Goal: Task Accomplishment & Management: Manage account settings

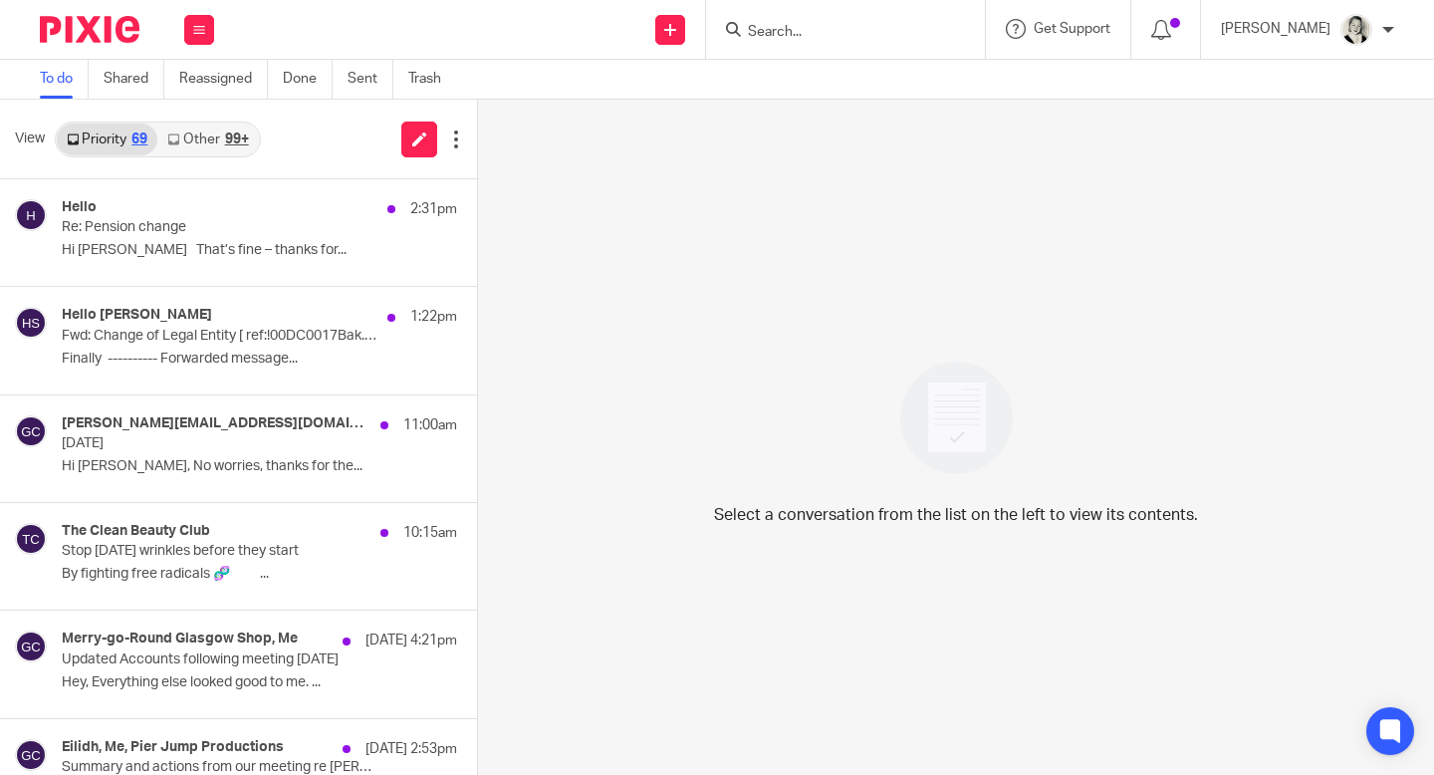
click at [1387, 32] on div at bounding box center [1388, 30] width 12 height 12
click at [1197, 25] on div at bounding box center [1166, 29] width 70 height 59
click at [1171, 26] on icon at bounding box center [1161, 30] width 20 height 20
click at [1380, 37] on div "[PERSON_NAME]" at bounding box center [1307, 30] width 173 height 32
click at [851, 232] on div "Select a conversation from the list on the left to view its contents." at bounding box center [956, 437] width 956 height 675
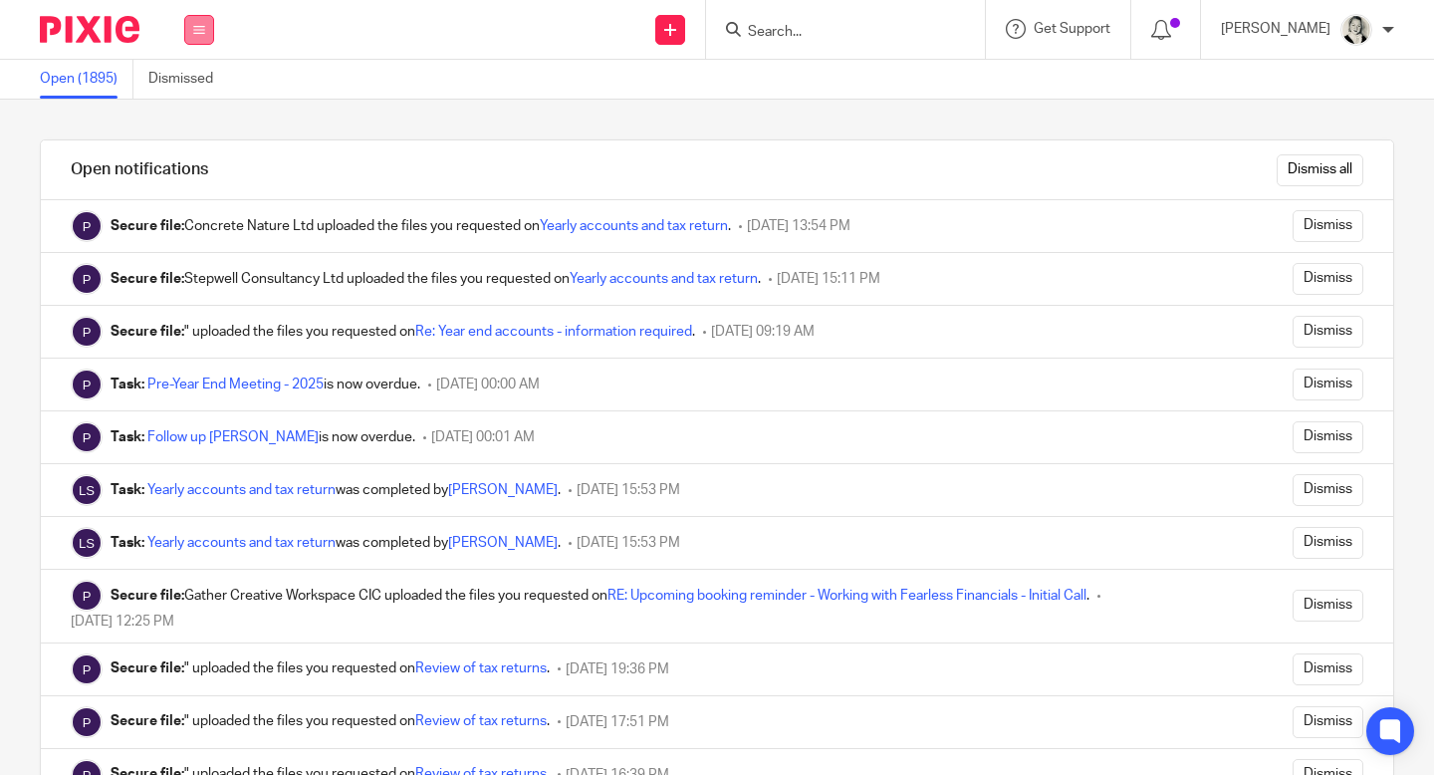
click at [196, 38] on button at bounding box center [199, 30] width 30 height 30
click at [186, 151] on link "Clients" at bounding box center [194, 151] width 44 height 14
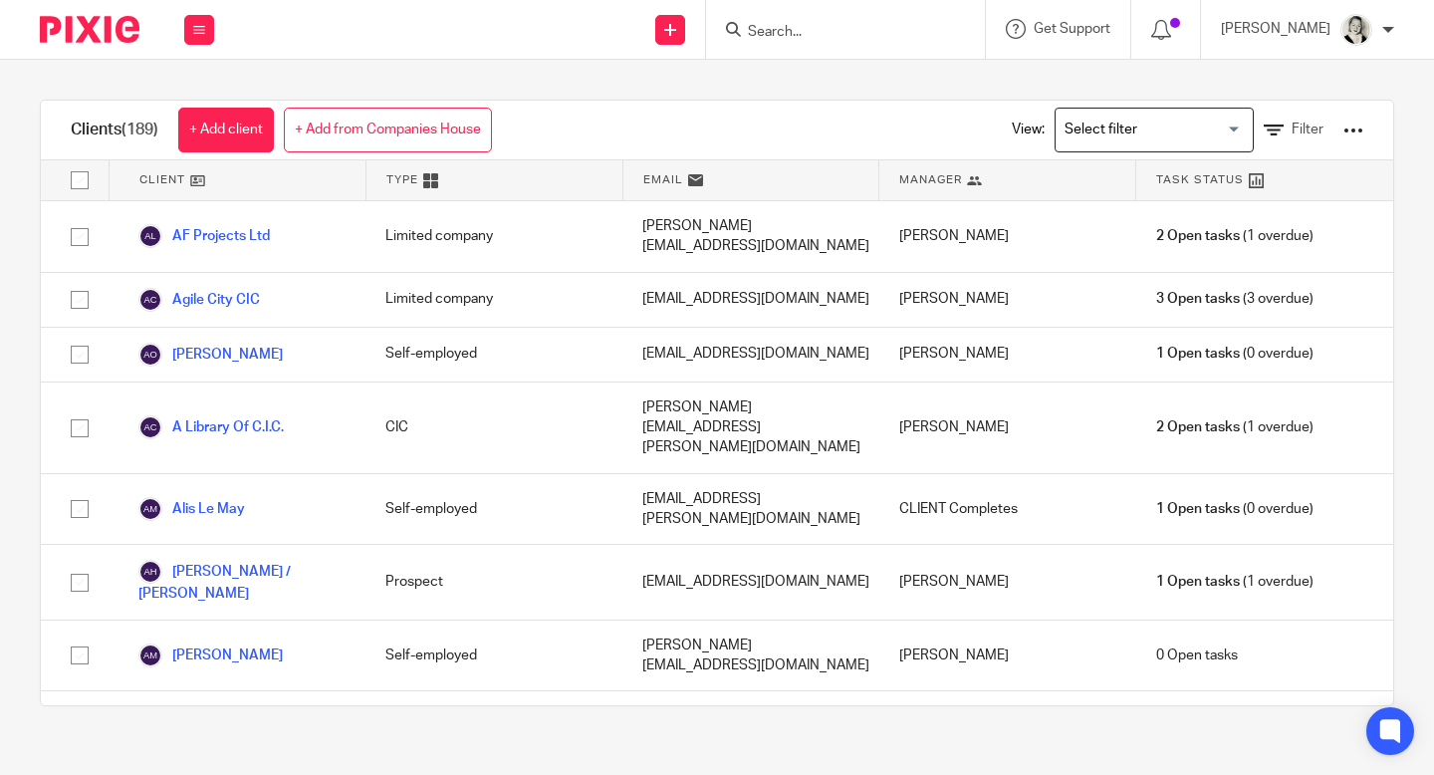
click at [1362, 122] on div at bounding box center [1353, 130] width 20 height 20
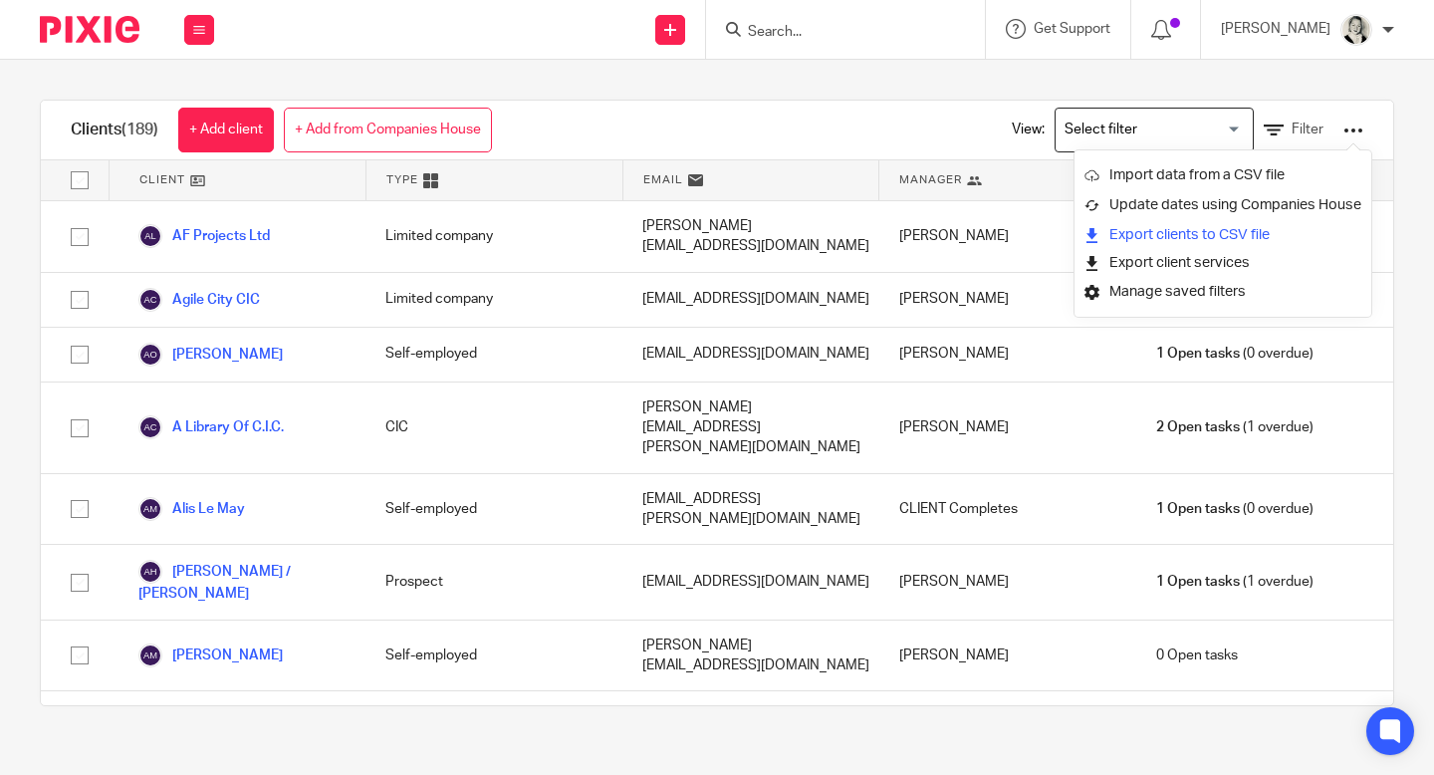
click at [1241, 225] on link "Export clients to CSV file" at bounding box center [1222, 235] width 277 height 30
click at [221, 30] on div "Work Email Clients Team Reports Settings" at bounding box center [199, 29] width 70 height 59
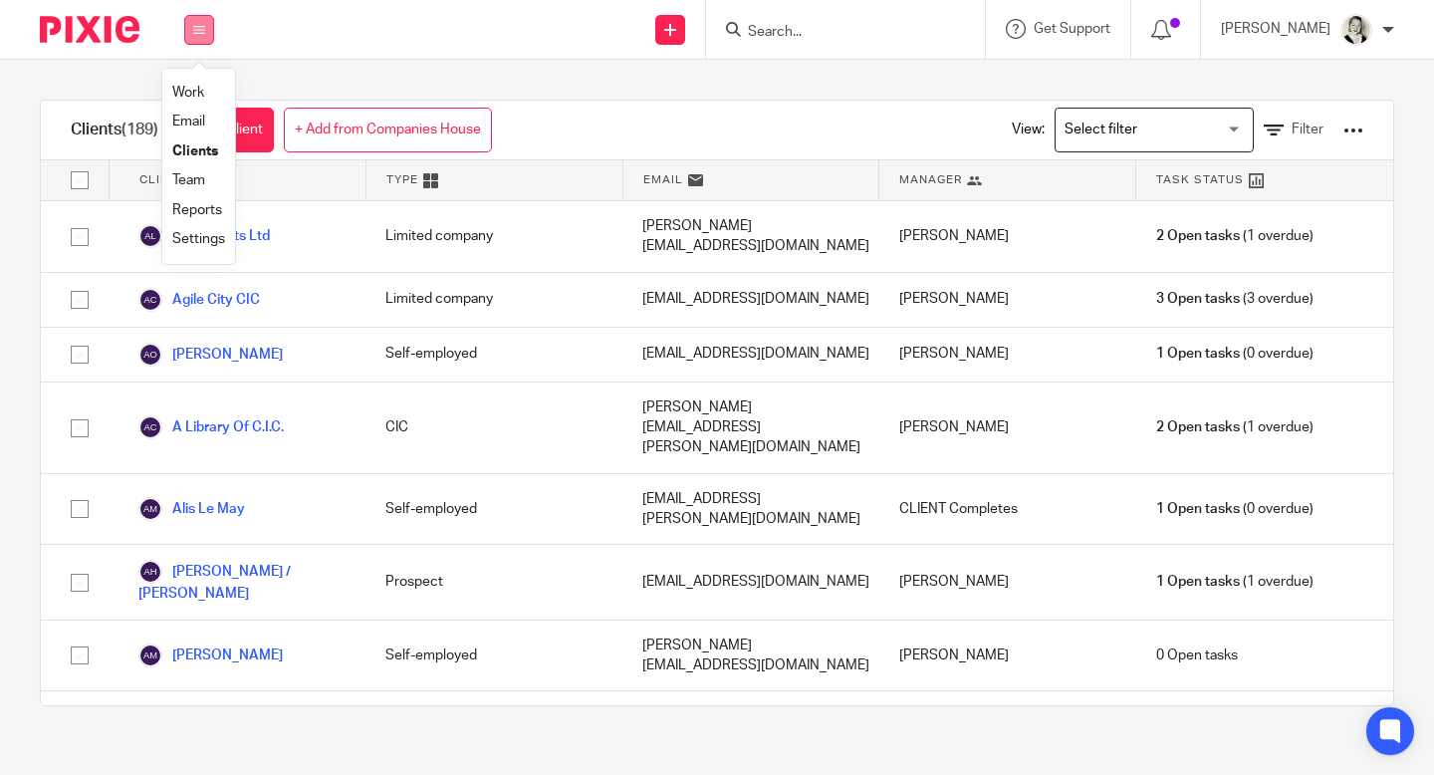
click at [208, 30] on button at bounding box center [199, 30] width 30 height 30
click at [191, 124] on link "Email" at bounding box center [188, 121] width 33 height 14
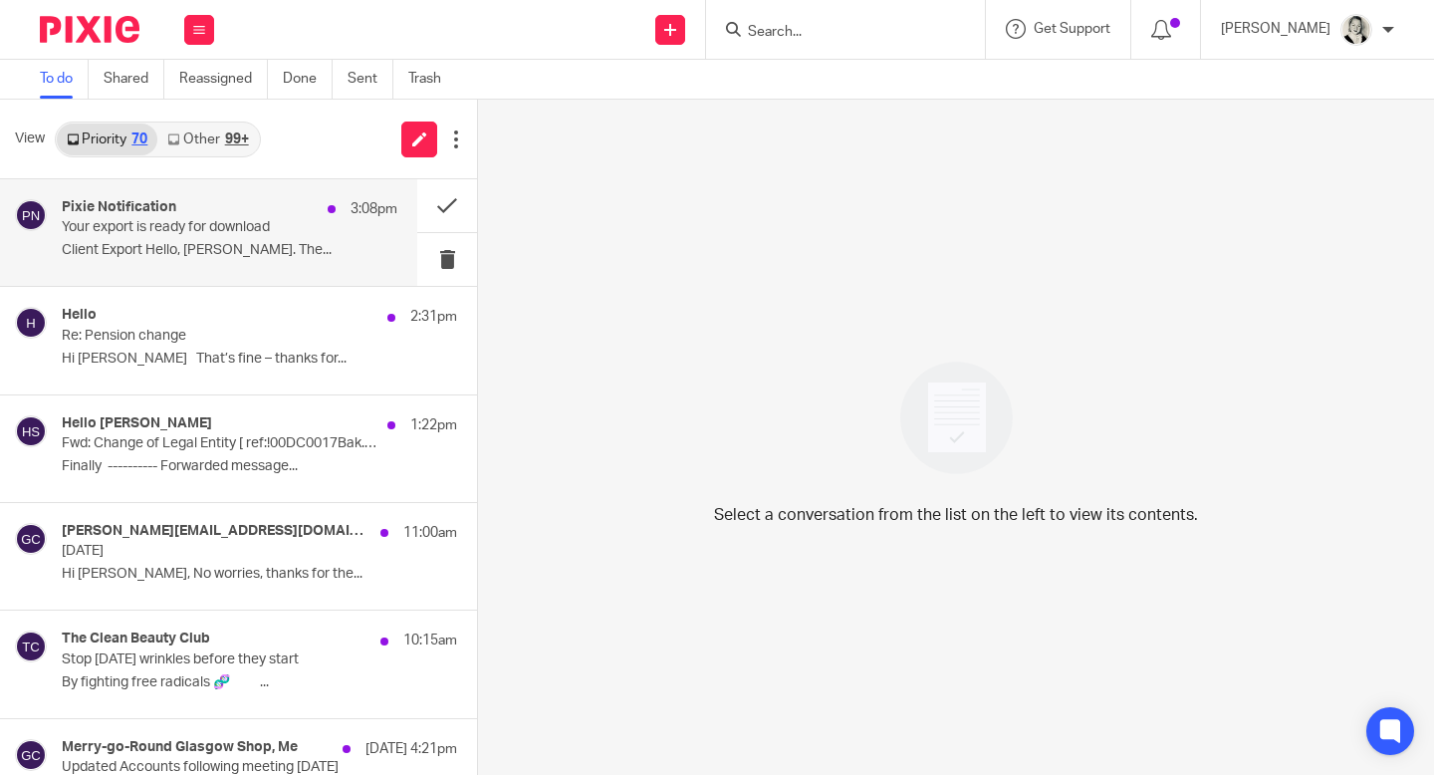
click at [251, 222] on p "Your export is ready for download" at bounding box center [196, 227] width 269 height 17
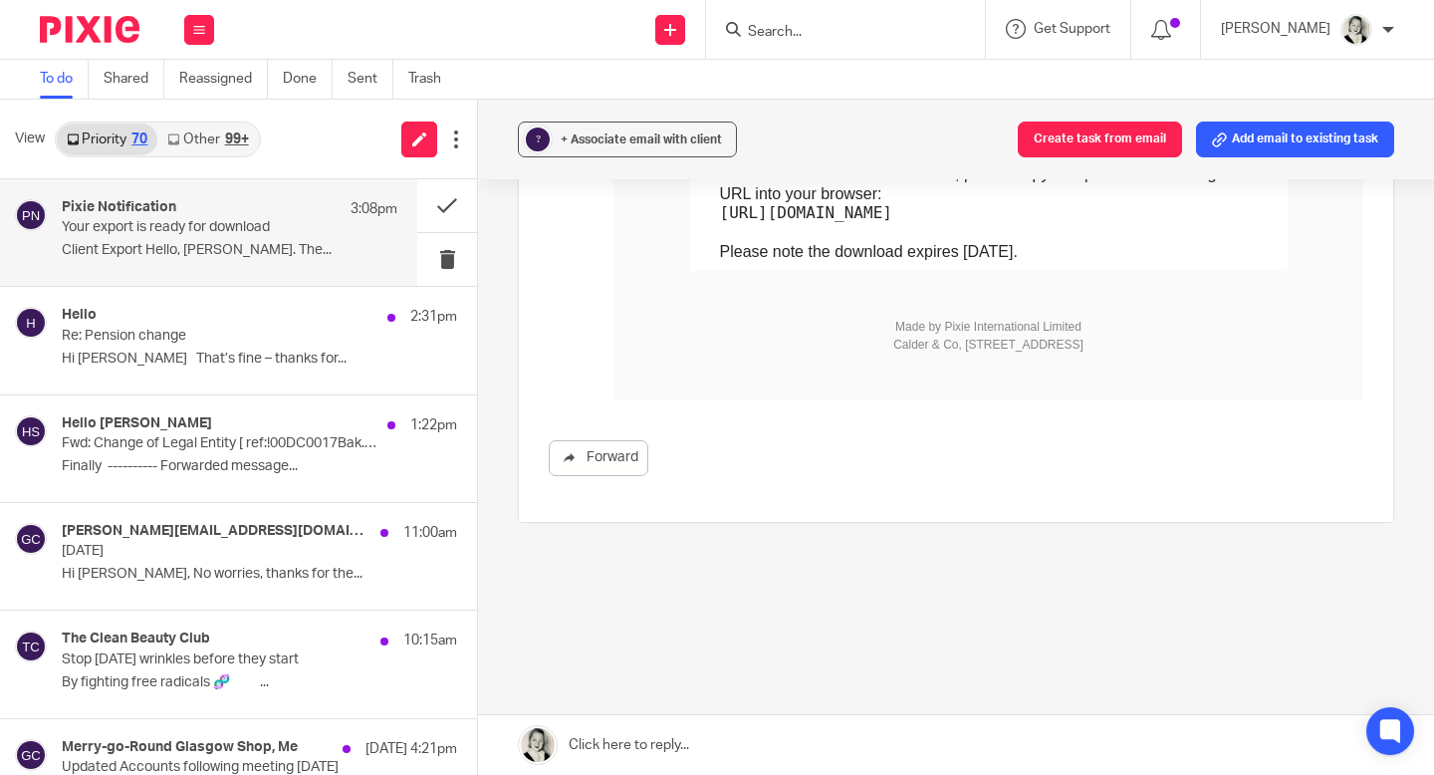
scroll to position [320, 0]
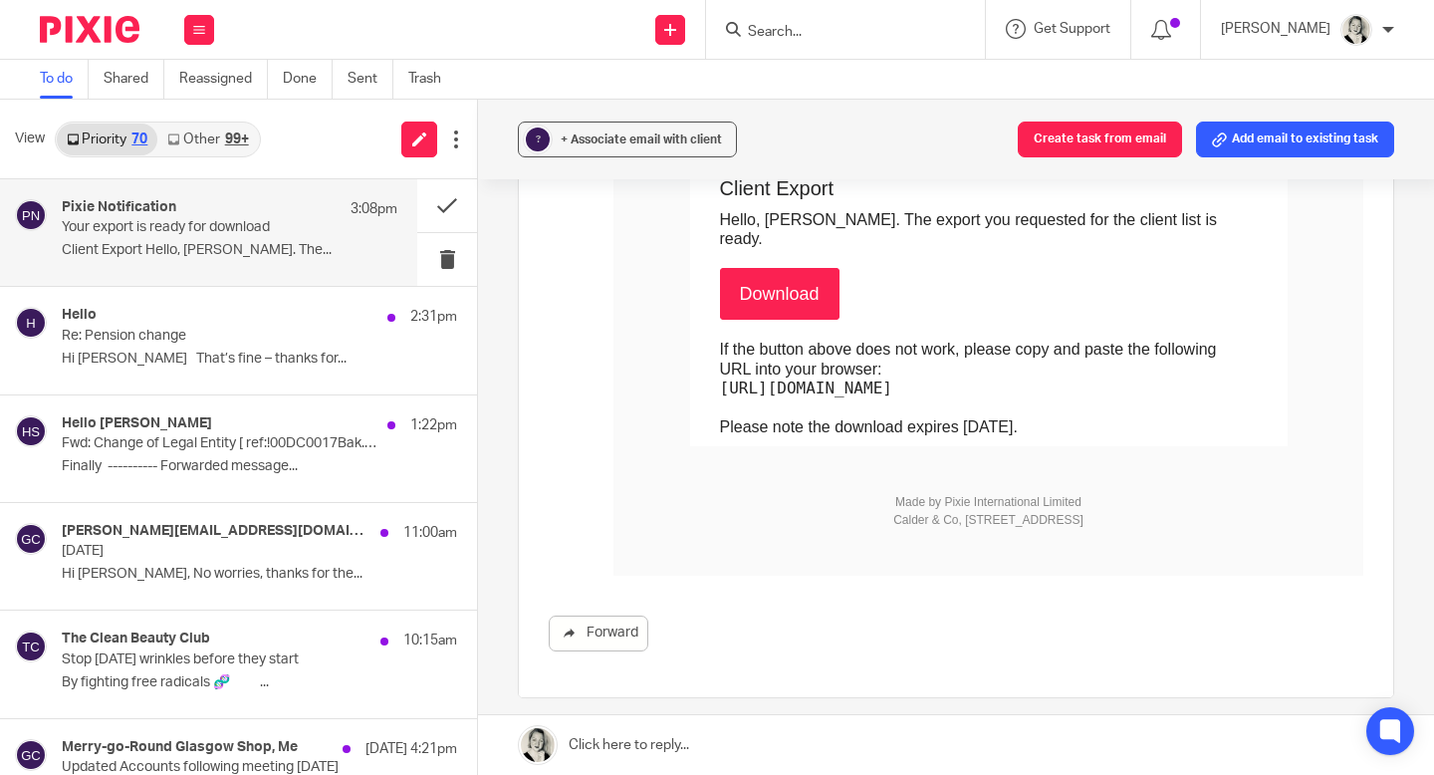
click at [728, 280] on link "Download" at bounding box center [779, 294] width 119 height 52
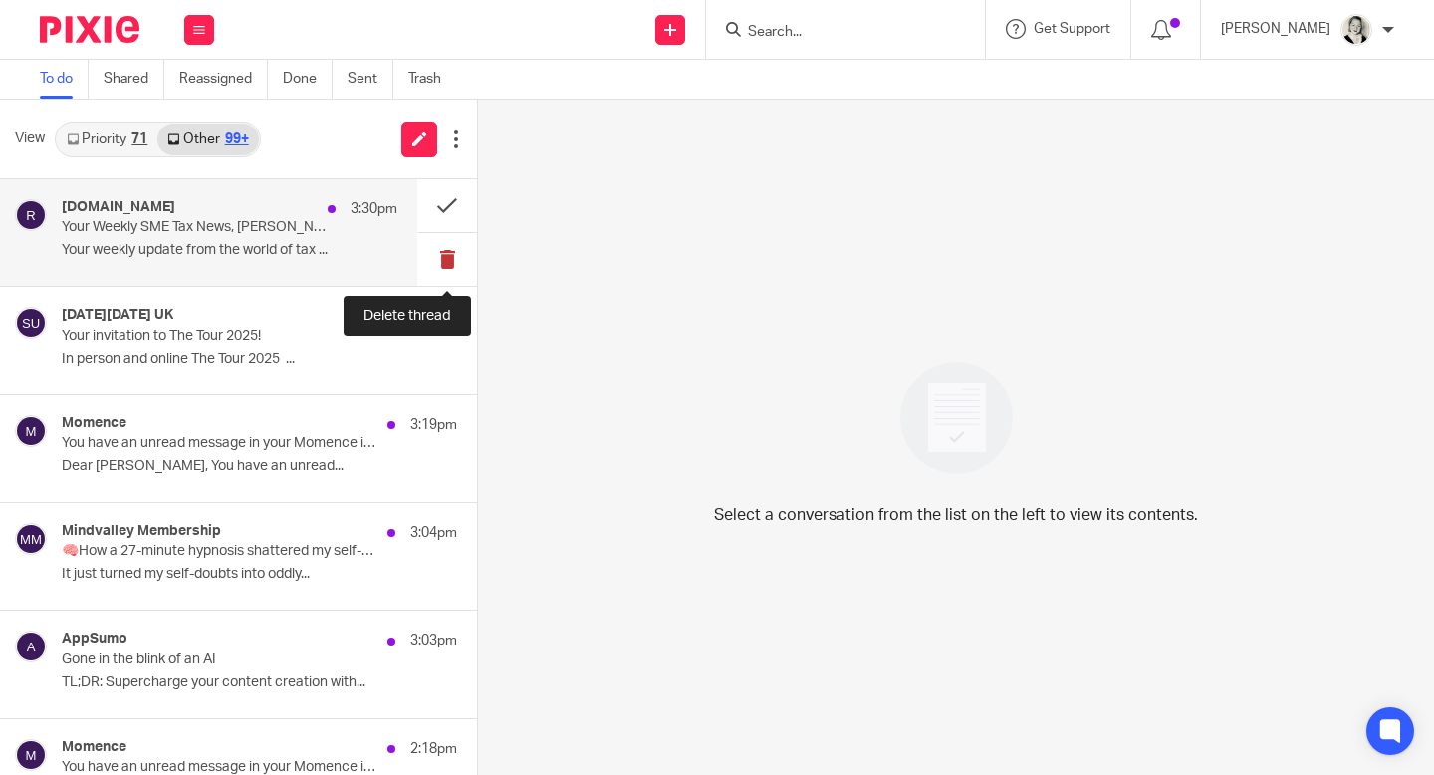
click at [450, 262] on button at bounding box center [447, 259] width 60 height 53
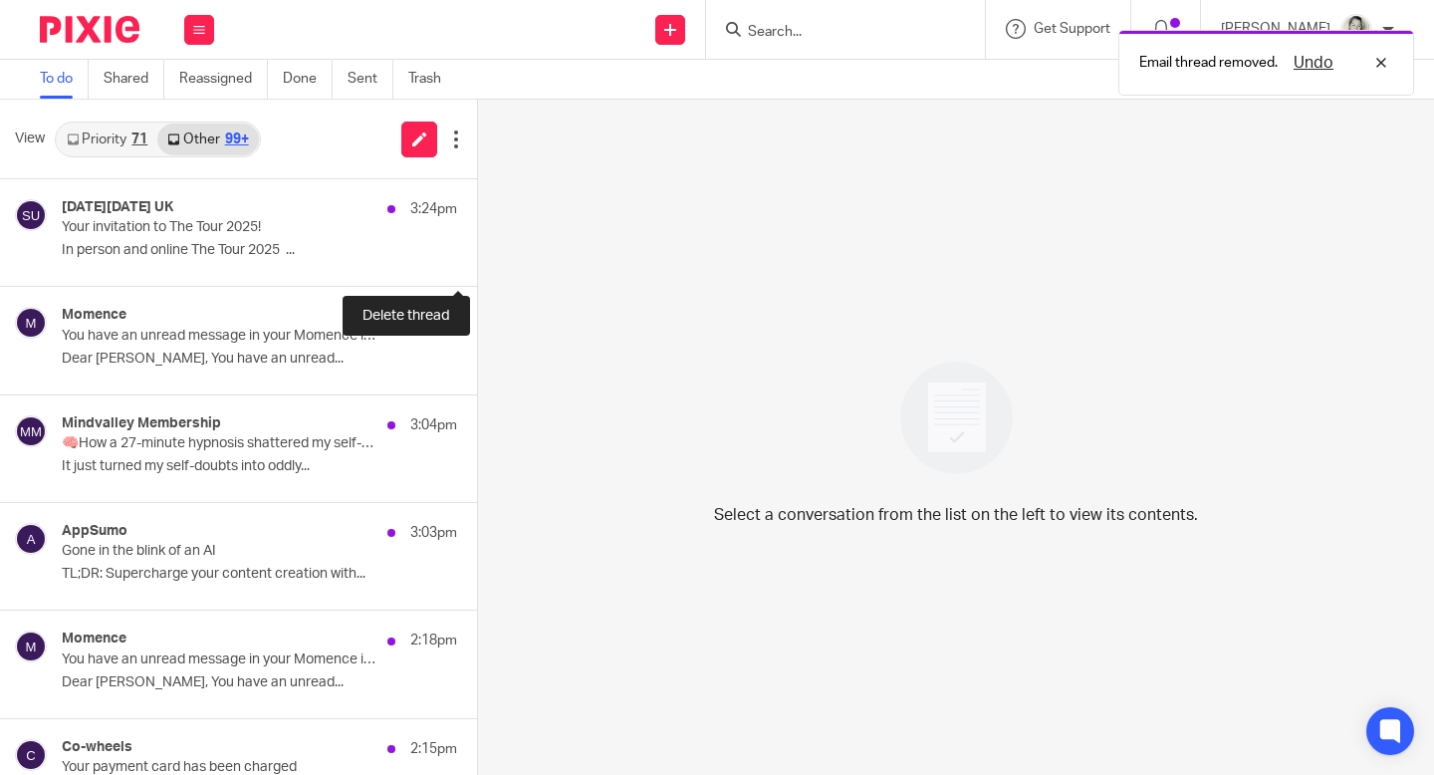
click at [477, 262] on button at bounding box center [485, 259] width 16 height 53
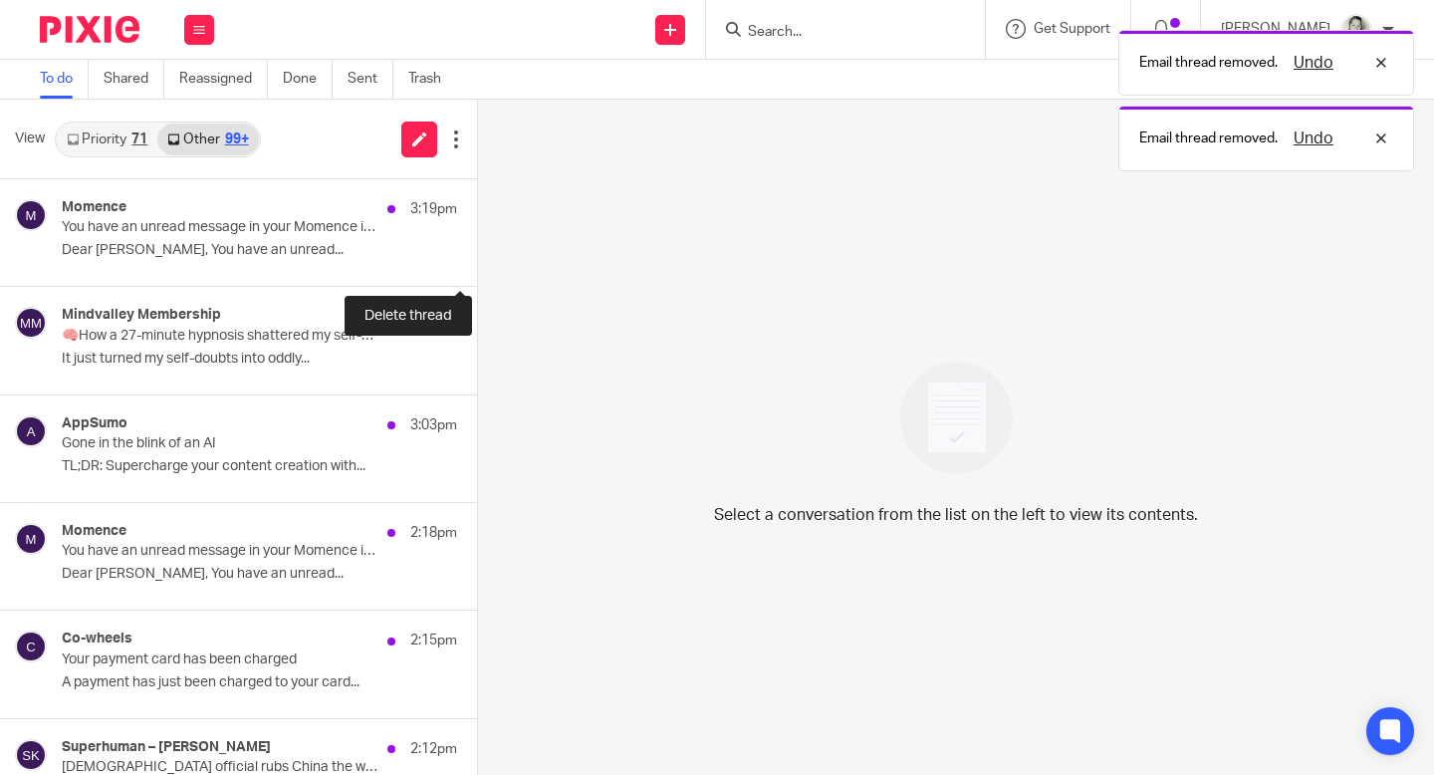
click at [477, 262] on button at bounding box center [485, 259] width 16 height 53
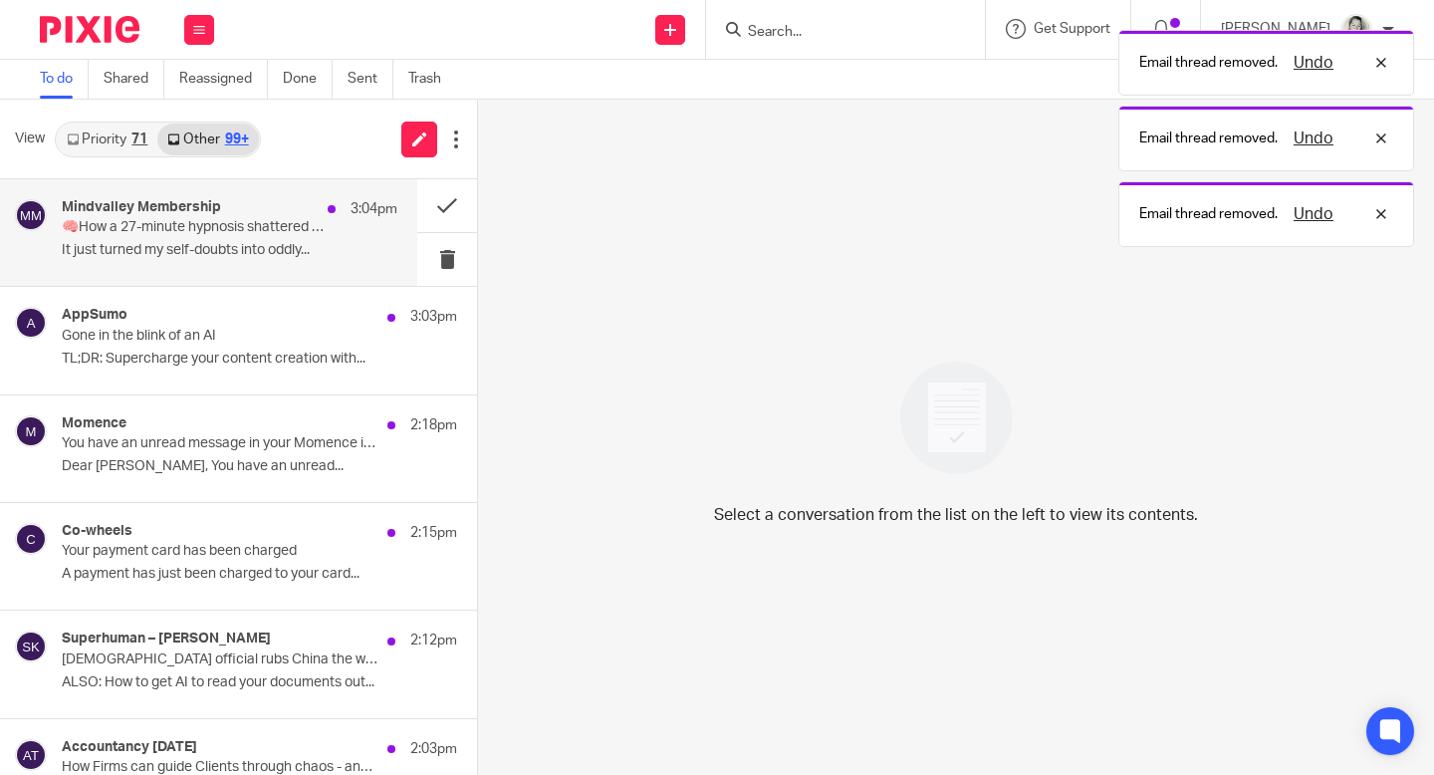
click at [315, 262] on div "Mindvalley Membership 3:04pm 🧠How a 27-minute hypnosis shattered my self-doubt …" at bounding box center [229, 232] width 335 height 67
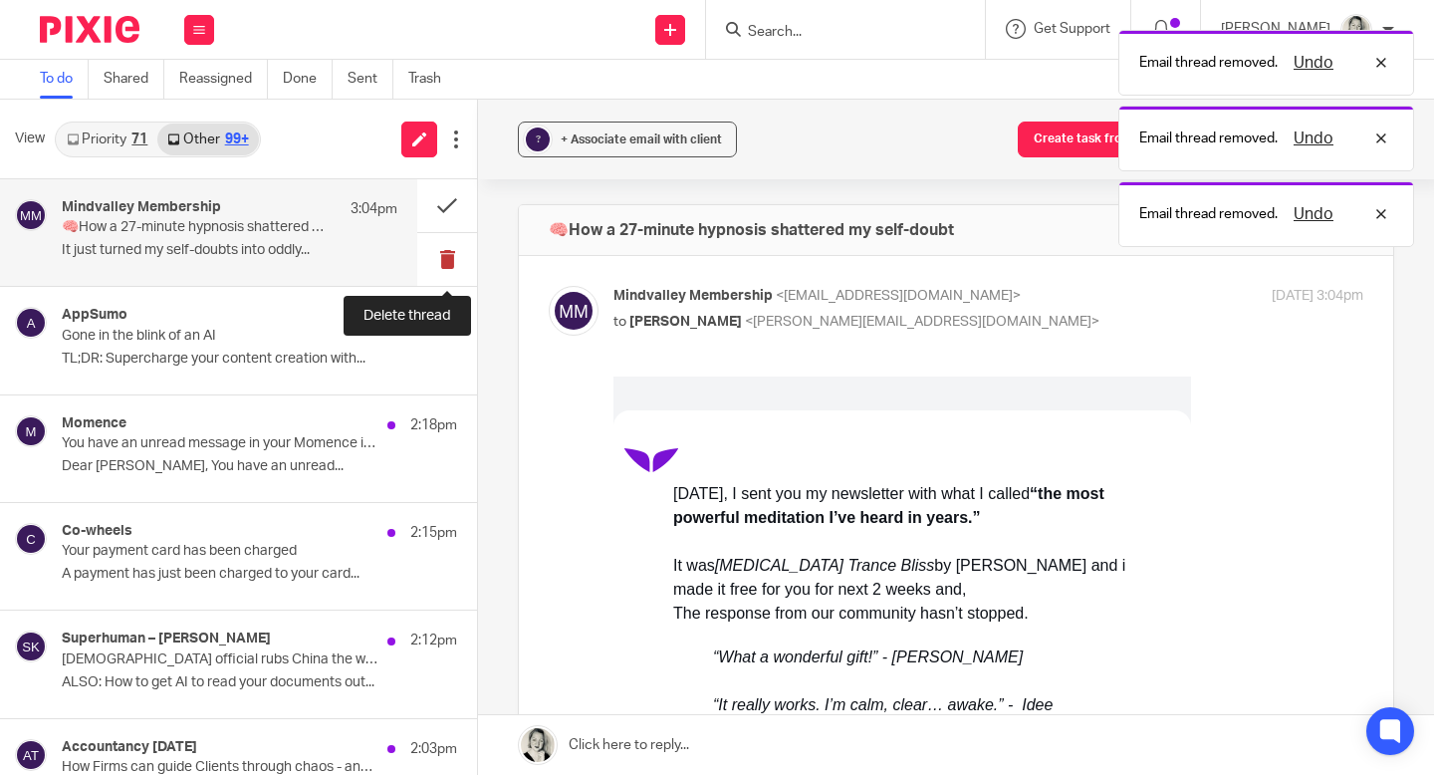
click at [446, 257] on button at bounding box center [447, 259] width 60 height 53
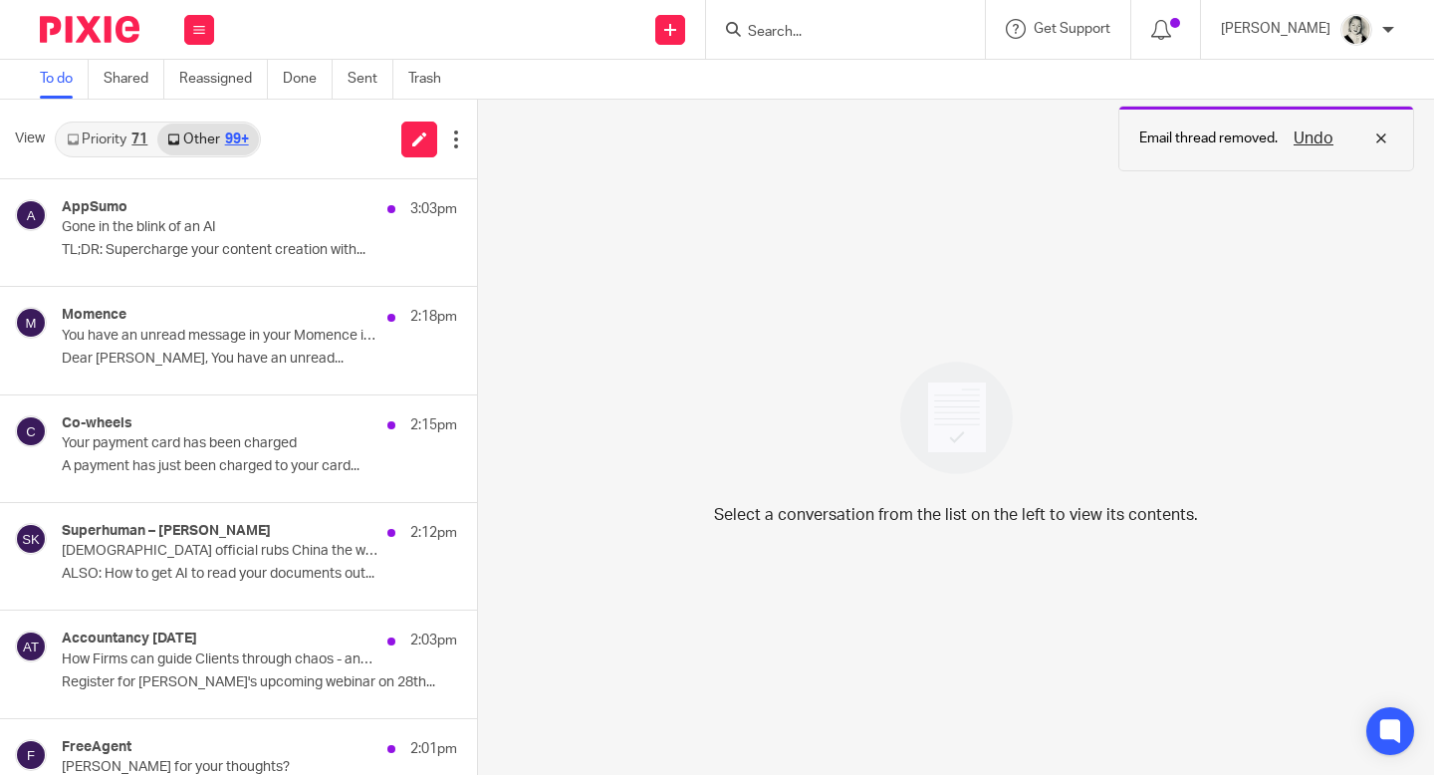
click at [1320, 120] on div "Email thread removed. Undo" at bounding box center [1266, 139] width 296 height 66
click at [1320, 128] on div "Email thread removed. Undo" at bounding box center [1414, 139] width 296 height 66
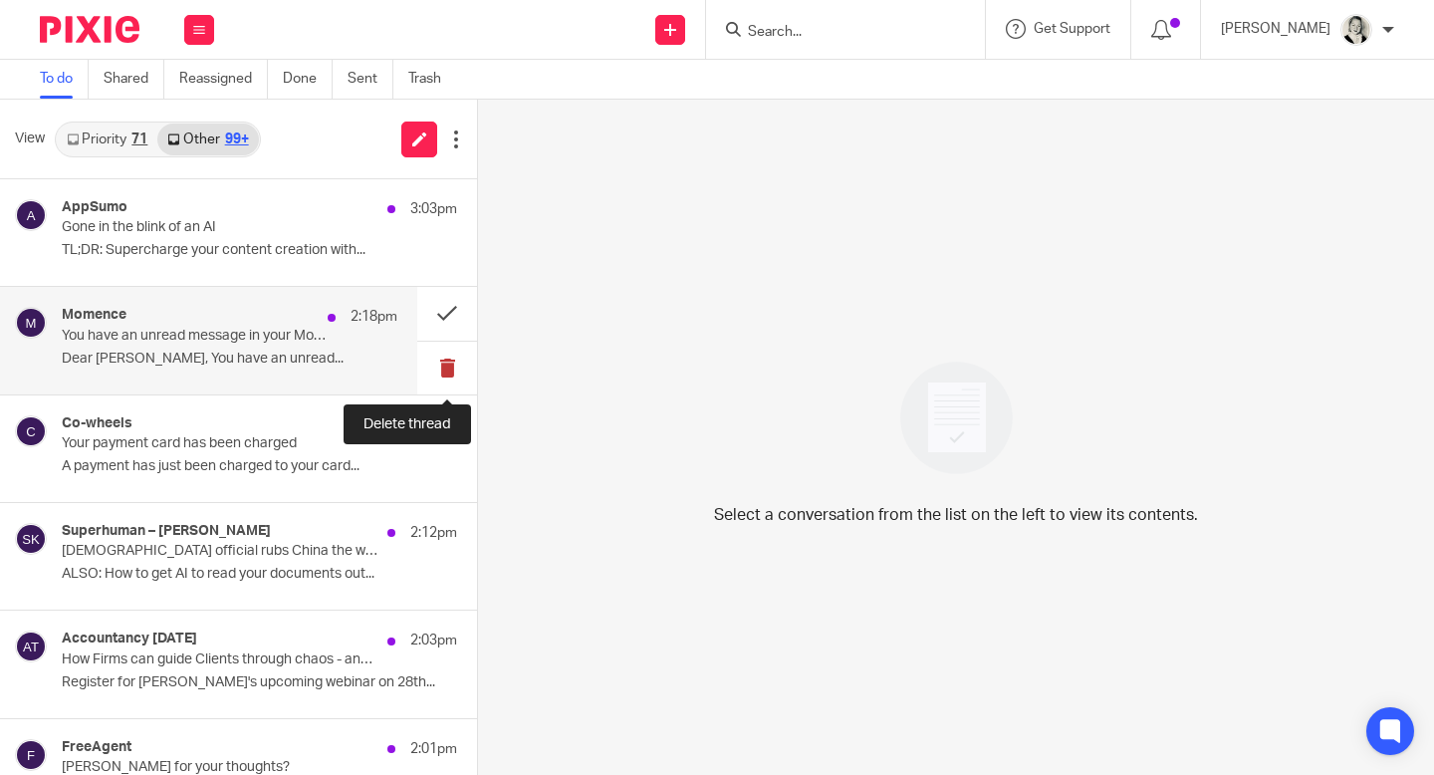
click at [446, 370] on button at bounding box center [447, 367] width 60 height 53
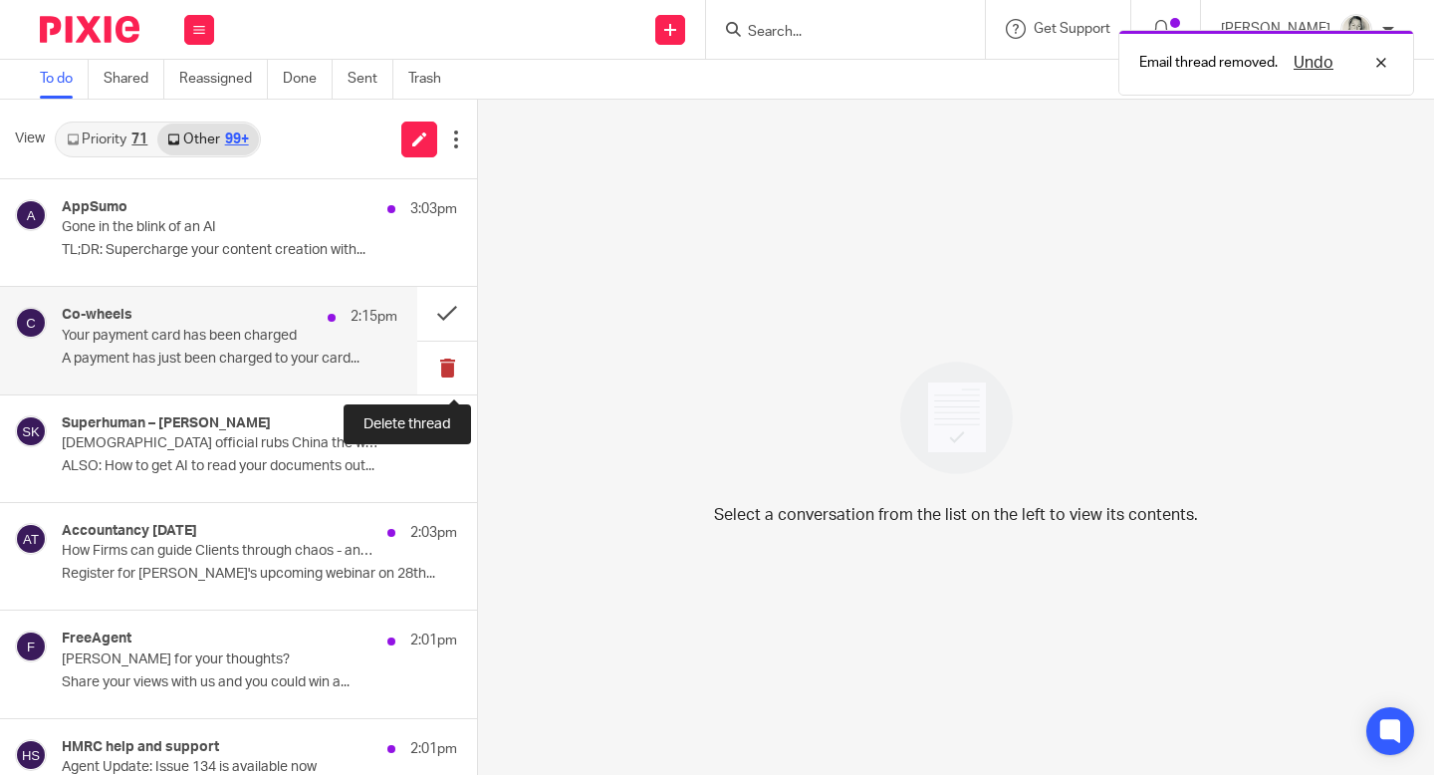
click at [446, 368] on button at bounding box center [447, 367] width 60 height 53
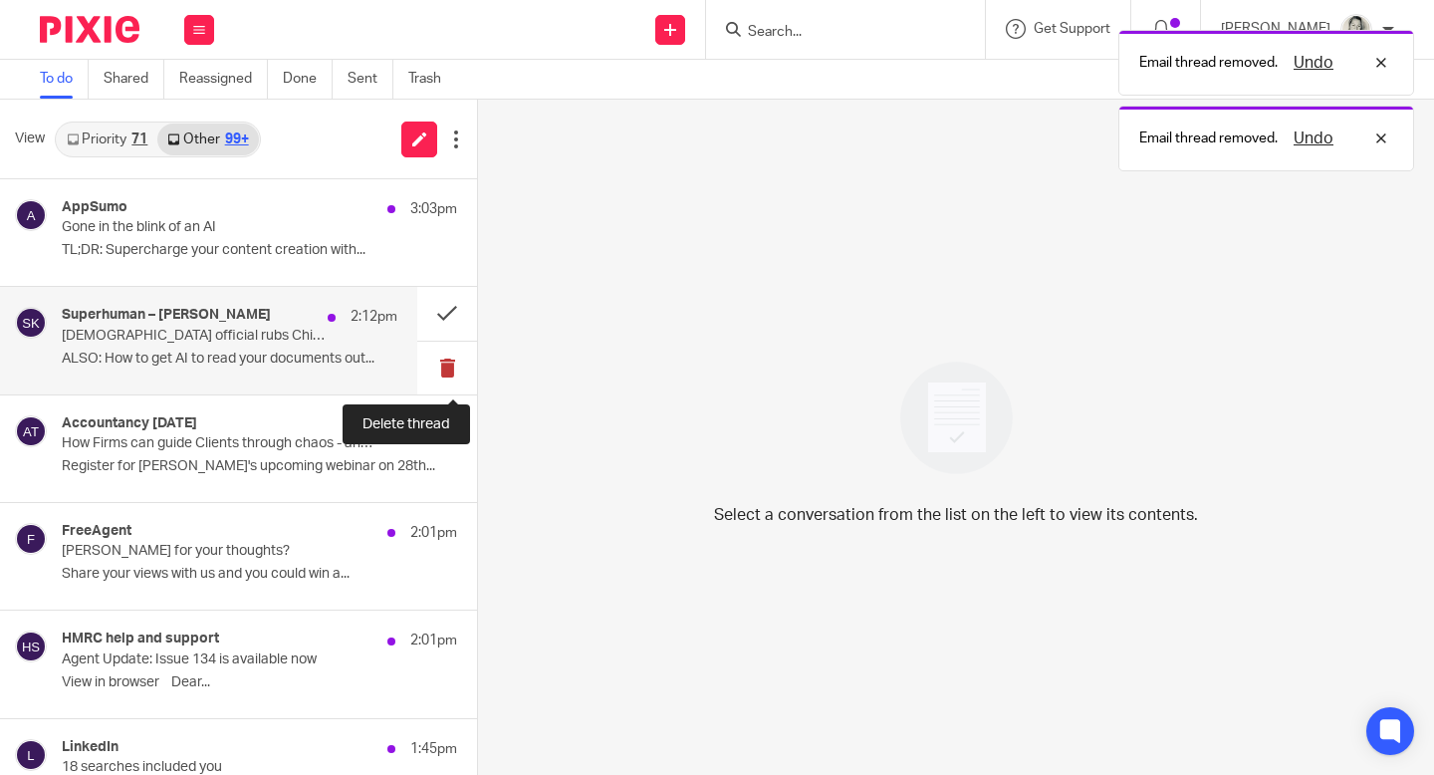
click at [446, 367] on button at bounding box center [447, 367] width 60 height 53
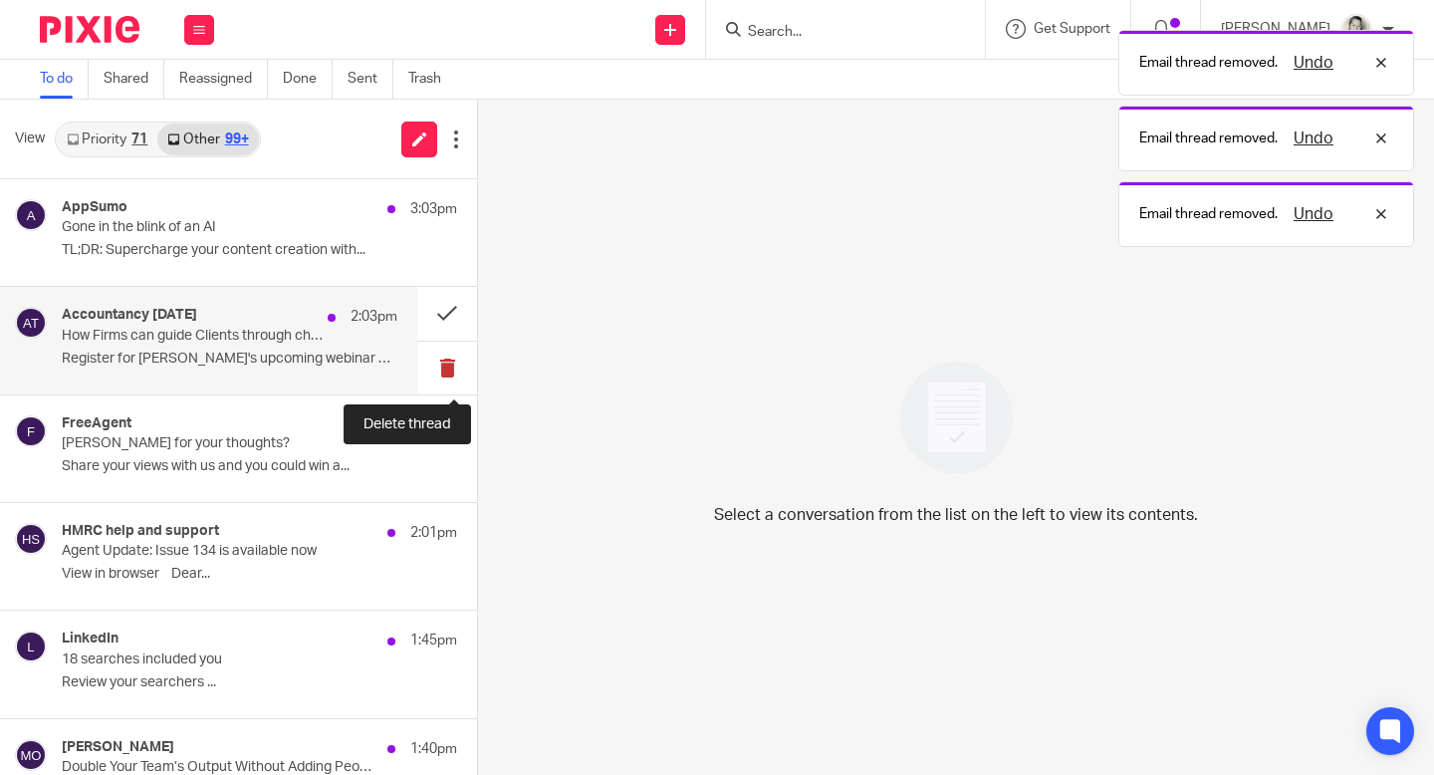
click at [446, 366] on button at bounding box center [447, 367] width 60 height 53
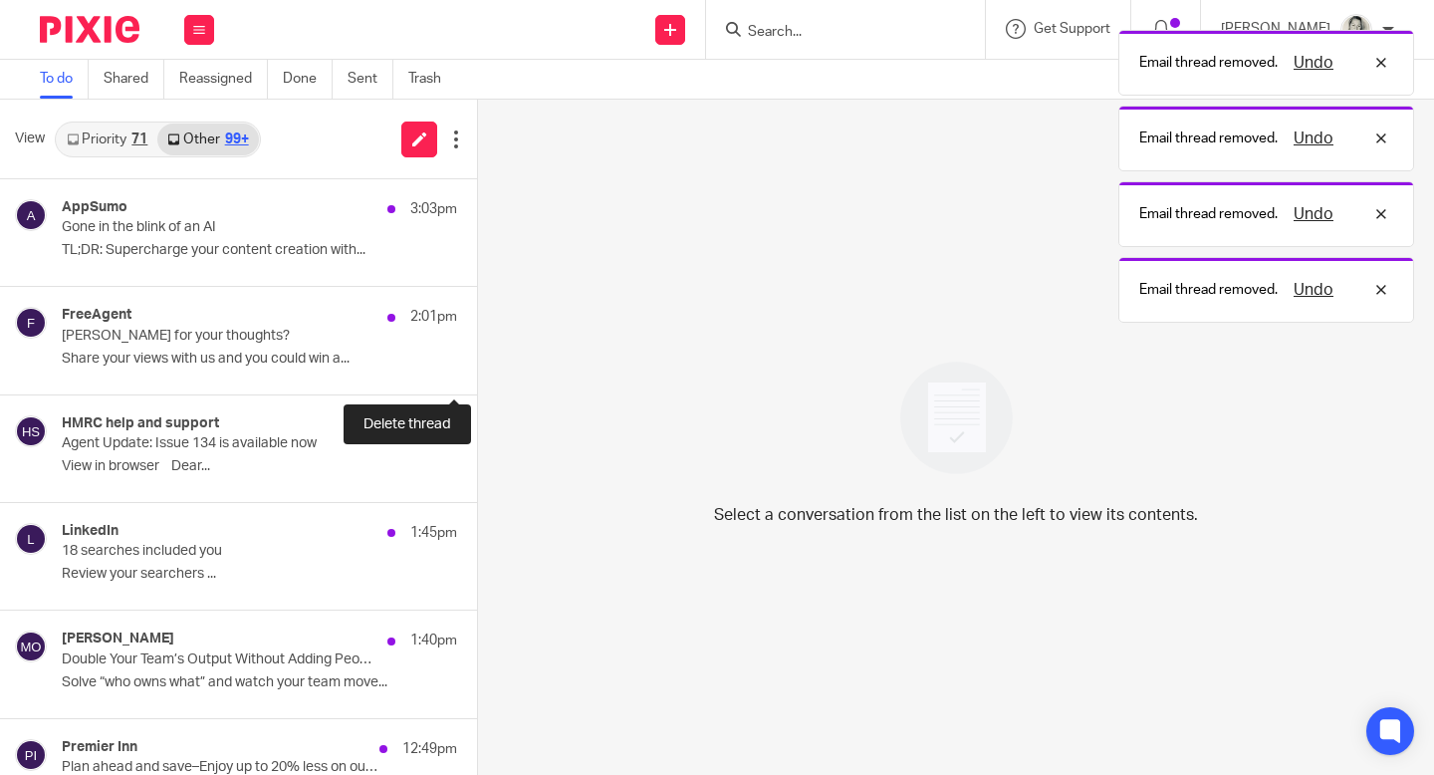
click at [477, 366] on button at bounding box center [485, 367] width 16 height 53
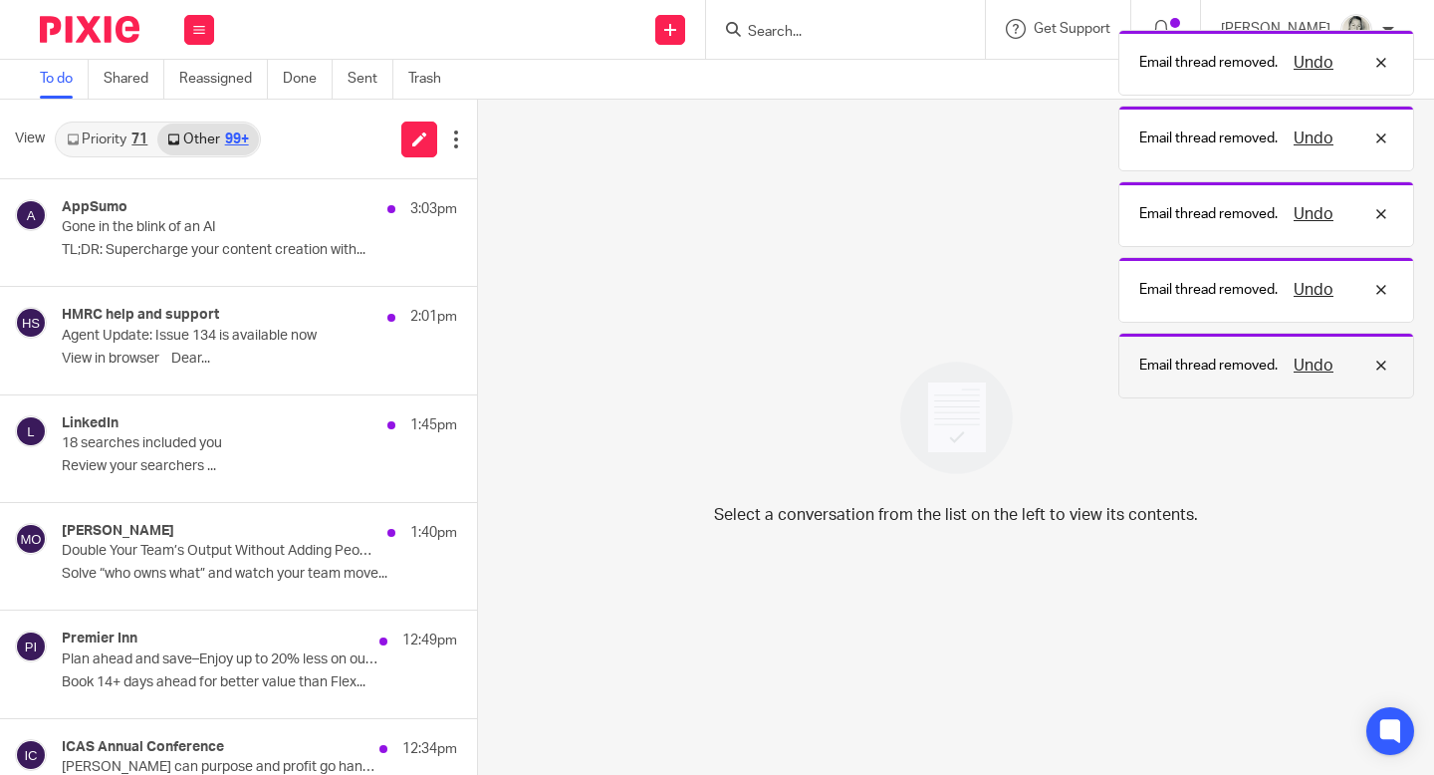
click at [1310, 357] on button "Undo" at bounding box center [1313, 365] width 52 height 24
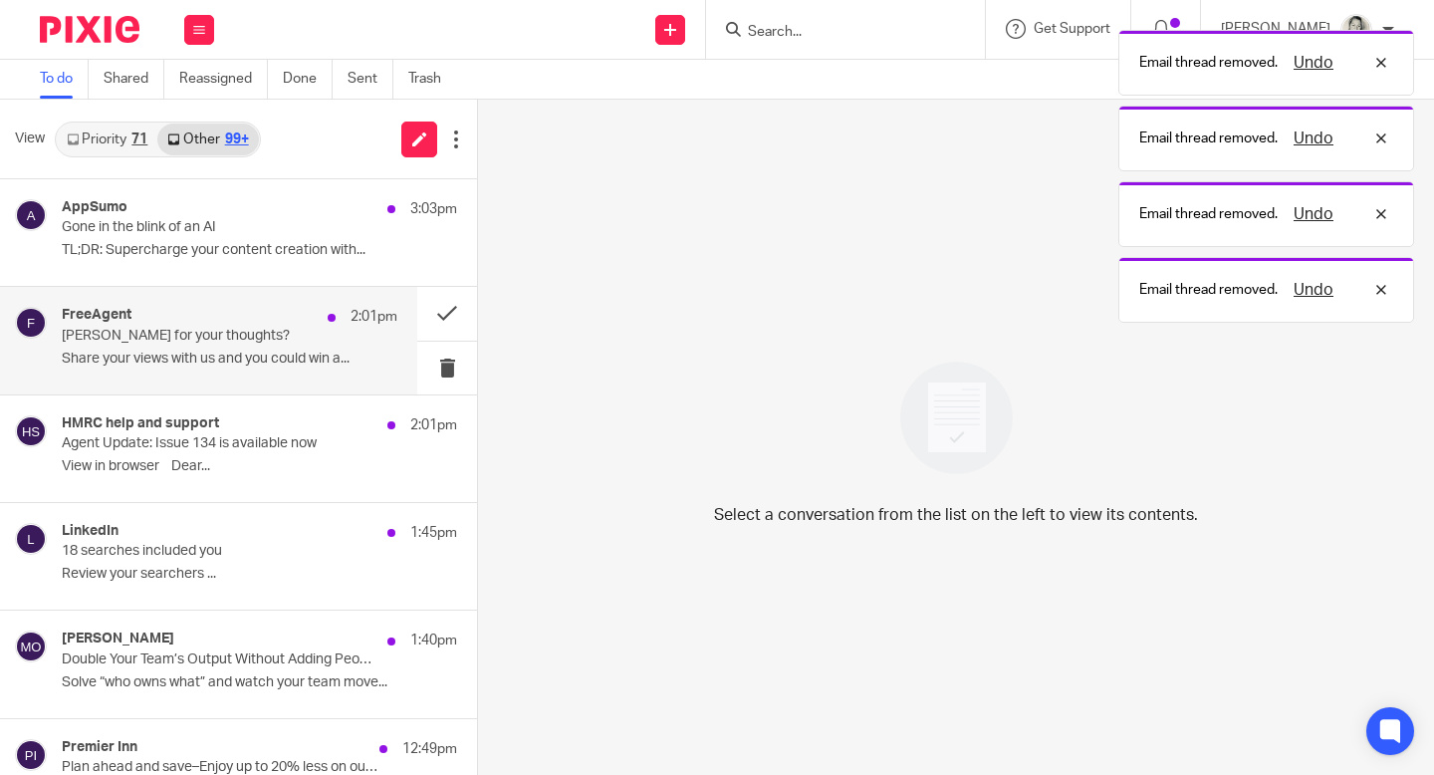
click at [335, 316] on div "2:01pm" at bounding box center [358, 317] width 80 height 20
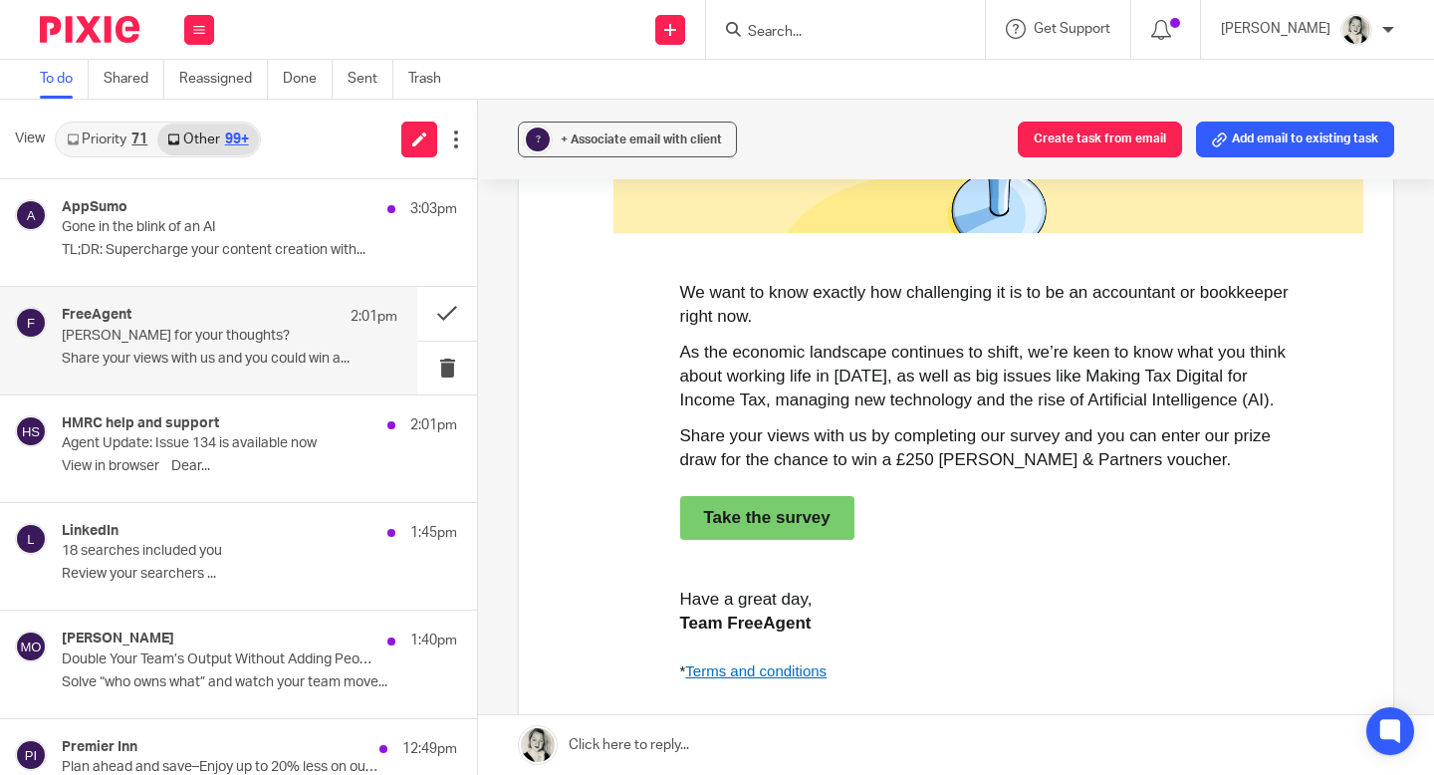
scroll to position [1015, 0]
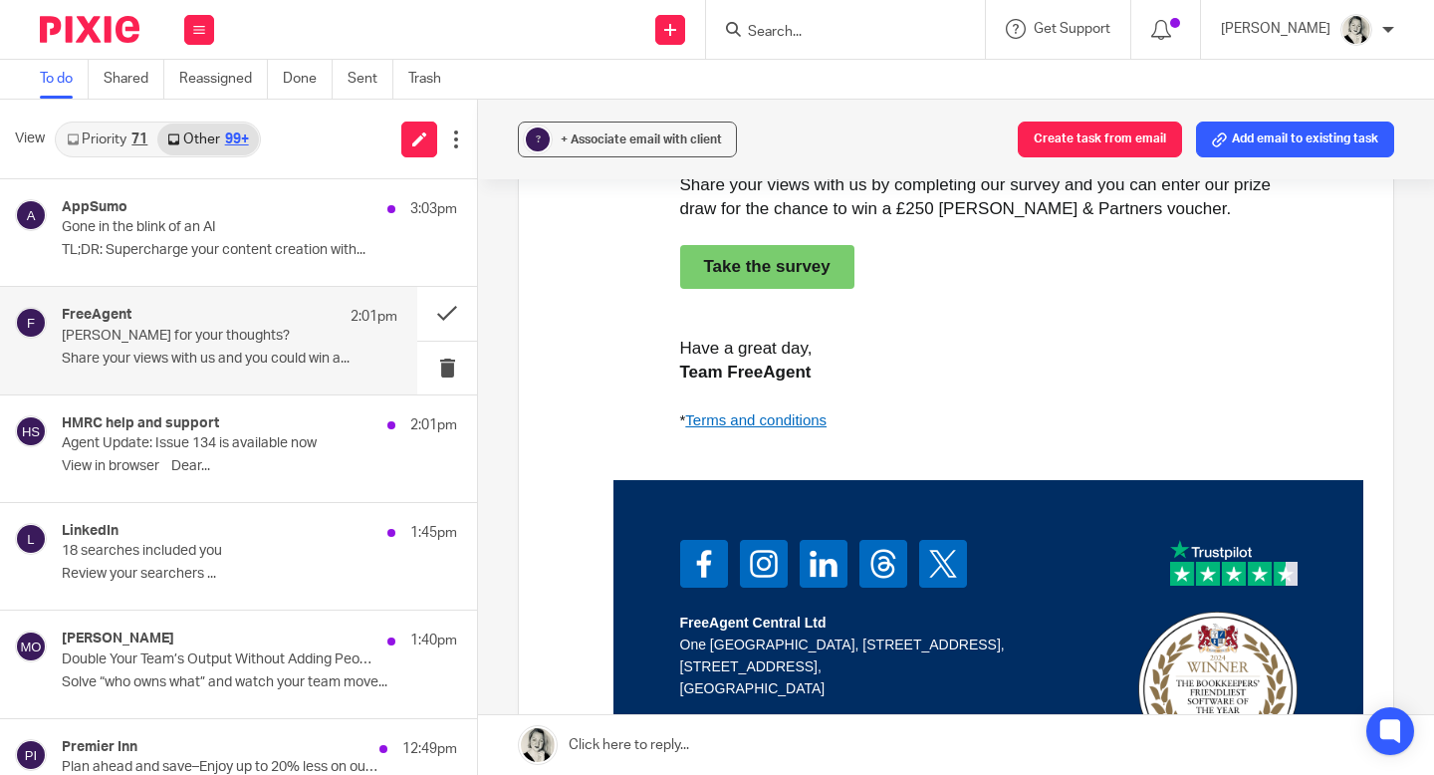
click at [747, 245] on td "Take the survey" at bounding box center [767, 267] width 174 height 44
click at [746, 257] on link "Take the survey" at bounding box center [767, 267] width 126 height 20
click at [448, 367] on button at bounding box center [447, 367] width 60 height 53
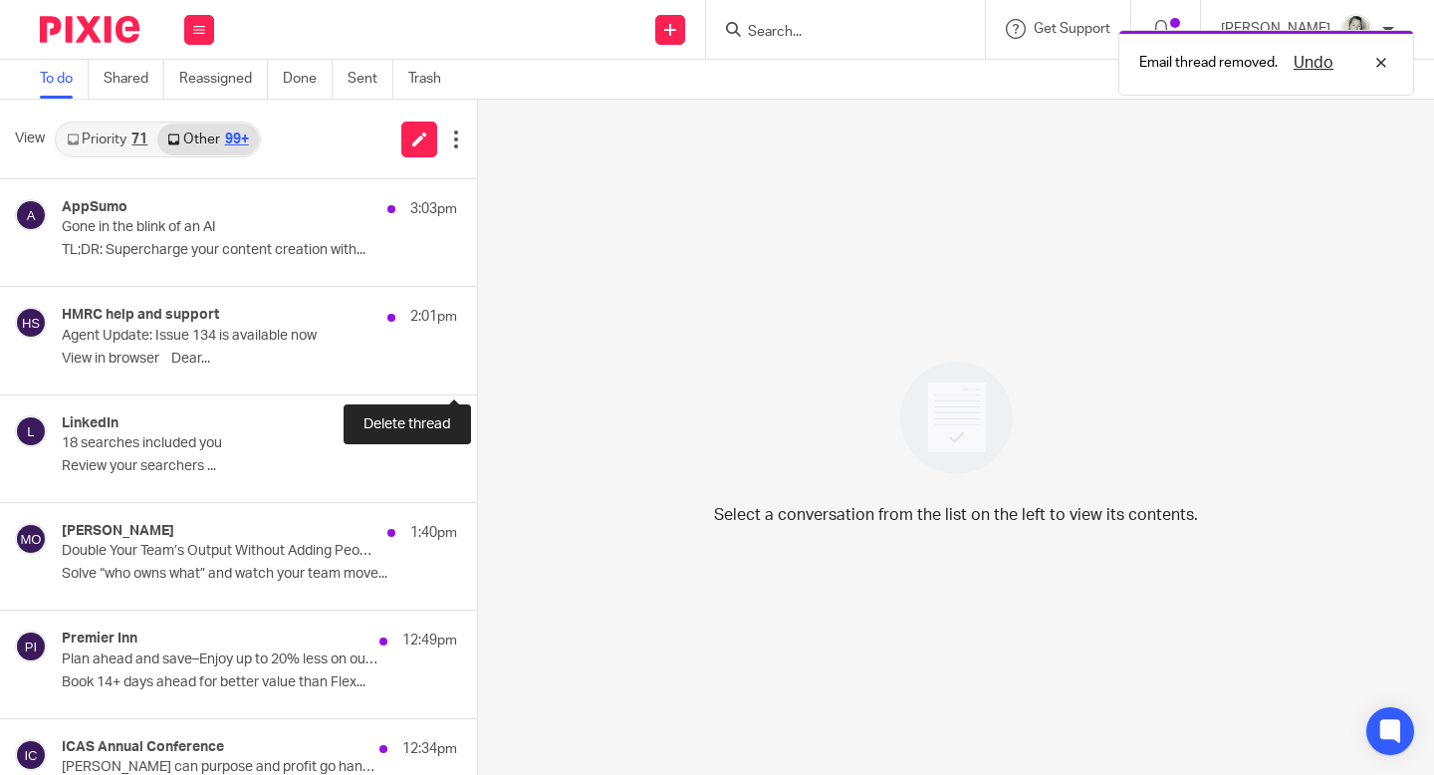
click at [477, 367] on button at bounding box center [485, 367] width 16 height 53
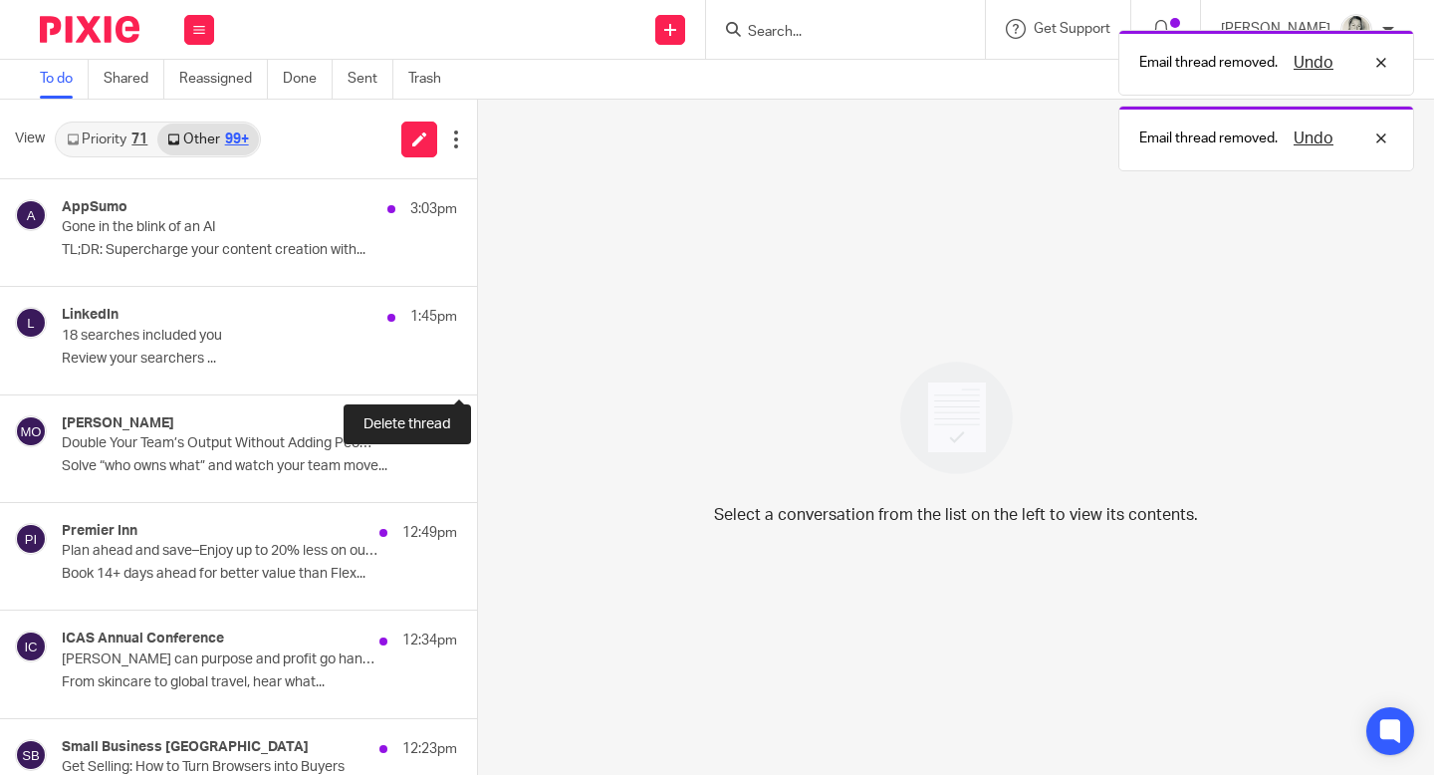
click at [477, 367] on button at bounding box center [485, 367] width 16 height 53
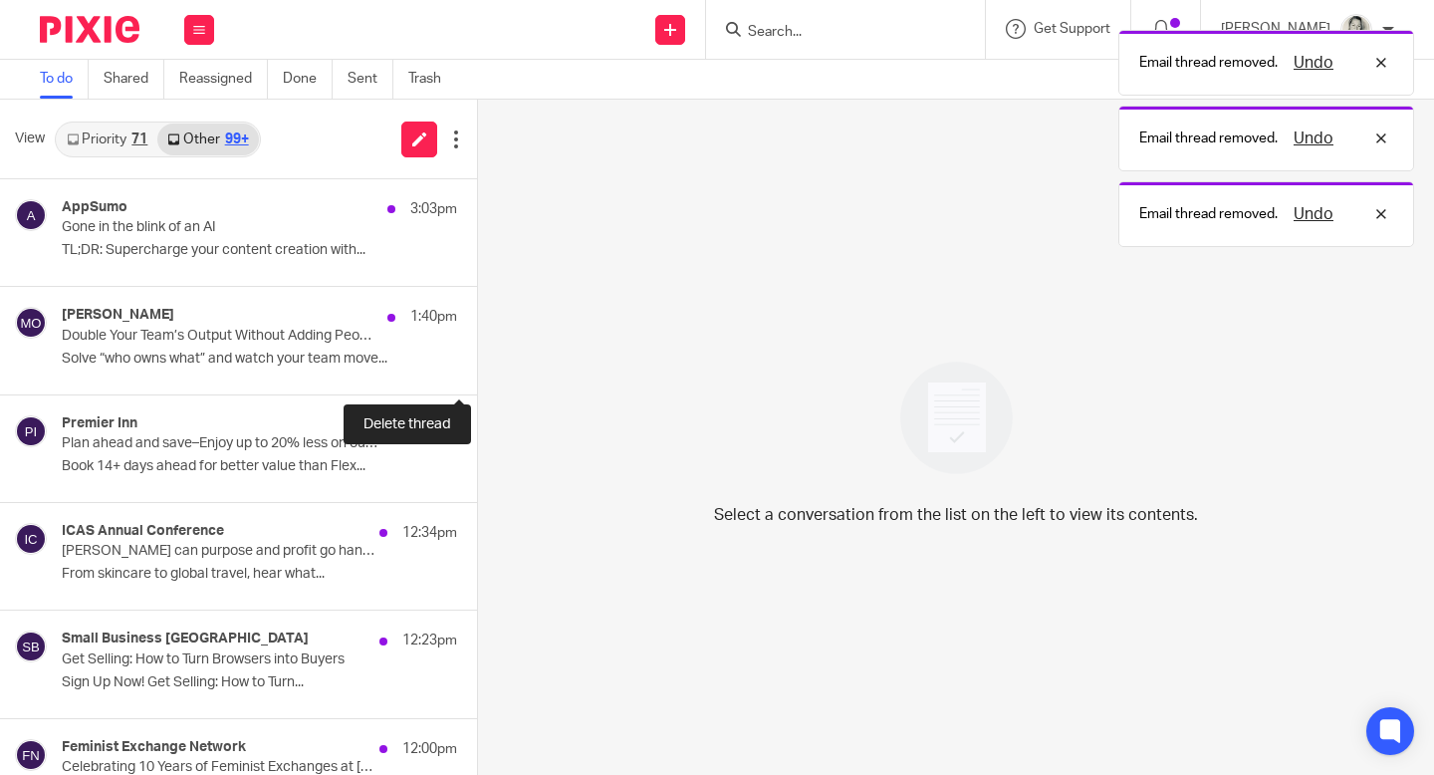
click at [477, 367] on button at bounding box center [485, 367] width 16 height 53
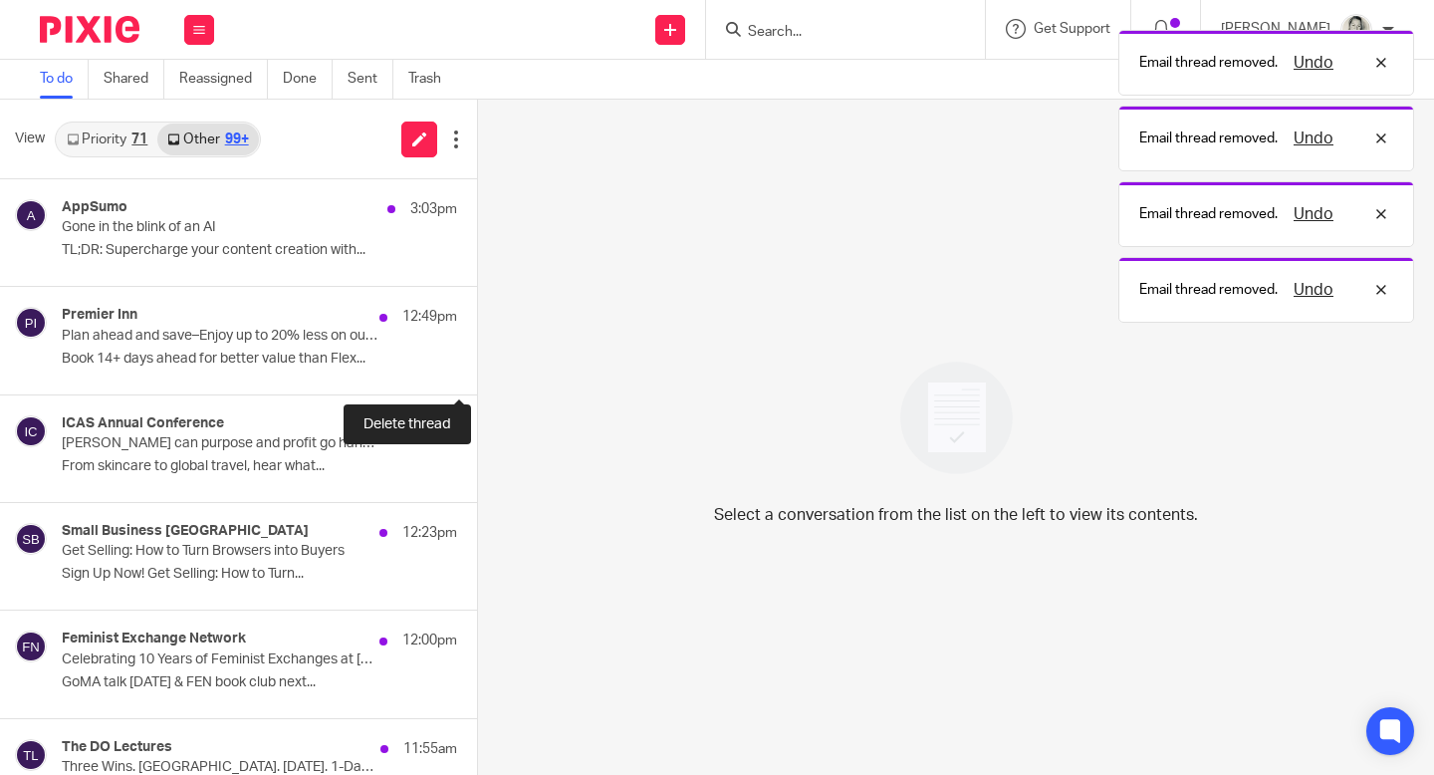
click at [477, 367] on button at bounding box center [485, 367] width 16 height 53
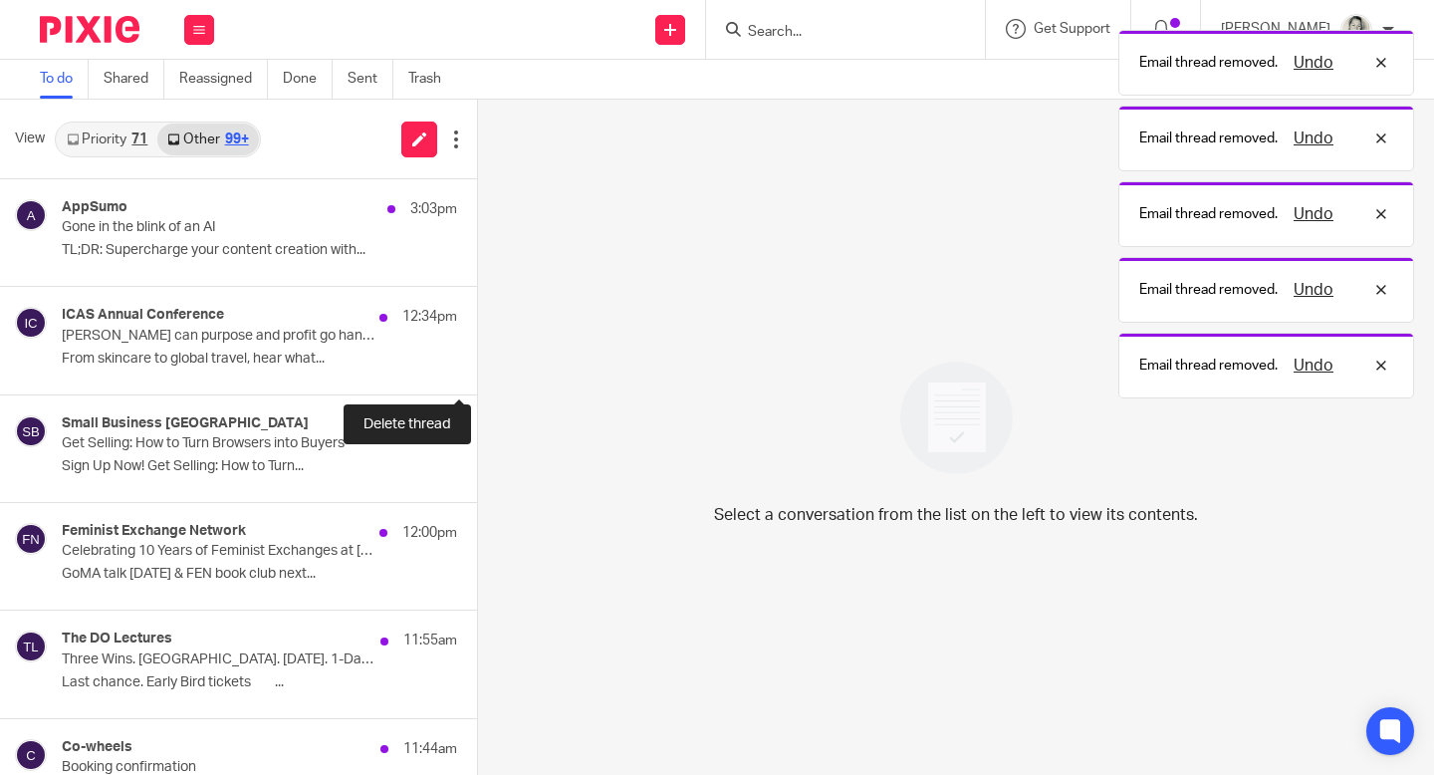
click at [477, 367] on button at bounding box center [485, 367] width 16 height 53
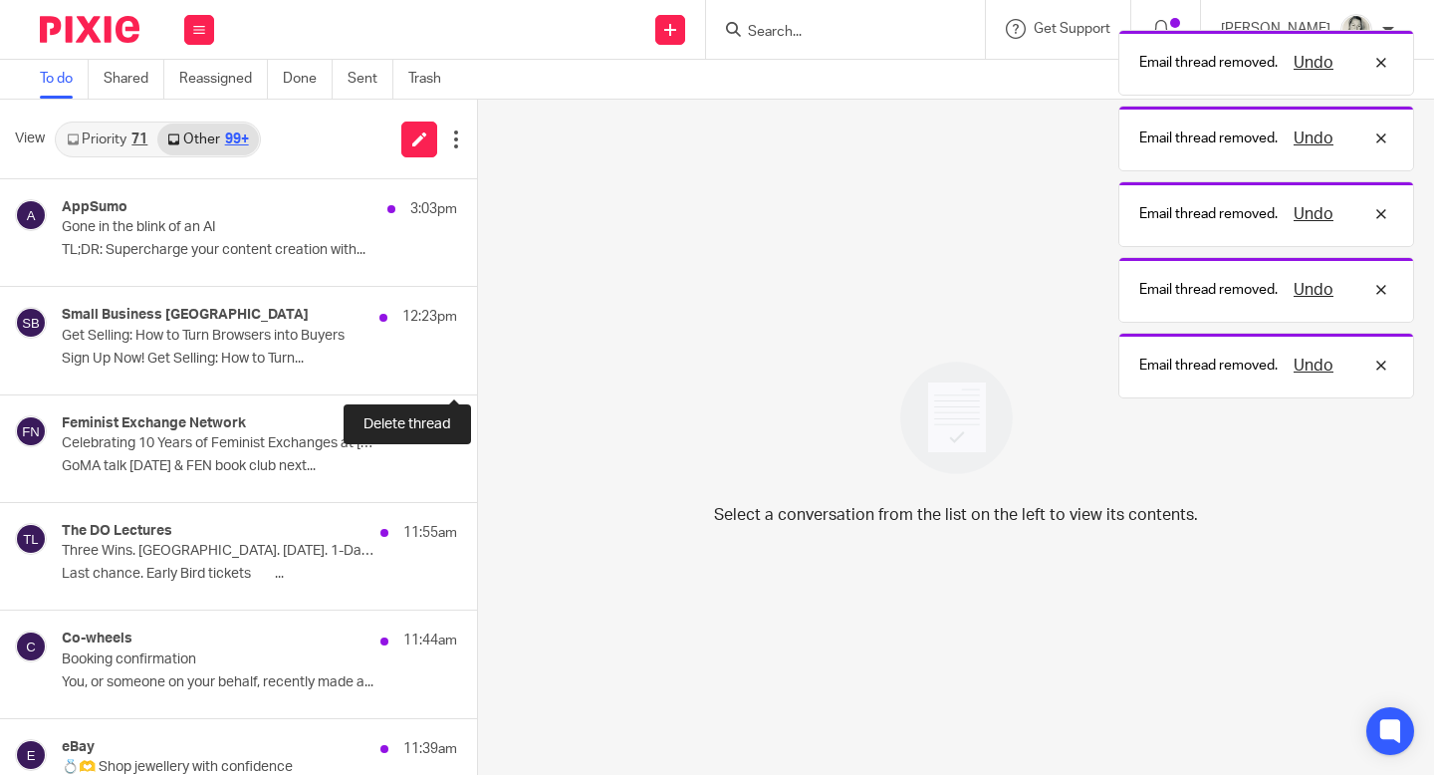
click at [477, 367] on button at bounding box center [485, 367] width 16 height 53
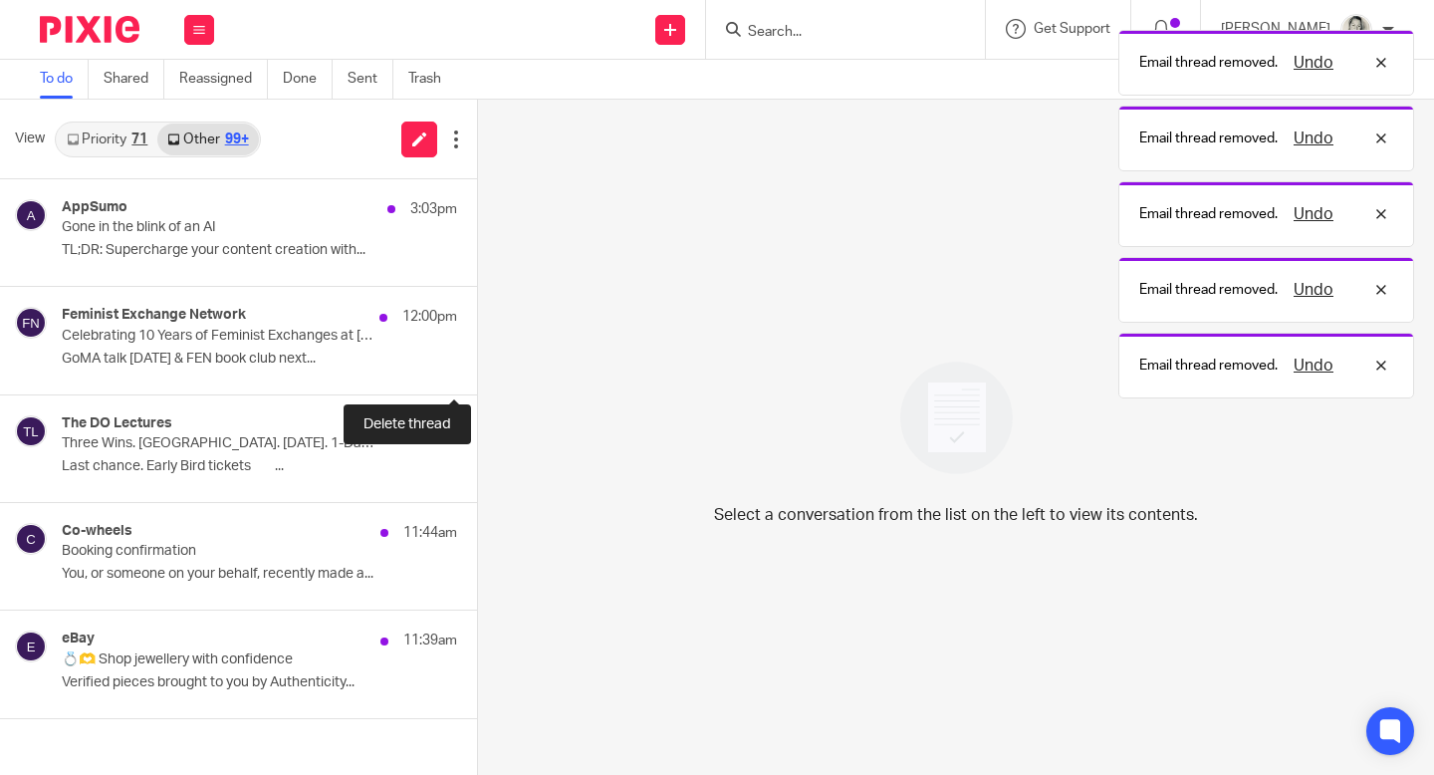
click at [477, 367] on button at bounding box center [485, 367] width 16 height 53
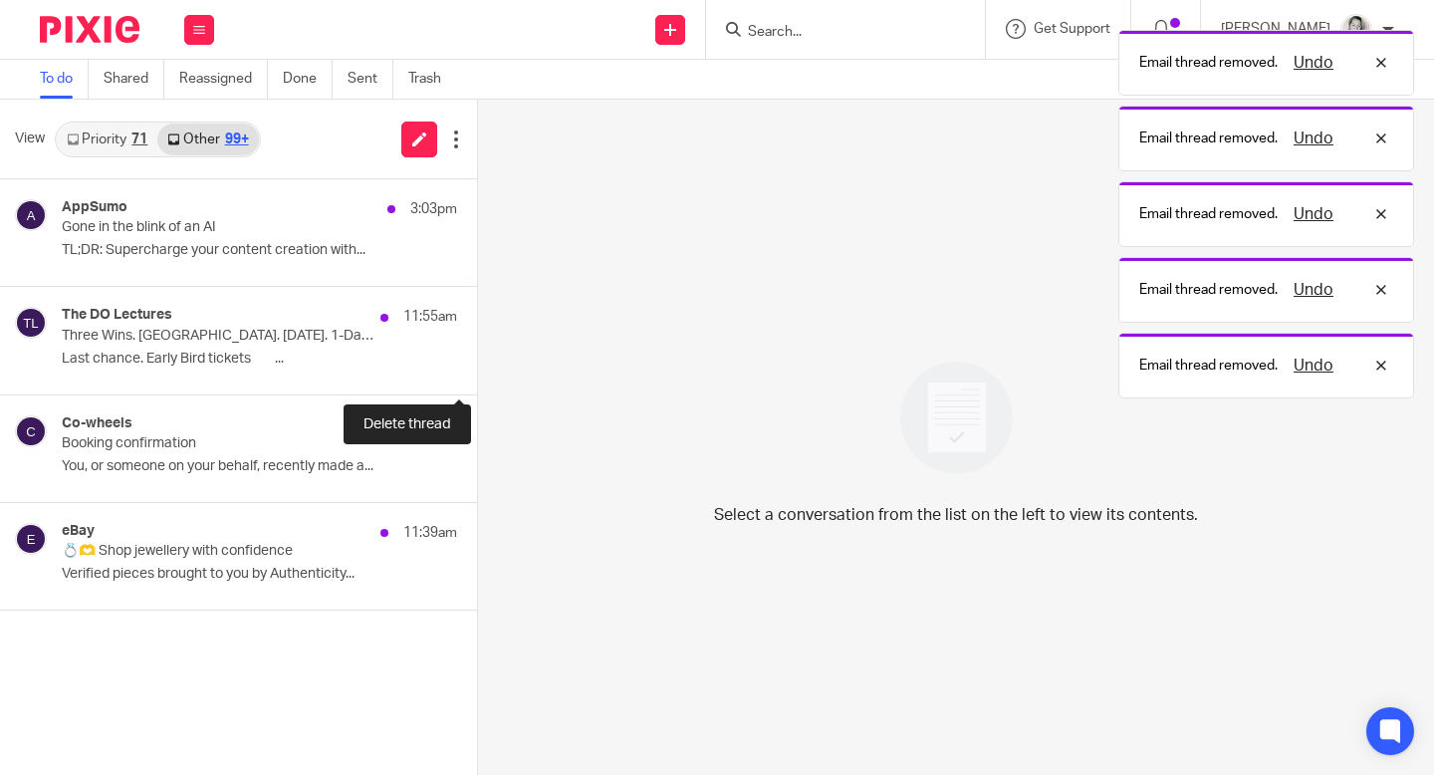
click at [477, 367] on button at bounding box center [485, 367] width 16 height 53
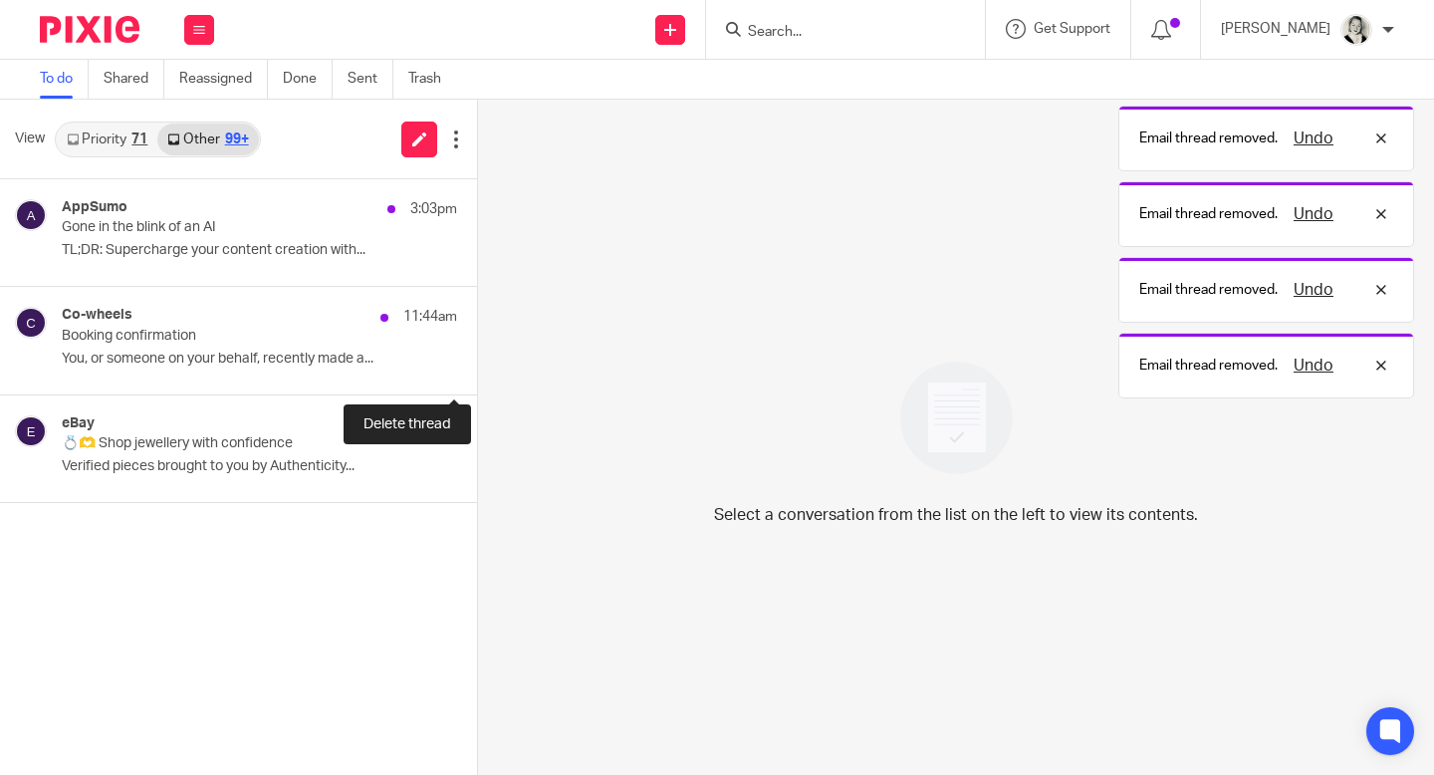
click at [477, 367] on button at bounding box center [485, 367] width 16 height 53
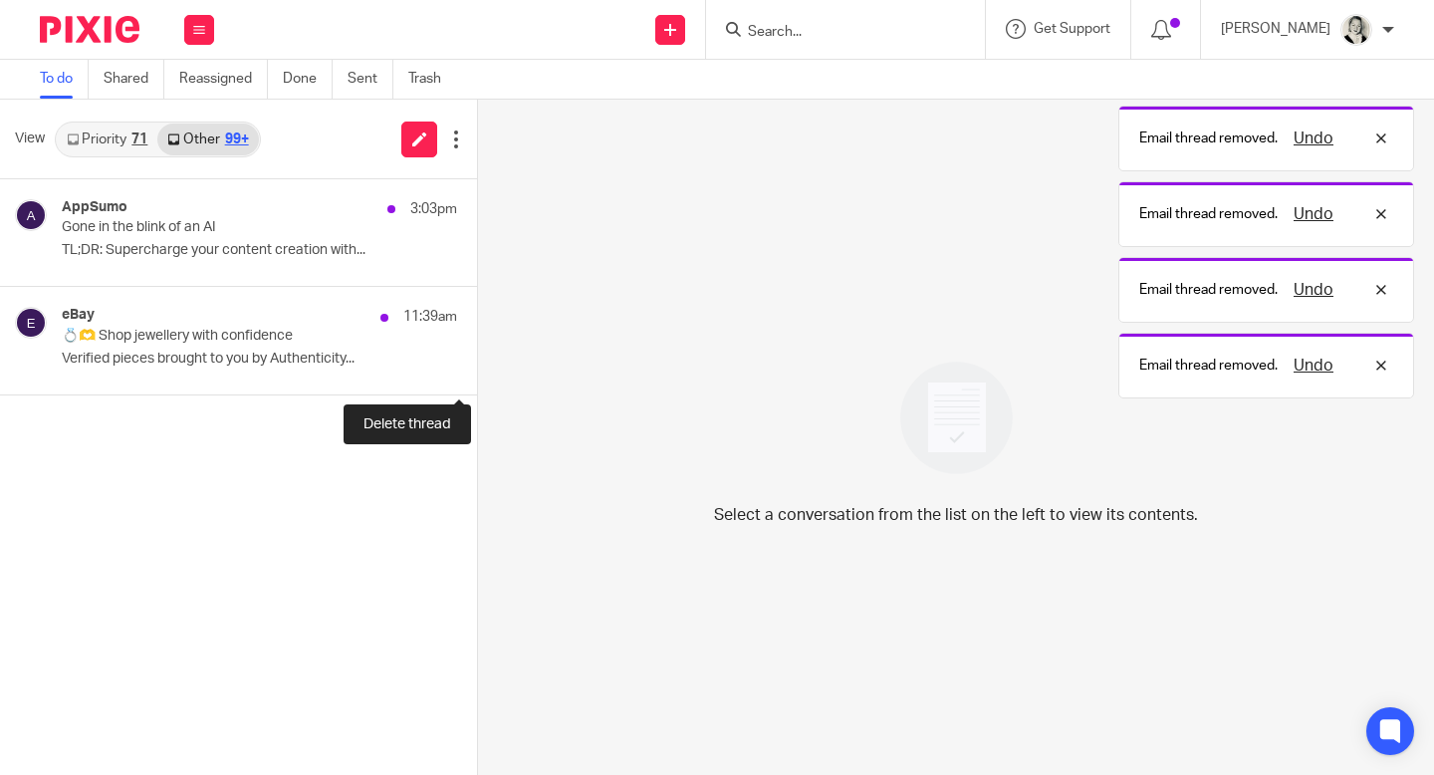
click at [477, 367] on button at bounding box center [485, 367] width 16 height 53
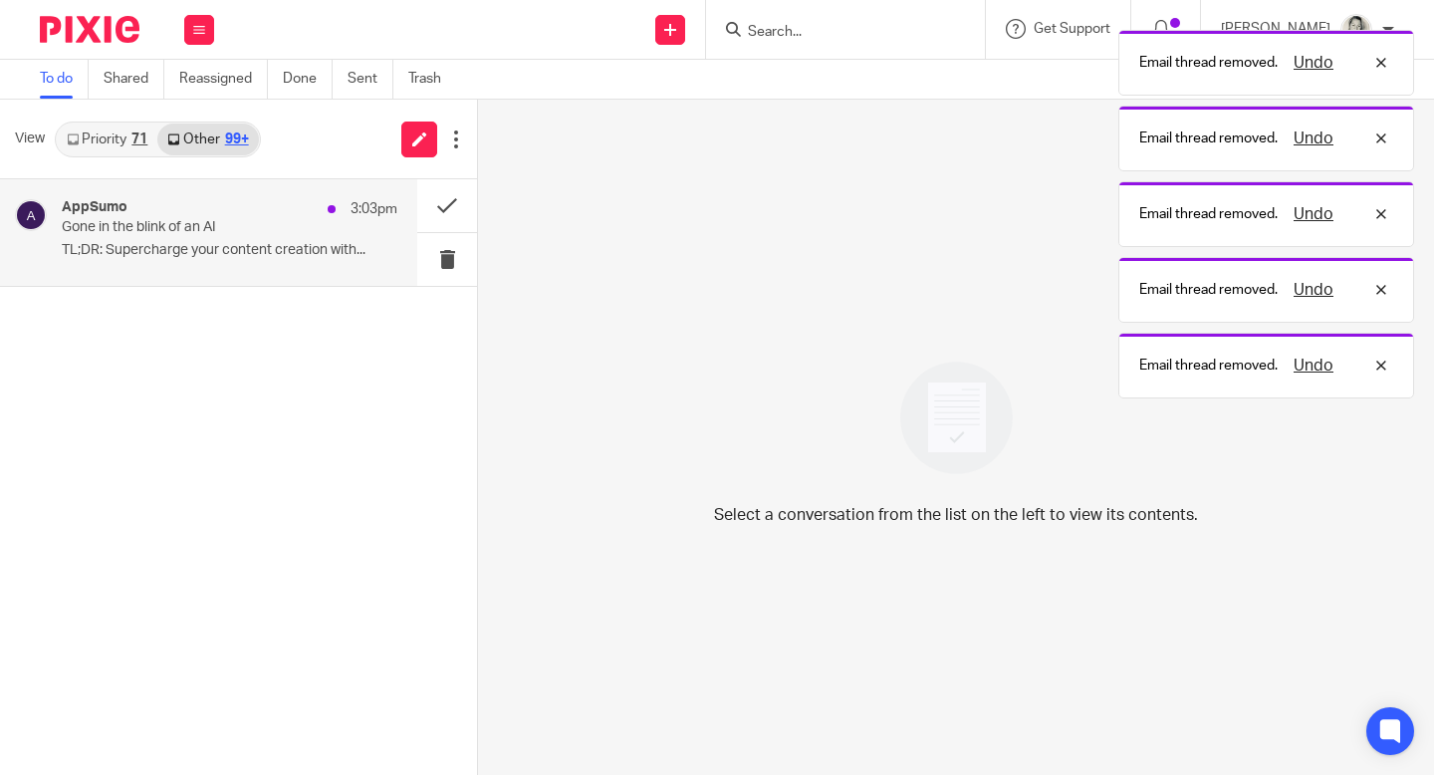
click at [303, 267] on div "AppSumo 3:03pm Gone in the blink of an AI TL;DR: Supercharge your content creat…" at bounding box center [208, 232] width 417 height 107
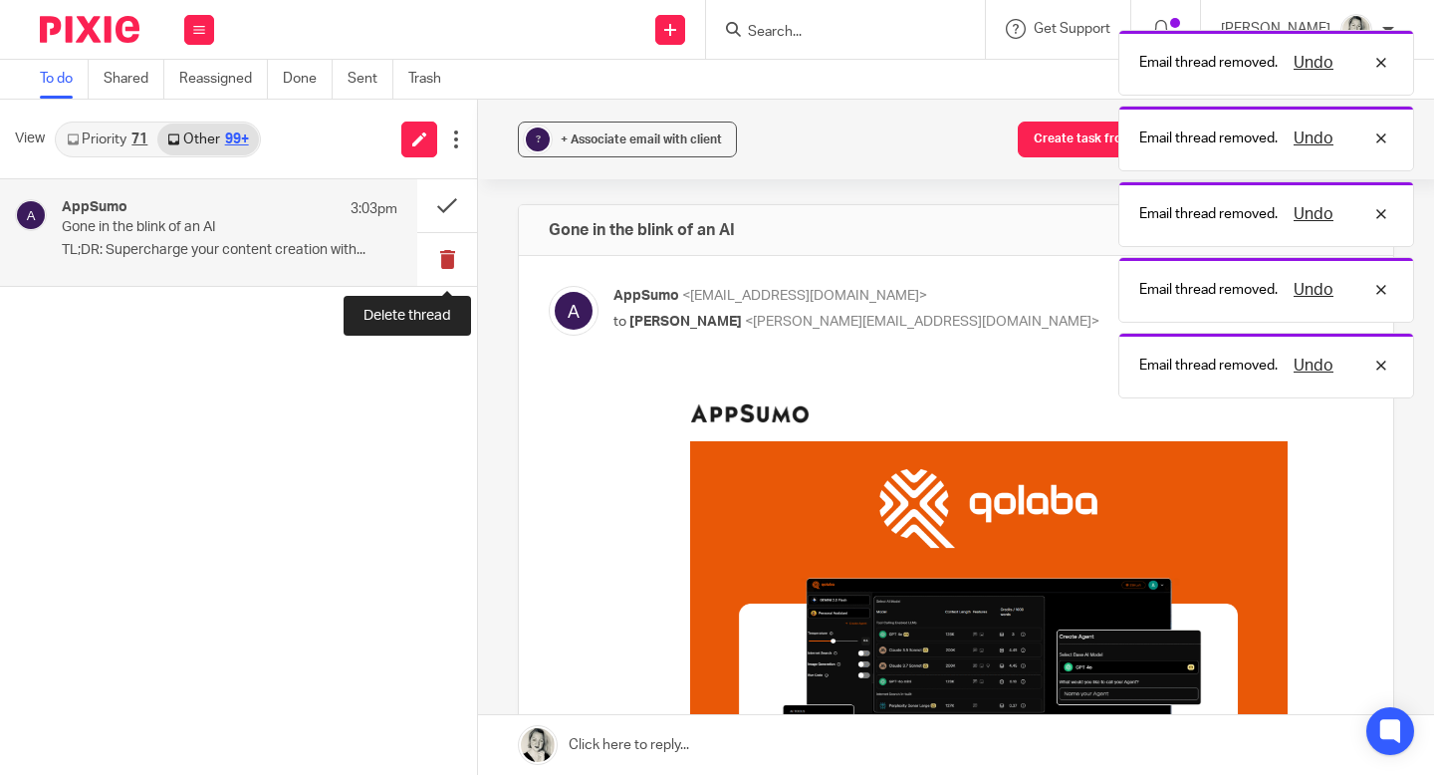
scroll to position [0, 0]
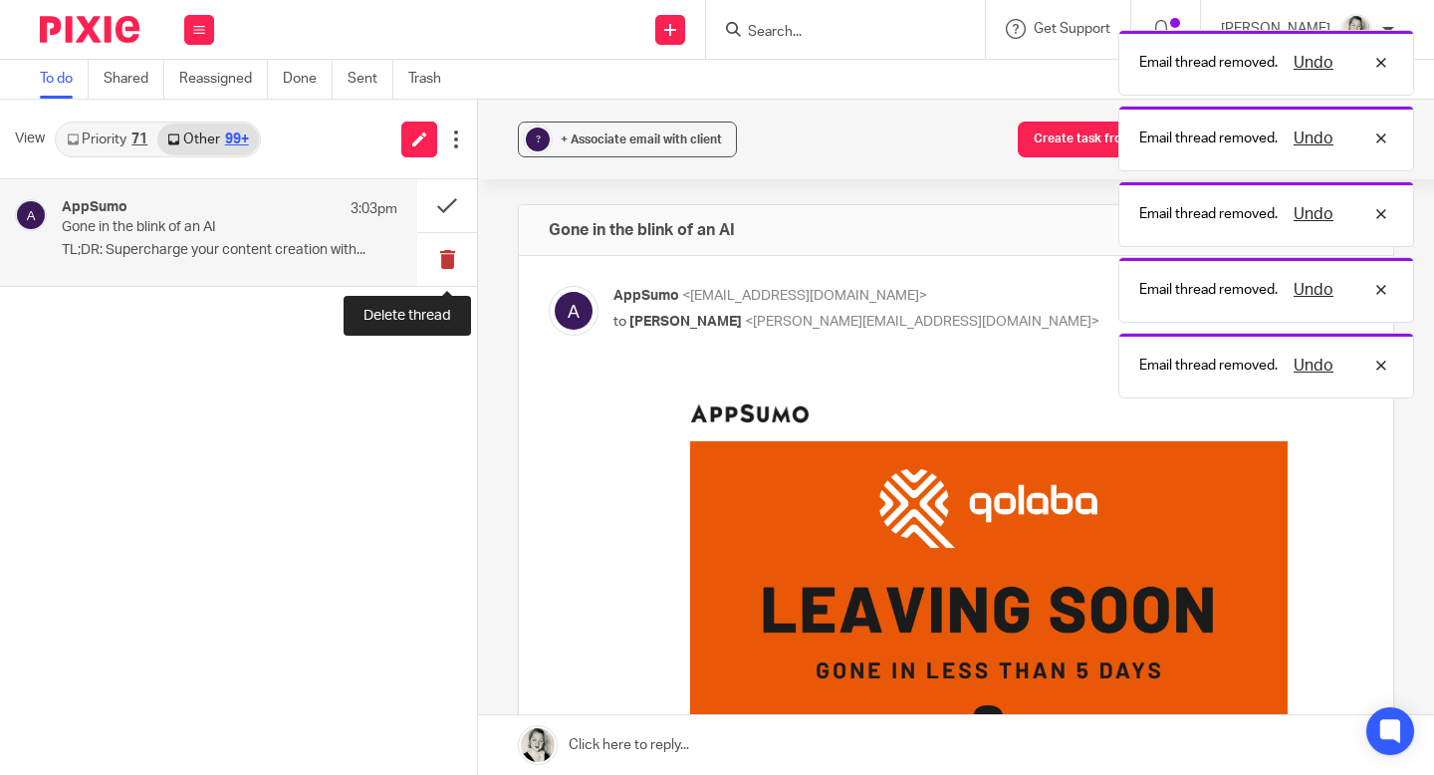
click at [446, 268] on button at bounding box center [447, 259] width 60 height 53
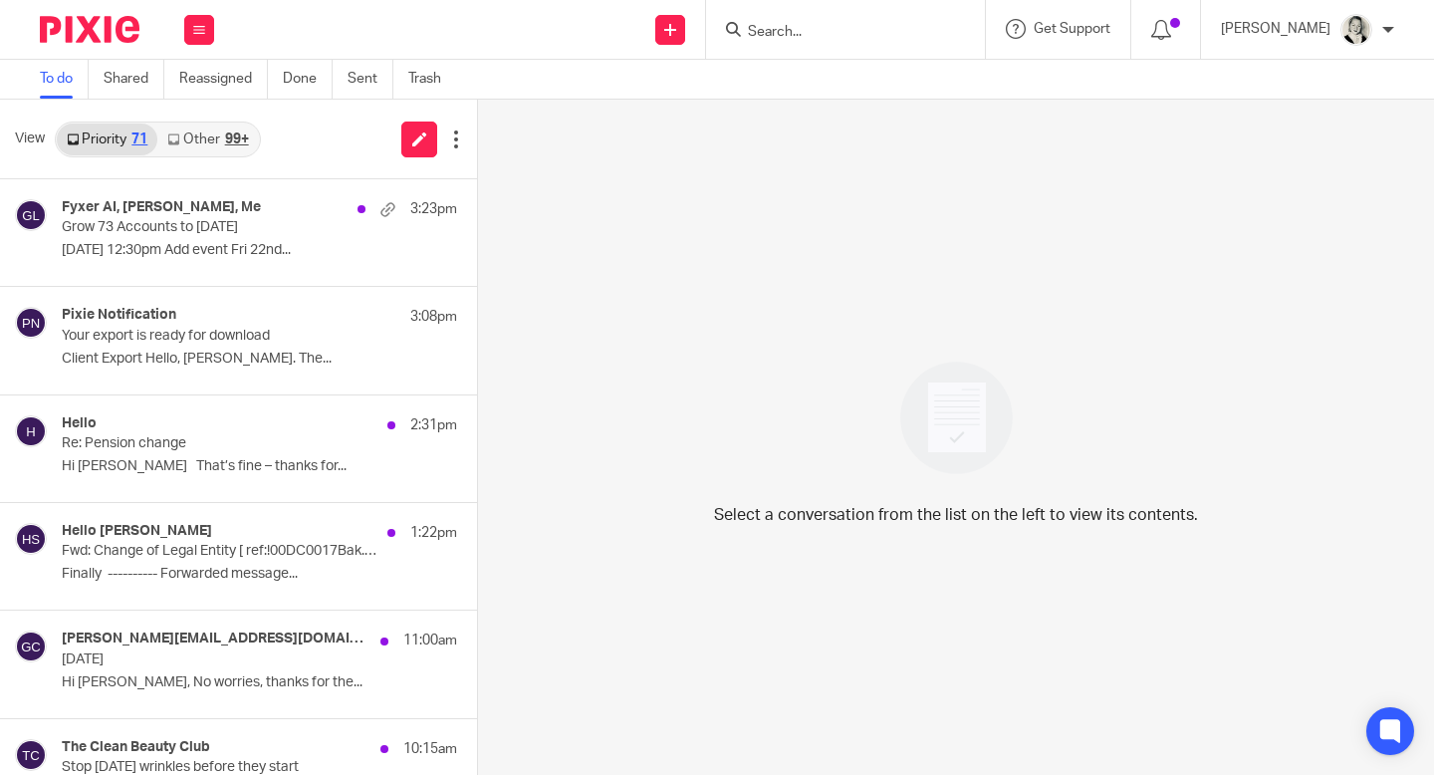
click at [190, 139] on link "Other 99+" at bounding box center [207, 139] width 101 height 32
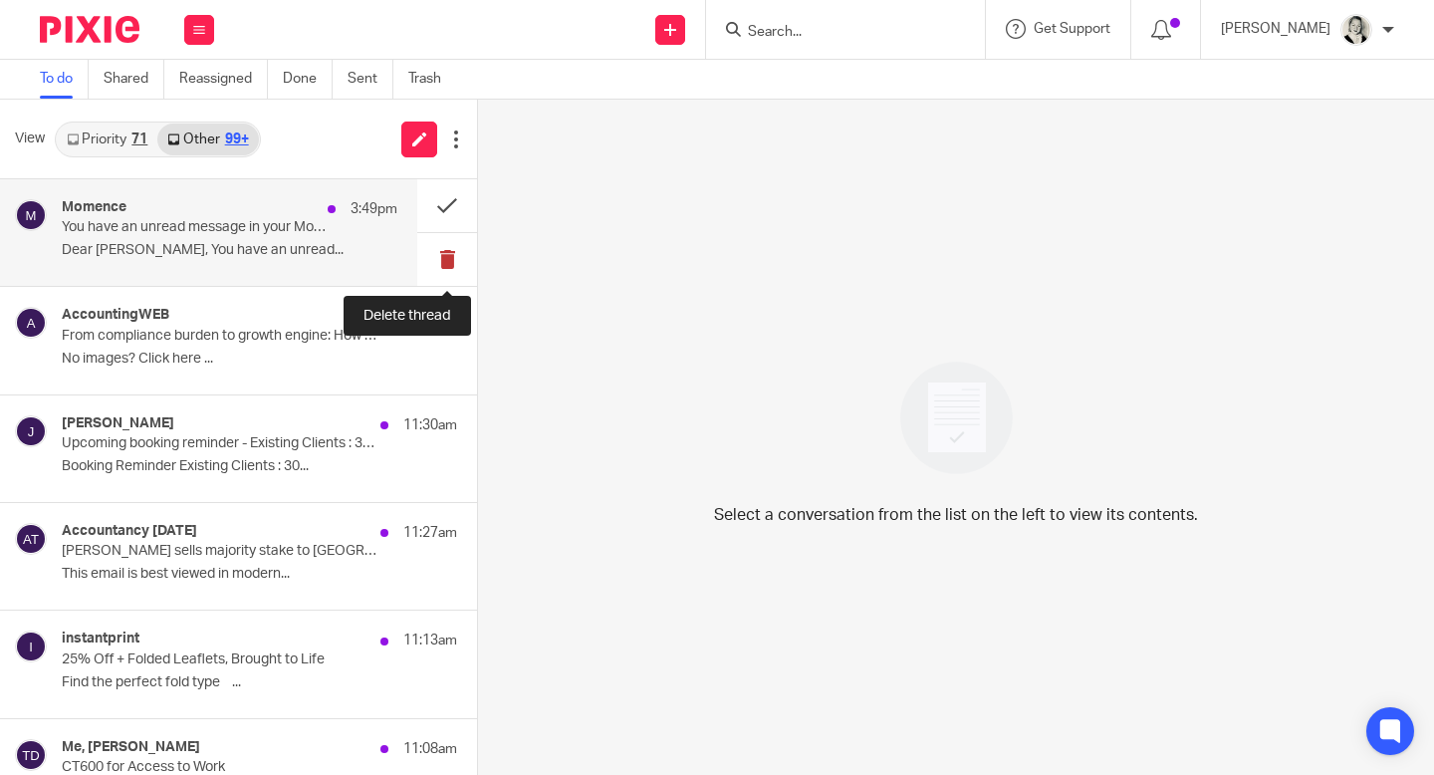
click at [452, 266] on button at bounding box center [447, 259] width 60 height 53
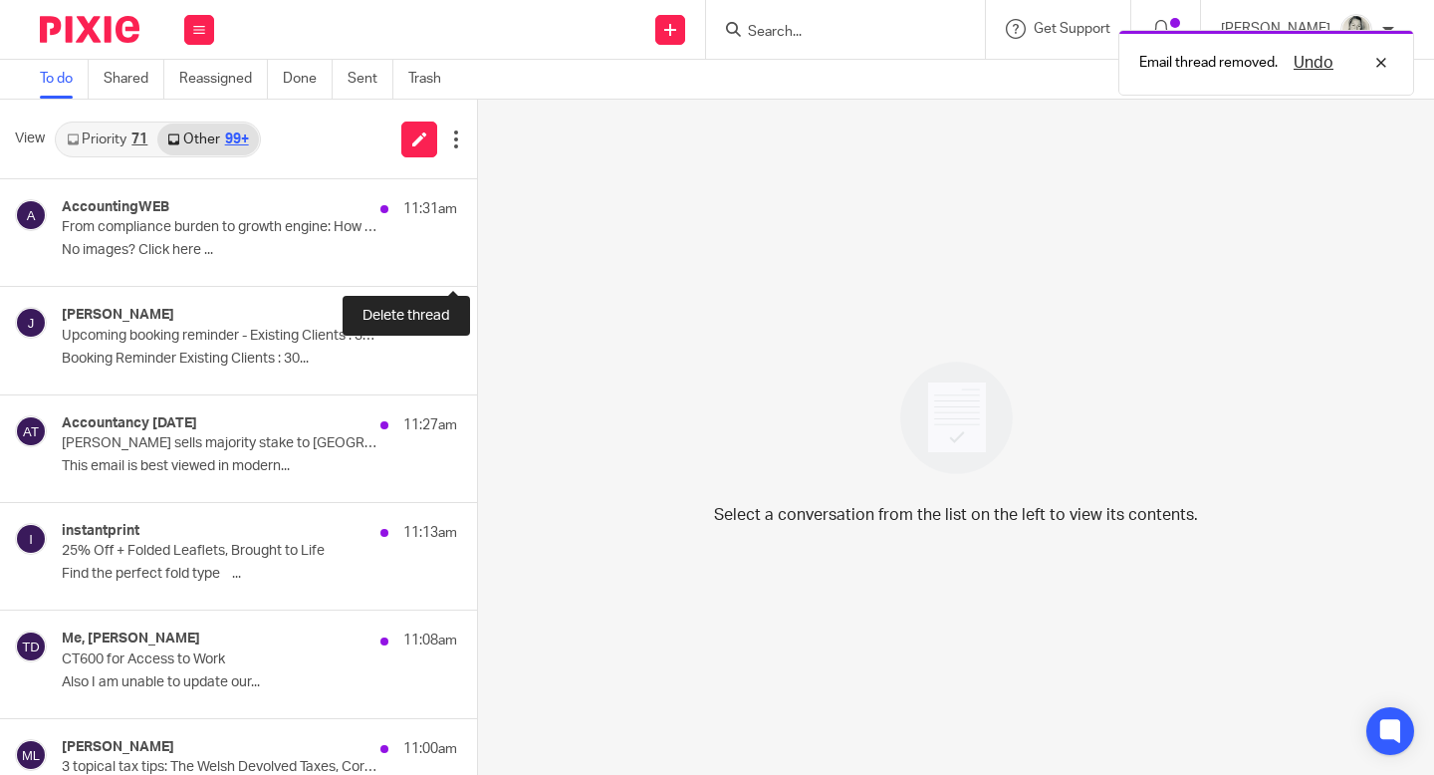
click at [477, 266] on button at bounding box center [485, 259] width 16 height 53
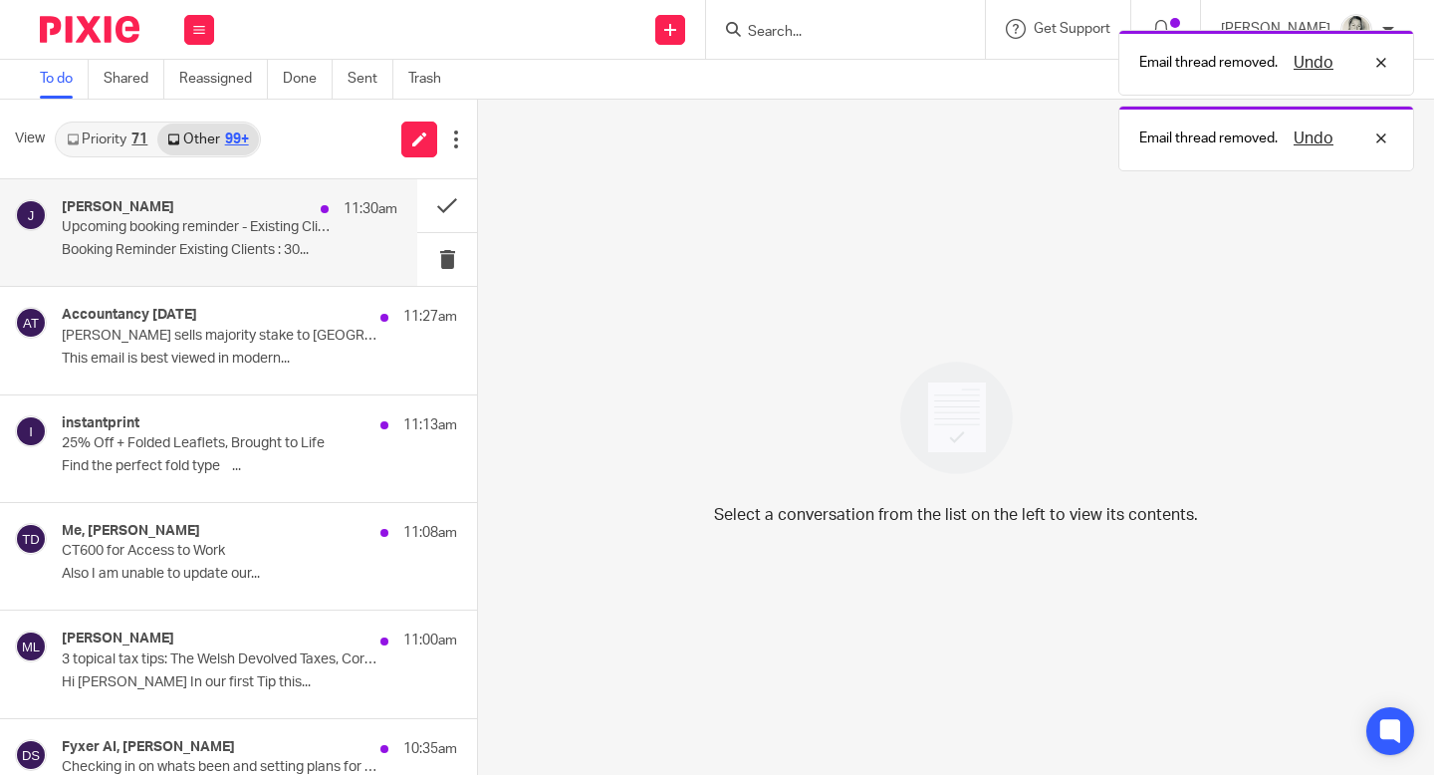
click at [346, 245] on p "Booking Reminder Existing Clients : 30..." at bounding box center [229, 250] width 335 height 17
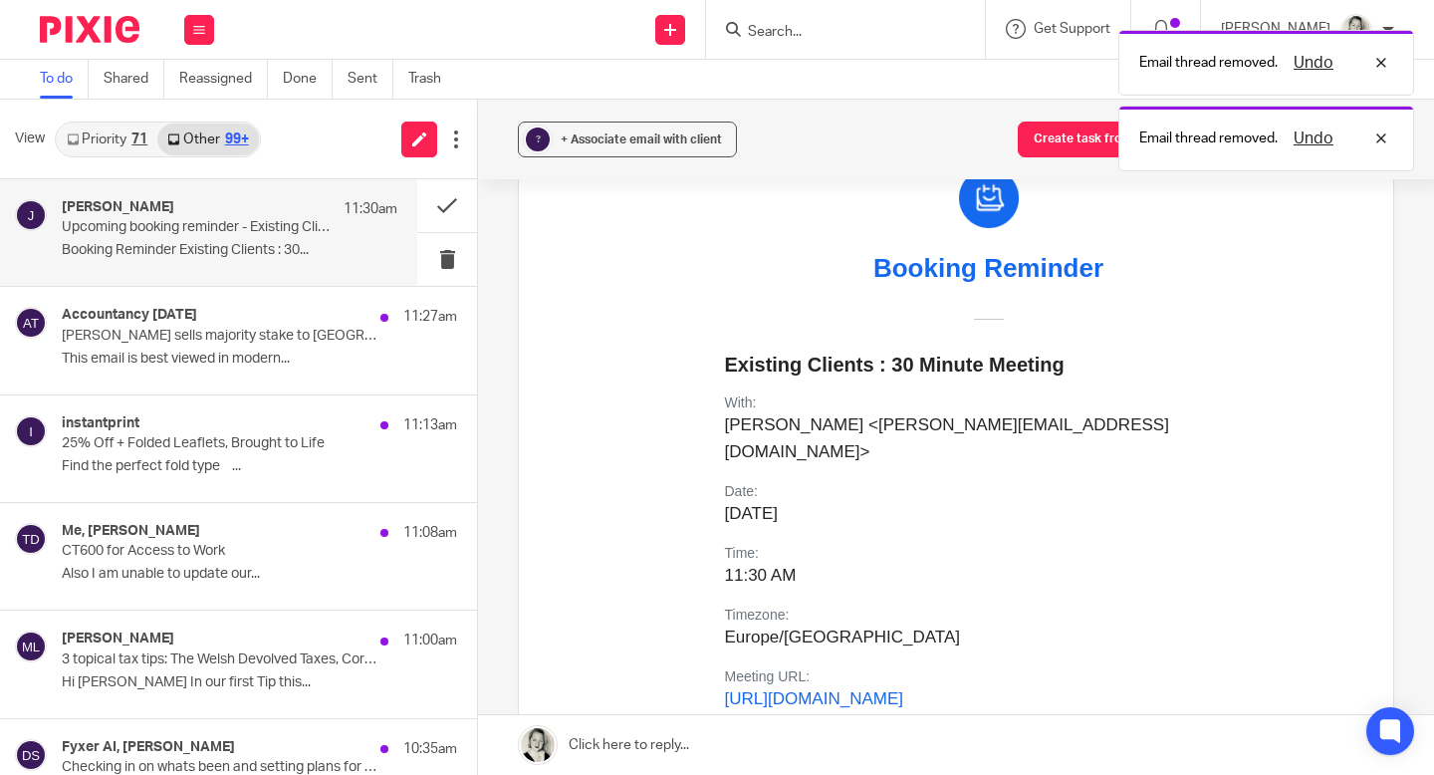
scroll to position [236, 0]
click at [448, 206] on button at bounding box center [447, 205] width 60 height 53
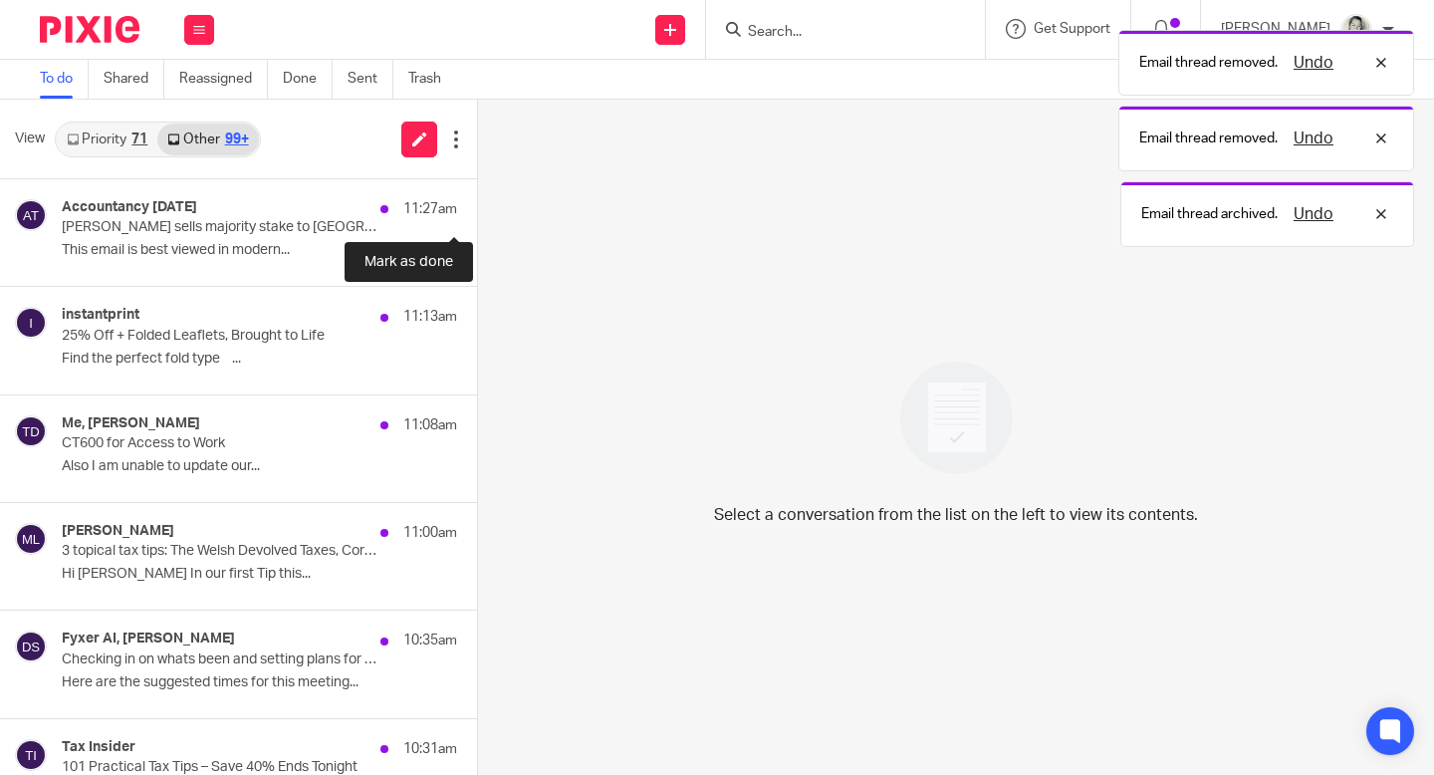
click at [477, 206] on button at bounding box center [485, 205] width 16 height 53
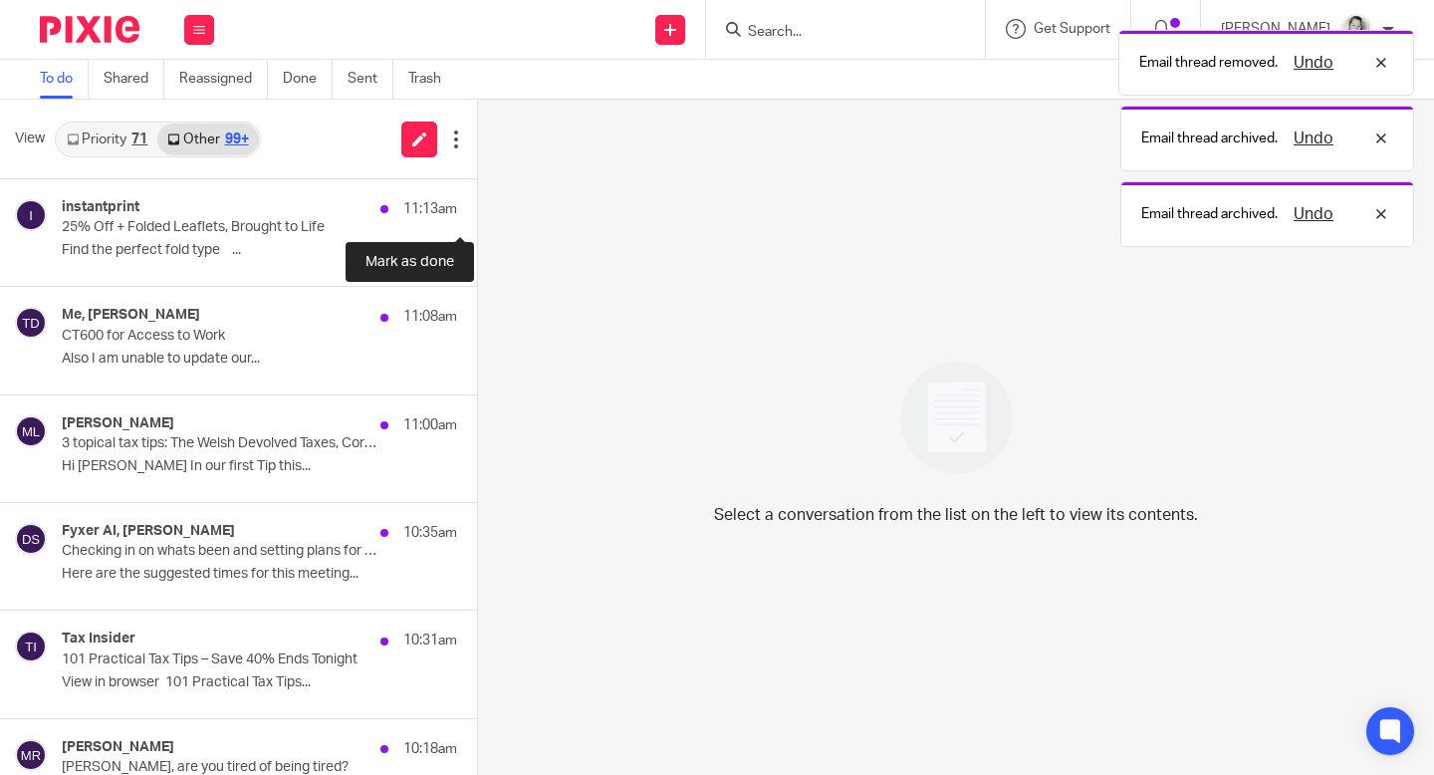
click at [477, 206] on button at bounding box center [485, 205] width 16 height 53
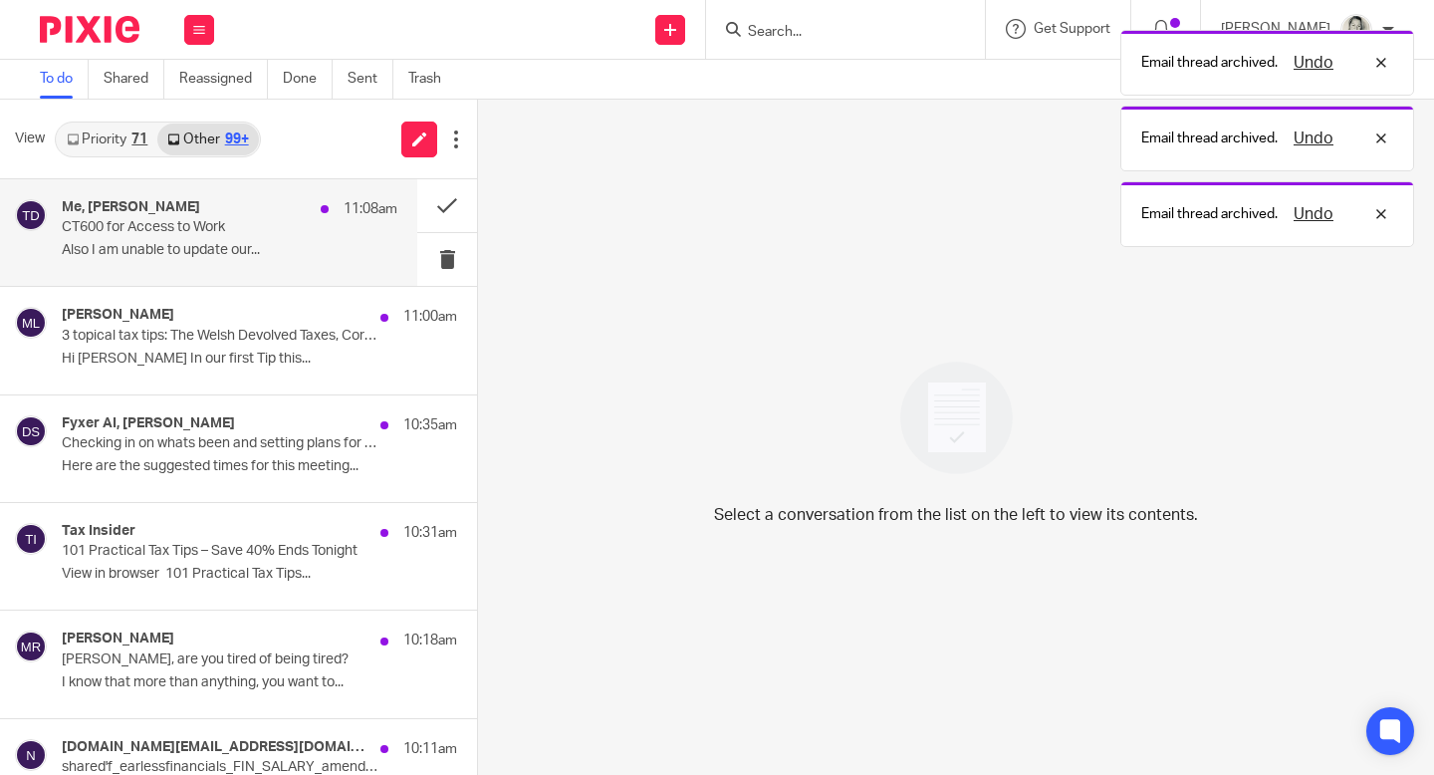
click at [276, 243] on p "Also I am unable to update our..." at bounding box center [229, 250] width 335 height 17
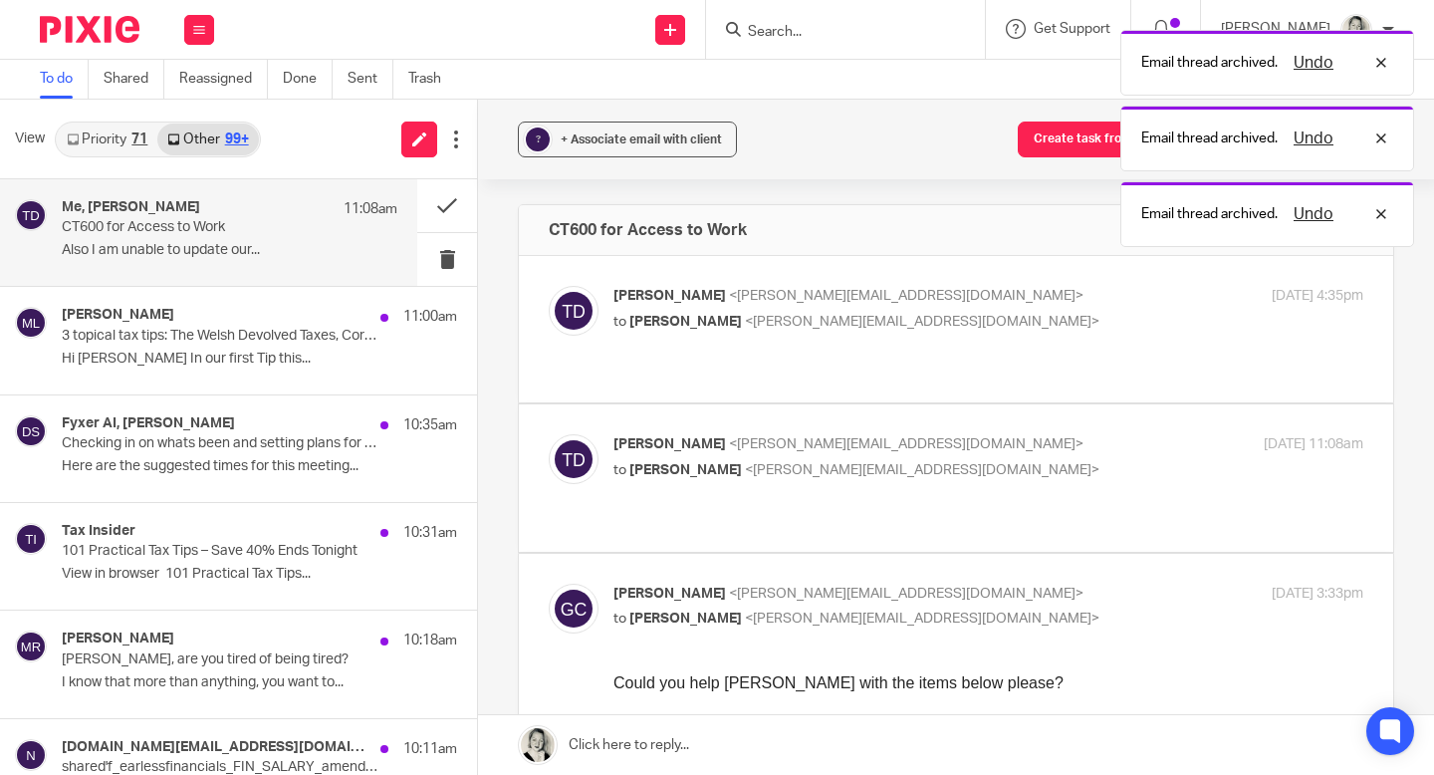
scroll to position [0, 0]
click at [617, 140] on span "+ Associate email with client" at bounding box center [640, 139] width 161 height 12
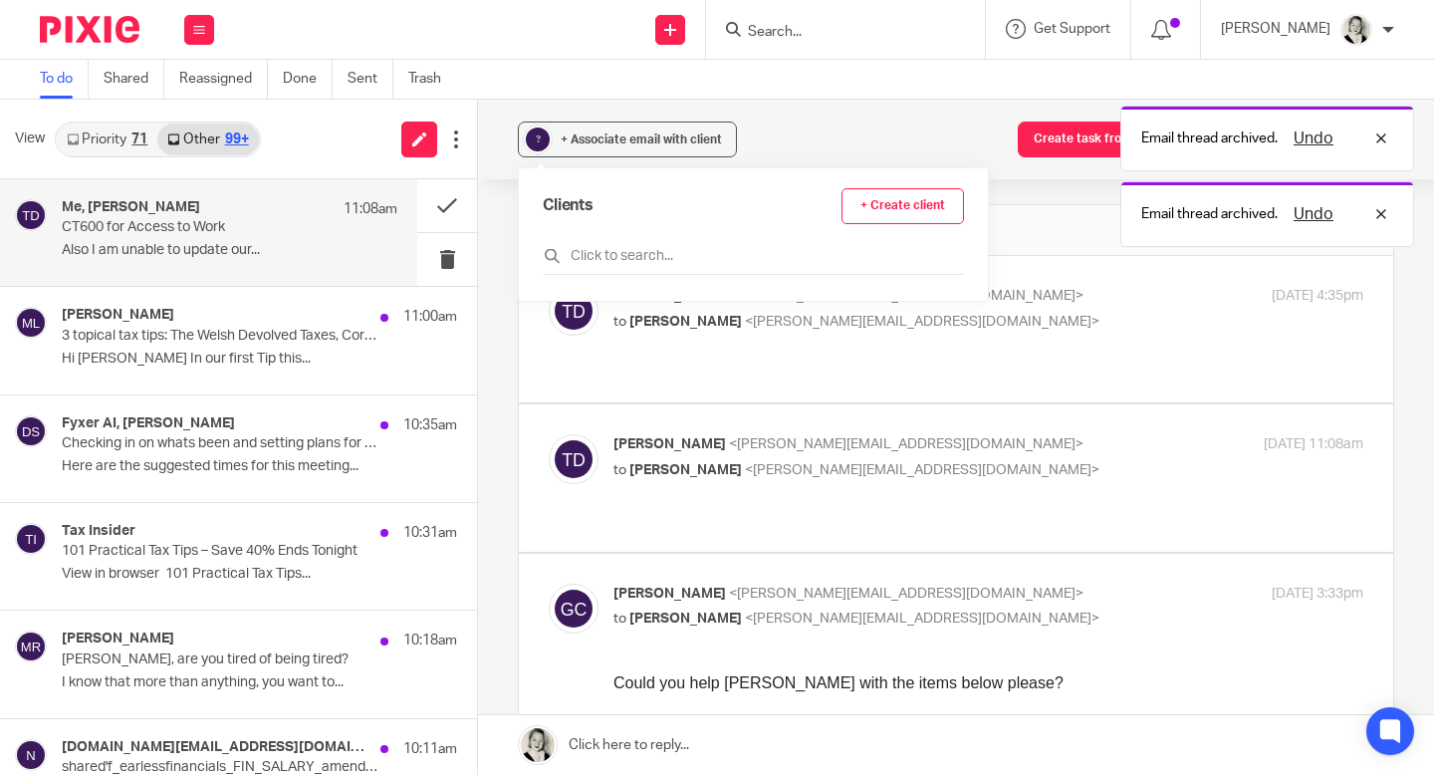
click at [493, 256] on div "? + Associate email with client Create task from email Add email to existing ta…" at bounding box center [956, 437] width 956 height 675
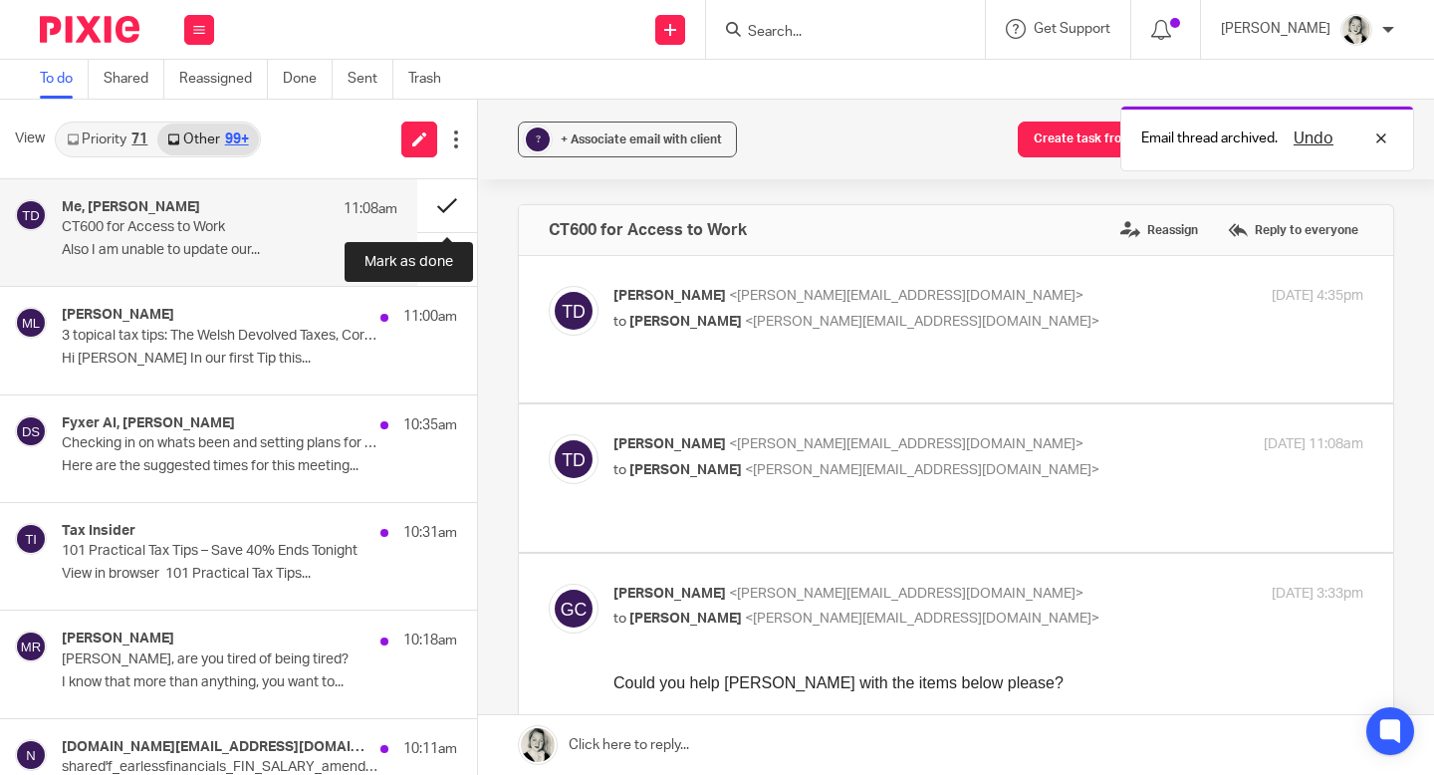
click at [450, 202] on button at bounding box center [447, 205] width 60 height 53
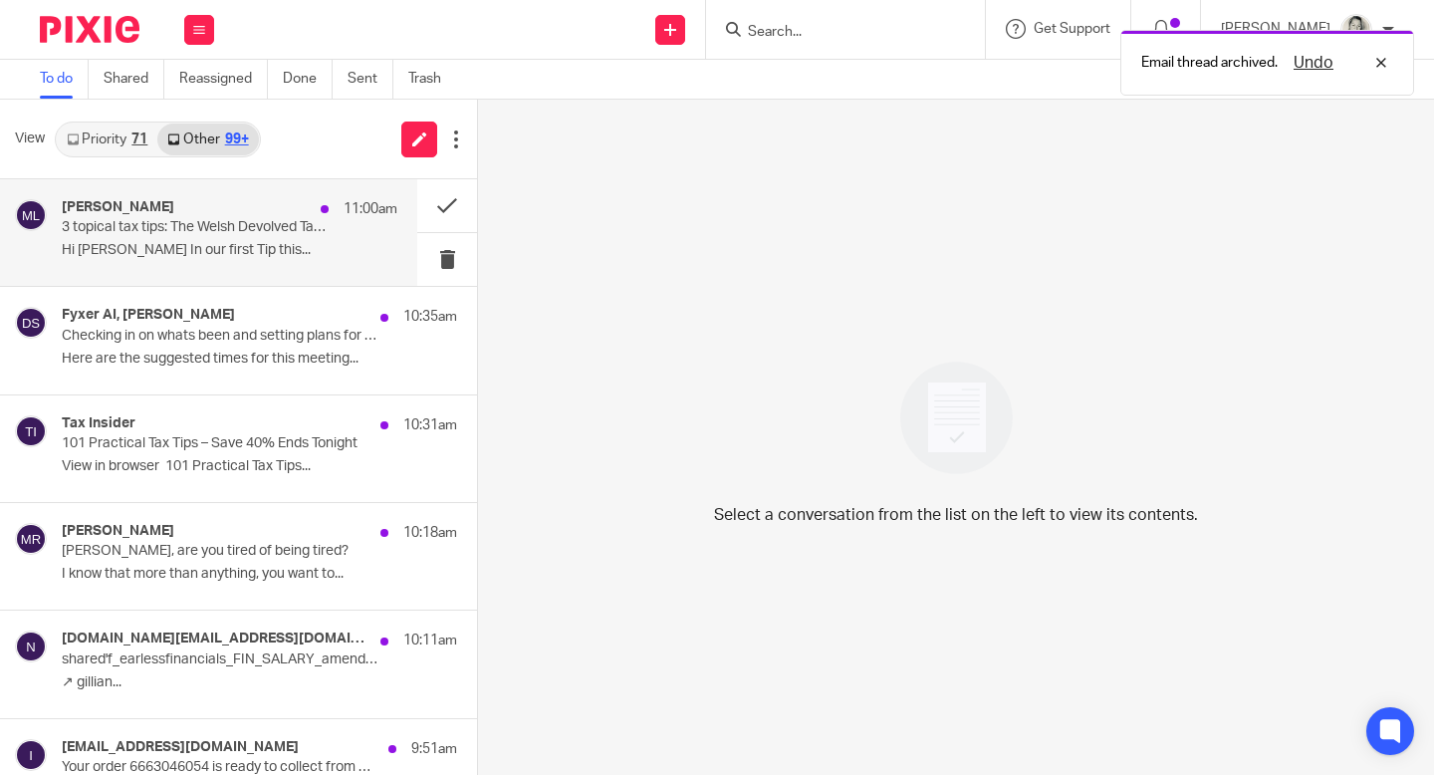
click at [291, 233] on p "3 topical tax tips: The Welsh Devolved Taxes, Correctly Report Private Use Adju…" at bounding box center [196, 227] width 269 height 17
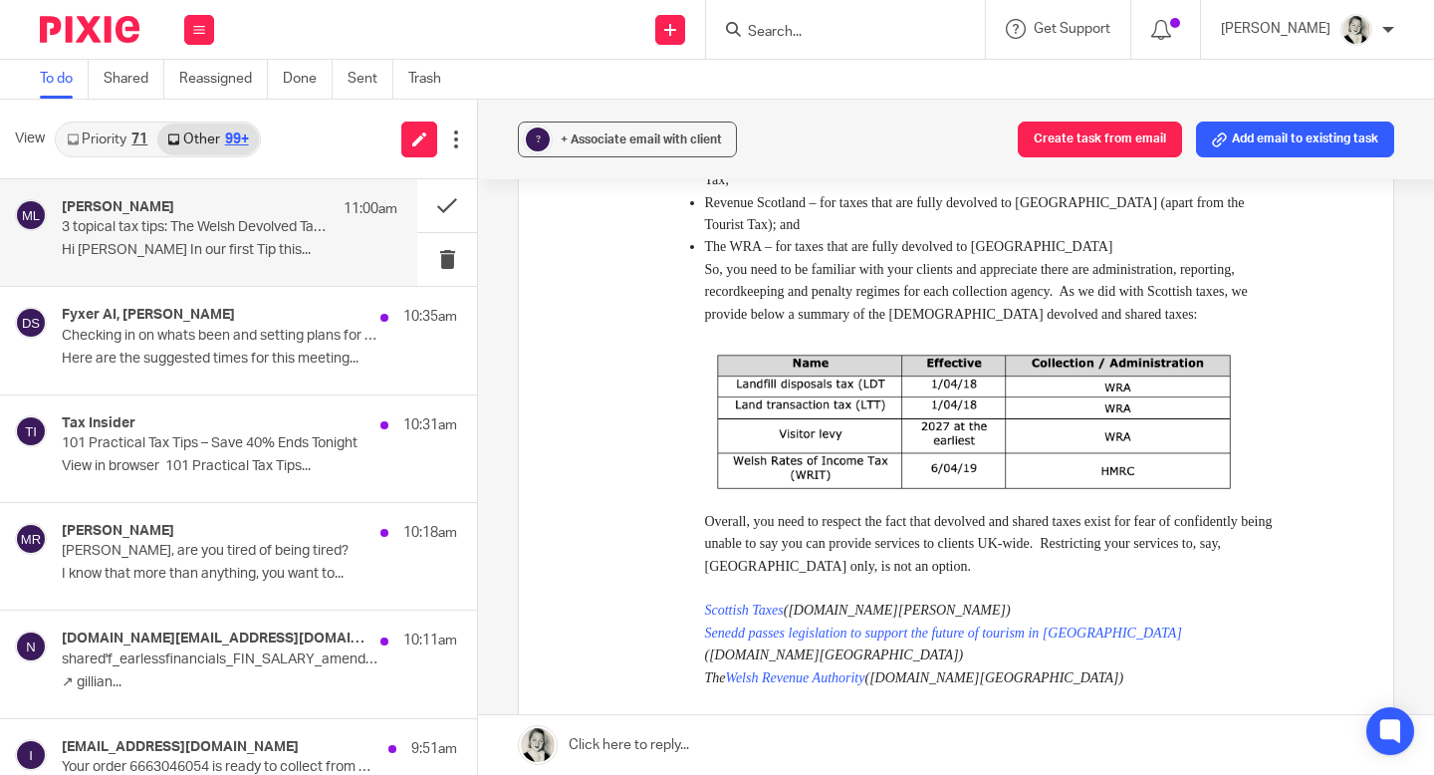
scroll to position [584, 0]
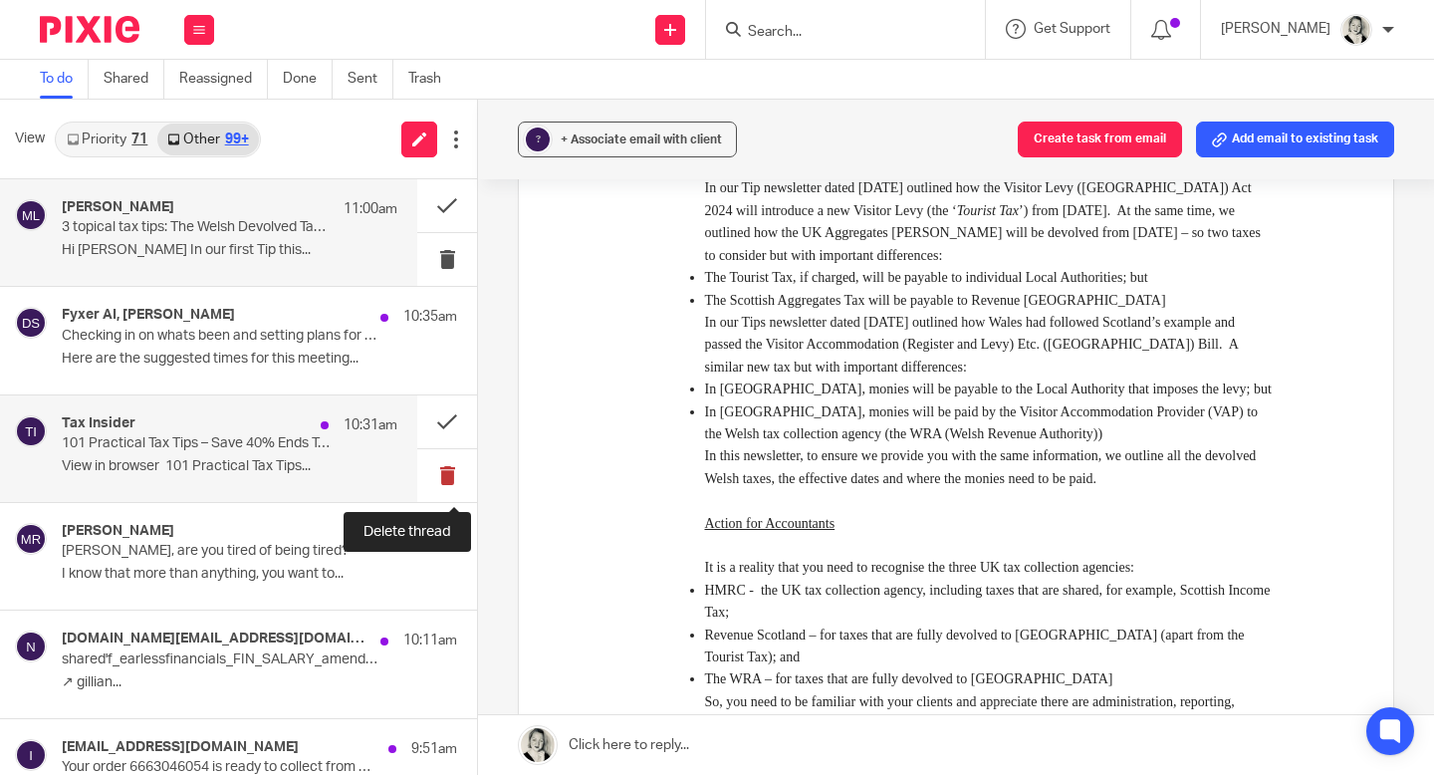
click at [443, 479] on button at bounding box center [447, 475] width 60 height 53
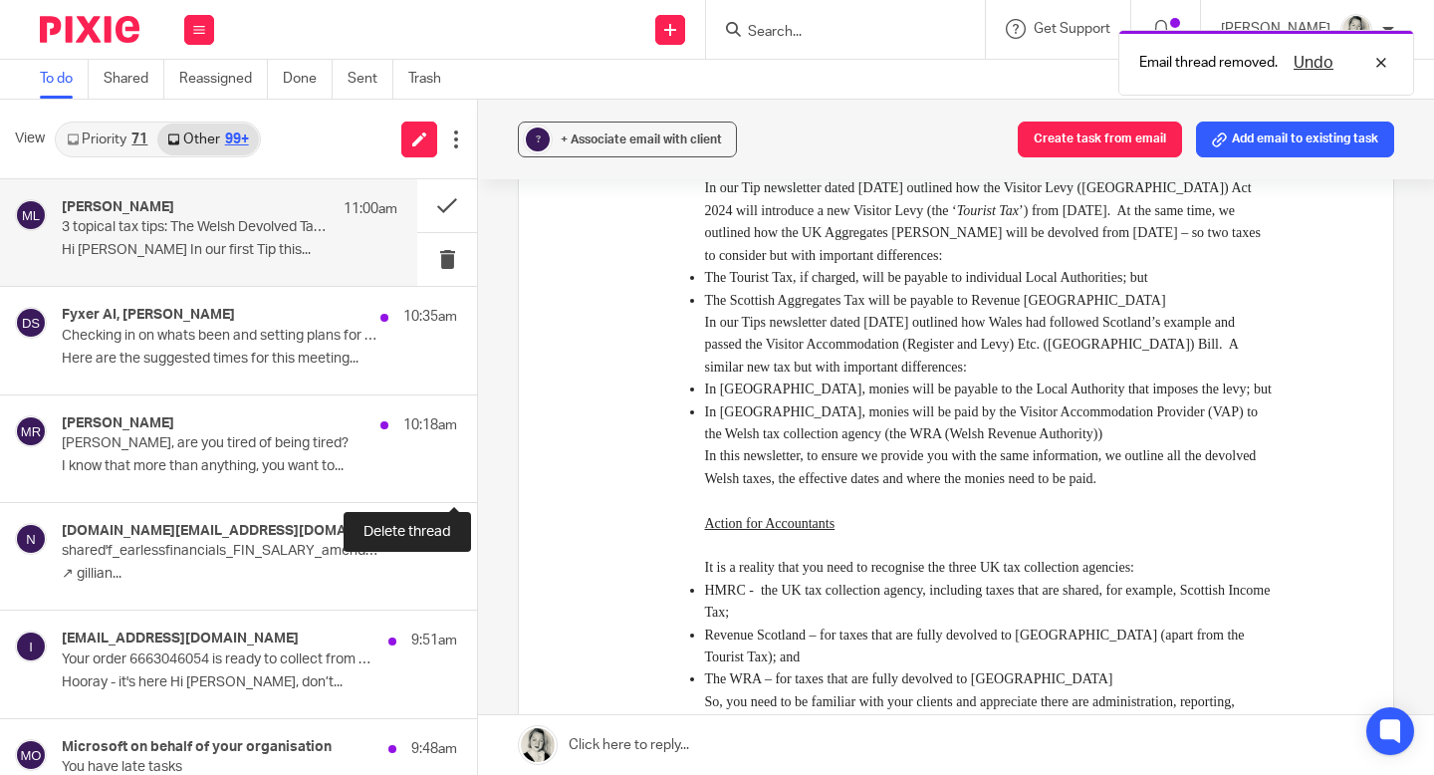
click at [477, 479] on button at bounding box center [485, 475] width 16 height 53
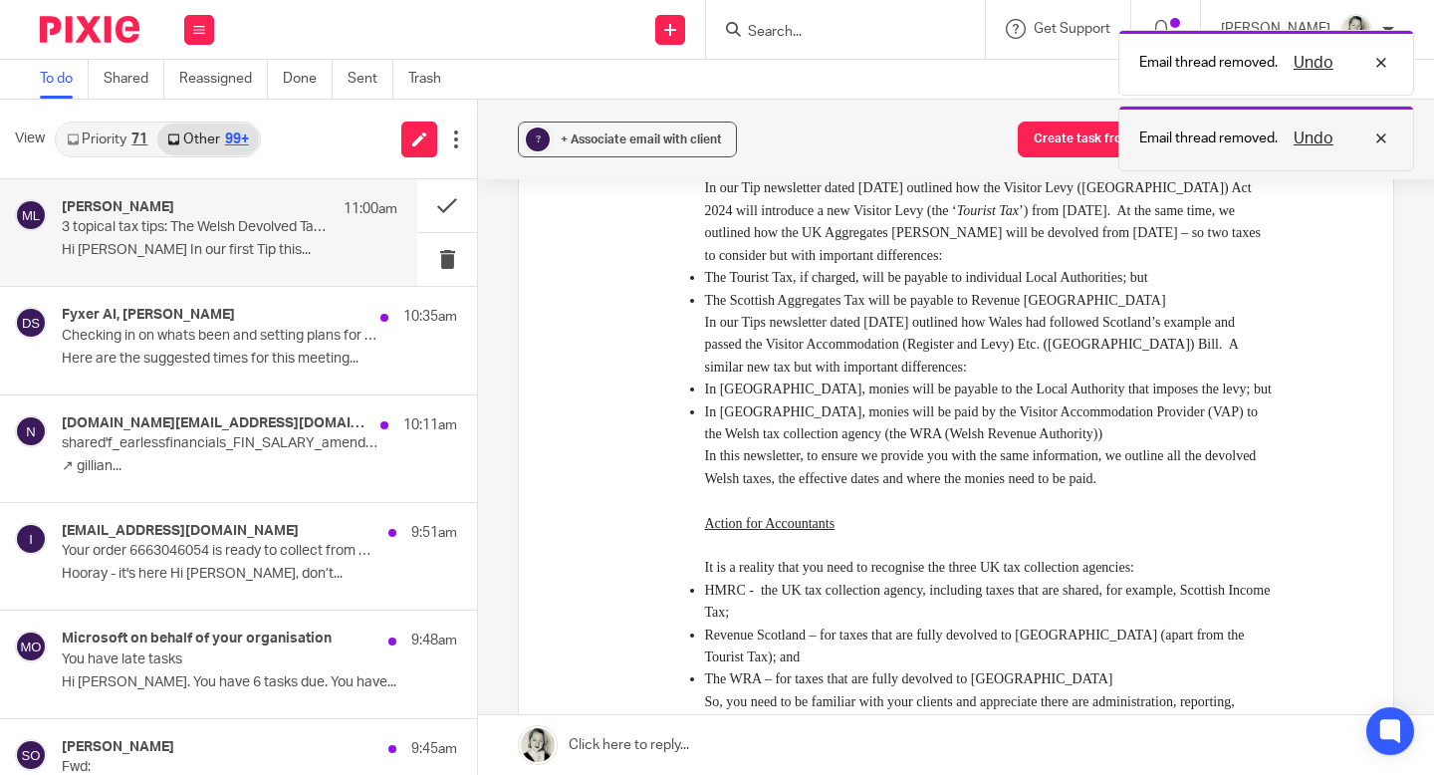
click at [1326, 134] on button "Undo" at bounding box center [1313, 138] width 52 height 24
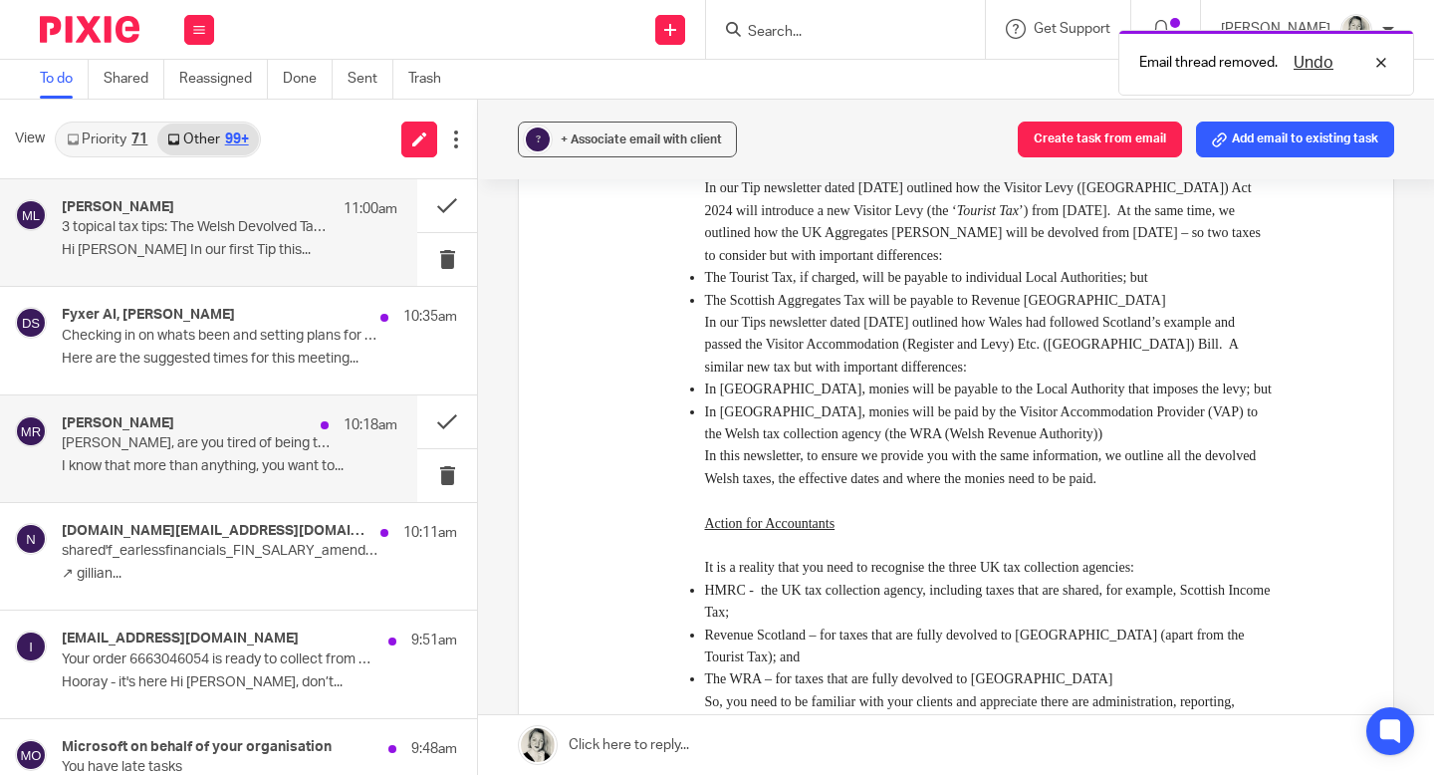
click at [241, 430] on div "Mel Robbins 10:18am" at bounding box center [229, 425] width 335 height 20
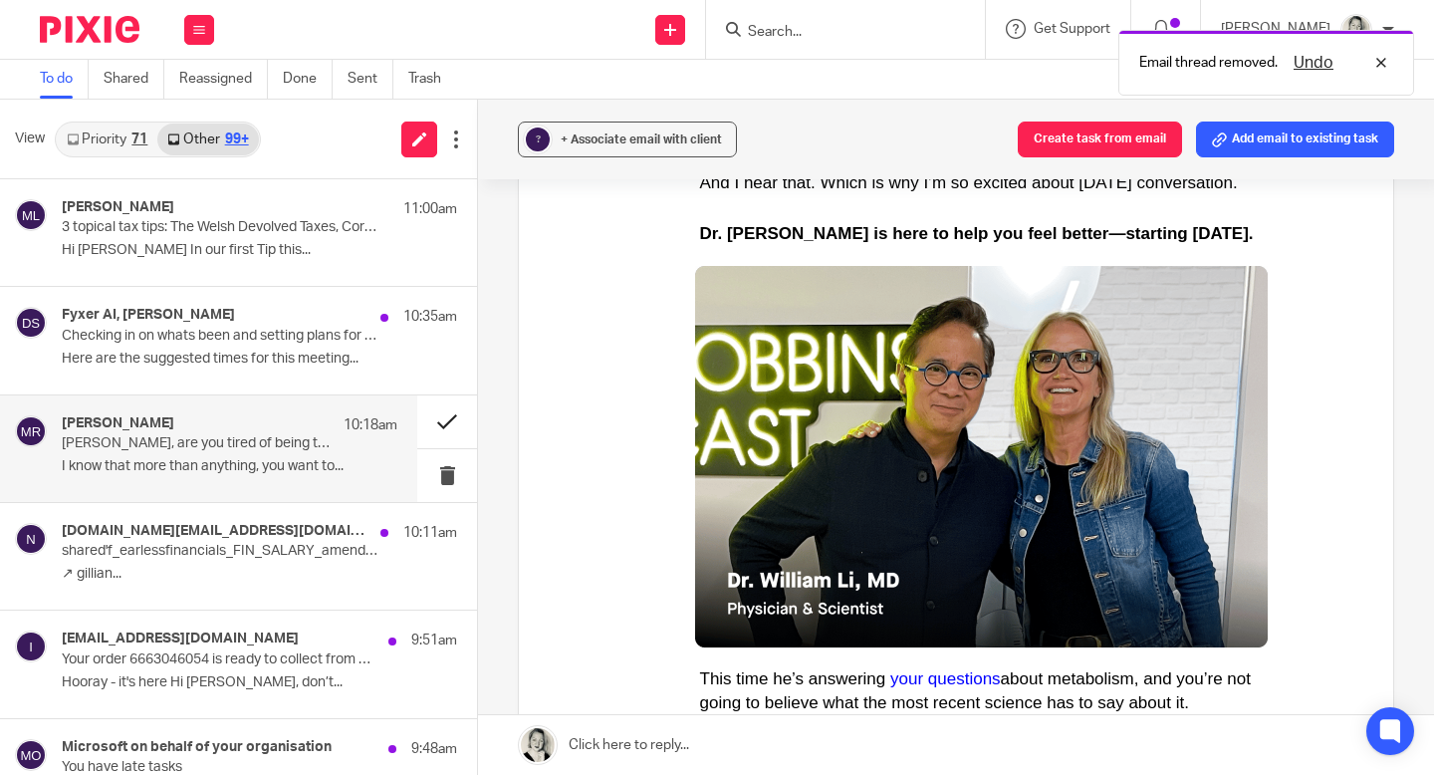
scroll to position [754, 0]
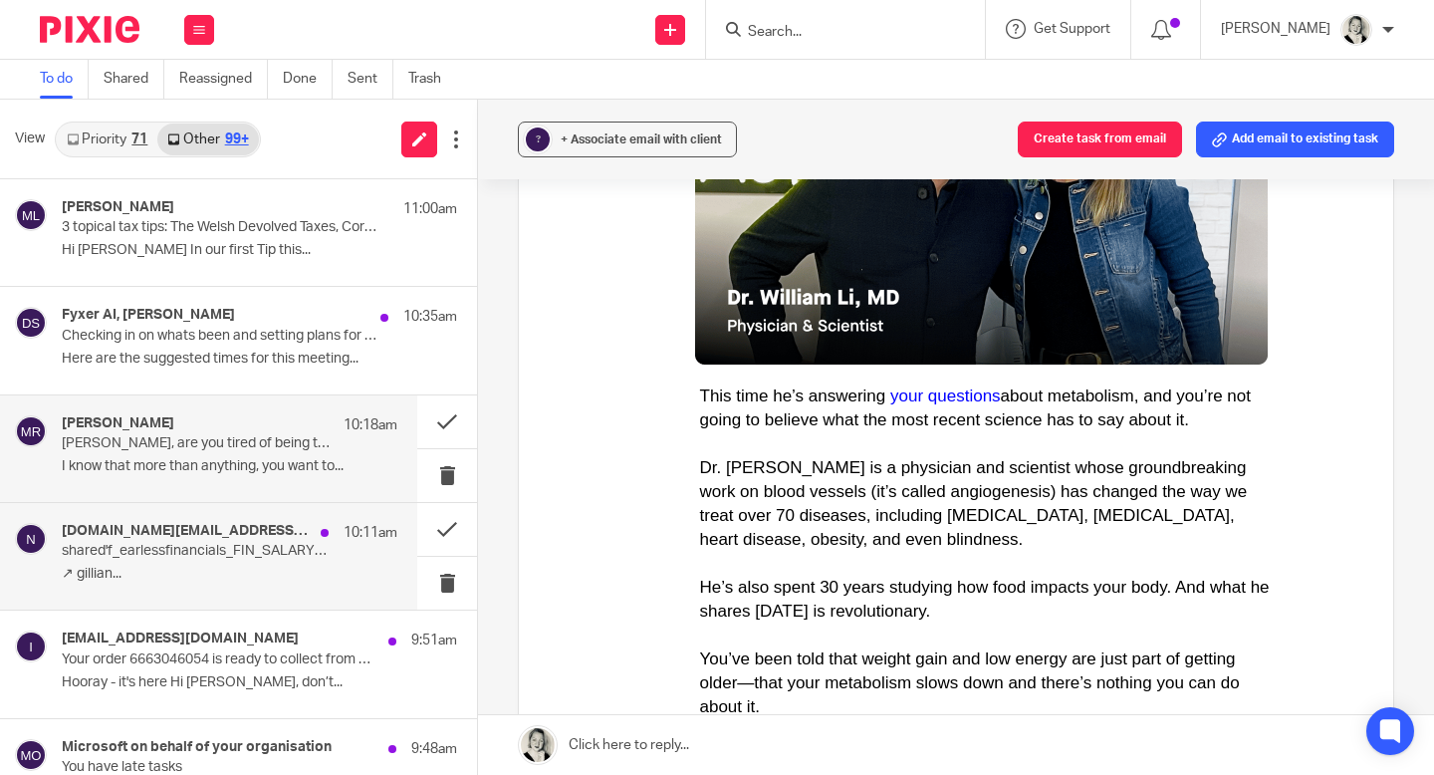
click at [249, 552] on p "shared'f_earlessfinancials_FIN_SALARY_amendment213_ref2596'" at bounding box center [196, 551] width 269 height 17
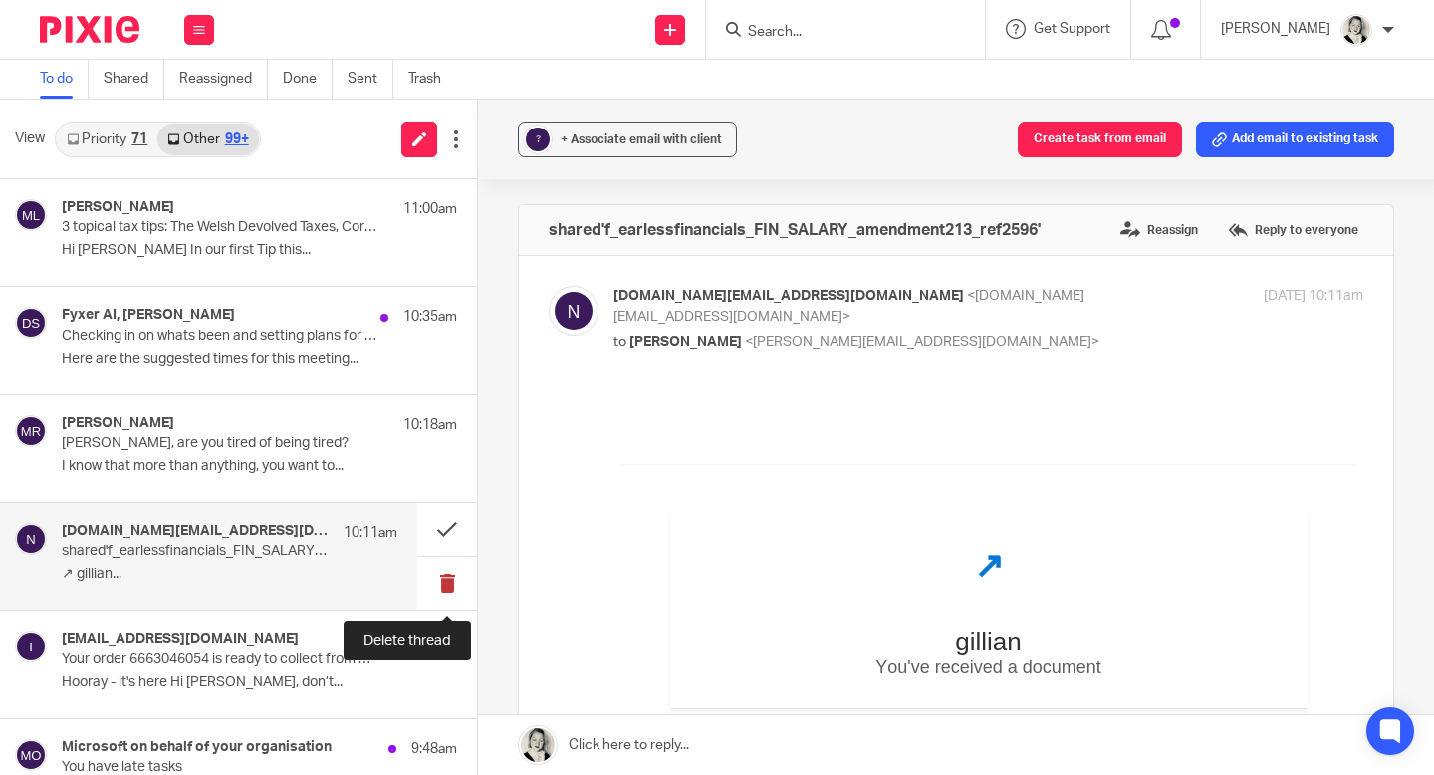
scroll to position [0, 0]
click at [450, 580] on button at bounding box center [447, 583] width 60 height 53
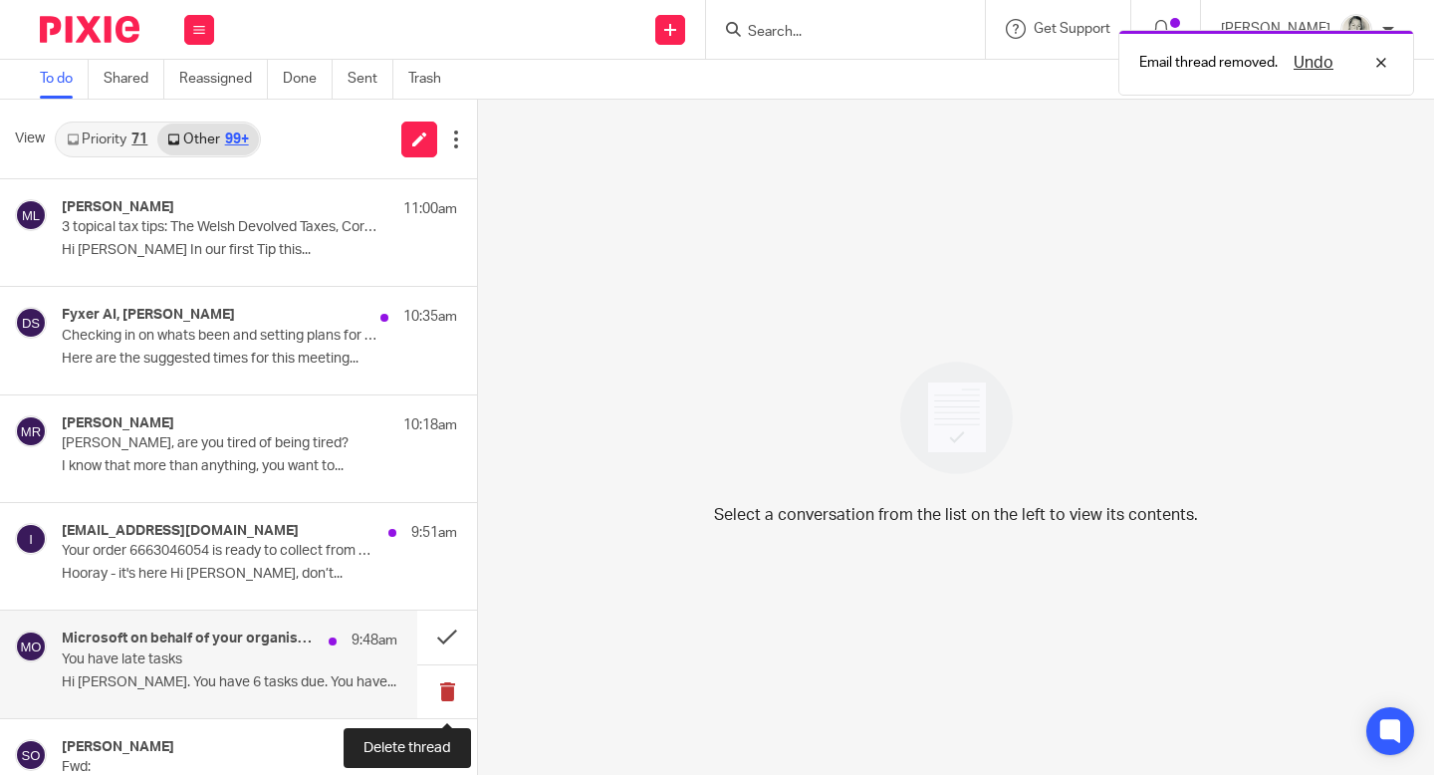
click at [457, 682] on button at bounding box center [447, 691] width 60 height 53
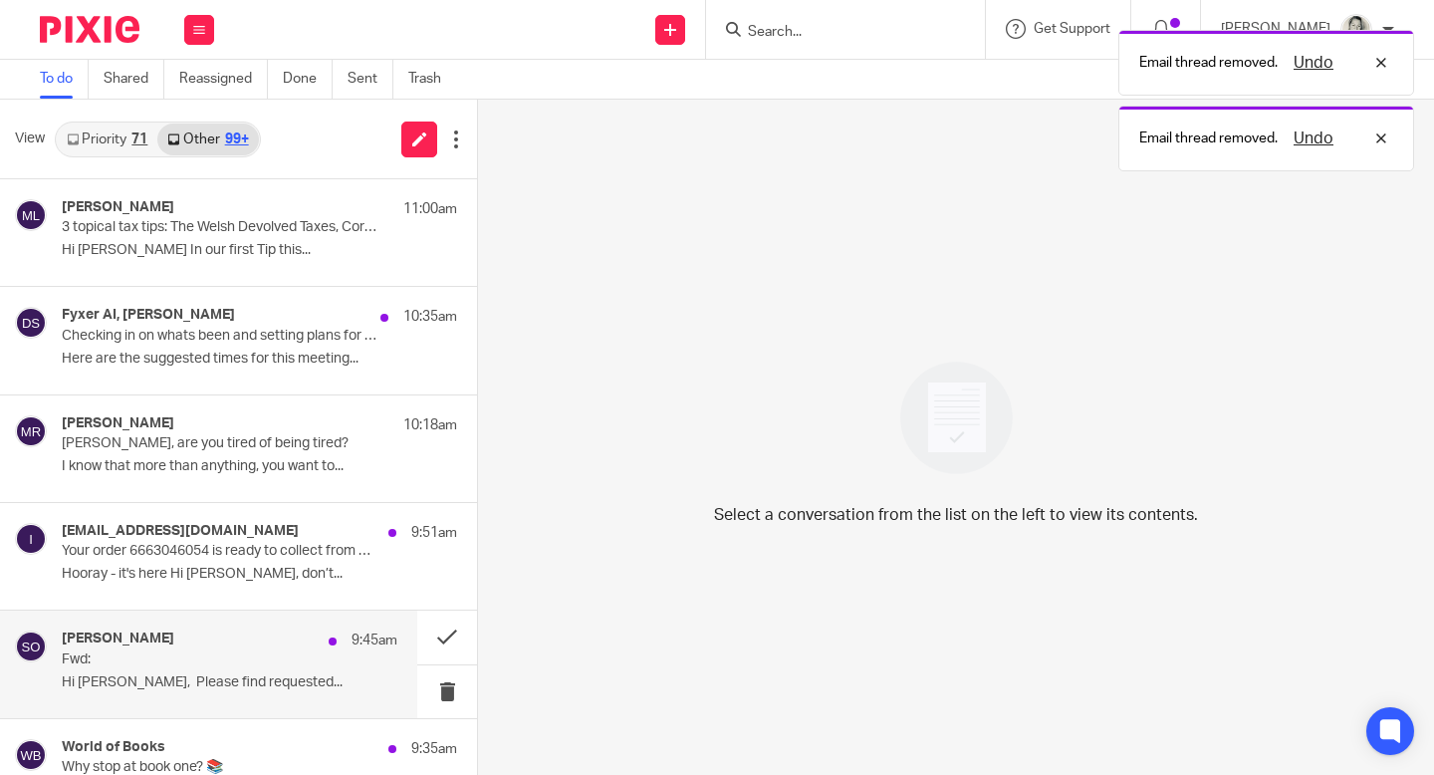
click at [304, 652] on p "Fwd:" at bounding box center [196, 659] width 269 height 17
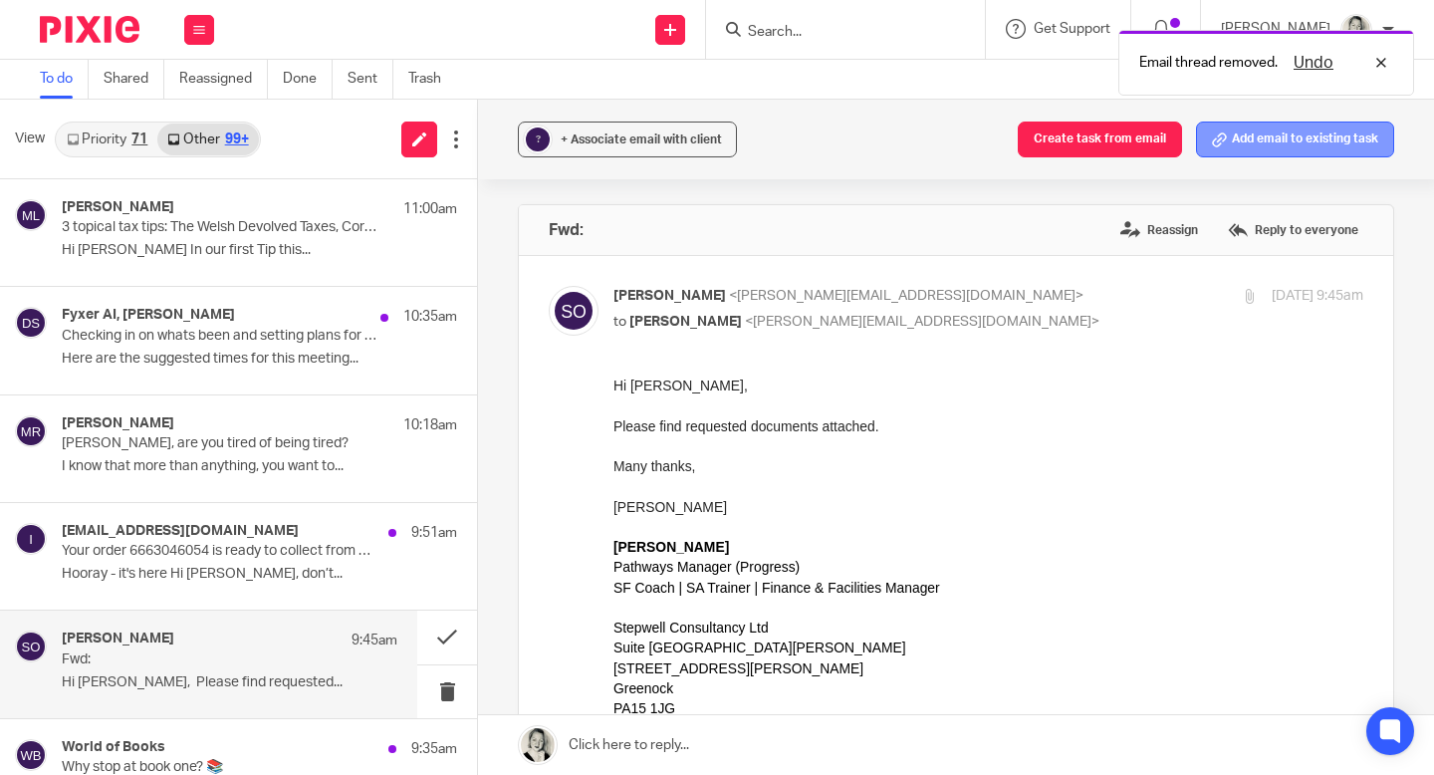
click at [1306, 154] on button "Add email to existing task" at bounding box center [1295, 139] width 198 height 36
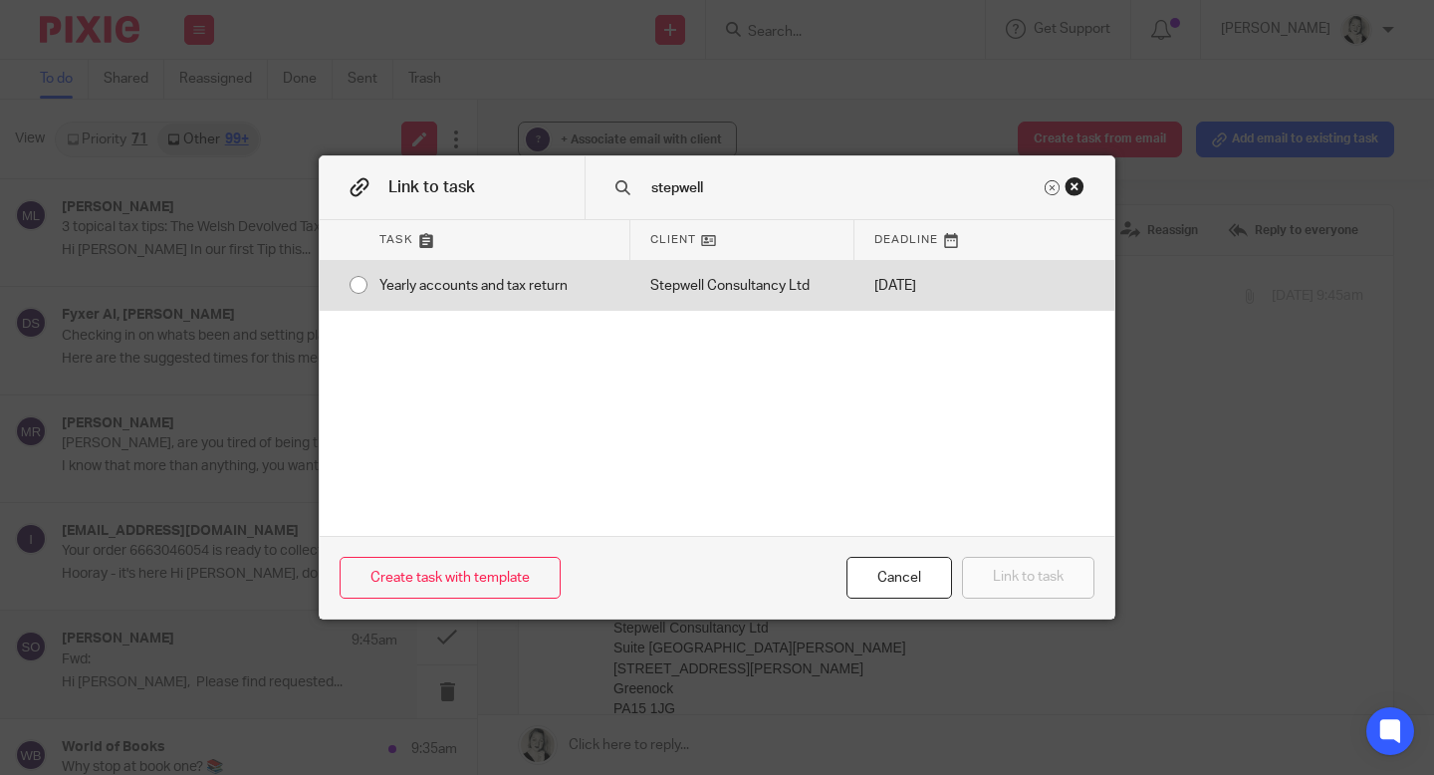
type input "stepwell"
click at [837, 288] on div "Stepwell Consultancy Ltd" at bounding box center [742, 286] width 224 height 50
radio input "true"
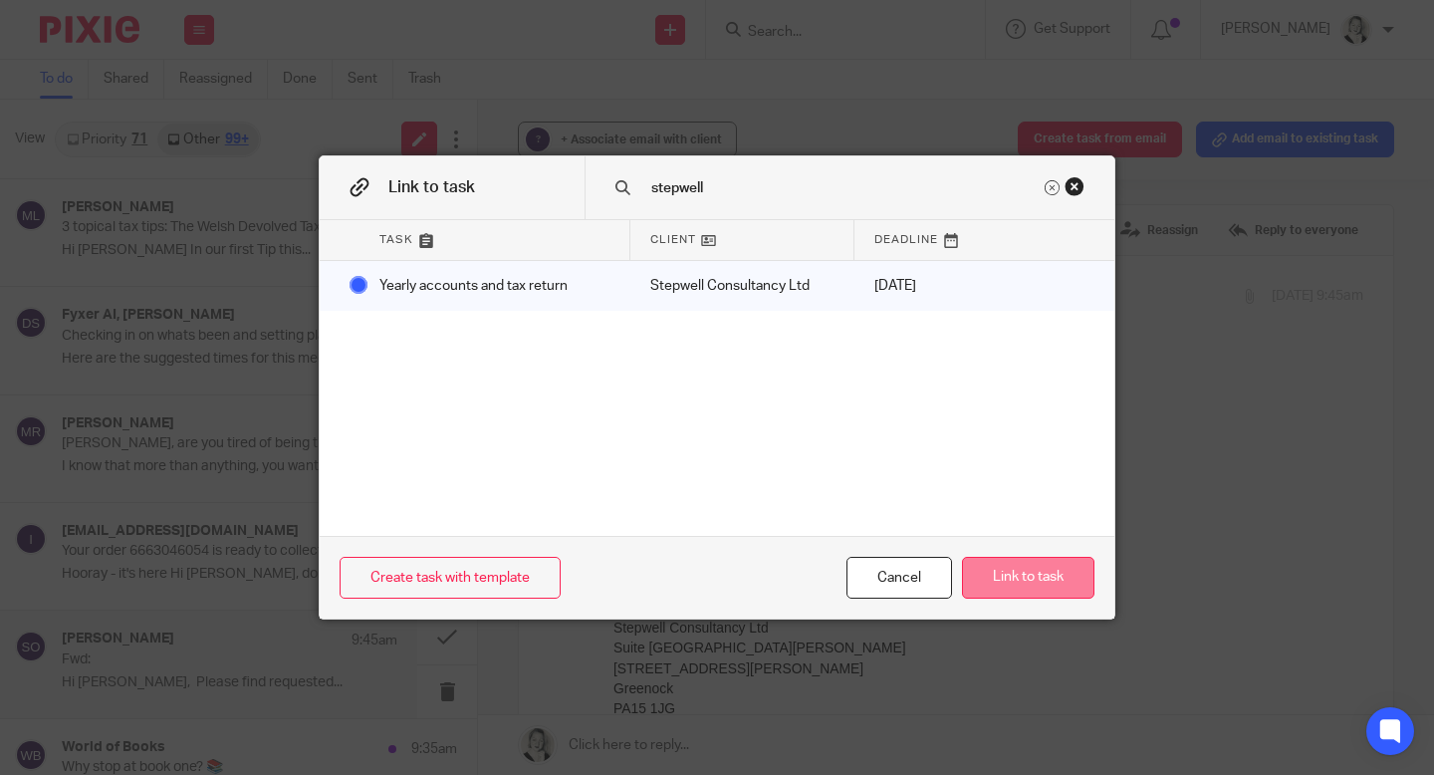
click at [981, 566] on button "Link to task" at bounding box center [1028, 578] width 132 height 43
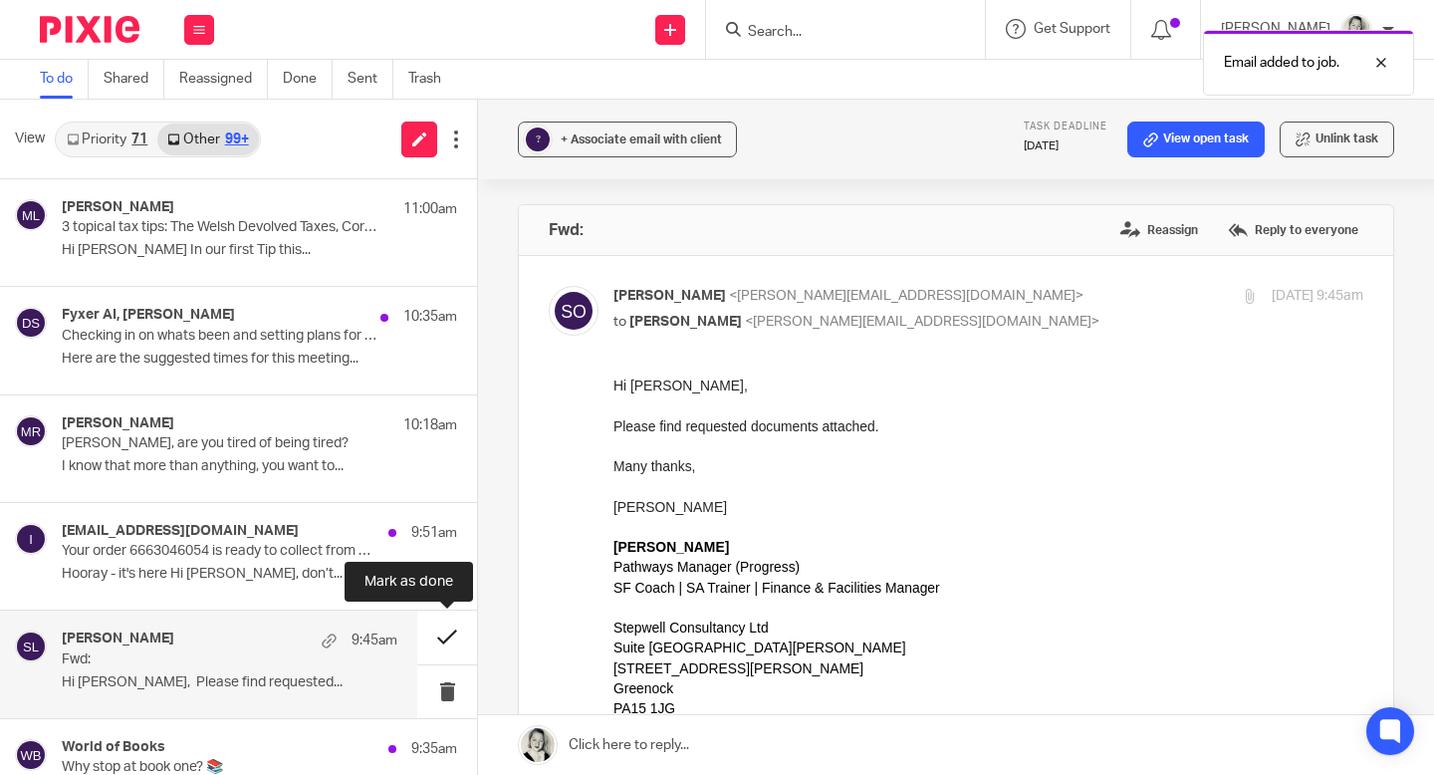
click at [446, 635] on button at bounding box center [447, 636] width 60 height 53
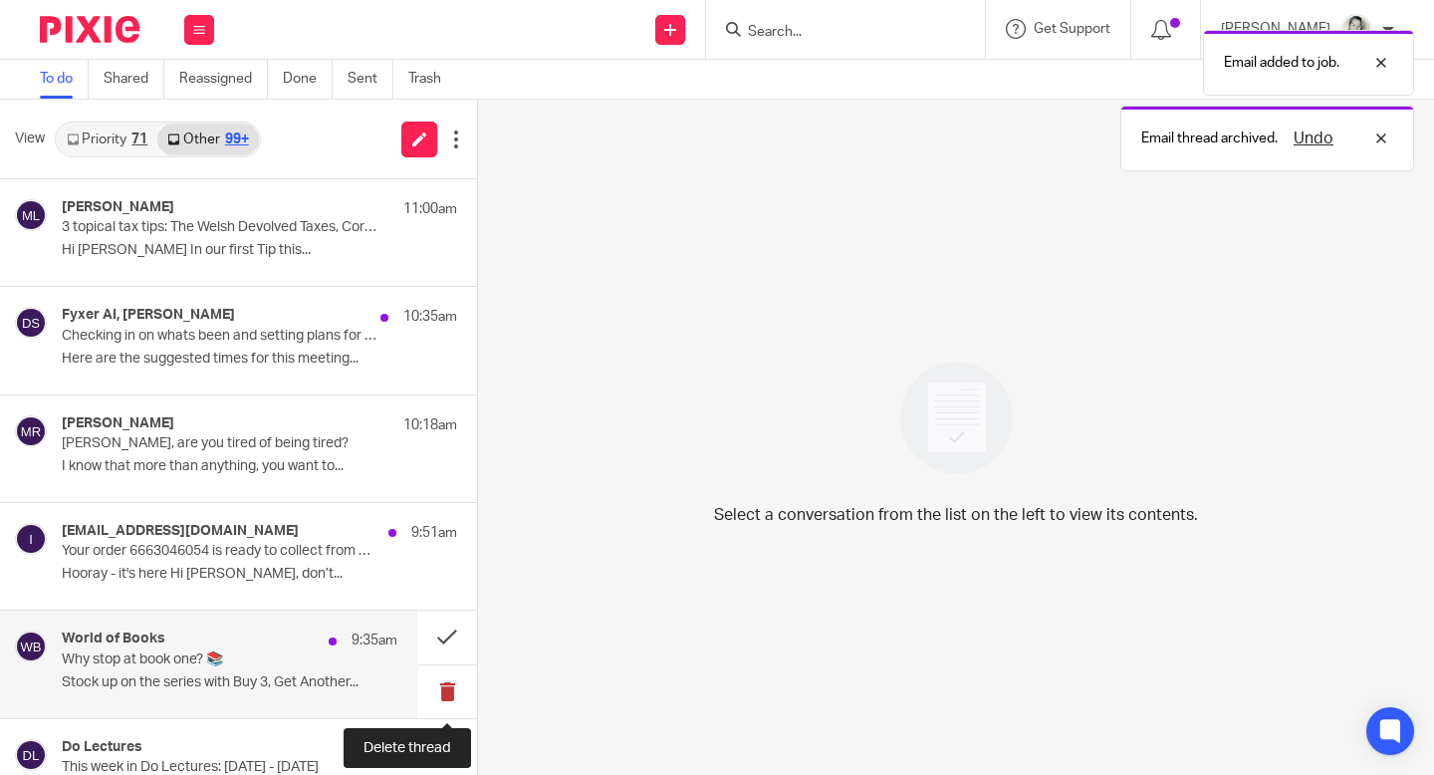
click at [449, 682] on button at bounding box center [447, 691] width 60 height 53
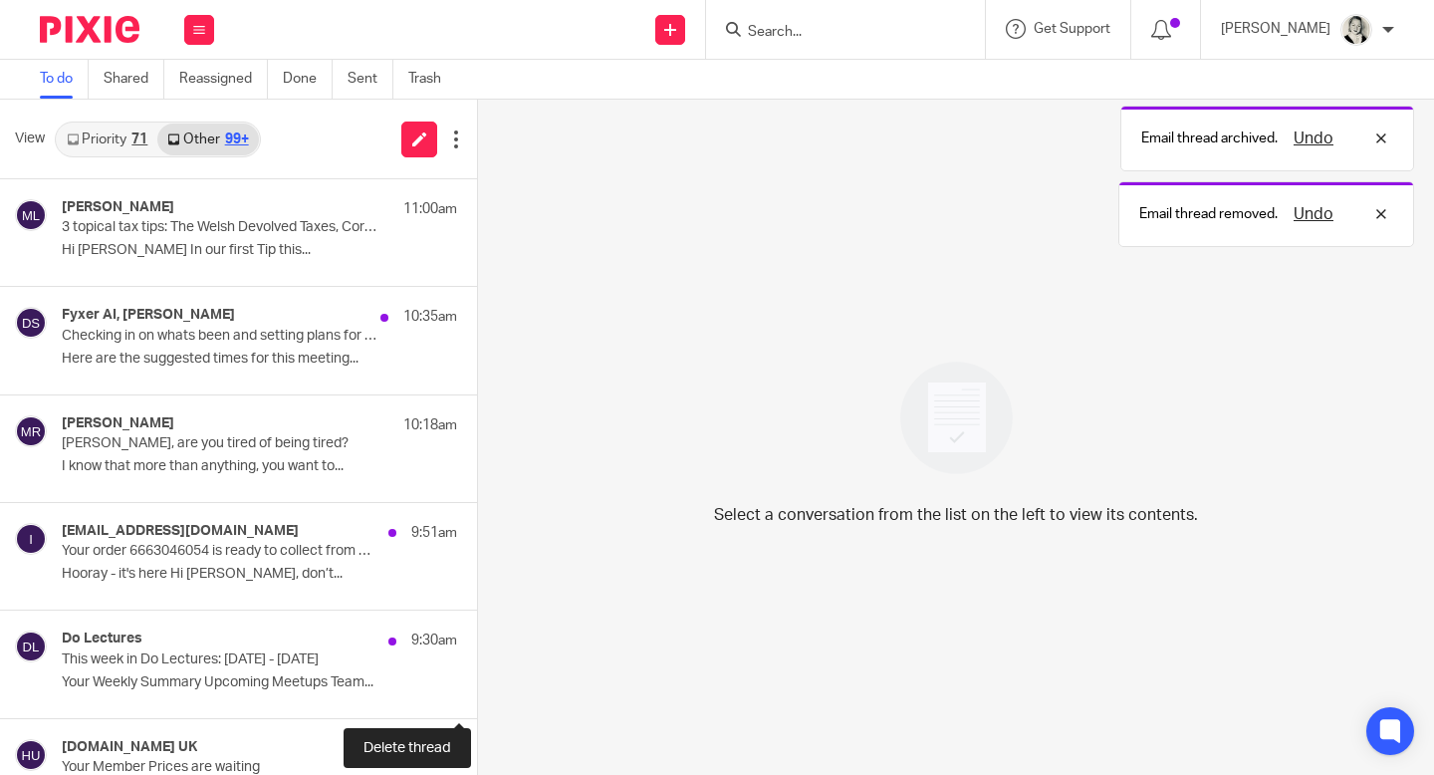
click at [477, 682] on button at bounding box center [485, 691] width 16 height 53
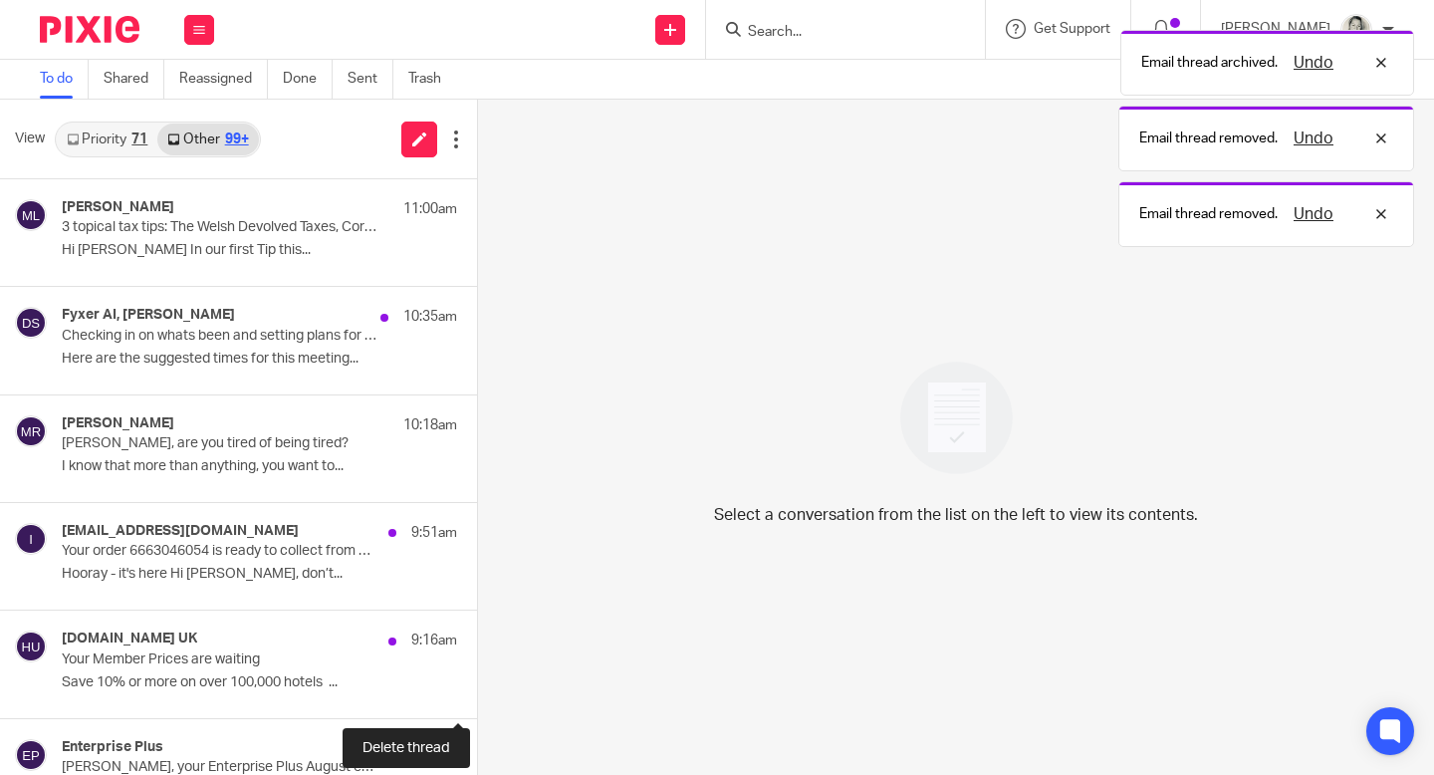
click at [477, 682] on button at bounding box center [485, 691] width 16 height 53
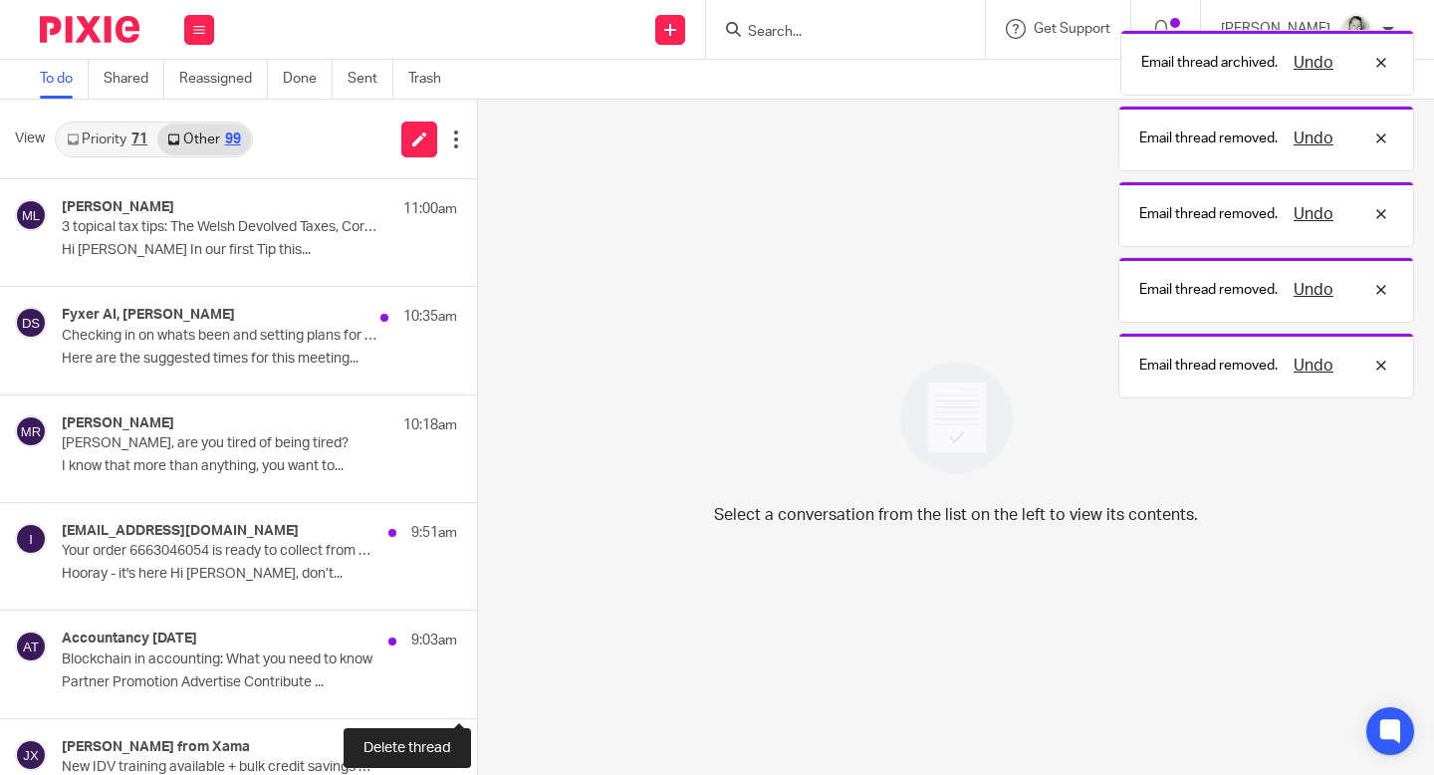
click at [477, 682] on button at bounding box center [485, 691] width 16 height 53
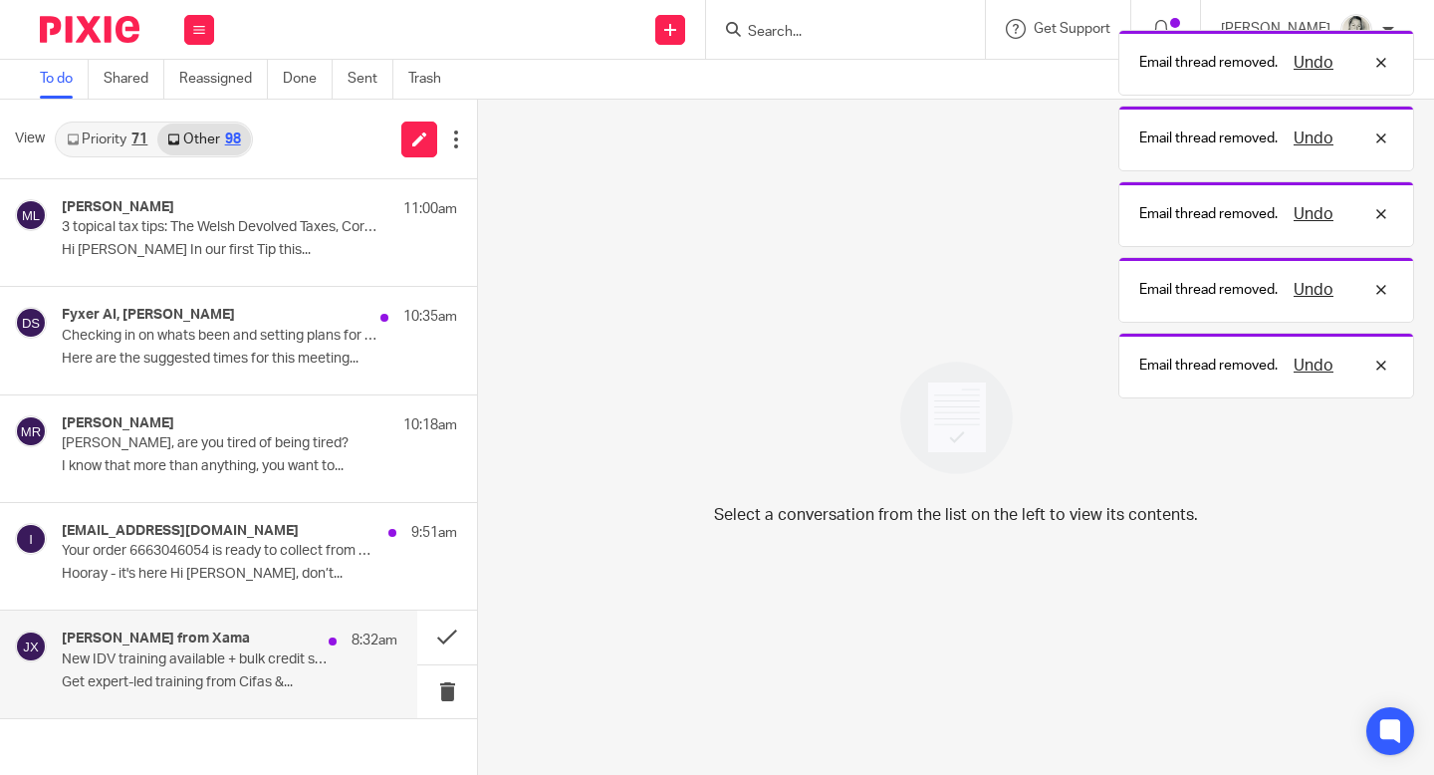
click at [337, 666] on div "Jacques from Xama 8:32am New IDV training available + bulk credit savings befor…" at bounding box center [229, 663] width 335 height 67
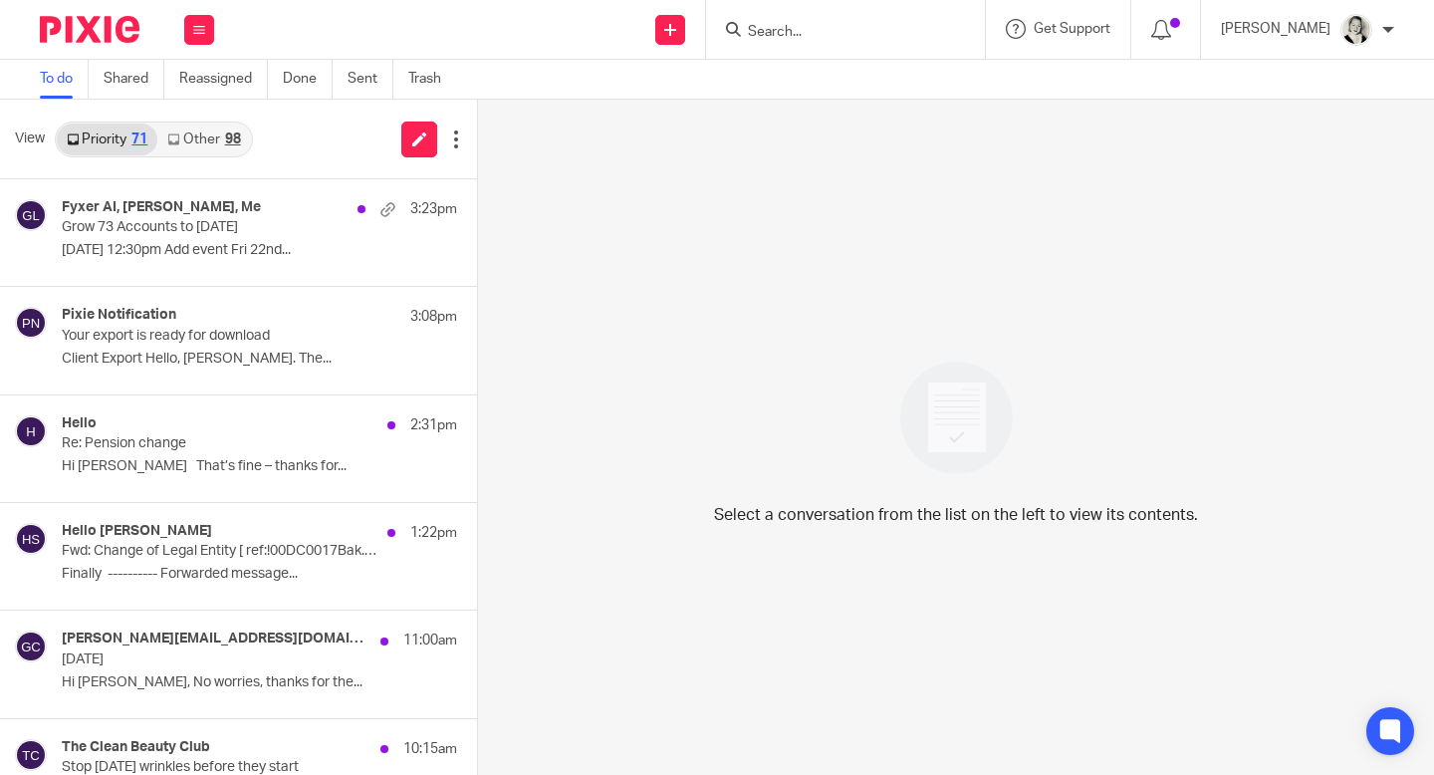
click at [225, 145] on div "98" at bounding box center [233, 139] width 16 height 14
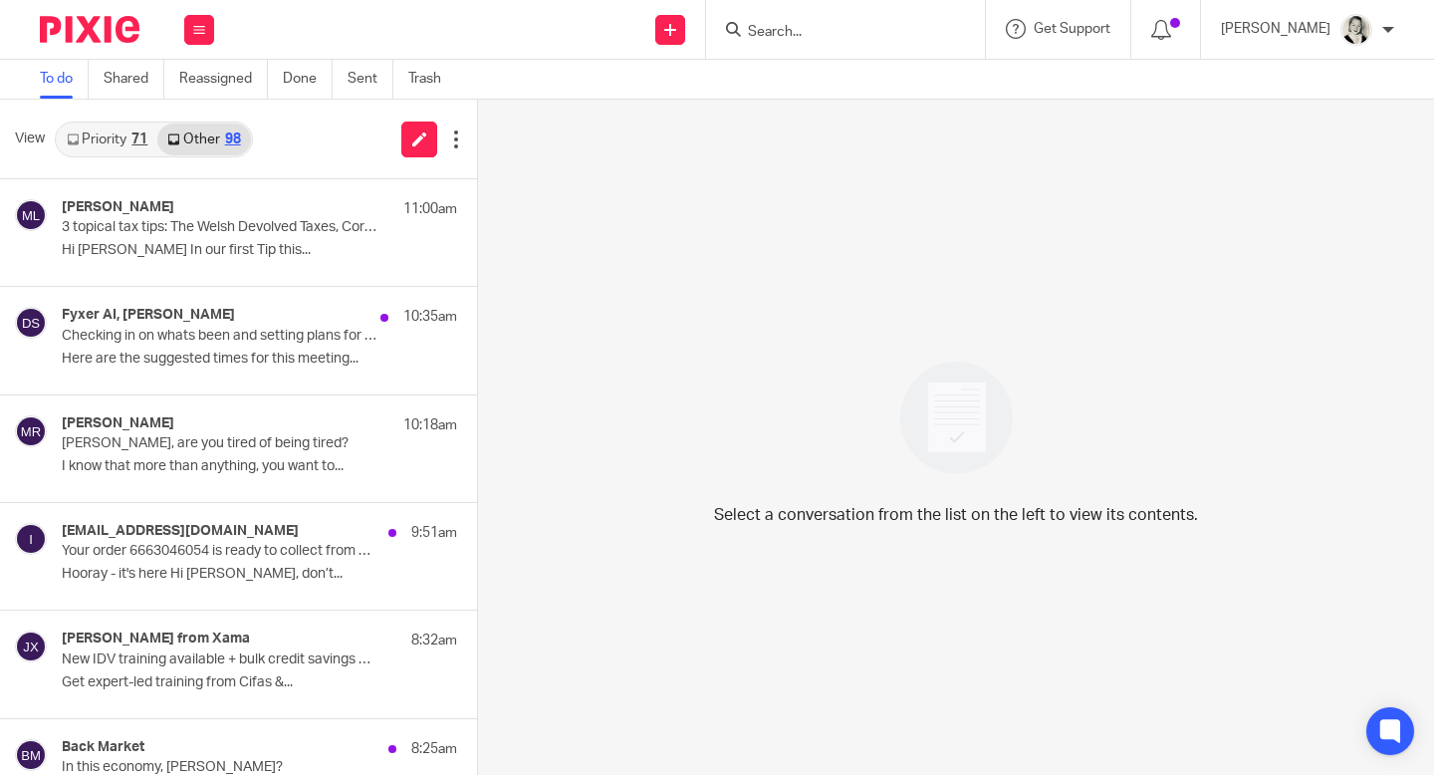
click at [879, 45] on div at bounding box center [845, 29] width 279 height 59
click at [853, 36] on input "Search" at bounding box center [835, 33] width 179 height 18
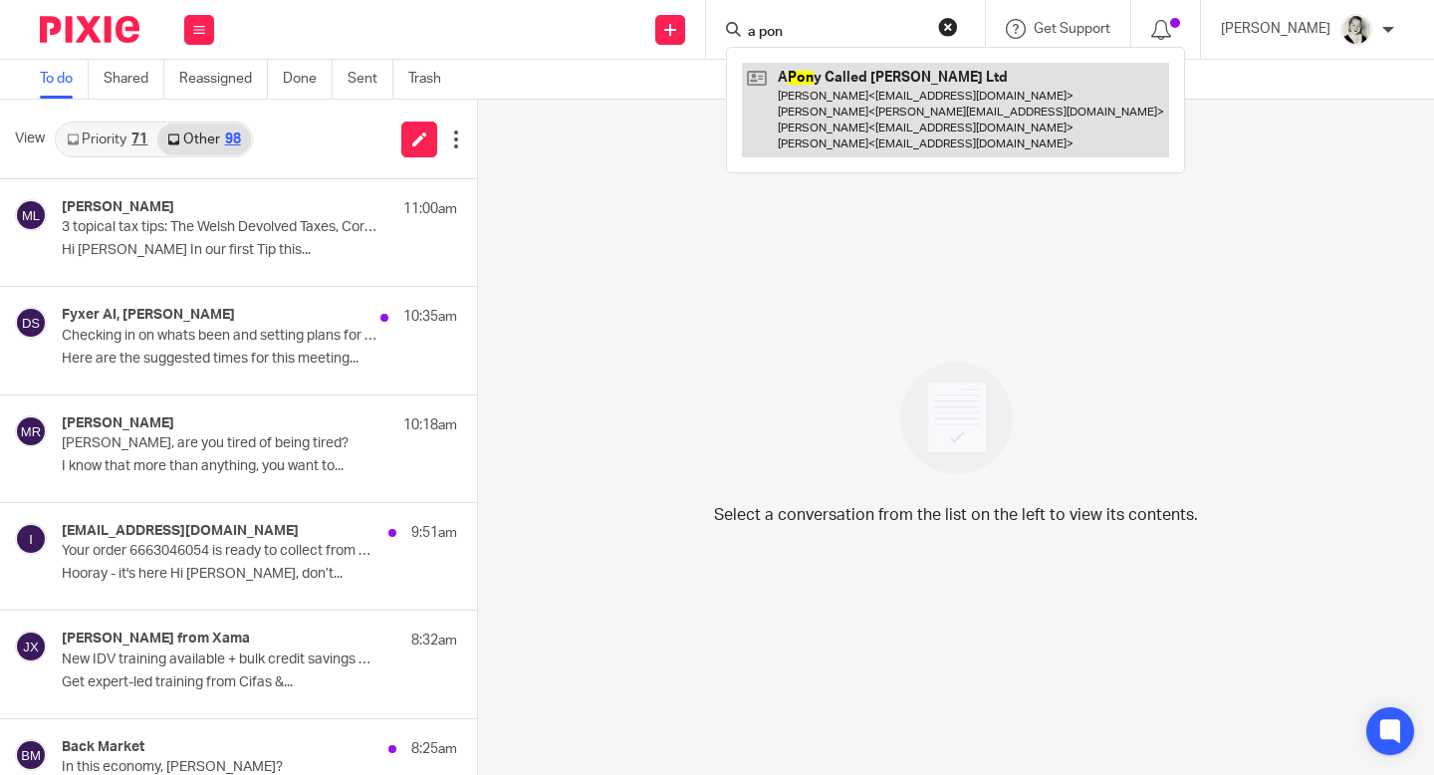
type input "a pon"
click at [864, 79] on link at bounding box center [955, 110] width 427 height 95
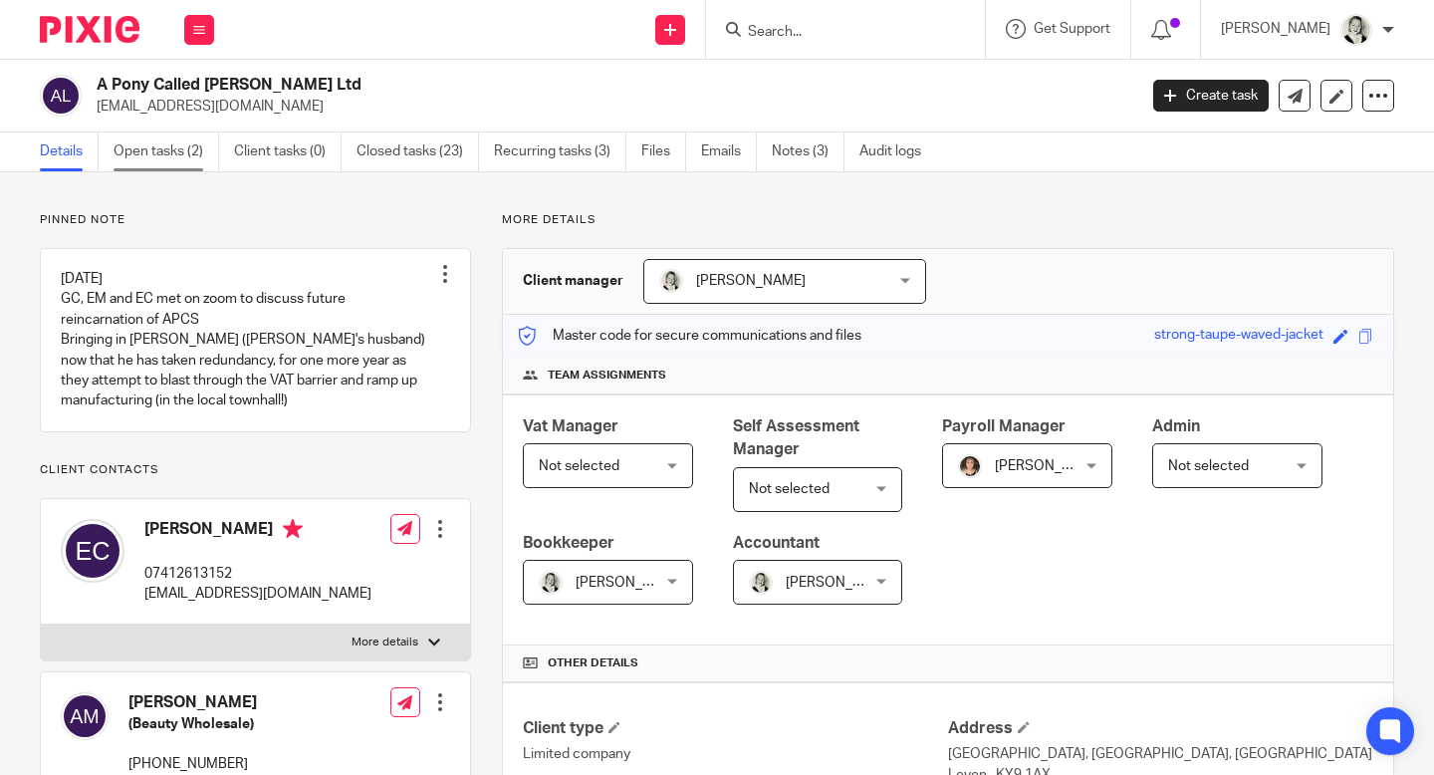
click at [165, 151] on link "Open tasks (2)" at bounding box center [166, 151] width 106 height 39
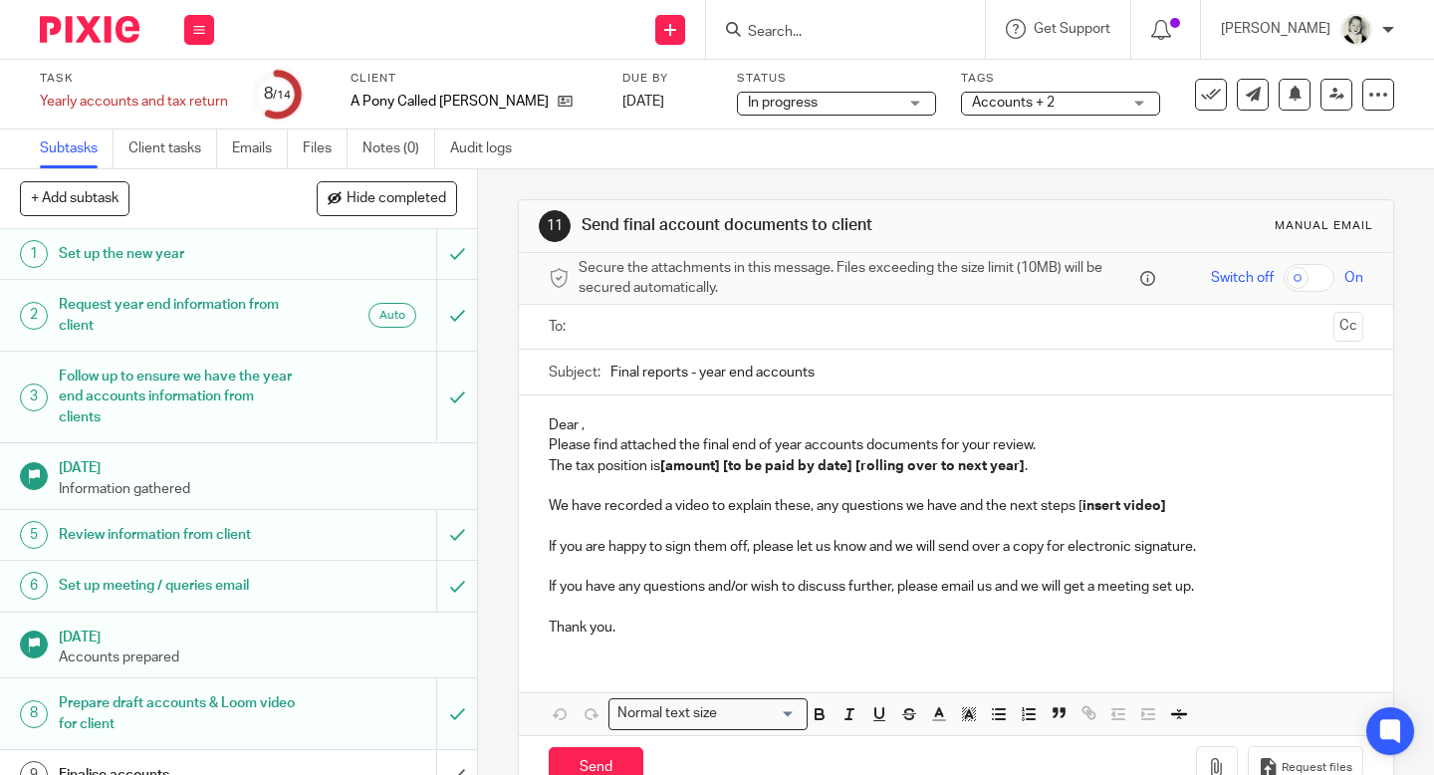
click at [619, 336] on input "text" at bounding box center [955, 327] width 740 height 23
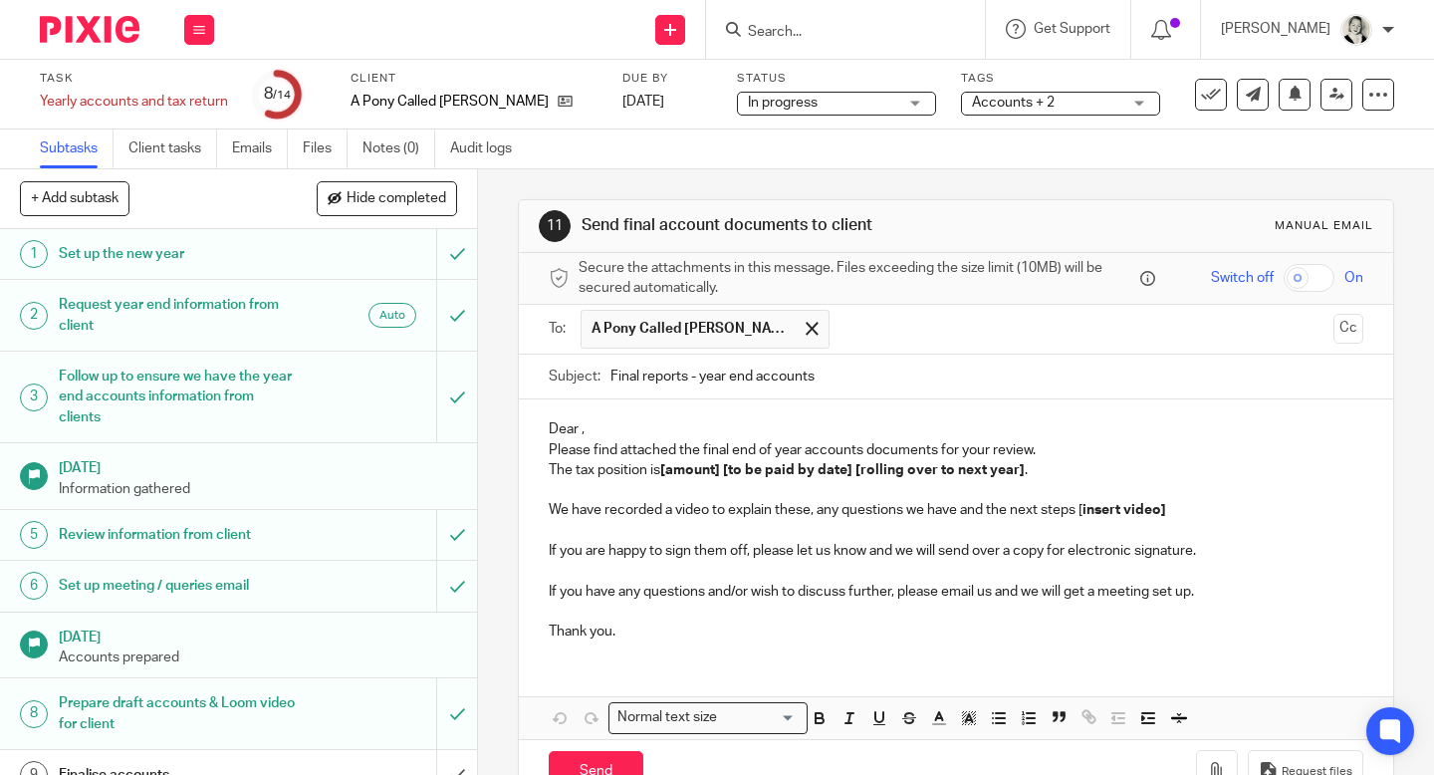
click at [636, 425] on p "Dear ," at bounding box center [956, 429] width 814 height 20
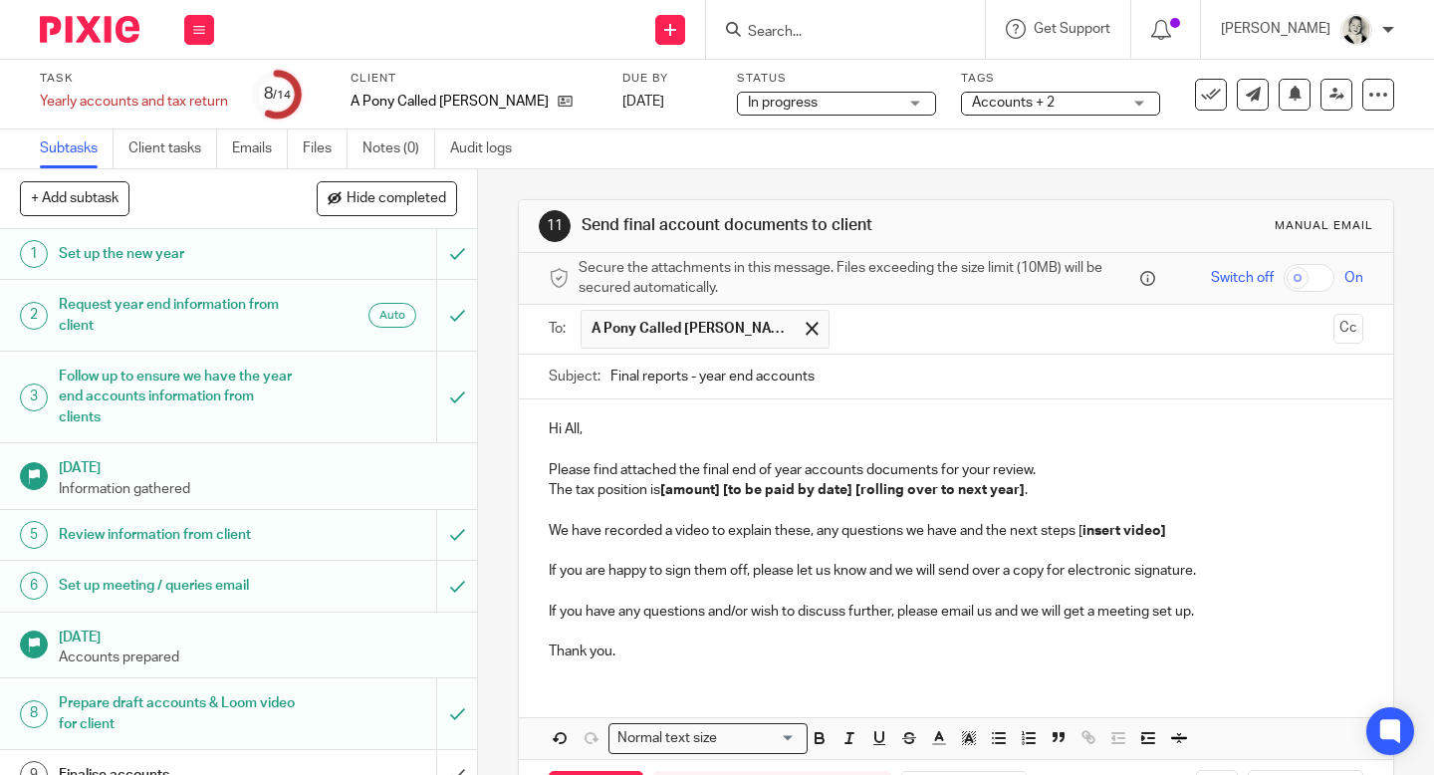
scroll to position [80, 0]
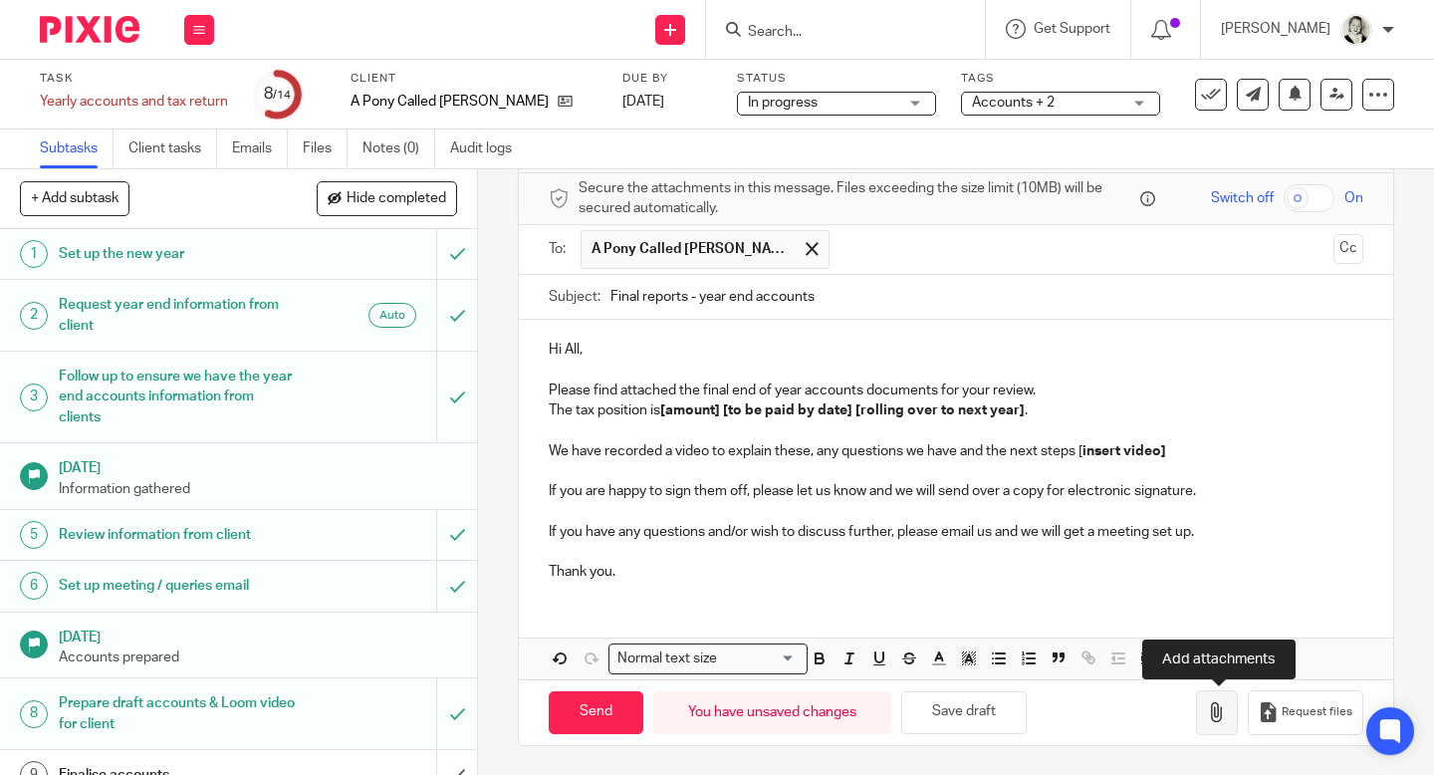
click at [1226, 703] on icon "button" at bounding box center [1217, 712] width 20 height 20
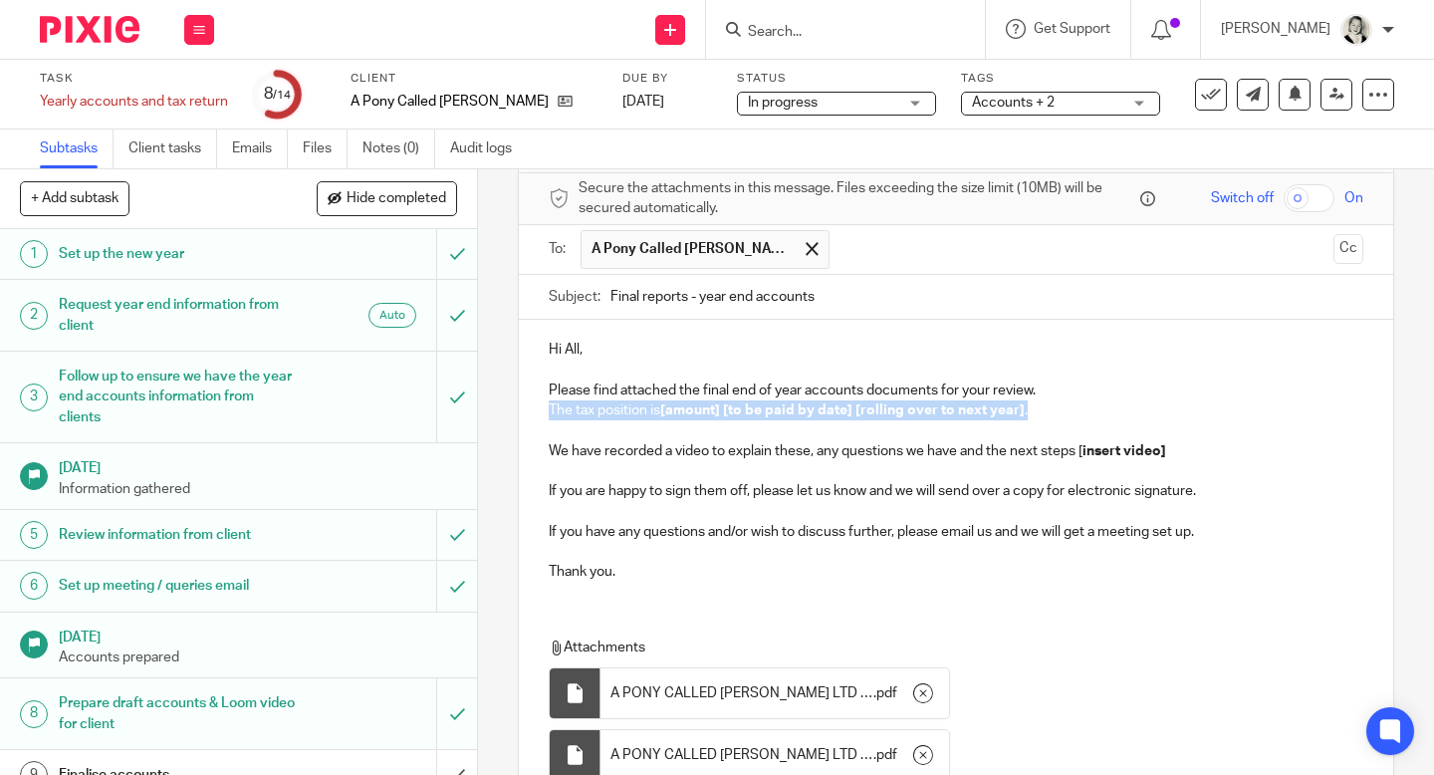
drag, startPoint x: 1033, startPoint y: 404, endPoint x: 545, endPoint y: 408, distance: 488.8
click at [545, 408] on div "Hi All, Please find attached the final end of year accounts documents for your …" at bounding box center [956, 458] width 874 height 277
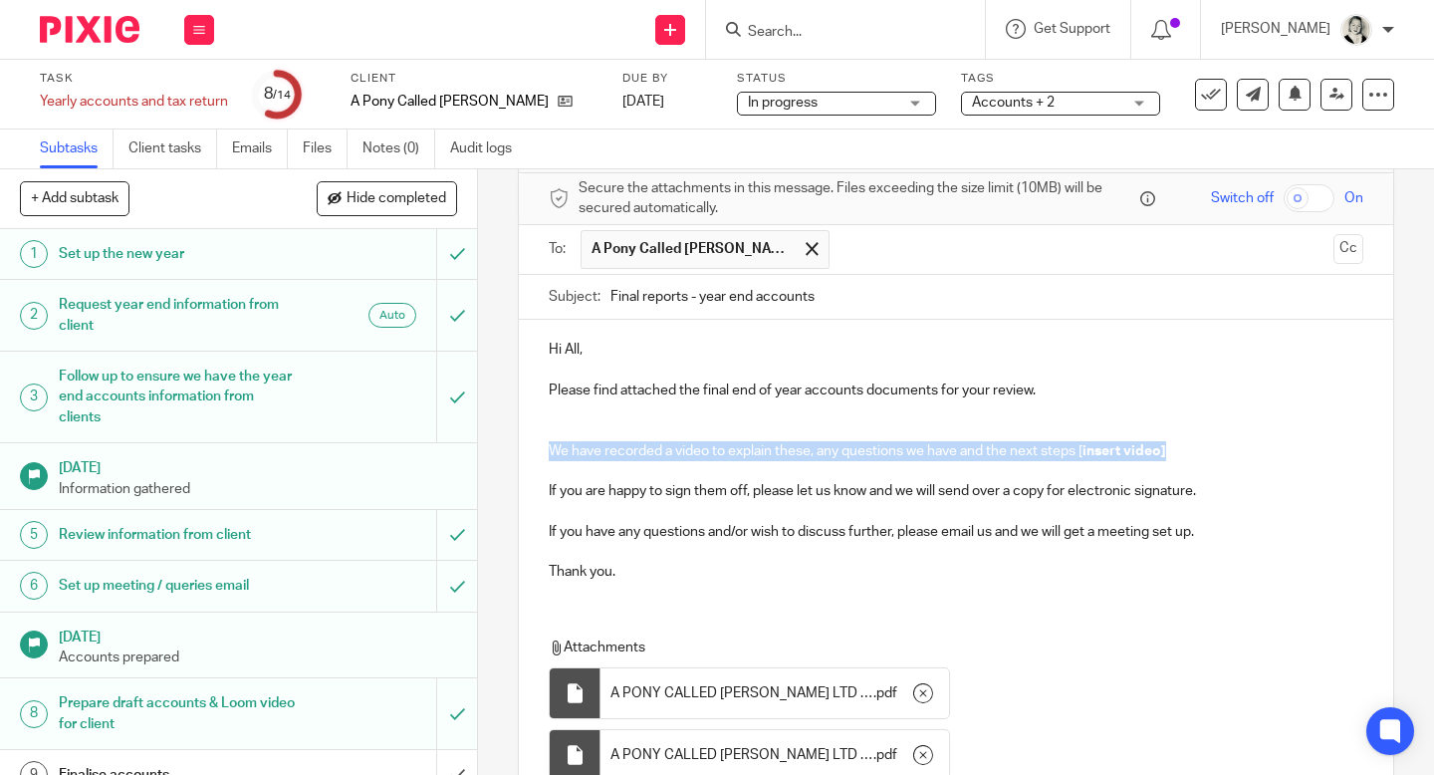
drag, startPoint x: 1198, startPoint y: 457, endPoint x: 531, endPoint y: 445, distance: 667.1
click at [531, 445] on div "Hi All, Please find attached the final end of year accounts documents for your …" at bounding box center [956, 458] width 874 height 277
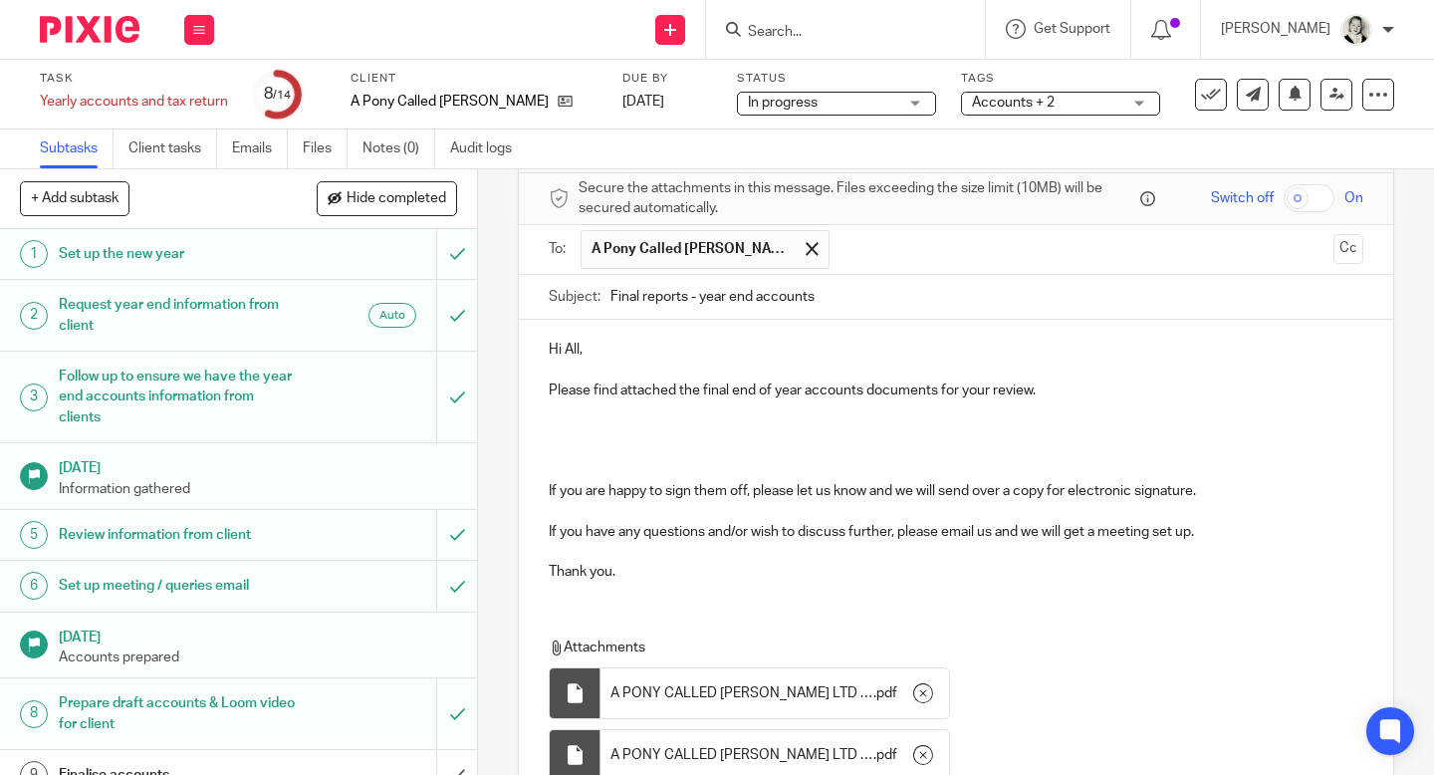
scroll to position [0, 0]
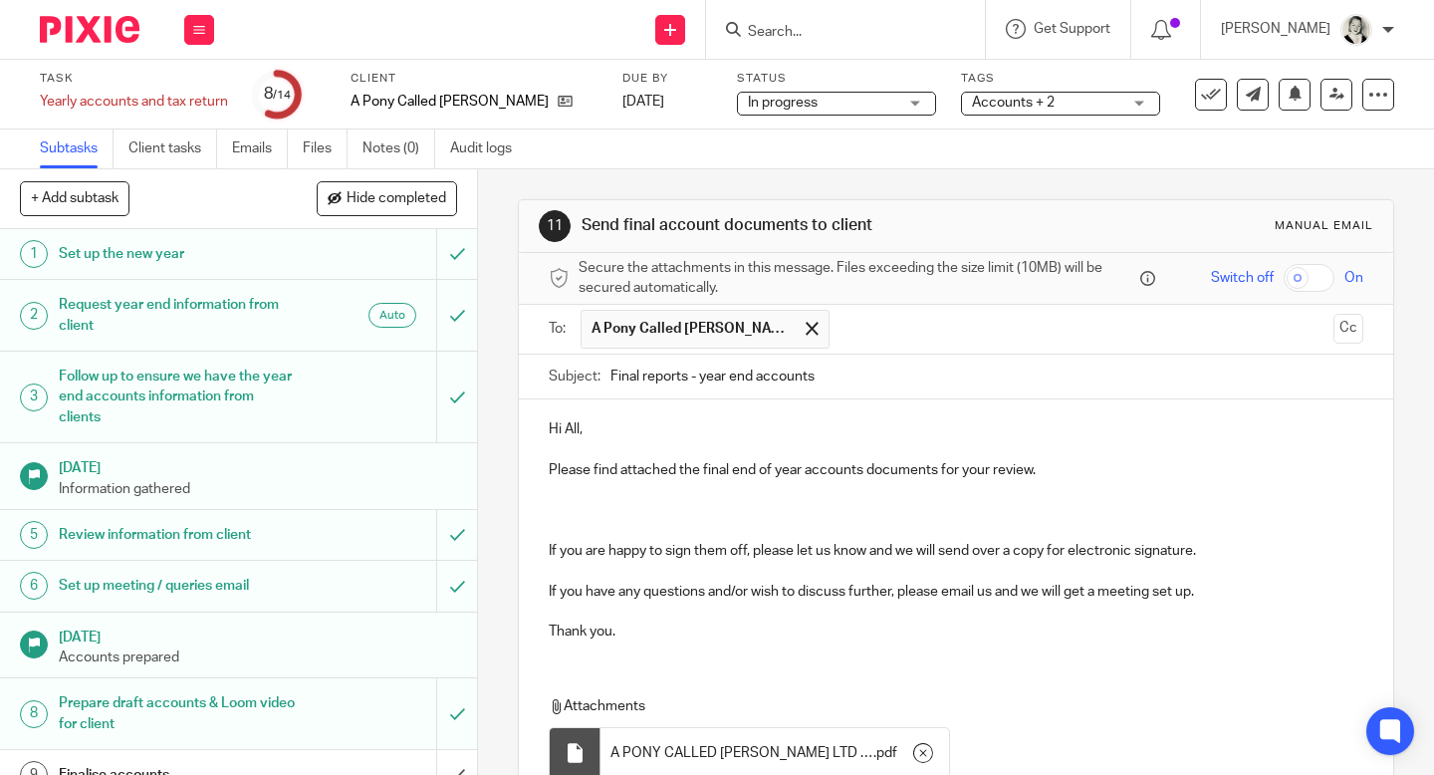
click at [861, 380] on input "Final reports - year end accounts" at bounding box center [986, 376] width 753 height 45
type input "Final reports - year end accounts - due [DATE]"
click at [687, 502] on p at bounding box center [956, 510] width 814 height 20
click at [811, 508] on p "Do you want to have a catch up to discuss and sign off" at bounding box center [956, 510] width 814 height 20
click at [1019, 512] on p "Do you want to have a catch up to discuss how it is all going and sign off" at bounding box center [956, 510] width 814 height 20
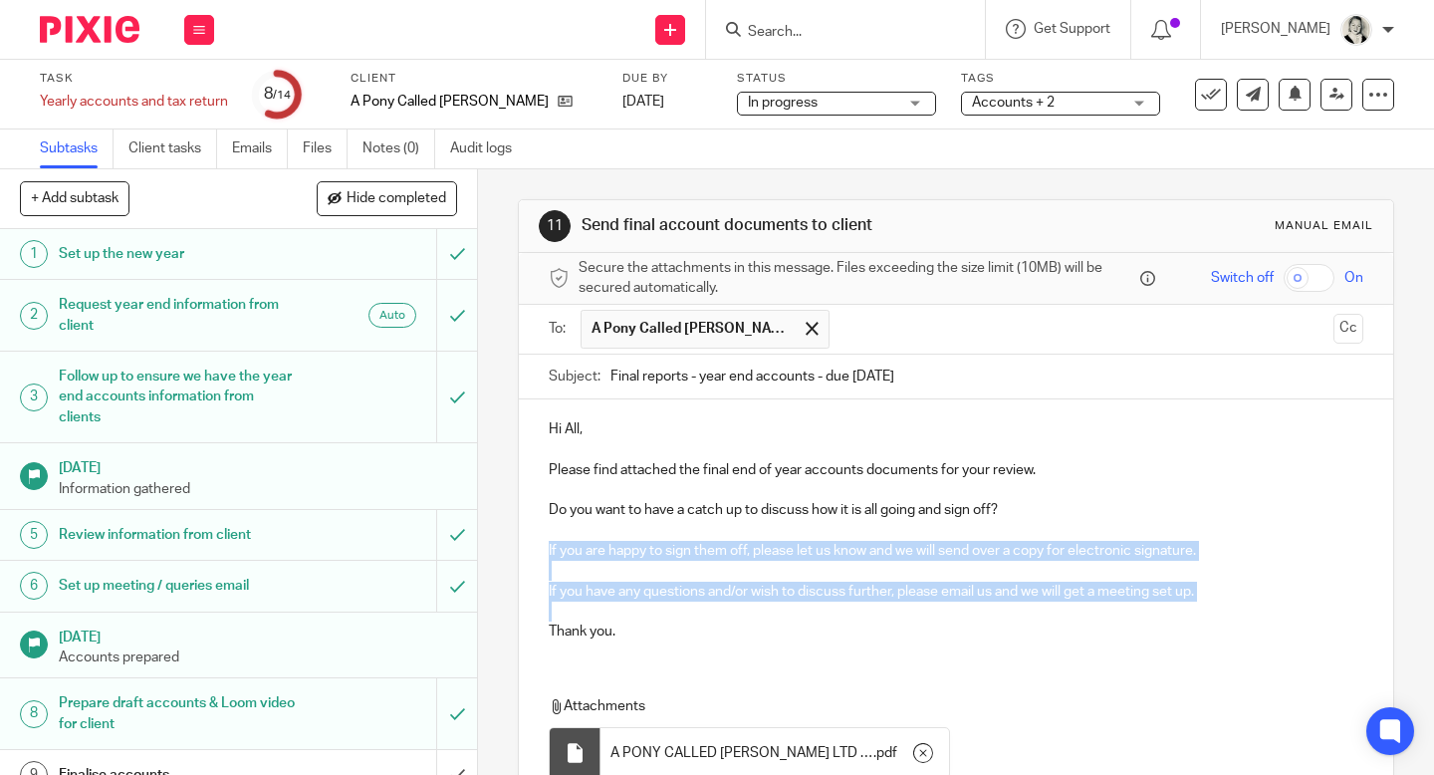
drag, startPoint x: 1228, startPoint y: 602, endPoint x: 520, endPoint y: 541, distance: 711.5
click at [520, 541] on div "Hi All, Please find attached the final end of year accounts documents for your …" at bounding box center [956, 527] width 874 height 257
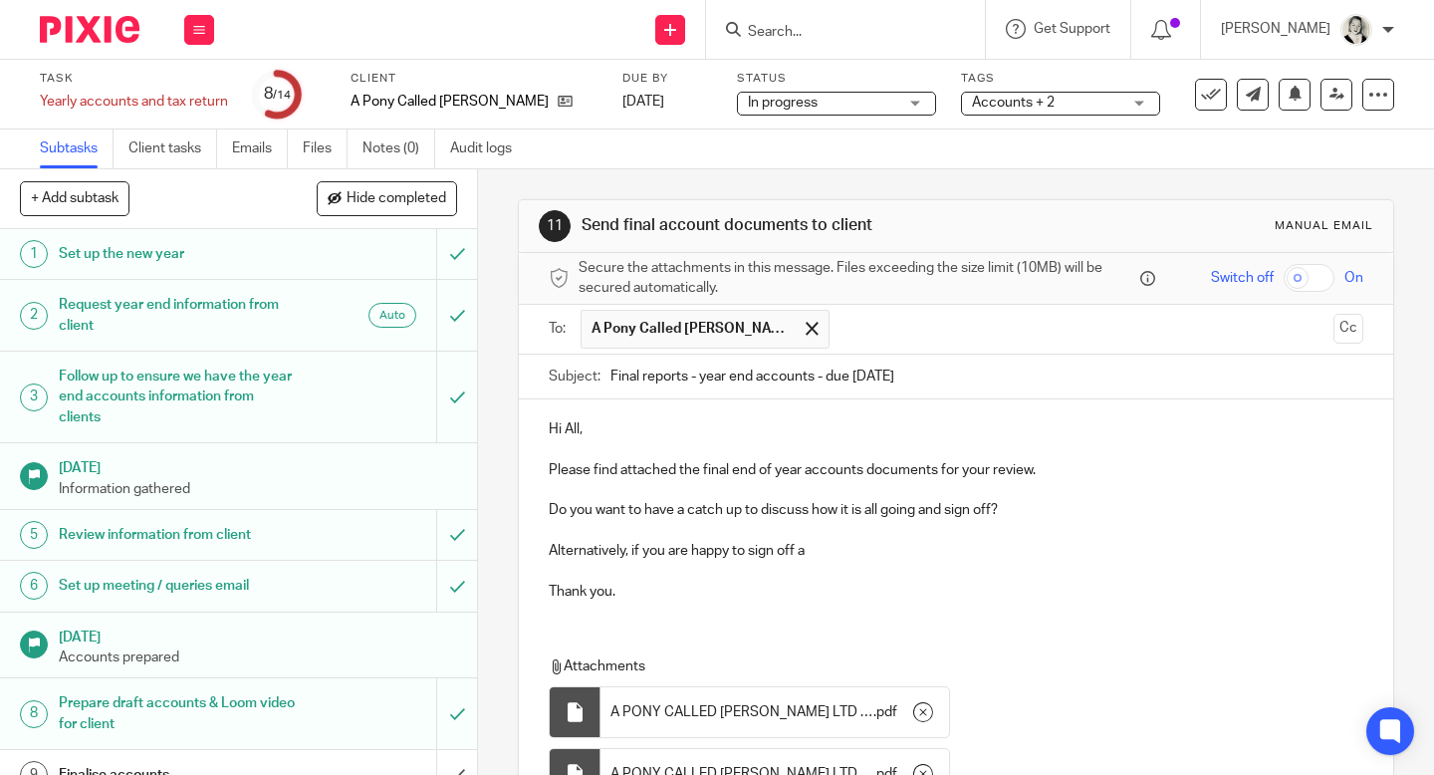
click at [546, 508] on div "Hi All, Please find attached the final end of year accounts documents for your …" at bounding box center [956, 507] width 874 height 216
click at [972, 554] on p "Alternatively, if you are happy to sign off a" at bounding box center [956, 551] width 814 height 20
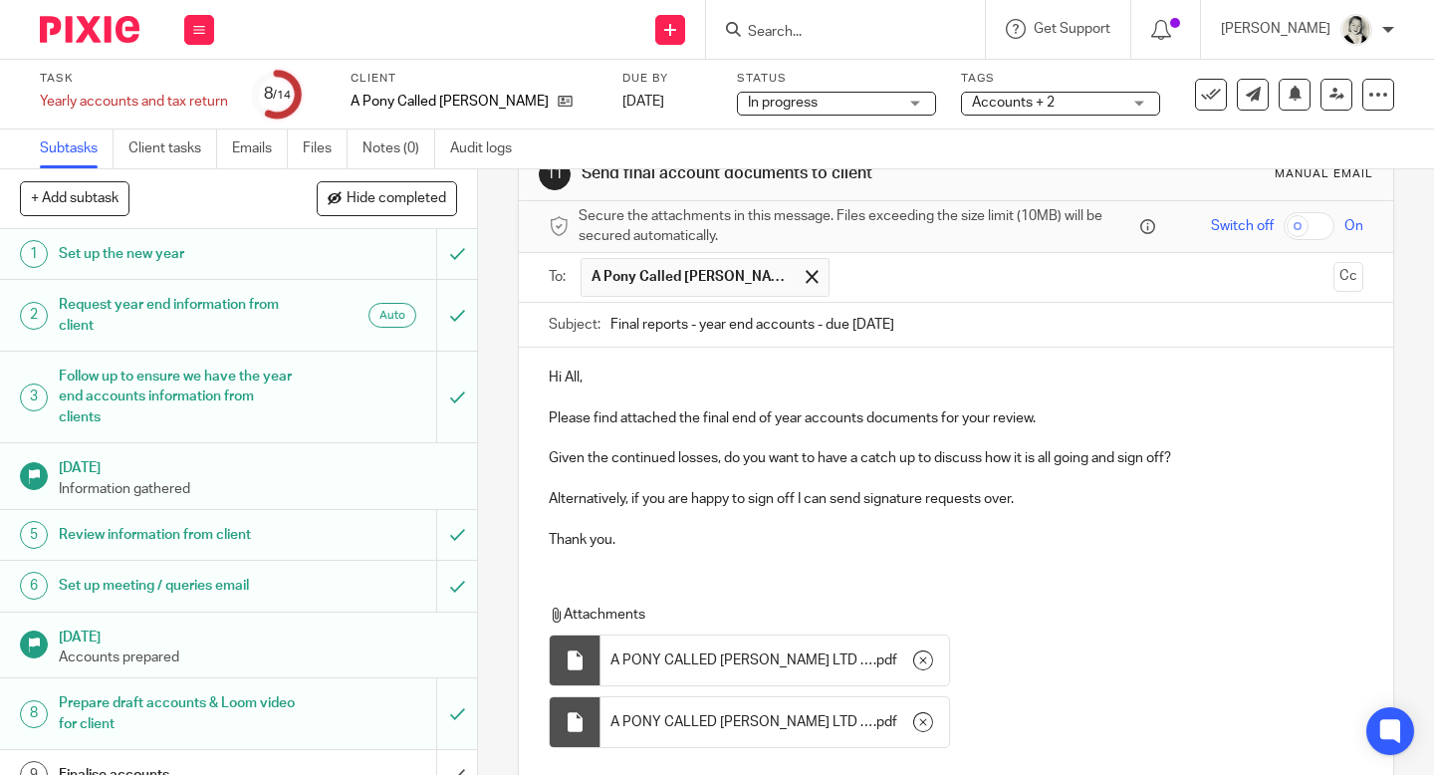
scroll to position [59, 0]
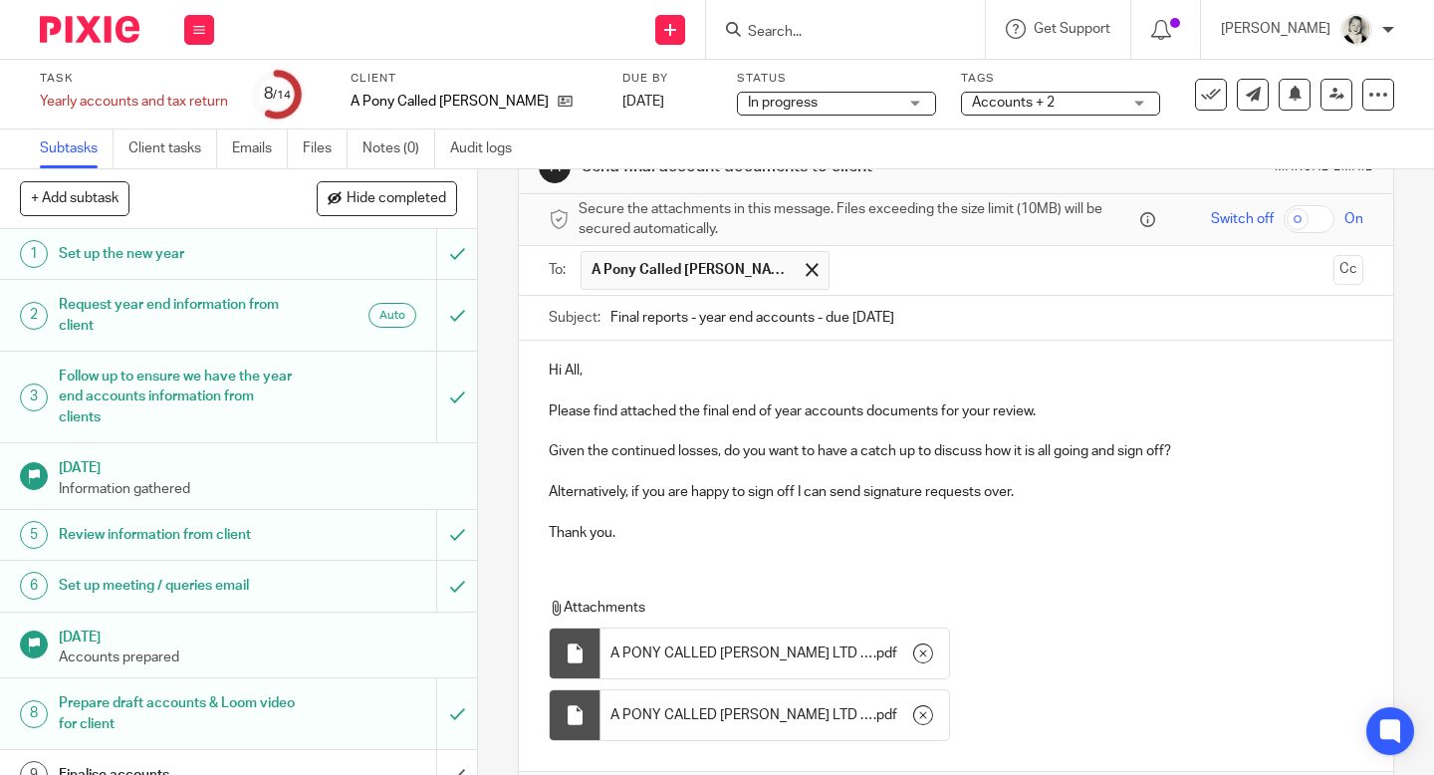
click at [1193, 448] on p "Given the continued losses, do you want to have a catch up to discuss how it is…" at bounding box center [956, 451] width 814 height 20
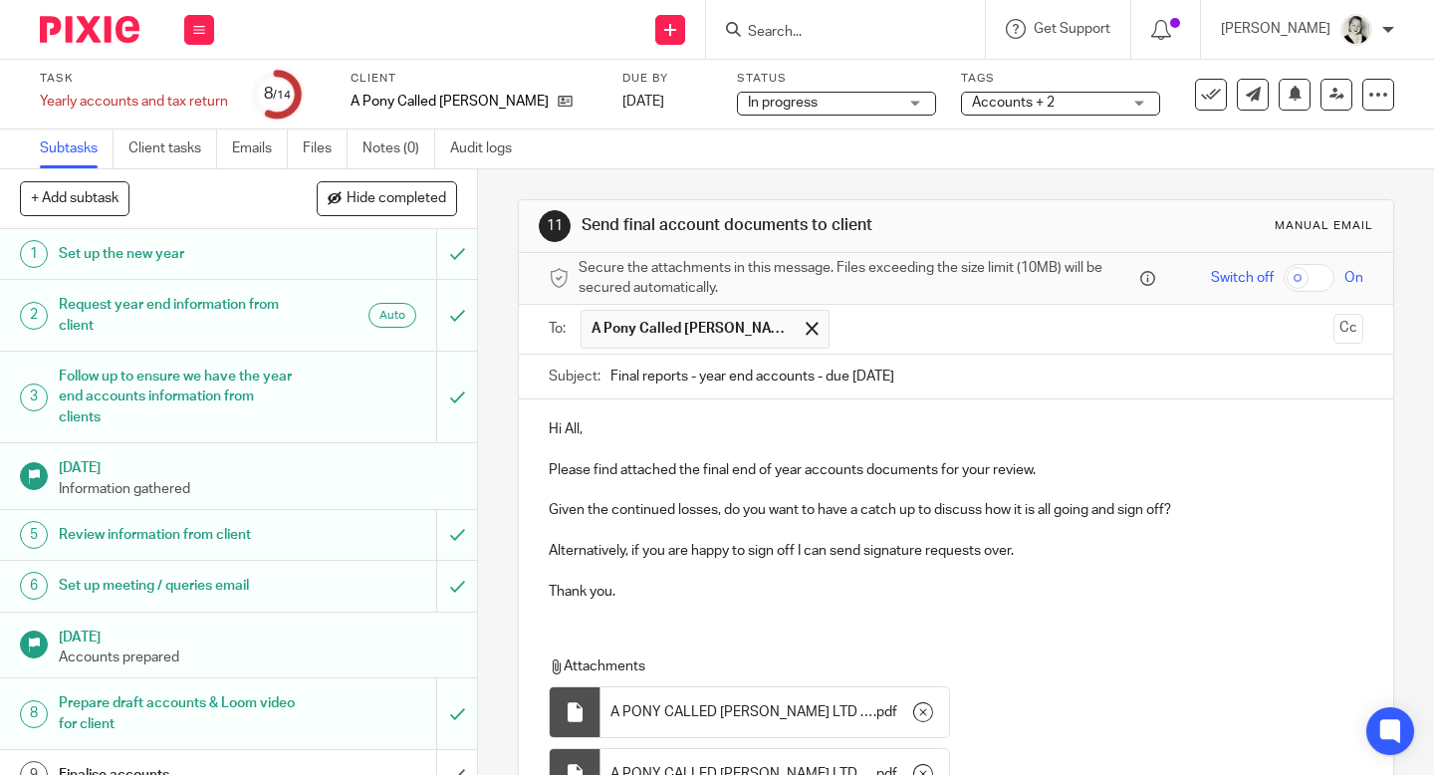
click at [1187, 516] on p "Given the continued losses, do you want to have a catch up to discuss how it is…" at bounding box center [956, 510] width 814 height 20
drag, startPoint x: 1275, startPoint y: 511, endPoint x: 1357, endPoint y: 513, distance: 81.7
click at [1358, 514] on p "Given the continued losses, do you want to have a catch up to discuss how it is…" at bounding box center [956, 510] width 814 height 20
drag, startPoint x: 1357, startPoint y: 513, endPoint x: 1276, endPoint y: 516, distance: 80.7
click at [1276, 516] on p "Given the continued losses, do you want to have a catch up to discuss how it is…" at bounding box center [956, 510] width 814 height 20
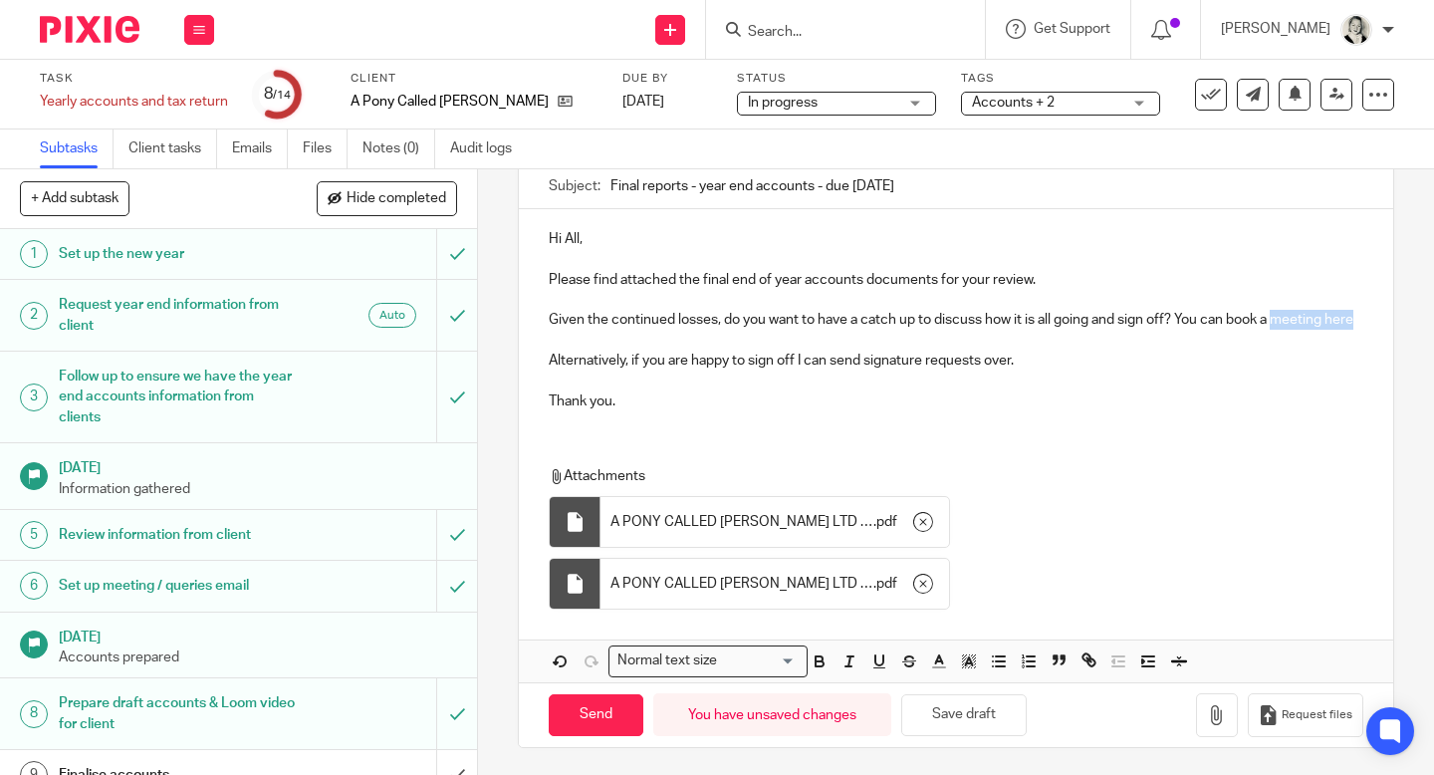
scroll to position [194, 0]
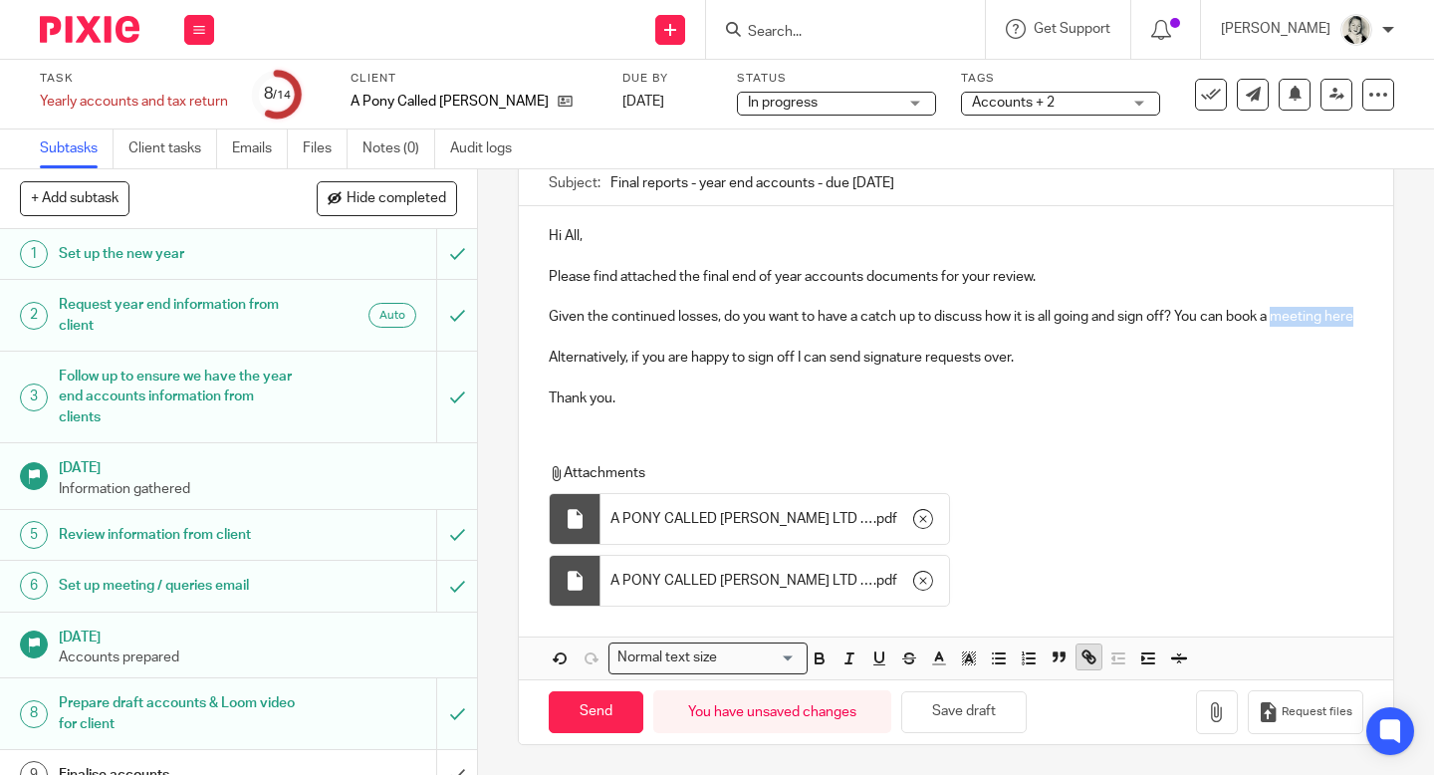
click at [1081, 657] on icon "button" at bounding box center [1088, 656] width 18 height 18
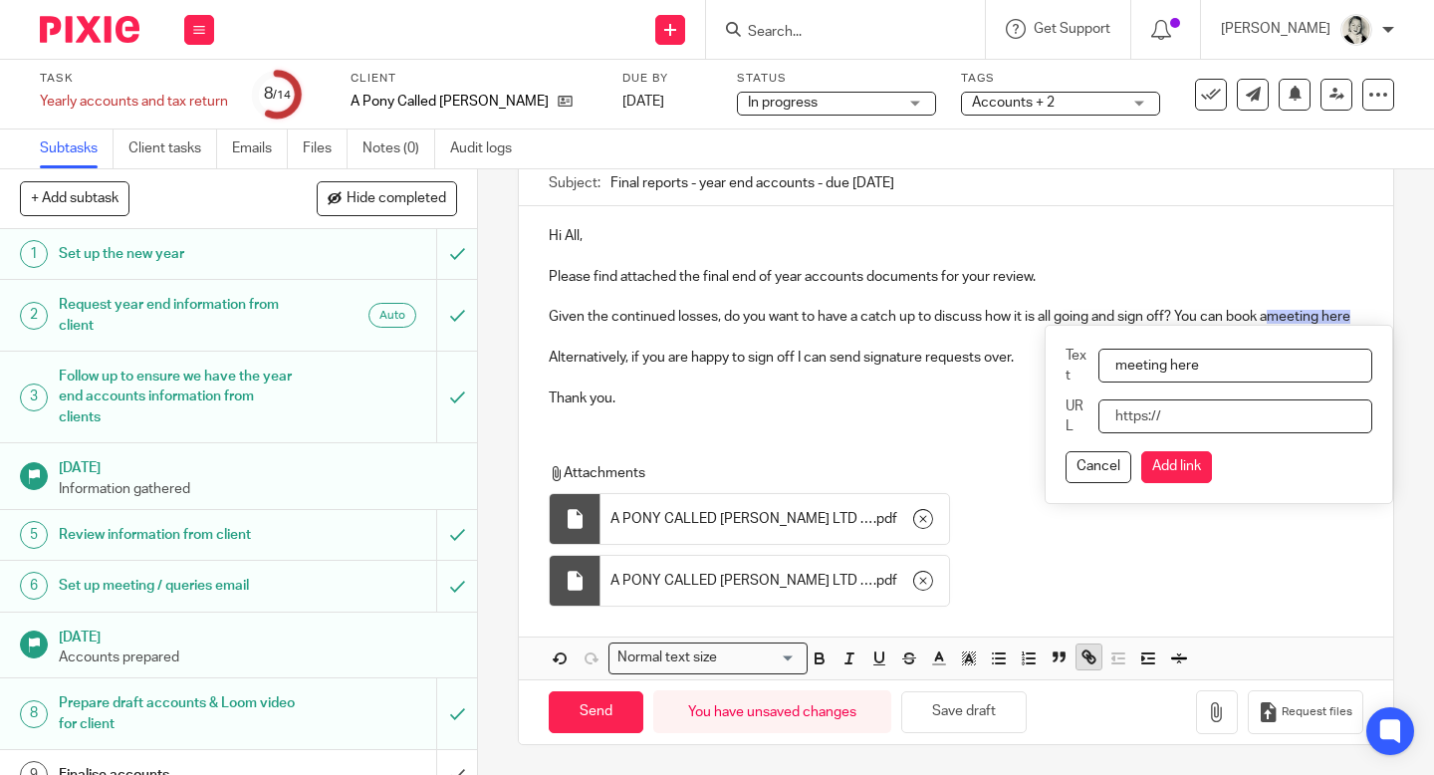
paste input "https://tidycal.com/fearlessfinancials/existing-clients-30-minute-meeting"
type input "https://tidycal.com/fearlessfinancials/existing-clients-30-minute-meeting"
click at [1169, 488] on div "Remove Edit Text meeting here URL https://tidycal.com/fearlessfinancials/existi…" at bounding box center [1218, 414] width 348 height 179
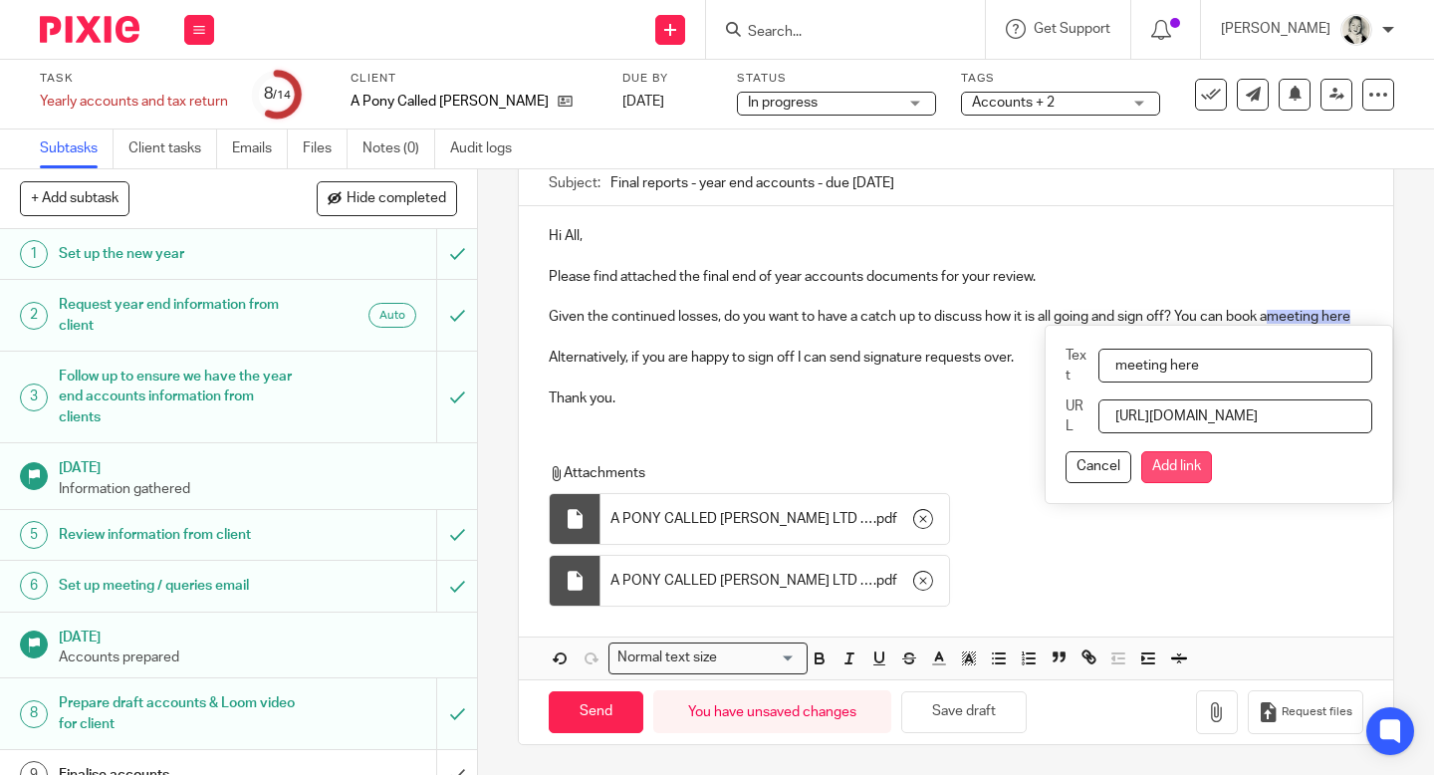
click at [1169, 470] on button "Add link" at bounding box center [1176, 467] width 71 height 32
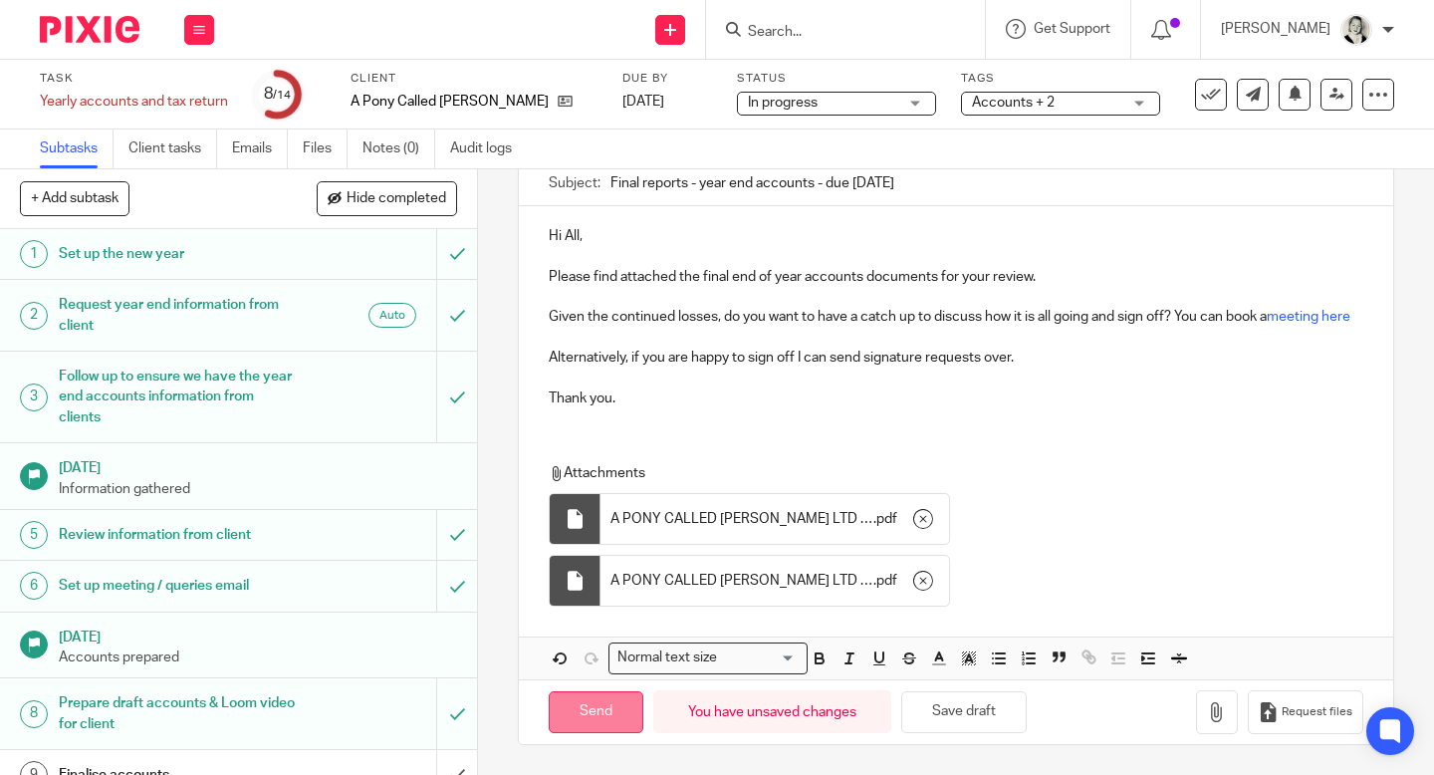
click at [612, 719] on input "Send" at bounding box center [596, 712] width 95 height 43
type input "Sent"
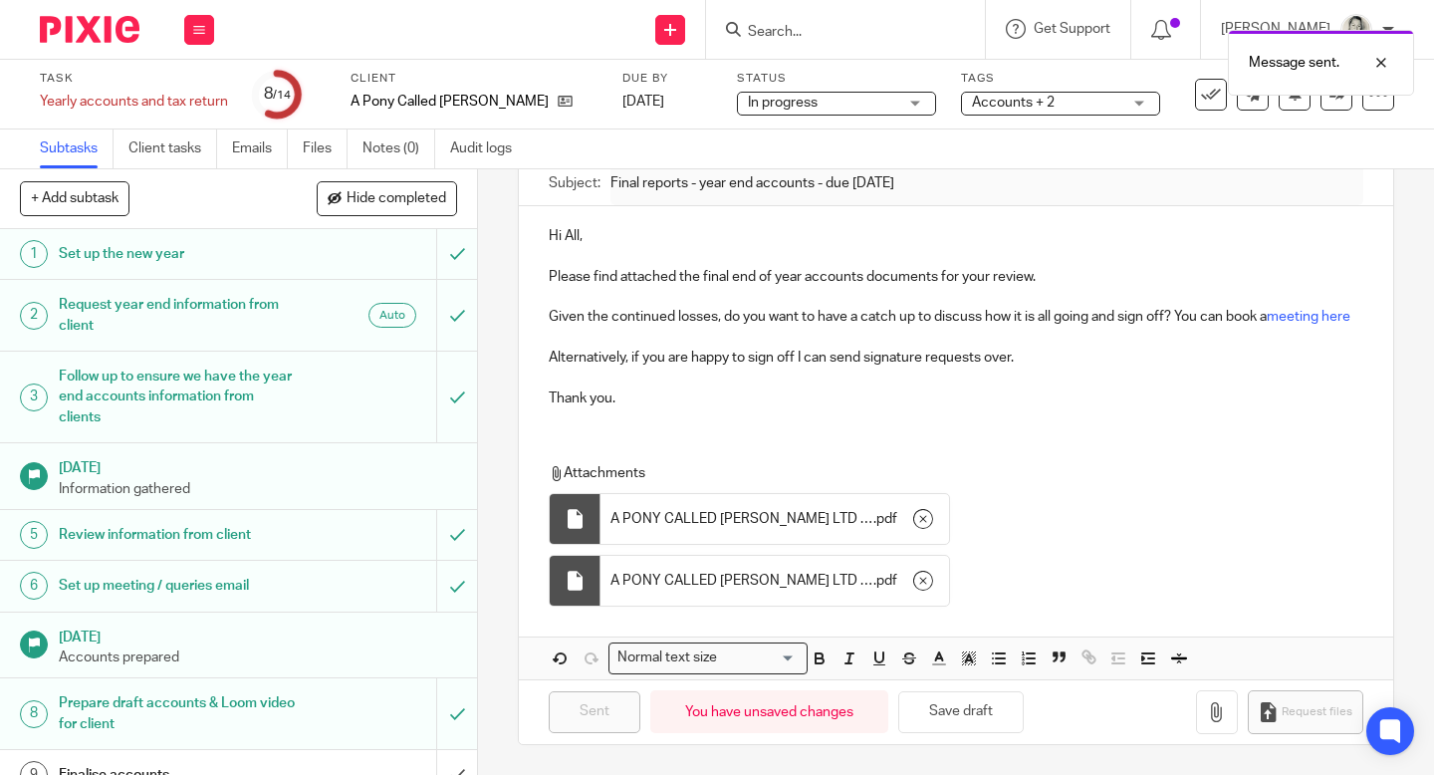
click at [728, 412] on div "Hi All, Please find attached the final end of year accounts documents for your …" at bounding box center [956, 314] width 874 height 216
click at [640, 368] on p at bounding box center [956, 377] width 814 height 20
click at [646, 393] on p "Thank you." at bounding box center [956, 398] width 814 height 20
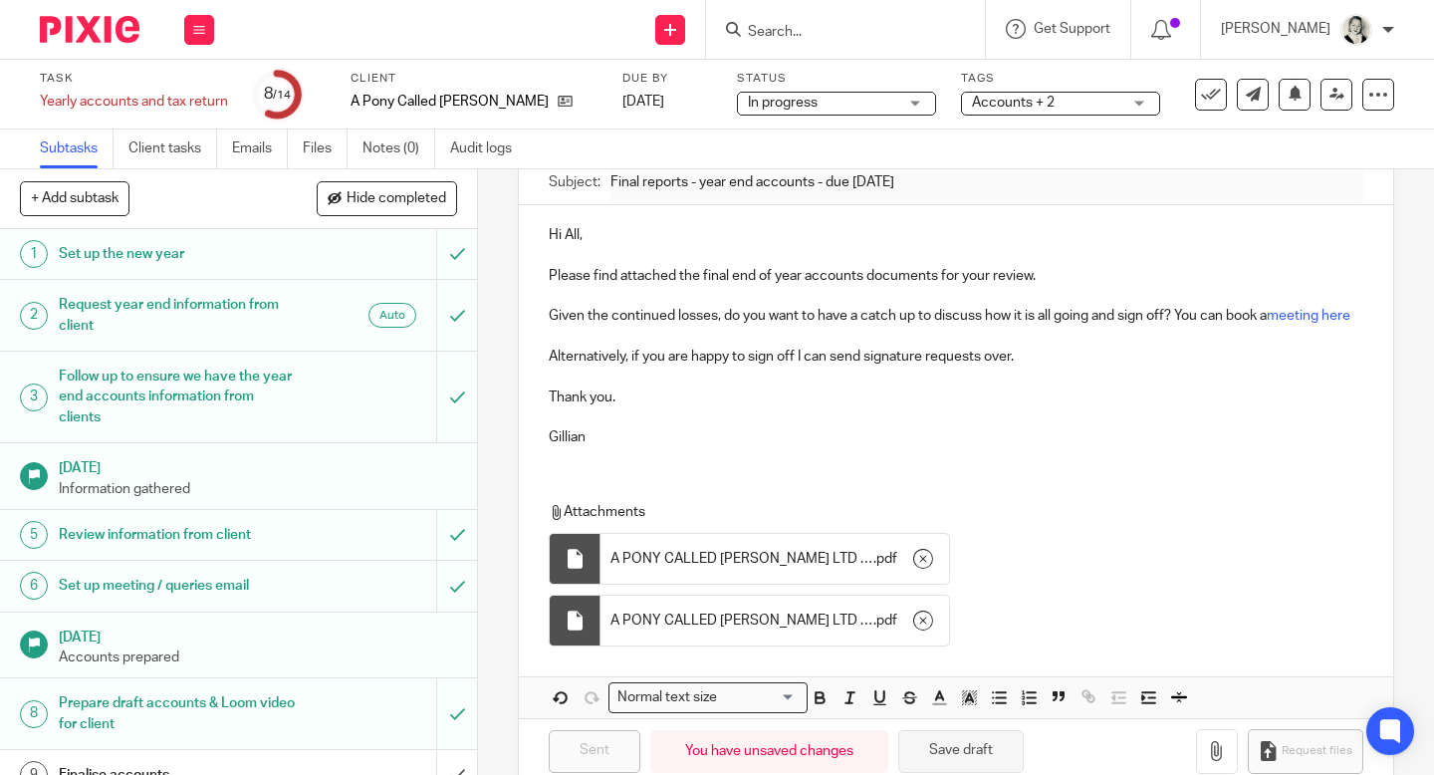
click at [928, 758] on button "Save draft" at bounding box center [960, 751] width 125 height 43
click at [921, 455] on div "Hi All, Please find attached the final end of year accounts documents for your …" at bounding box center [956, 333] width 874 height 257
click at [272, 157] on link "Emails" at bounding box center [260, 148] width 56 height 39
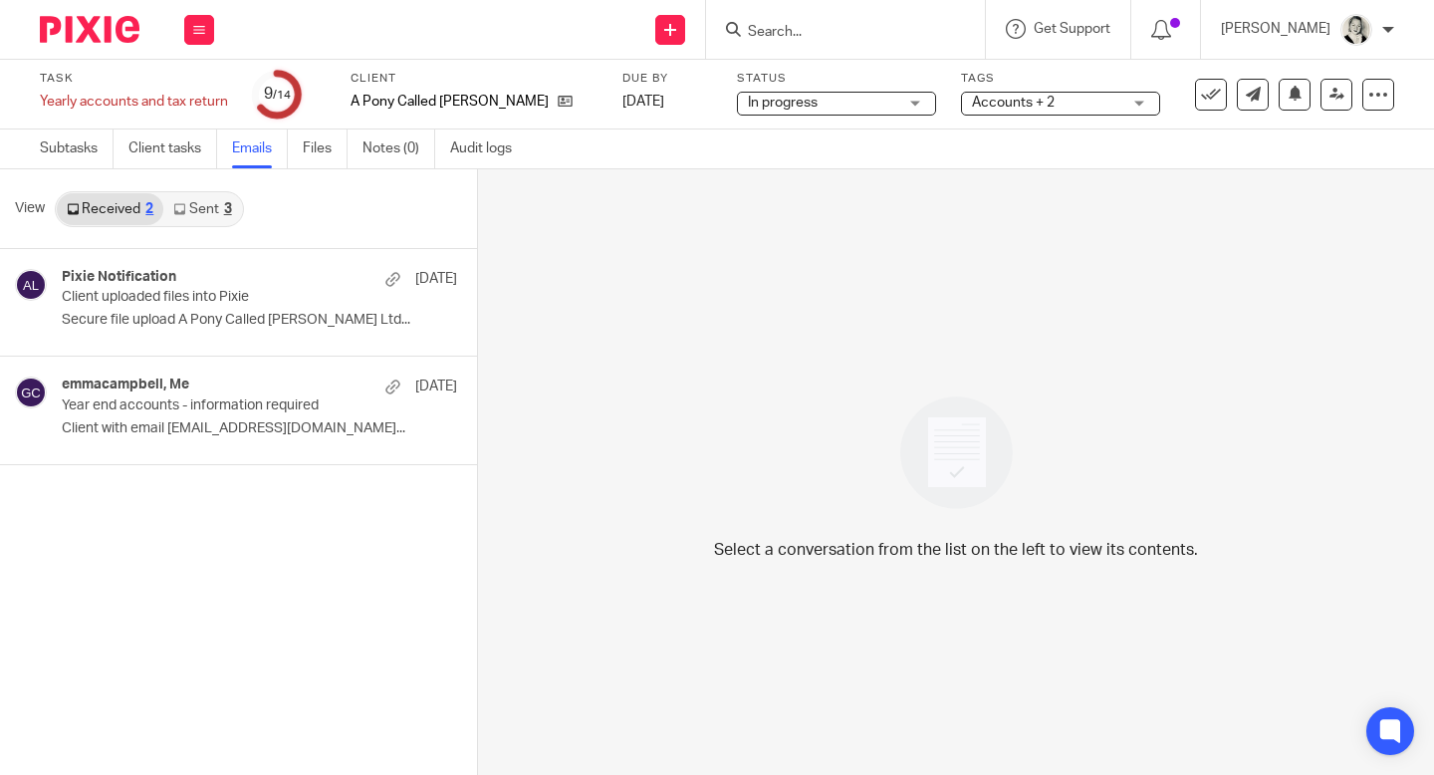
click at [214, 211] on link "Sent 3" at bounding box center [202, 209] width 78 height 32
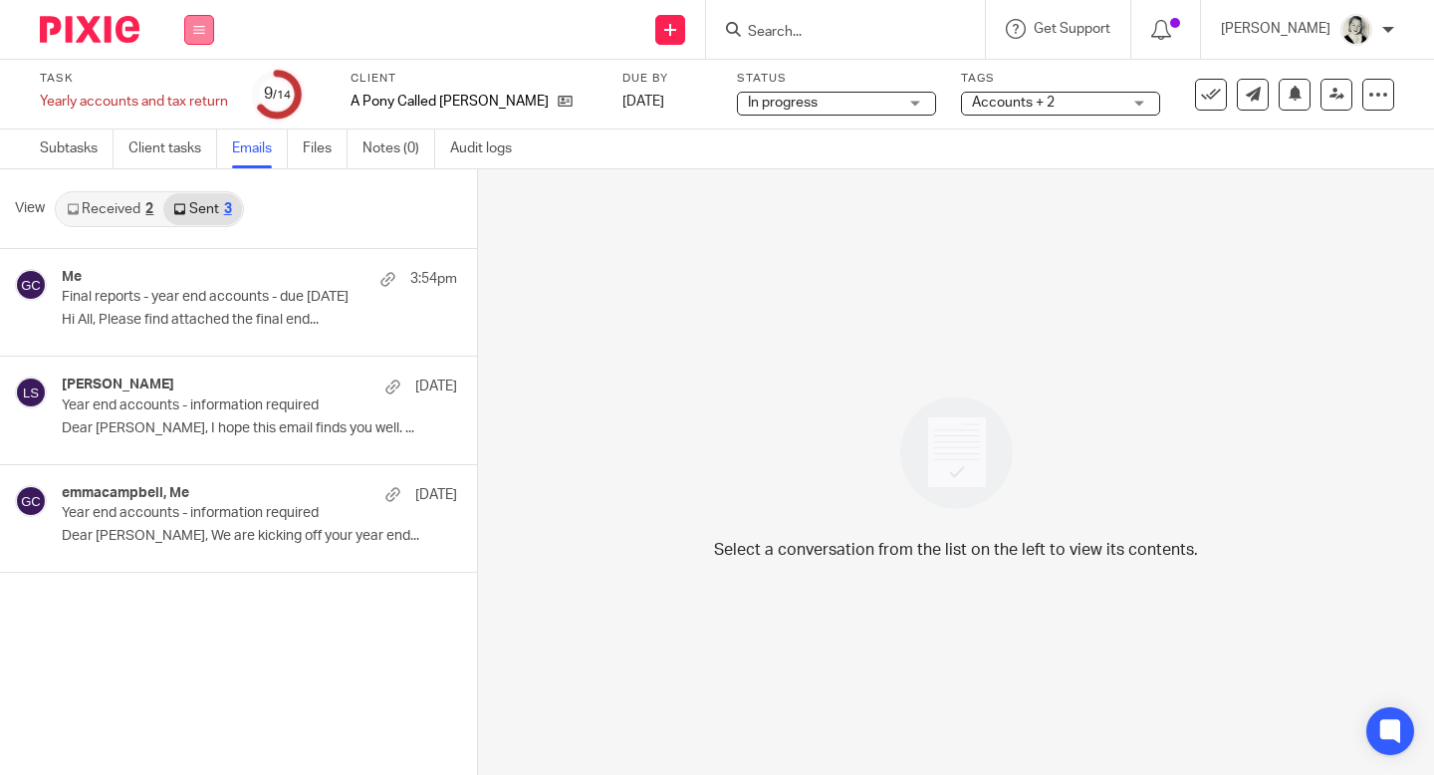
click at [198, 32] on icon at bounding box center [199, 30] width 12 height 12
click at [199, 115] on link "Email" at bounding box center [188, 121] width 33 height 14
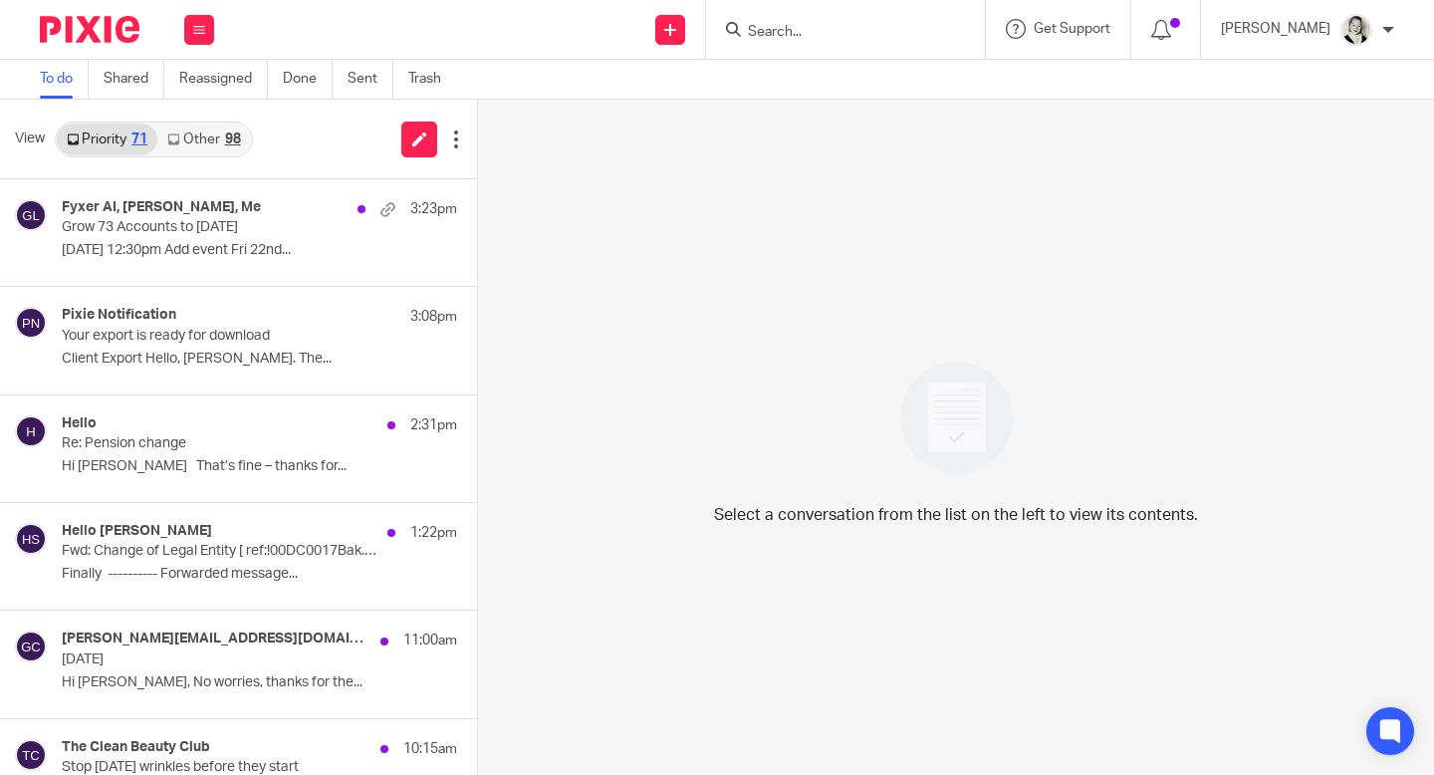
click at [223, 131] on link "Other 98" at bounding box center [203, 139] width 93 height 32
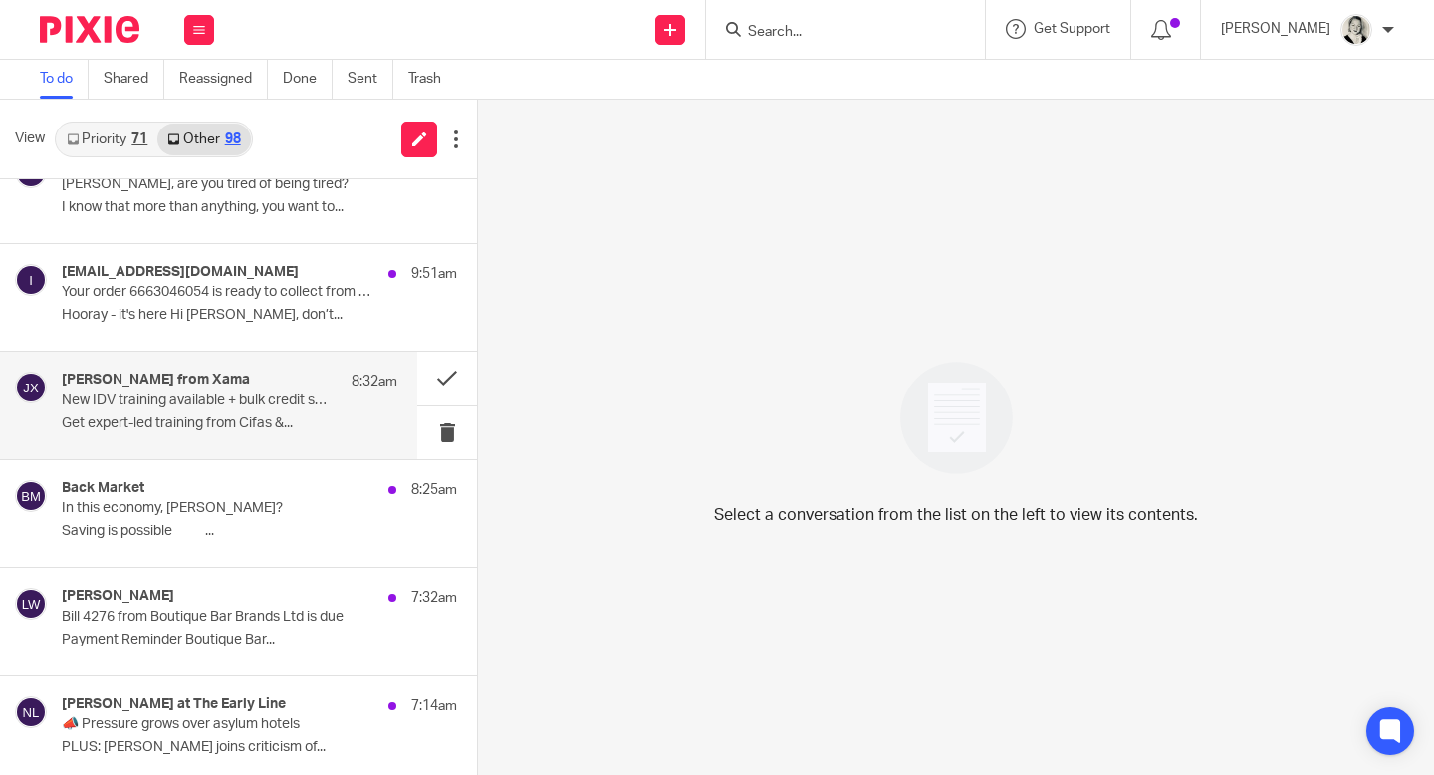
scroll to position [271, 0]
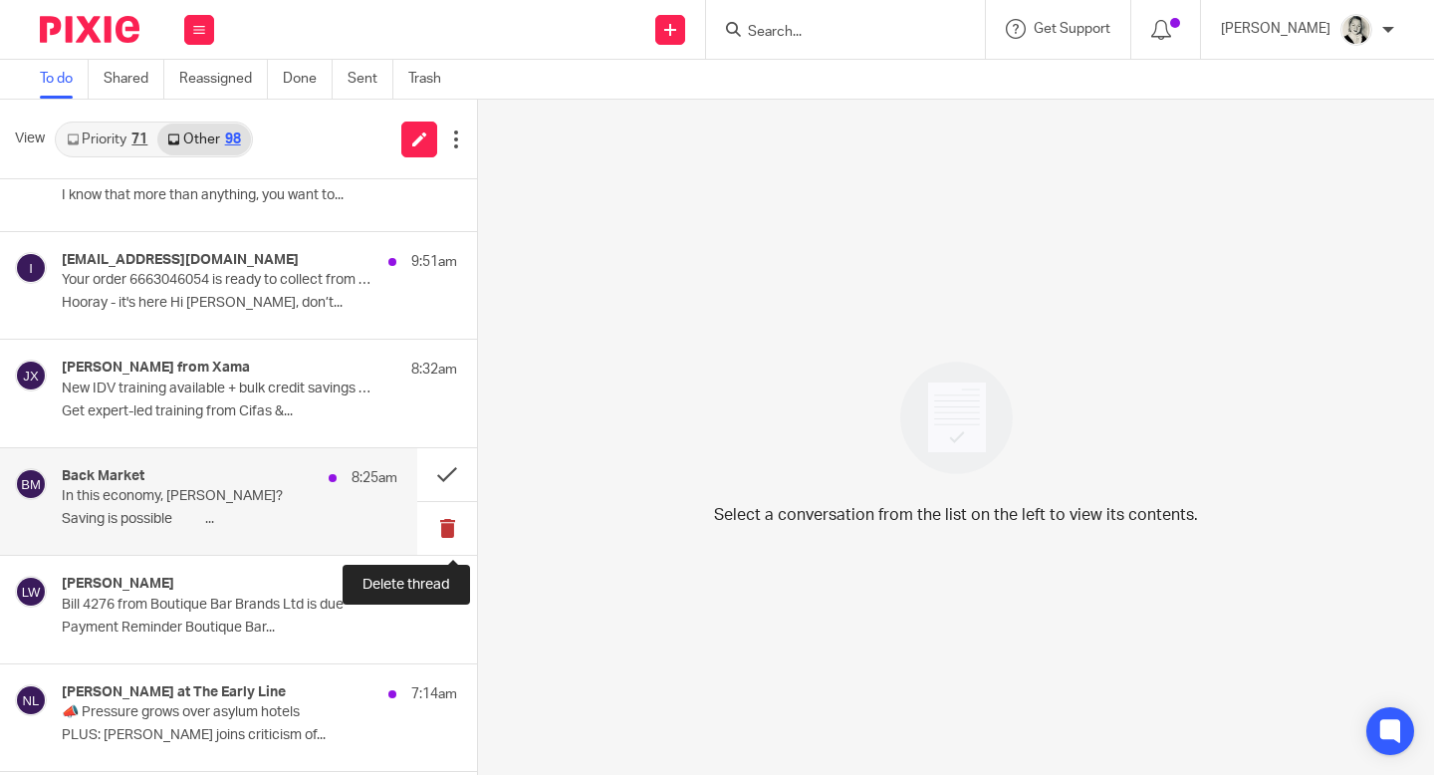
click at [445, 527] on button at bounding box center [447, 528] width 60 height 53
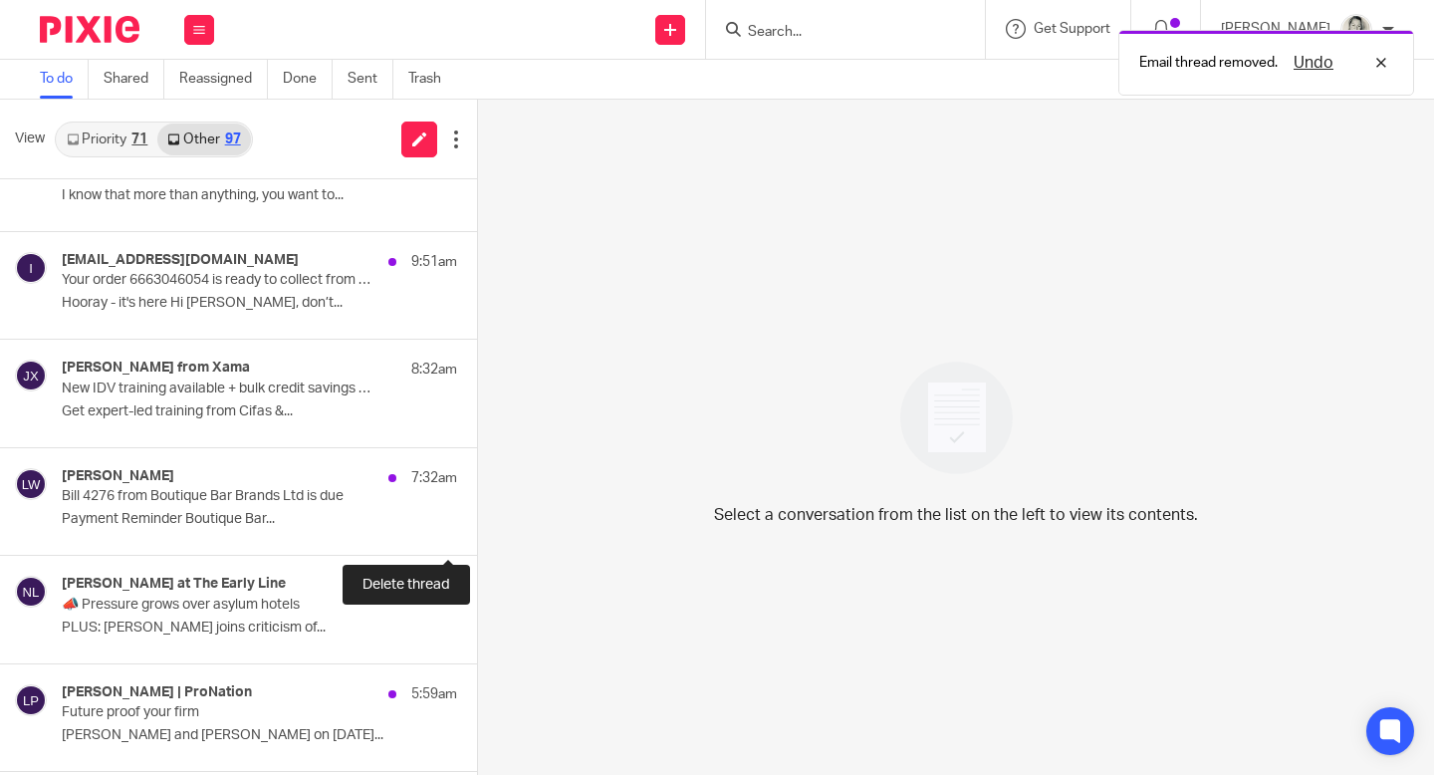
click at [477, 527] on button at bounding box center [485, 528] width 16 height 53
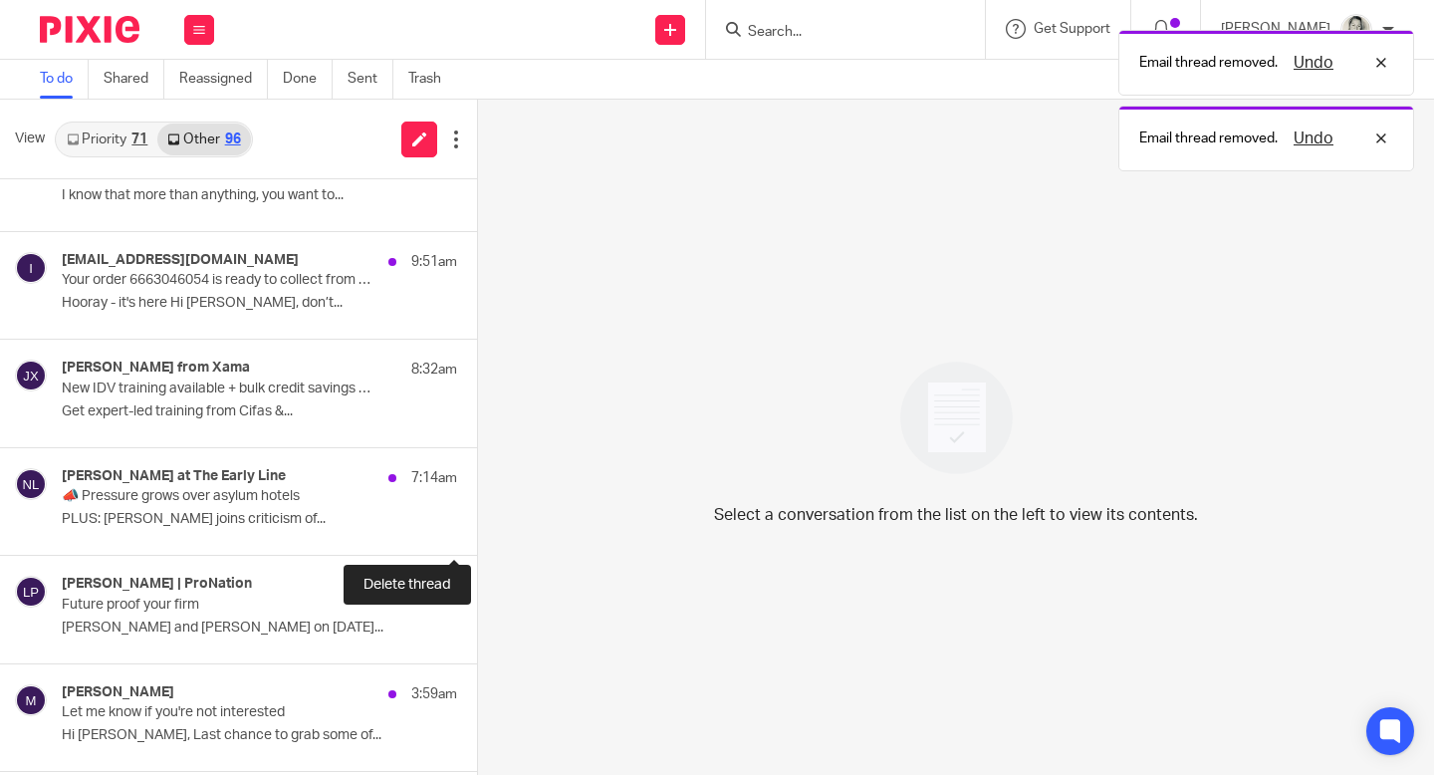
click at [477, 527] on button at bounding box center [485, 528] width 16 height 53
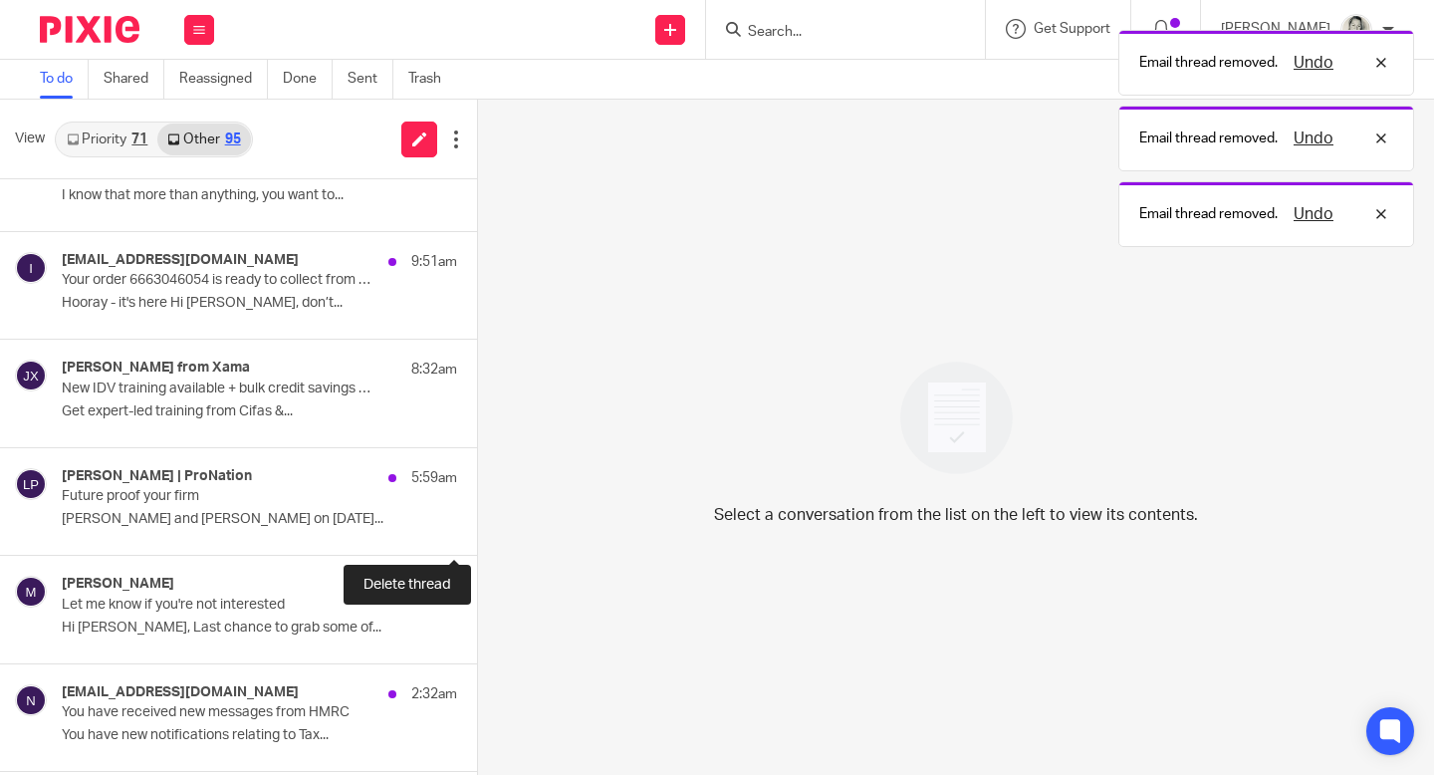
click at [477, 527] on button at bounding box center [485, 528] width 16 height 53
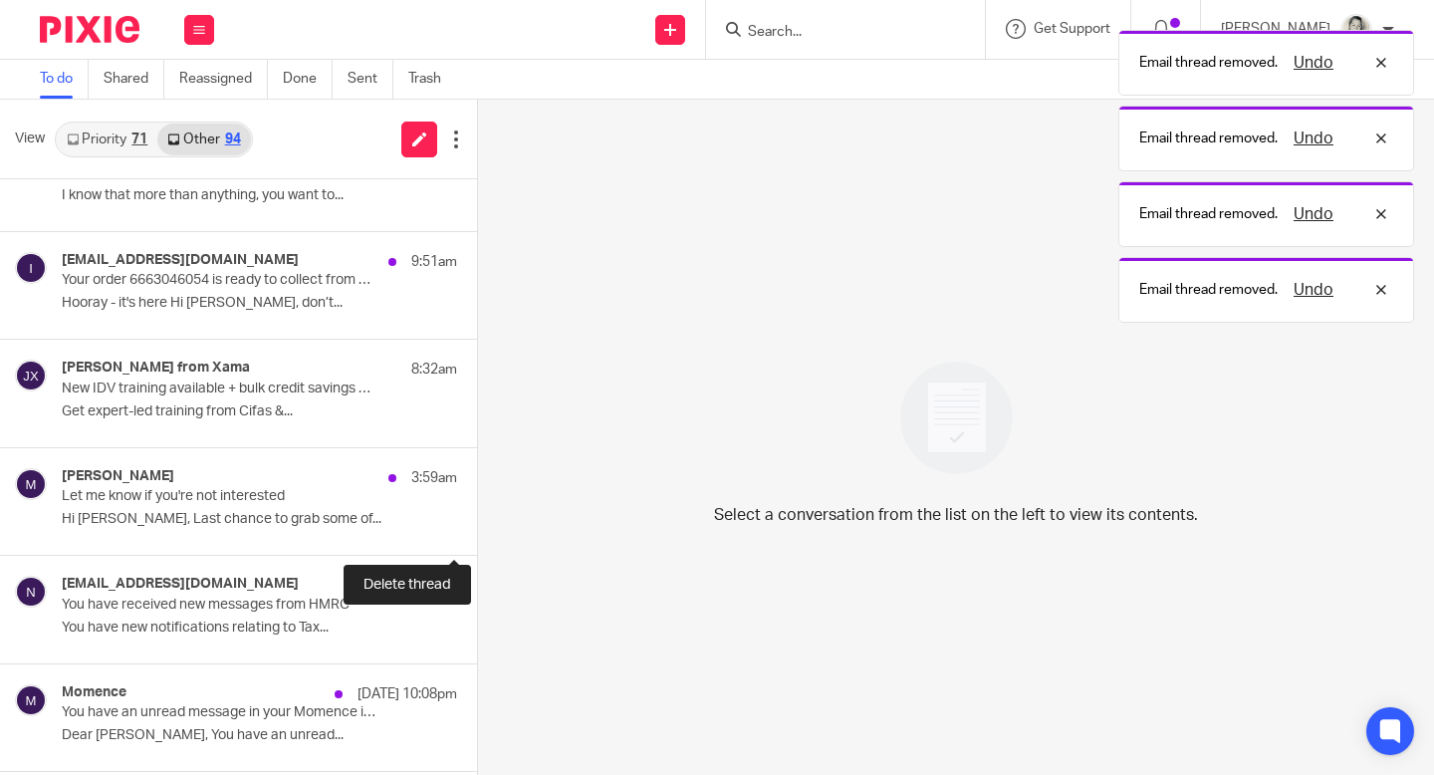
click at [477, 527] on button at bounding box center [485, 528] width 16 height 53
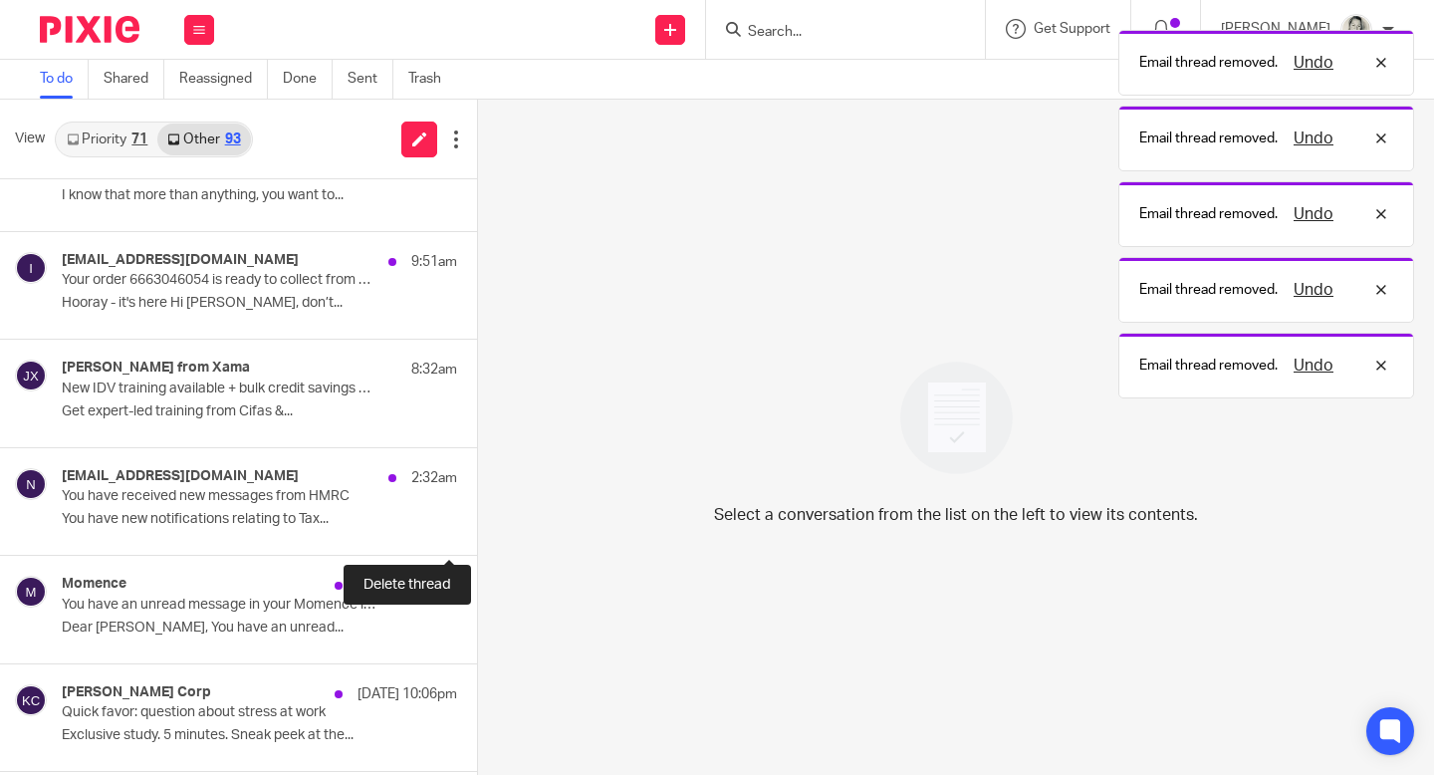
click at [477, 527] on button at bounding box center [485, 528] width 16 height 53
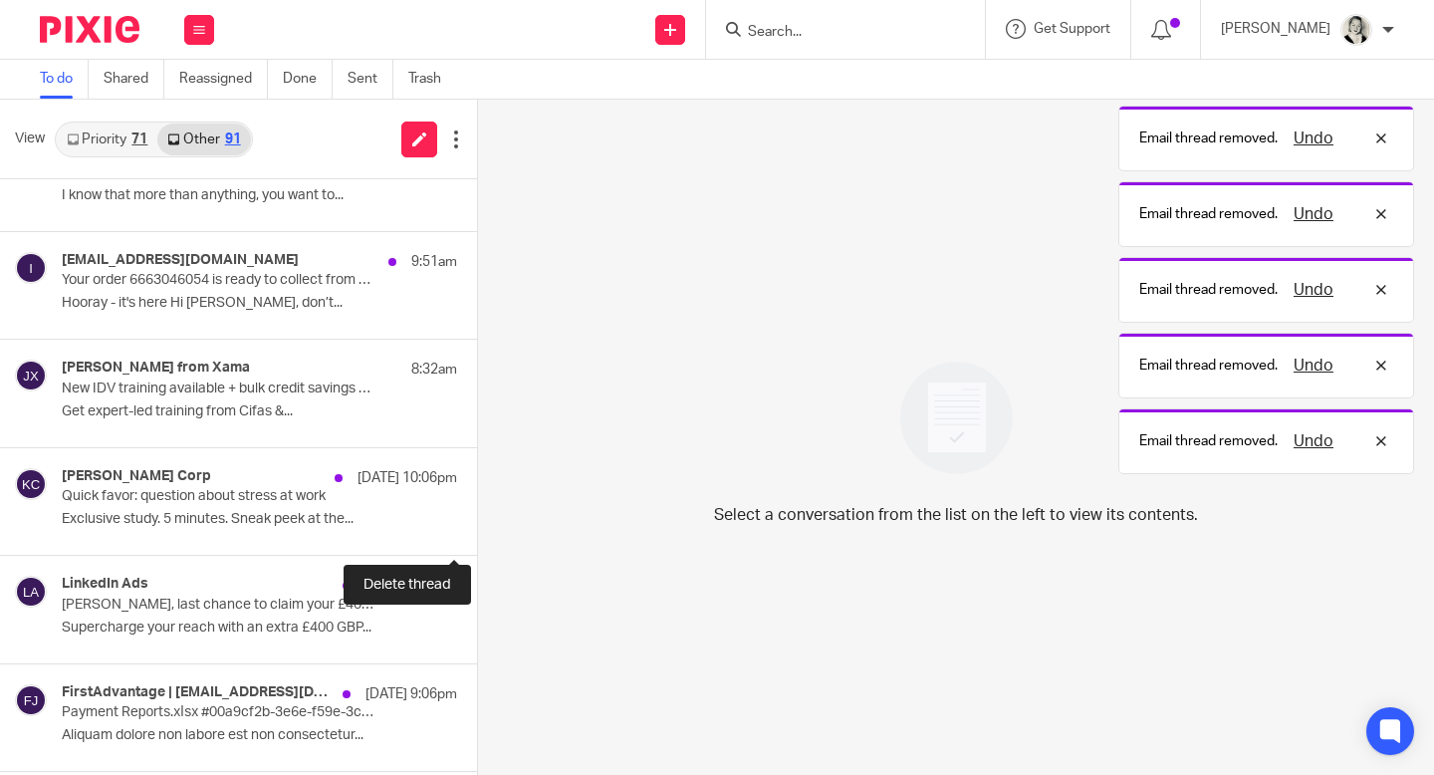
click at [477, 527] on button at bounding box center [485, 528] width 16 height 53
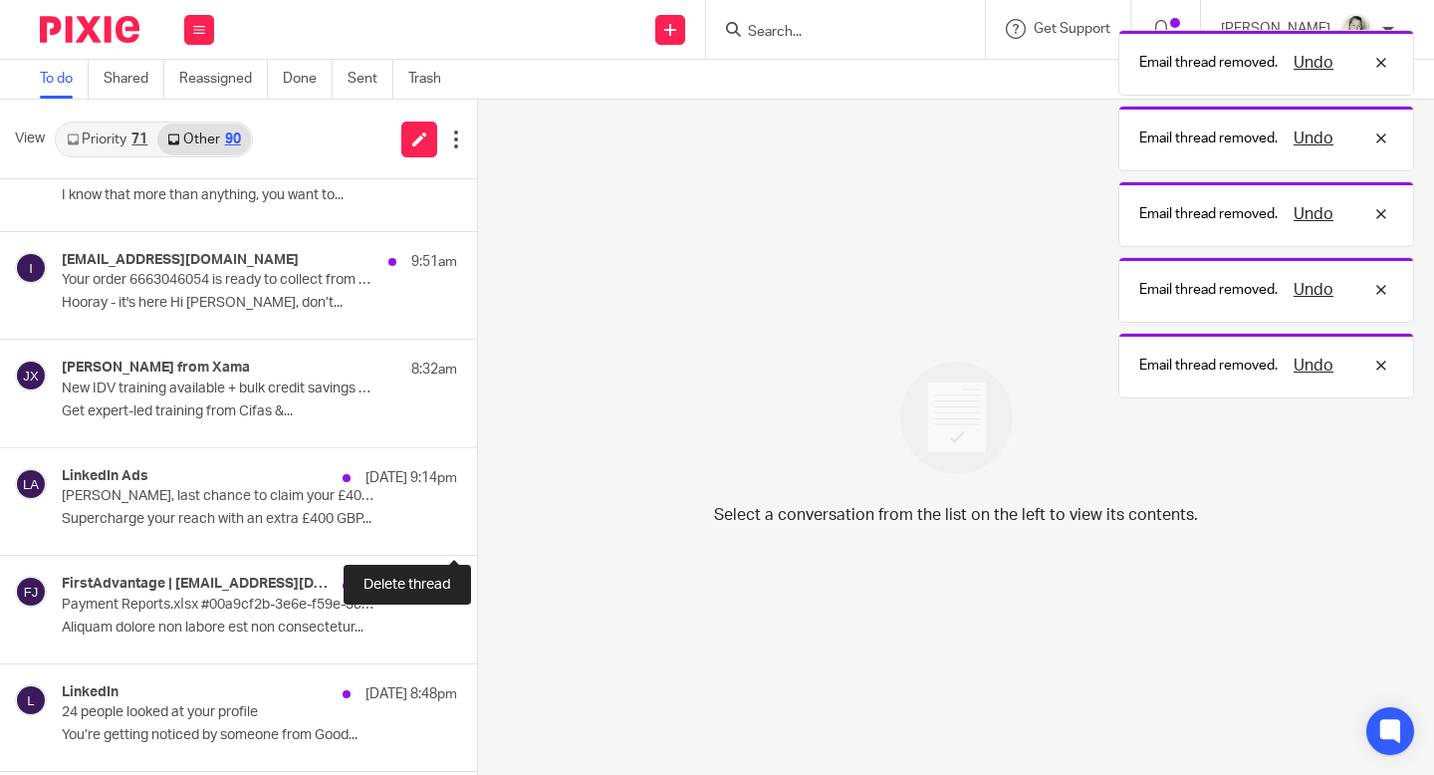
click at [477, 527] on button at bounding box center [485, 528] width 16 height 53
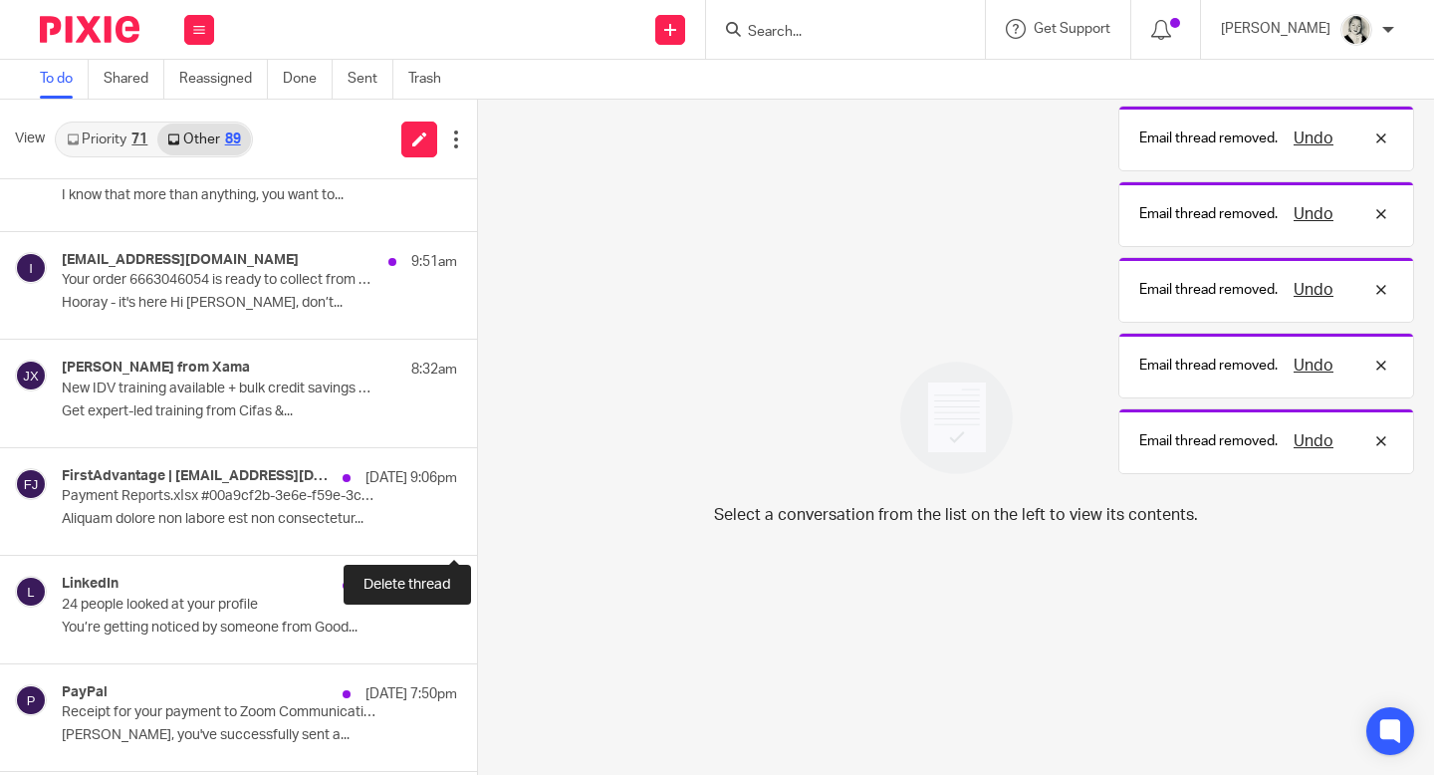
click at [477, 527] on button at bounding box center [485, 528] width 16 height 53
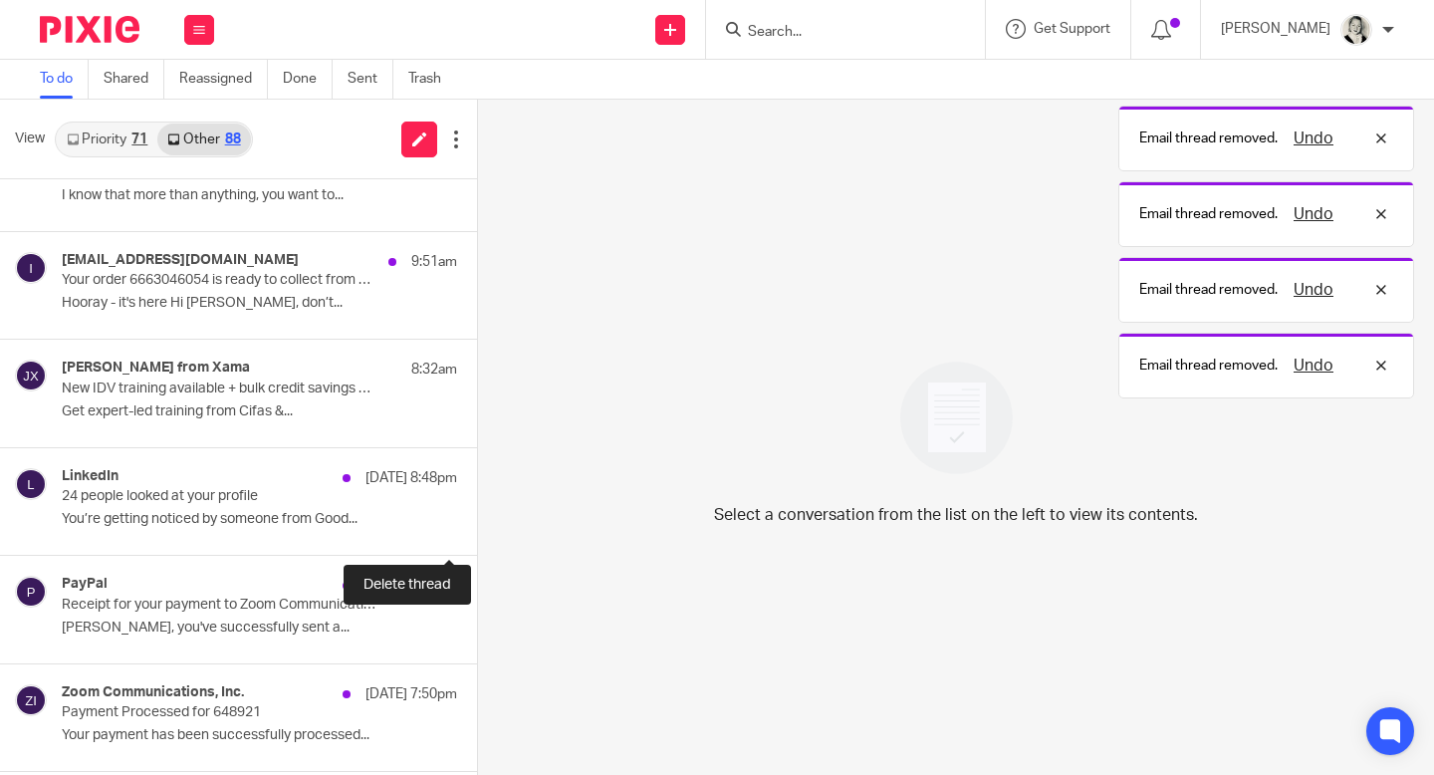
click at [477, 527] on button at bounding box center [485, 528] width 16 height 53
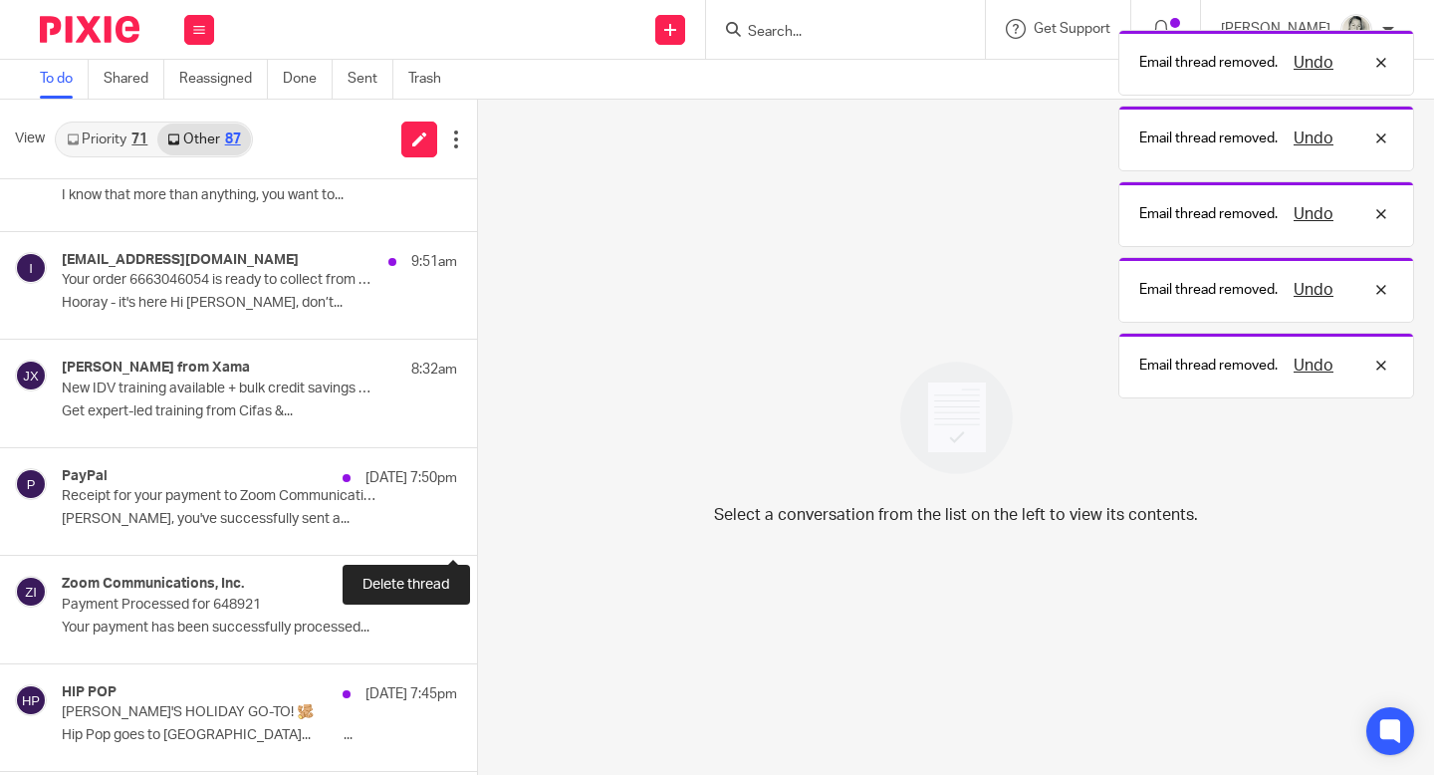
click at [477, 527] on button at bounding box center [485, 528] width 16 height 53
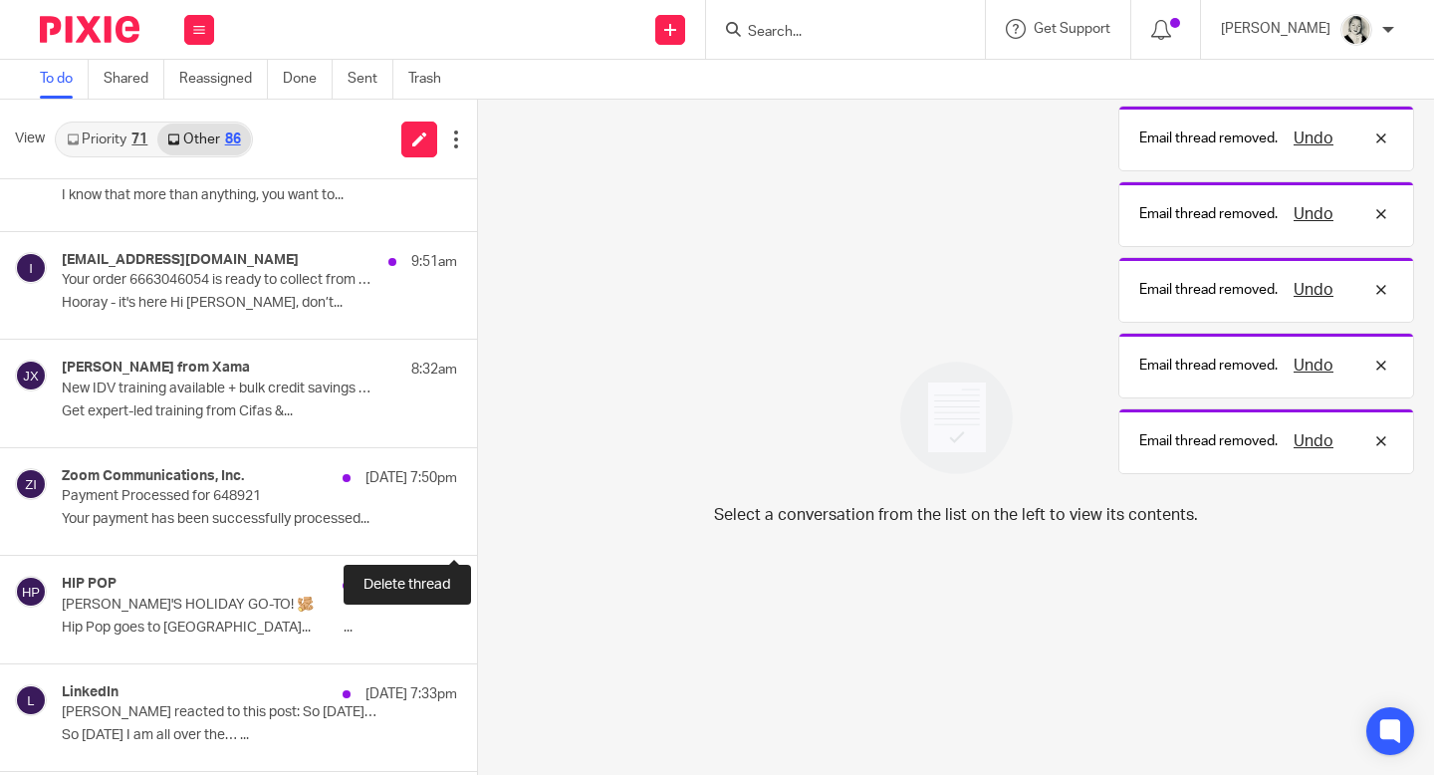
click at [477, 527] on button at bounding box center [485, 528] width 16 height 53
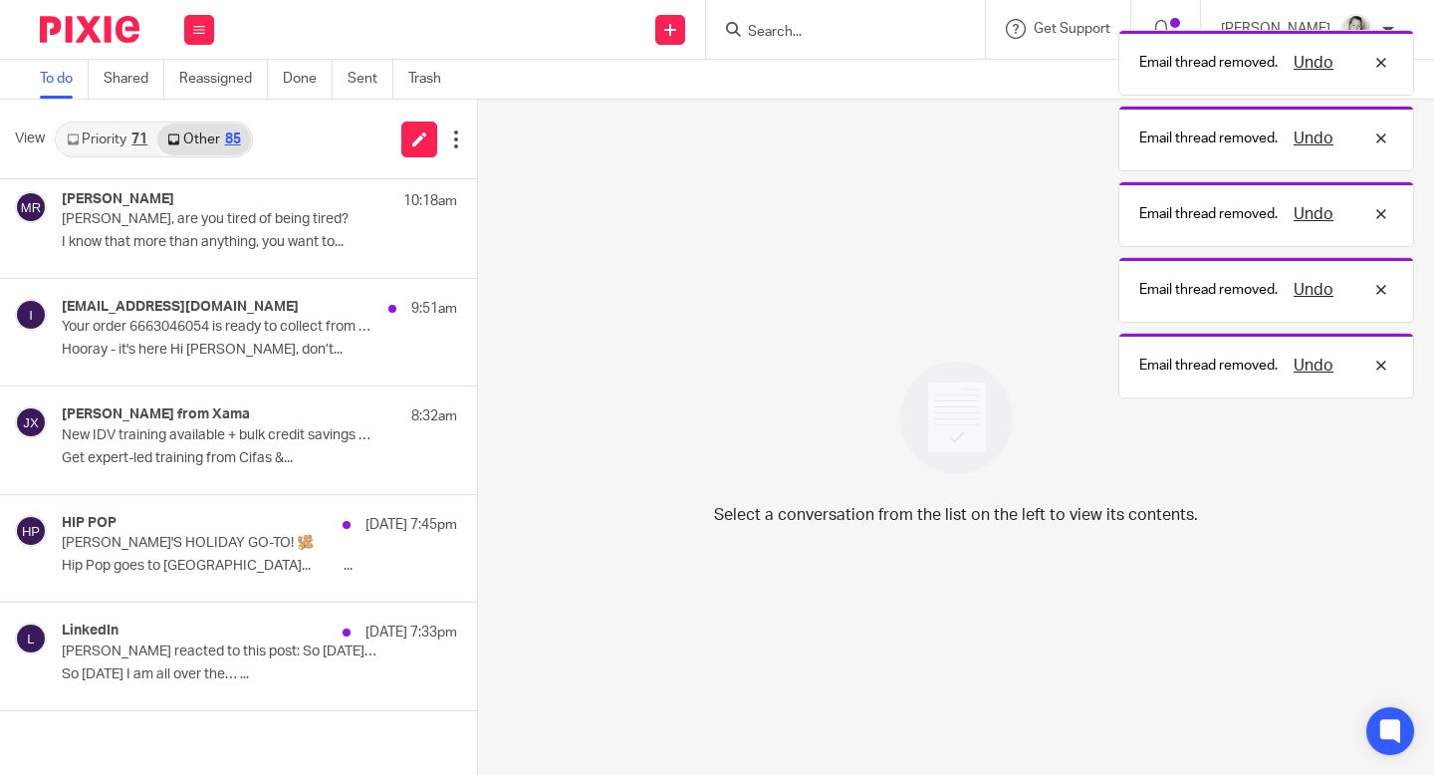
scroll to position [222, 0]
click at [477, 527] on button at bounding box center [485, 523] width 16 height 53
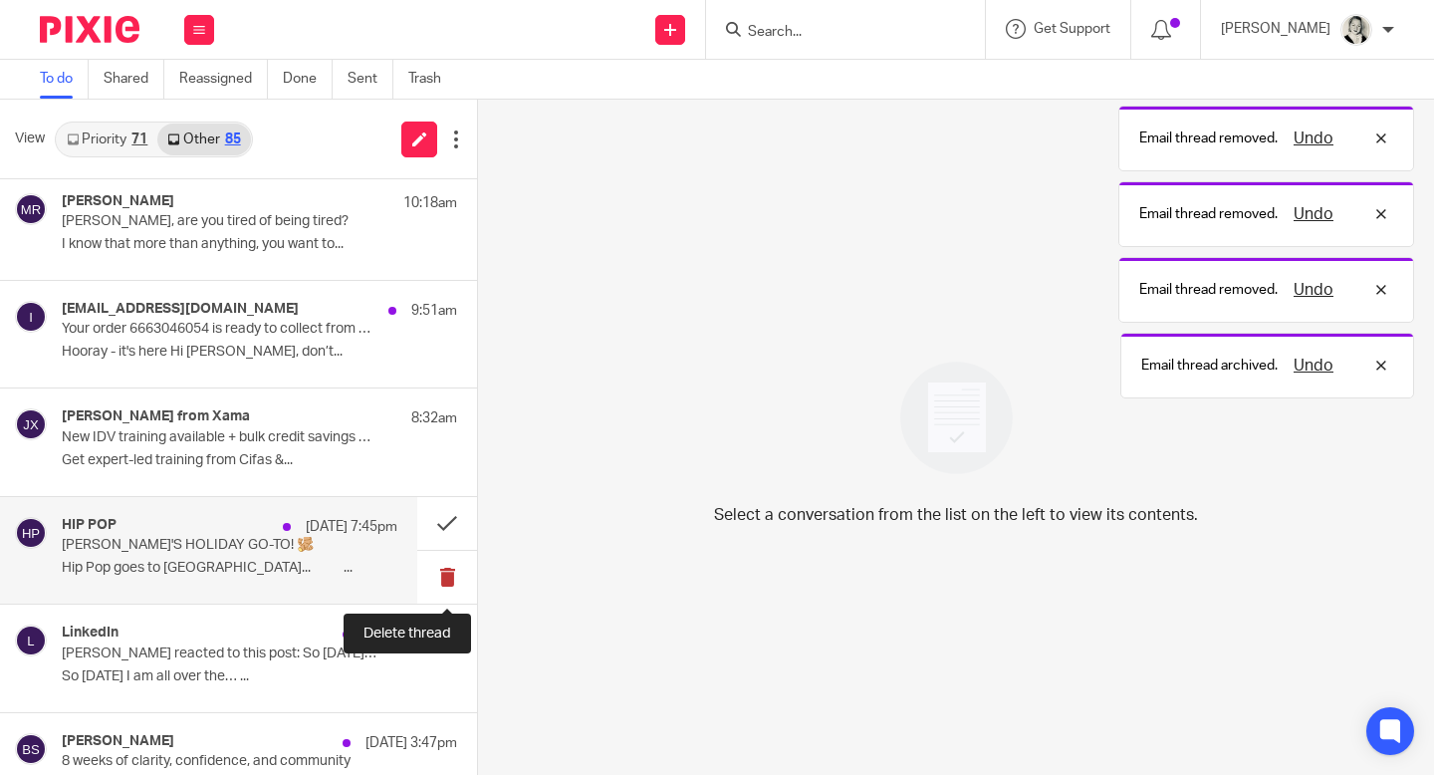
click at [444, 573] on button at bounding box center [447, 577] width 60 height 53
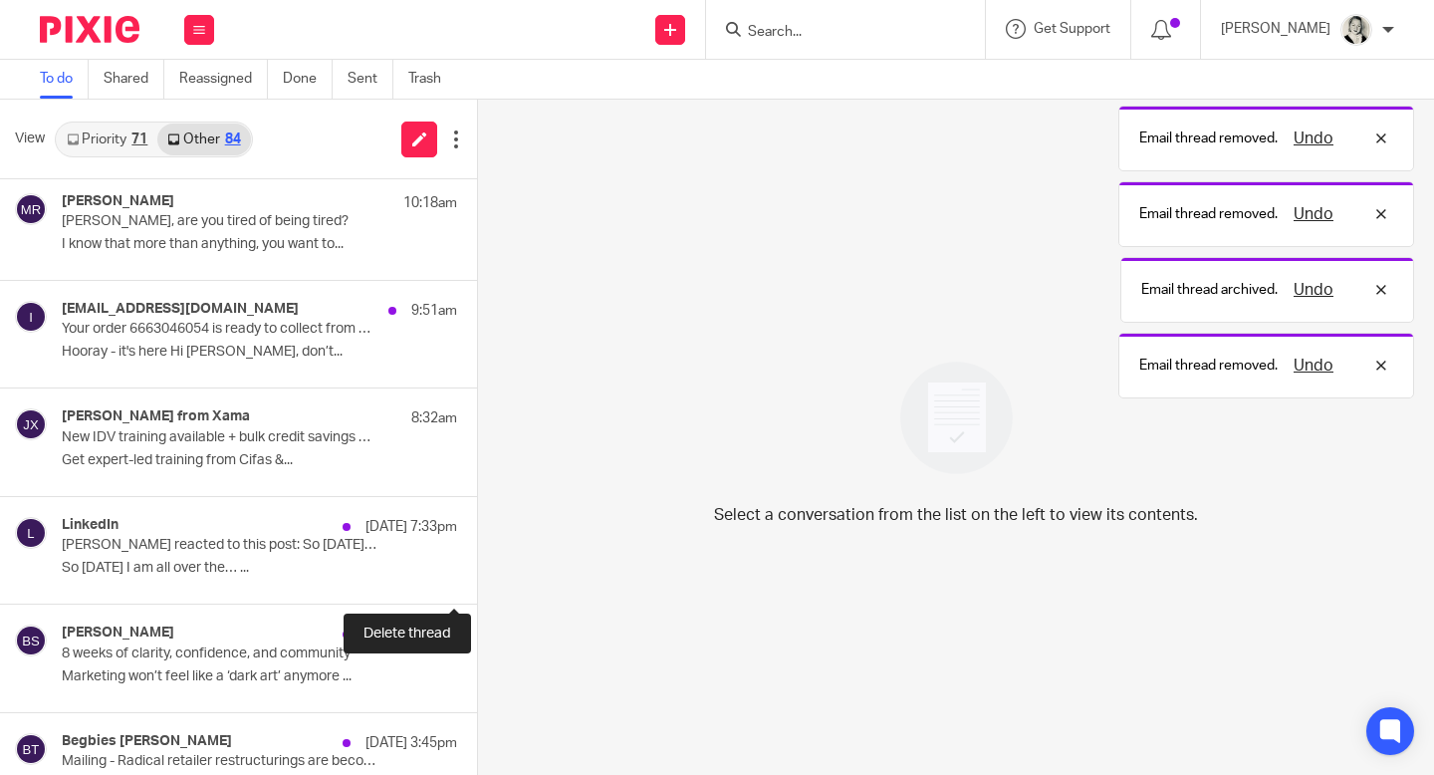
click at [477, 573] on button at bounding box center [485, 577] width 16 height 53
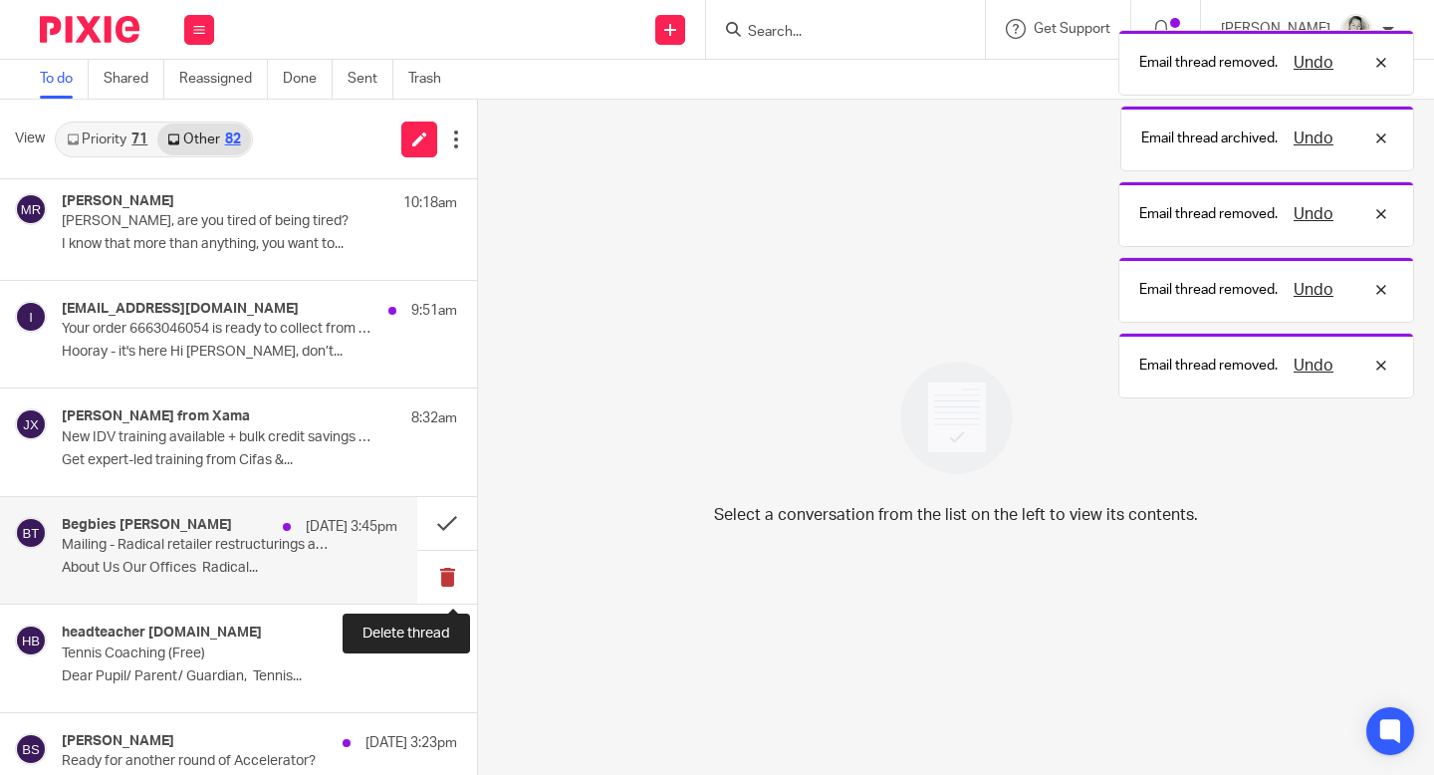
click at [444, 573] on button at bounding box center [447, 577] width 60 height 53
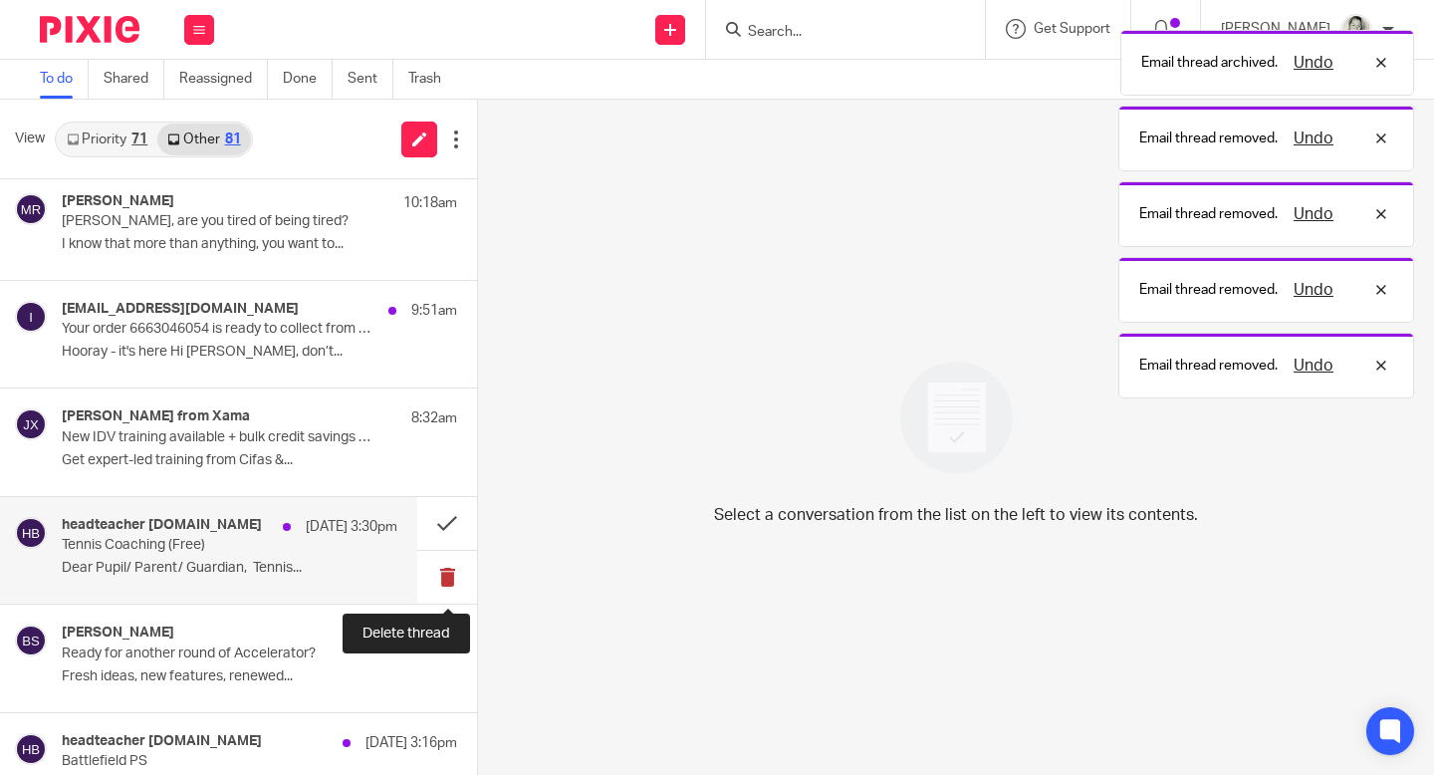
click at [444, 573] on button at bounding box center [447, 577] width 60 height 53
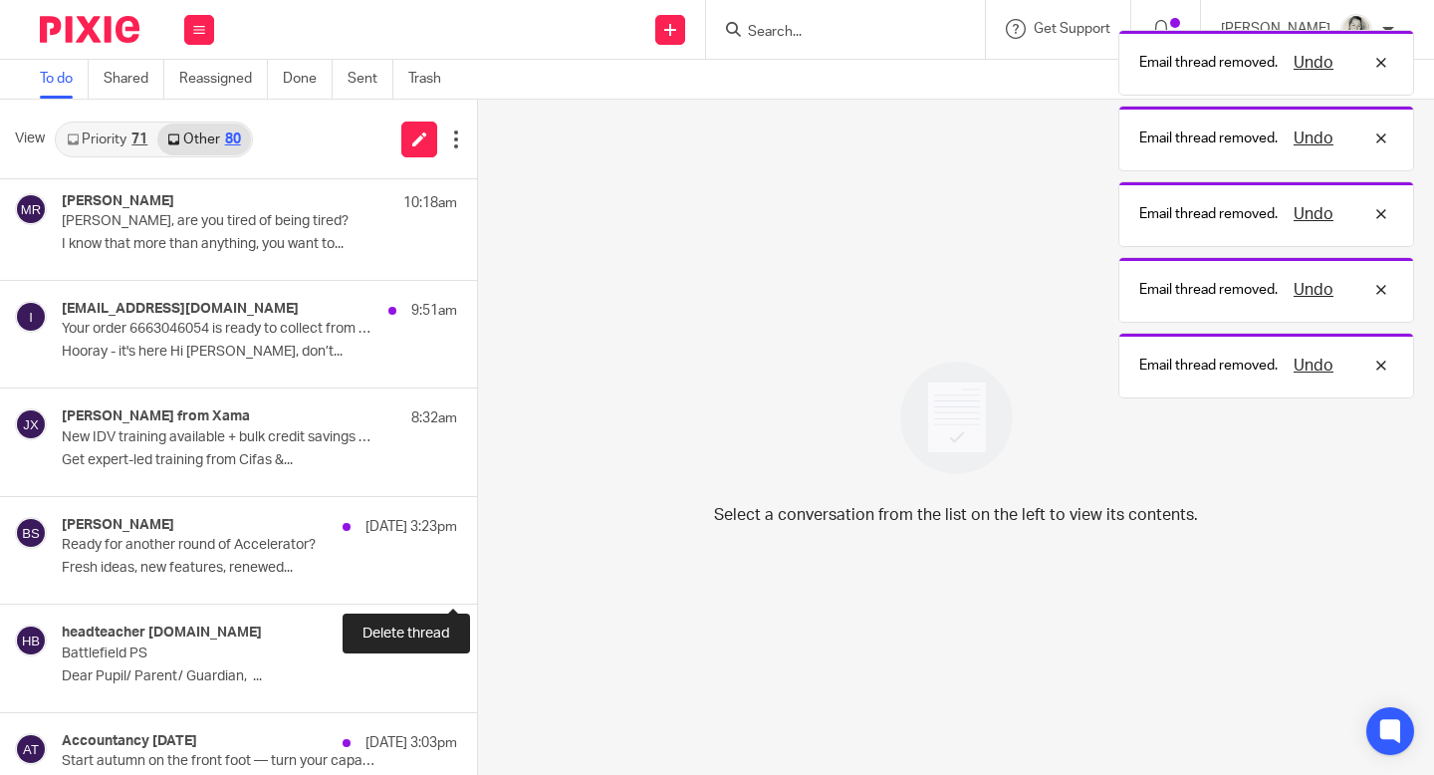
click at [477, 573] on button at bounding box center [485, 577] width 16 height 53
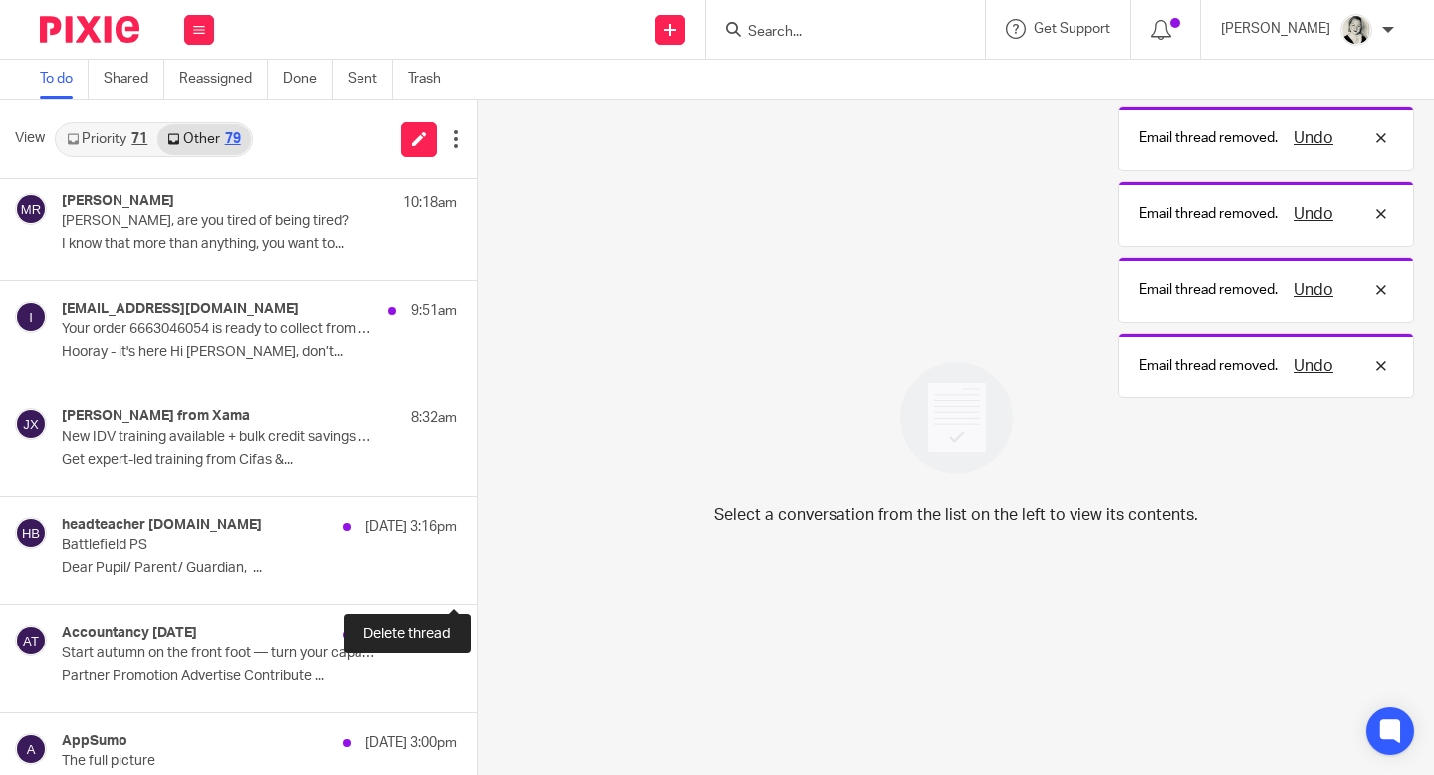
click at [477, 573] on button at bounding box center [485, 577] width 16 height 53
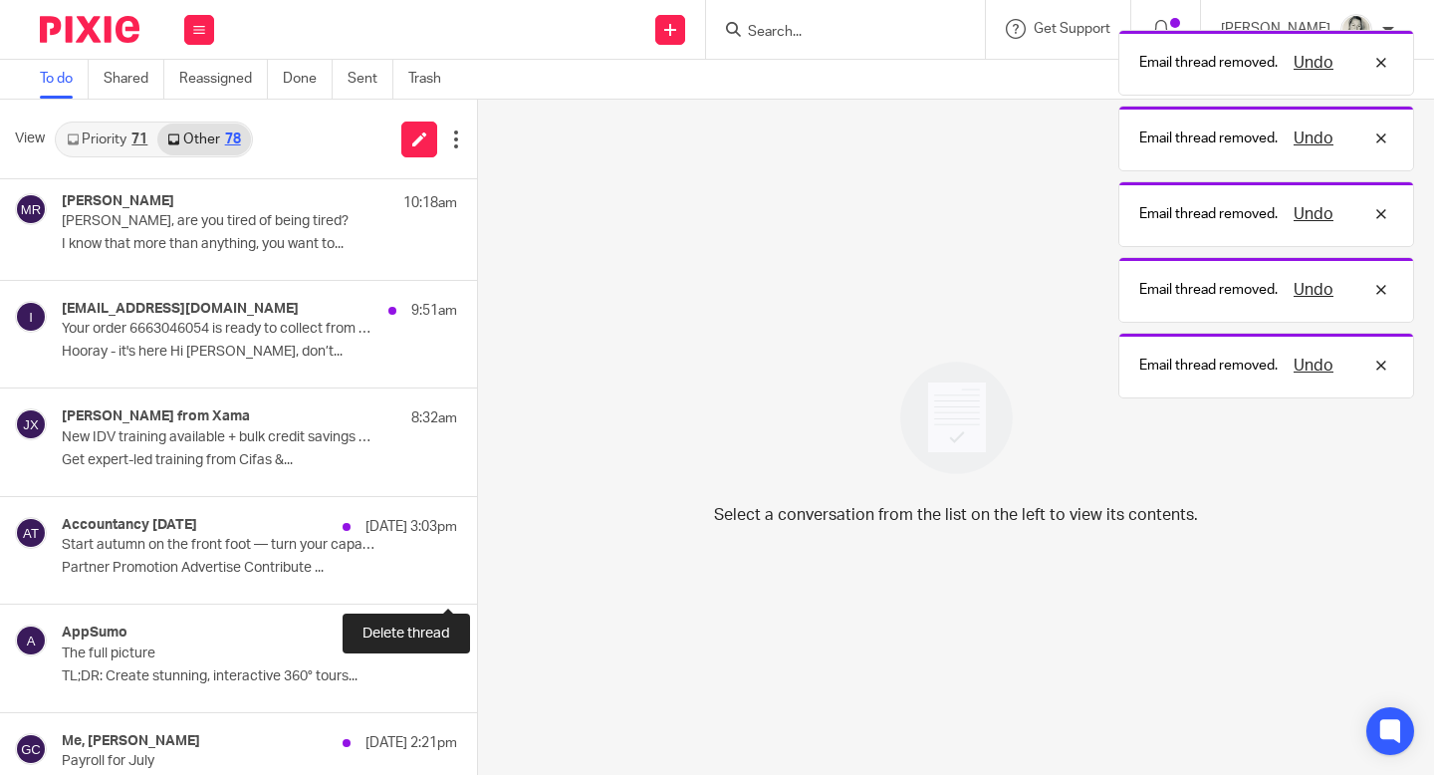
click at [477, 573] on button at bounding box center [485, 577] width 16 height 53
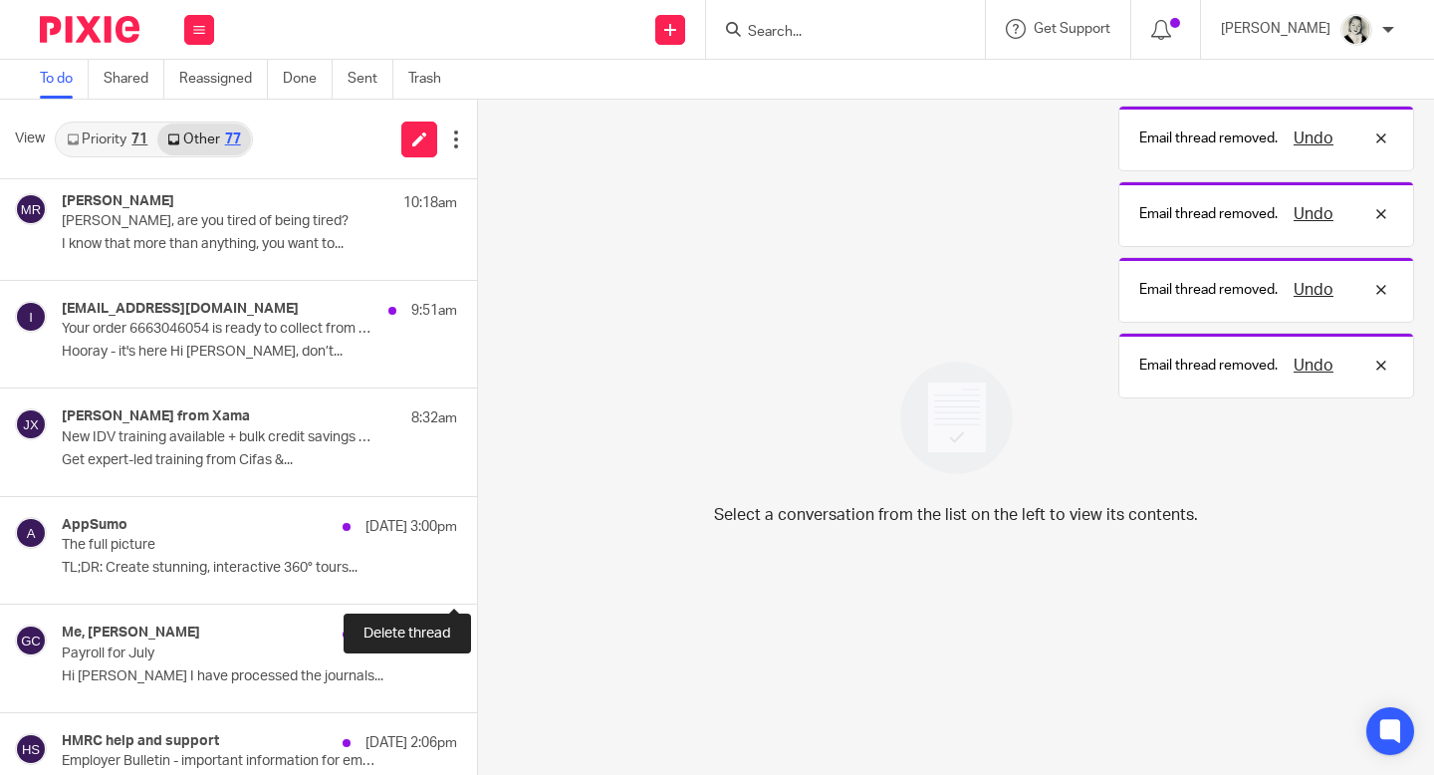
click at [477, 573] on button at bounding box center [485, 577] width 16 height 53
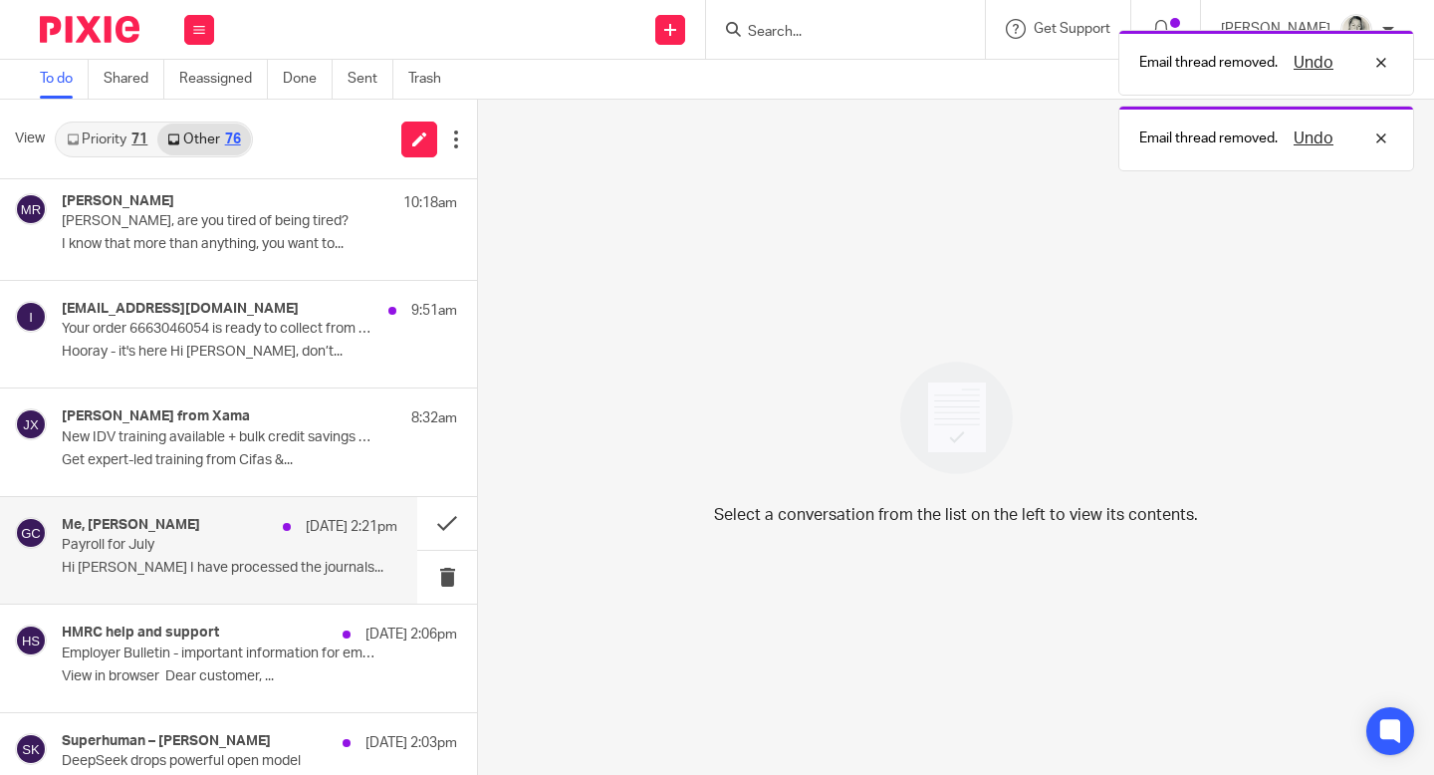
click at [209, 527] on div "Me, p shah [DATE] 2:21pm" at bounding box center [229, 527] width 335 height 20
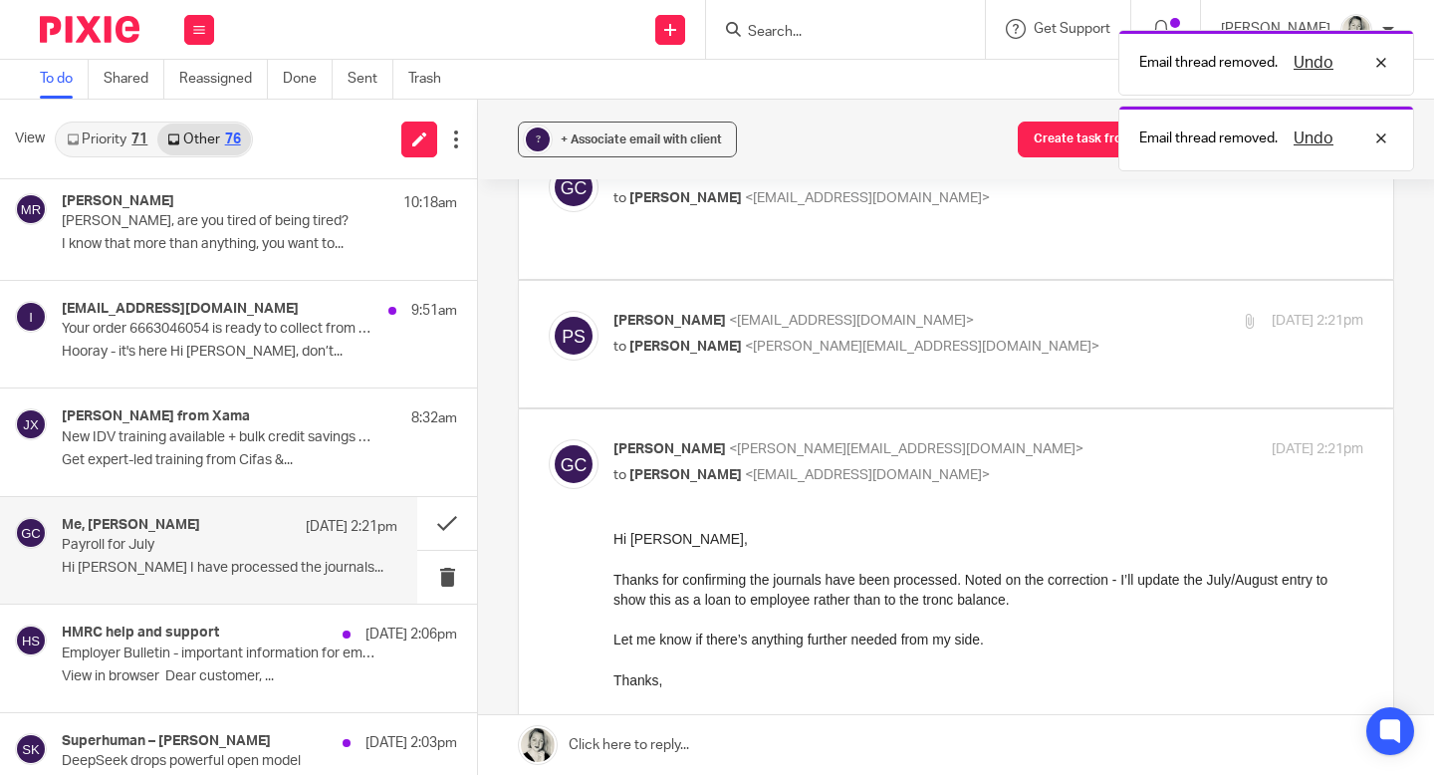
scroll to position [125, 0]
click at [670, 346] on div "[PERSON_NAME] <[EMAIL_ADDRESS][DOMAIN_NAME]> to [PERSON_NAME] <[PERSON_NAME][EM…" at bounding box center [956, 342] width 814 height 67
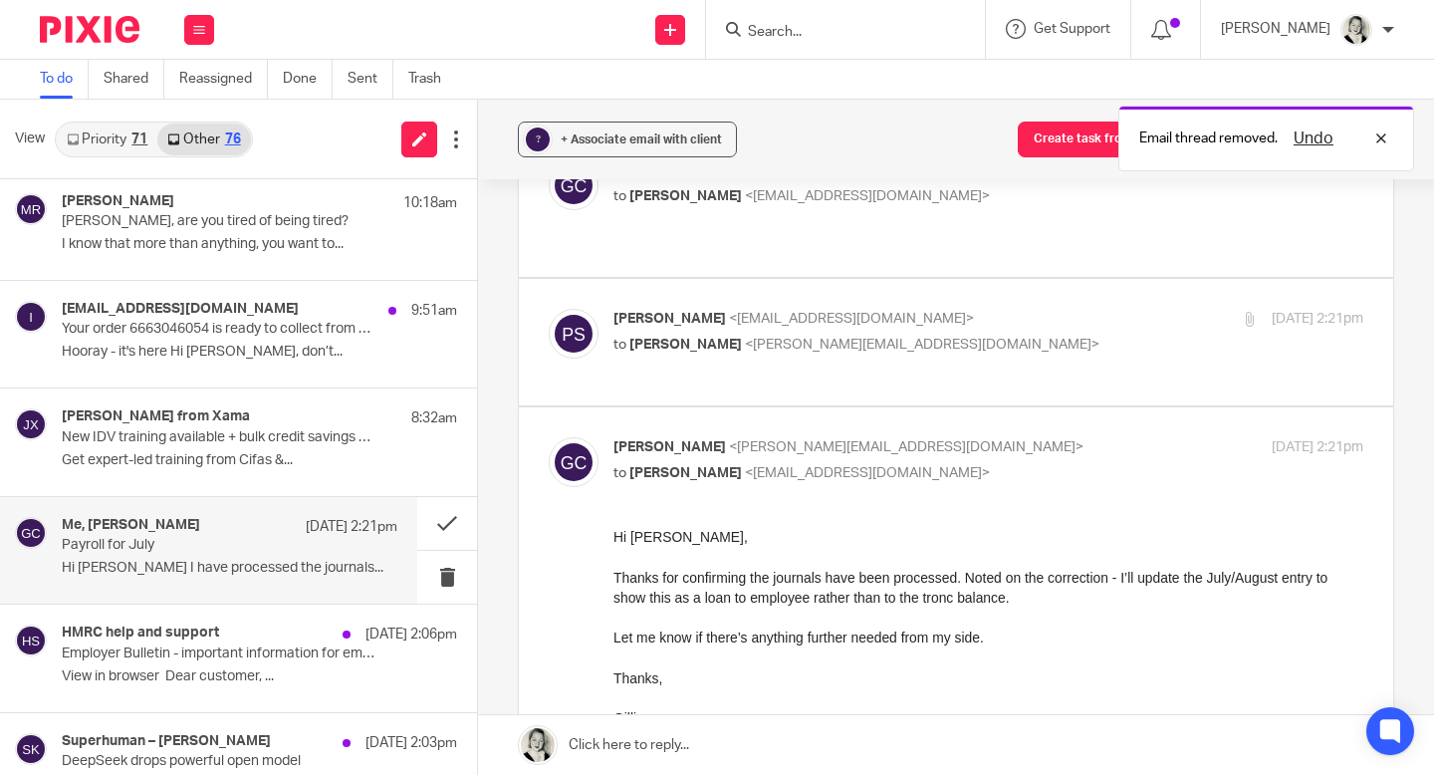
click at [670, 337] on span "[PERSON_NAME]" at bounding box center [685, 344] width 112 height 14
checkbox input "true"
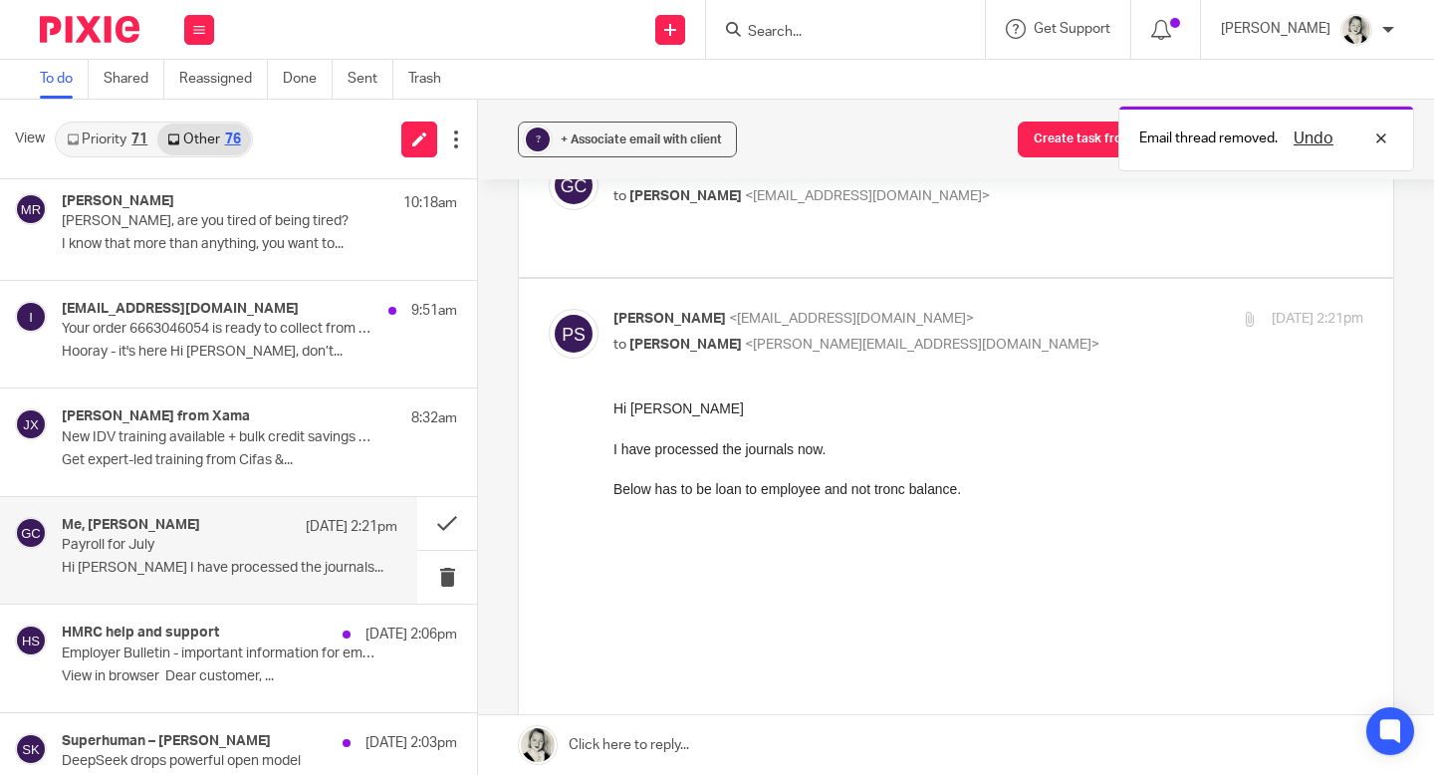
scroll to position [0, 0]
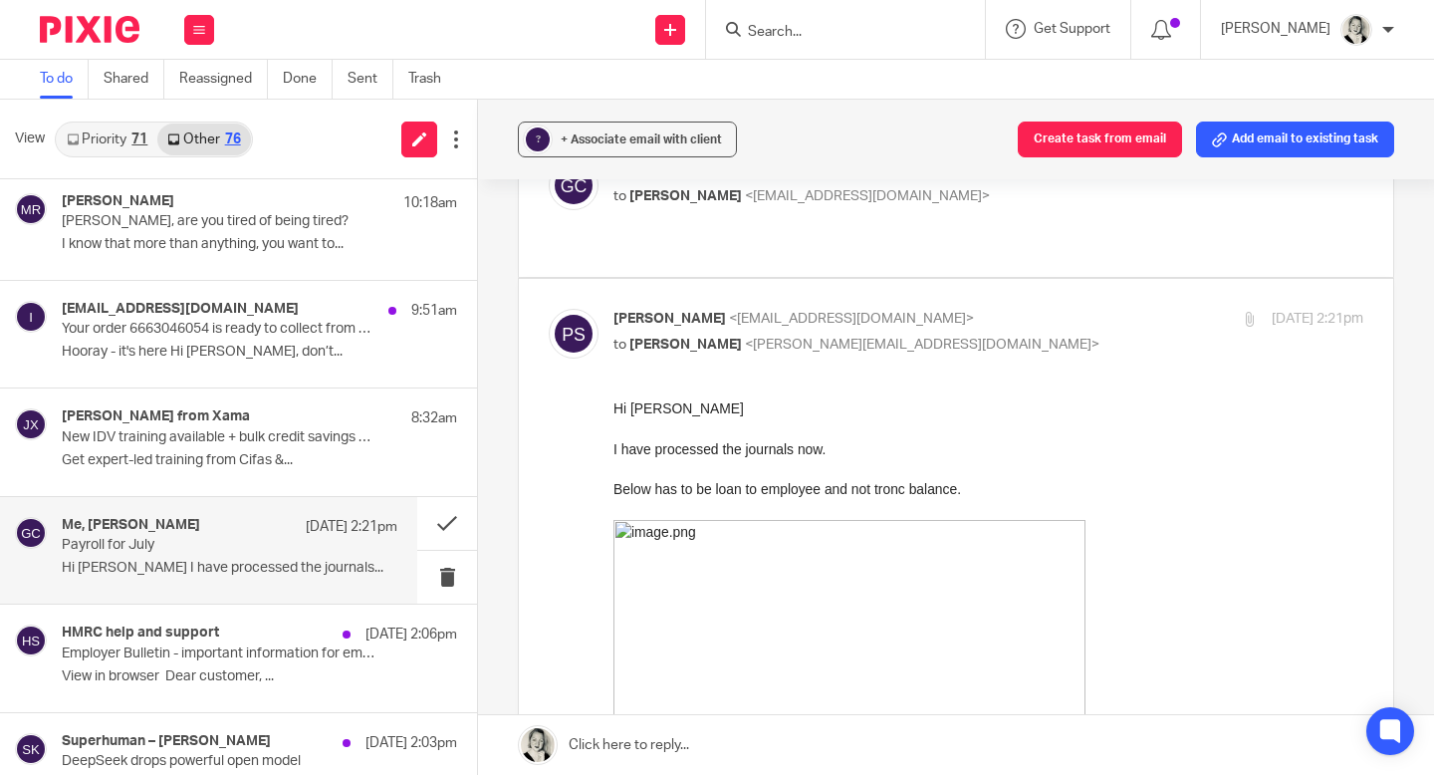
click at [652, 756] on link at bounding box center [956, 745] width 956 height 60
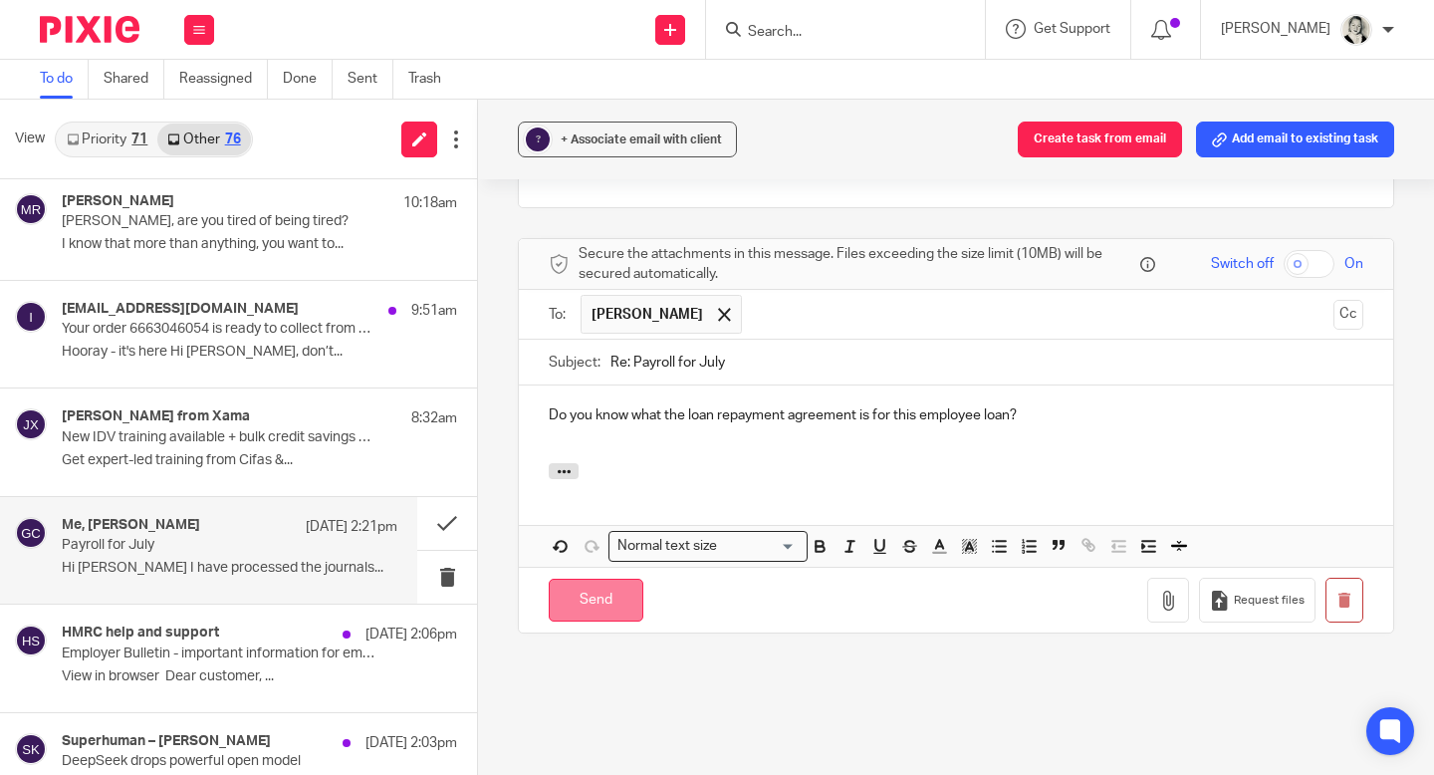
click at [612, 578] on input "Send" at bounding box center [596, 599] width 95 height 43
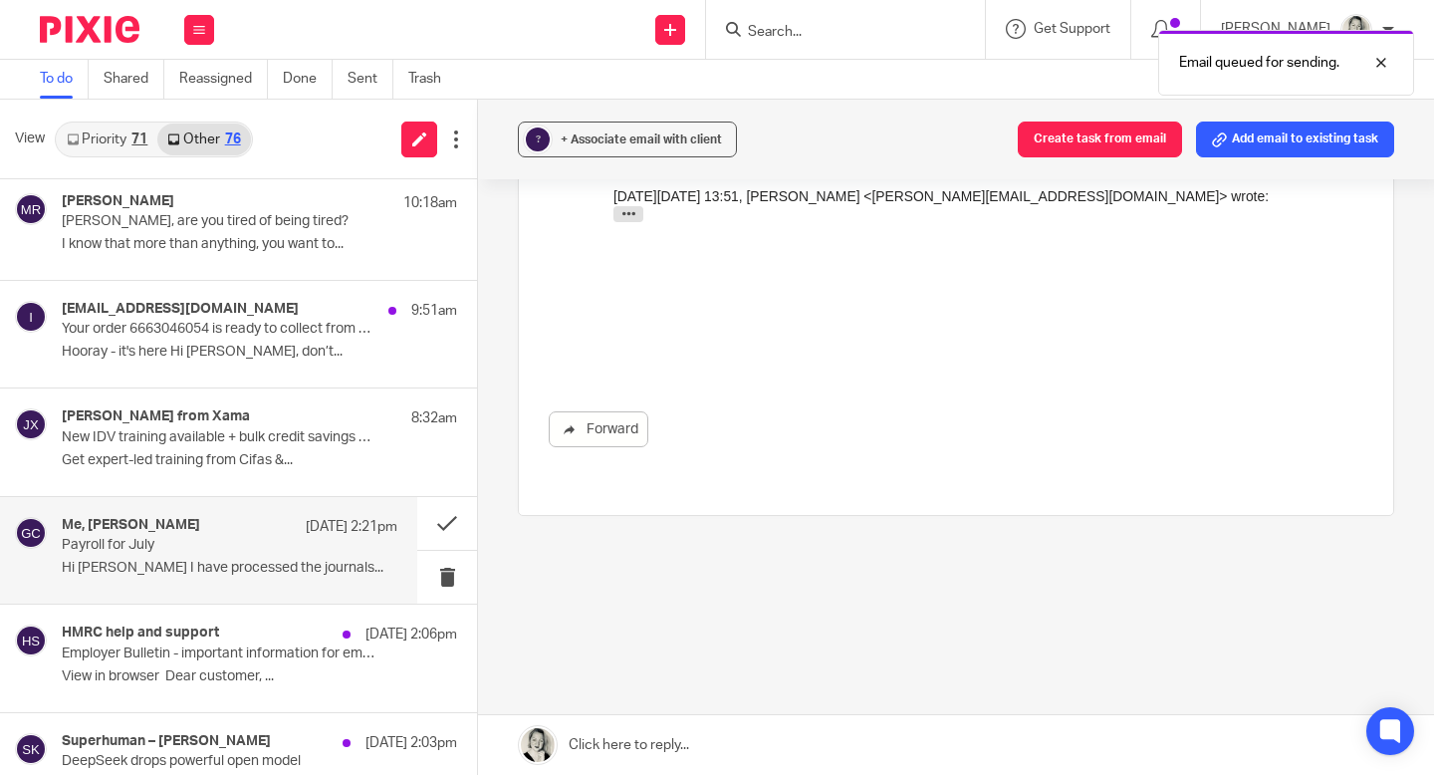
scroll to position [1680, 0]
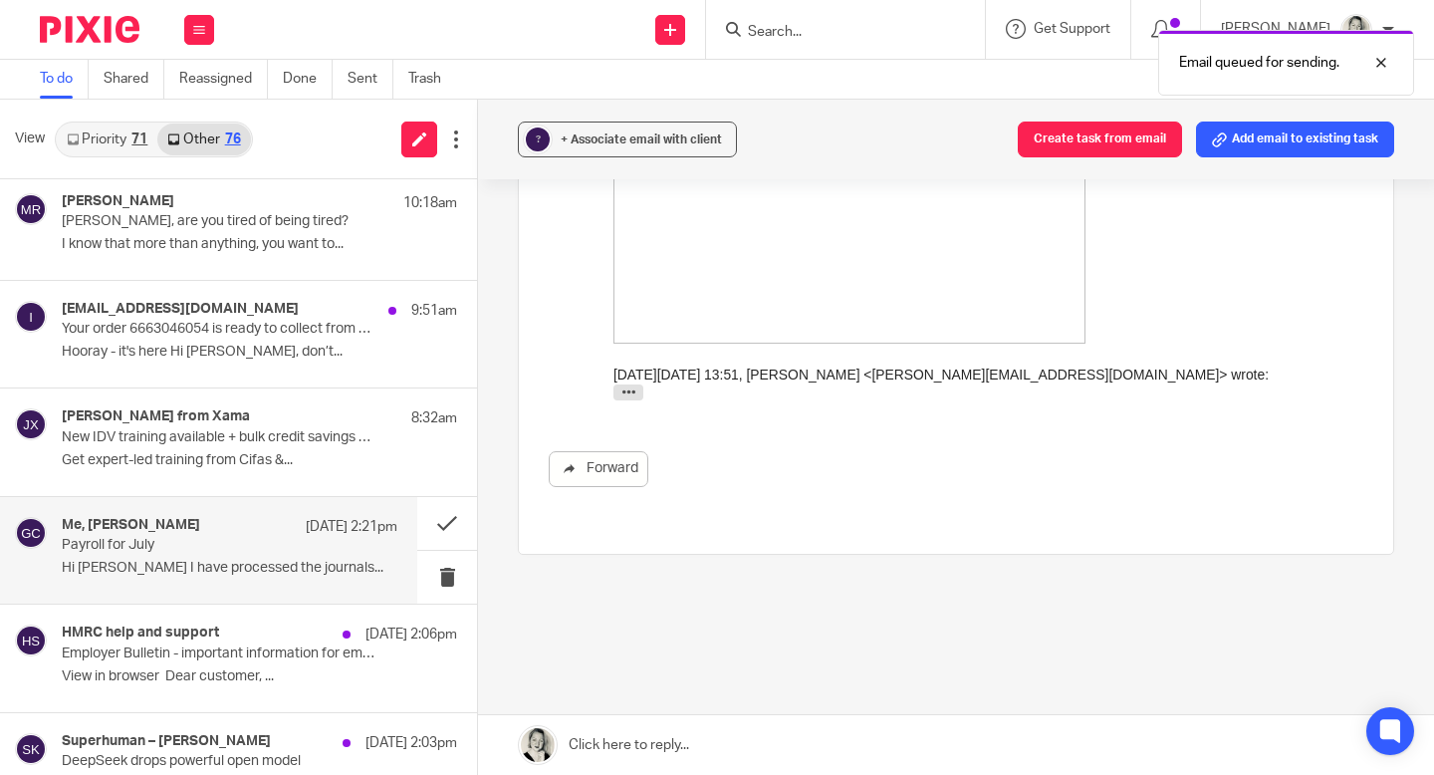
click at [633, 158] on div "? + Associate email with client Create task from email Add email to existing ta…" at bounding box center [956, 140] width 956 height 80
click at [634, 143] on span "+ Associate email with client" at bounding box center [640, 139] width 161 height 12
click at [620, 251] on input "text" at bounding box center [753, 256] width 421 height 20
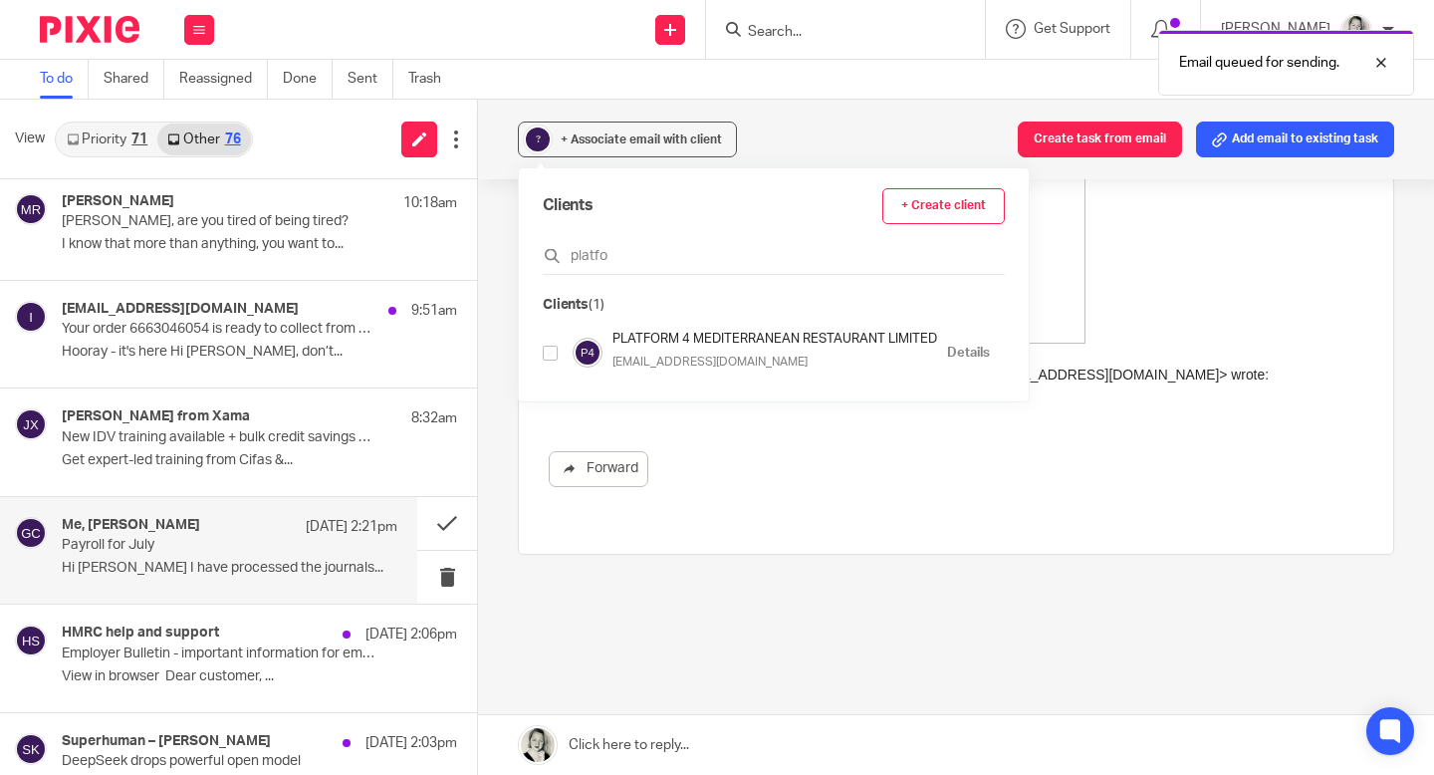
type input "platfo"
click at [552, 354] on input "checkbox" at bounding box center [550, 352] width 15 height 15
checkbox input "true"
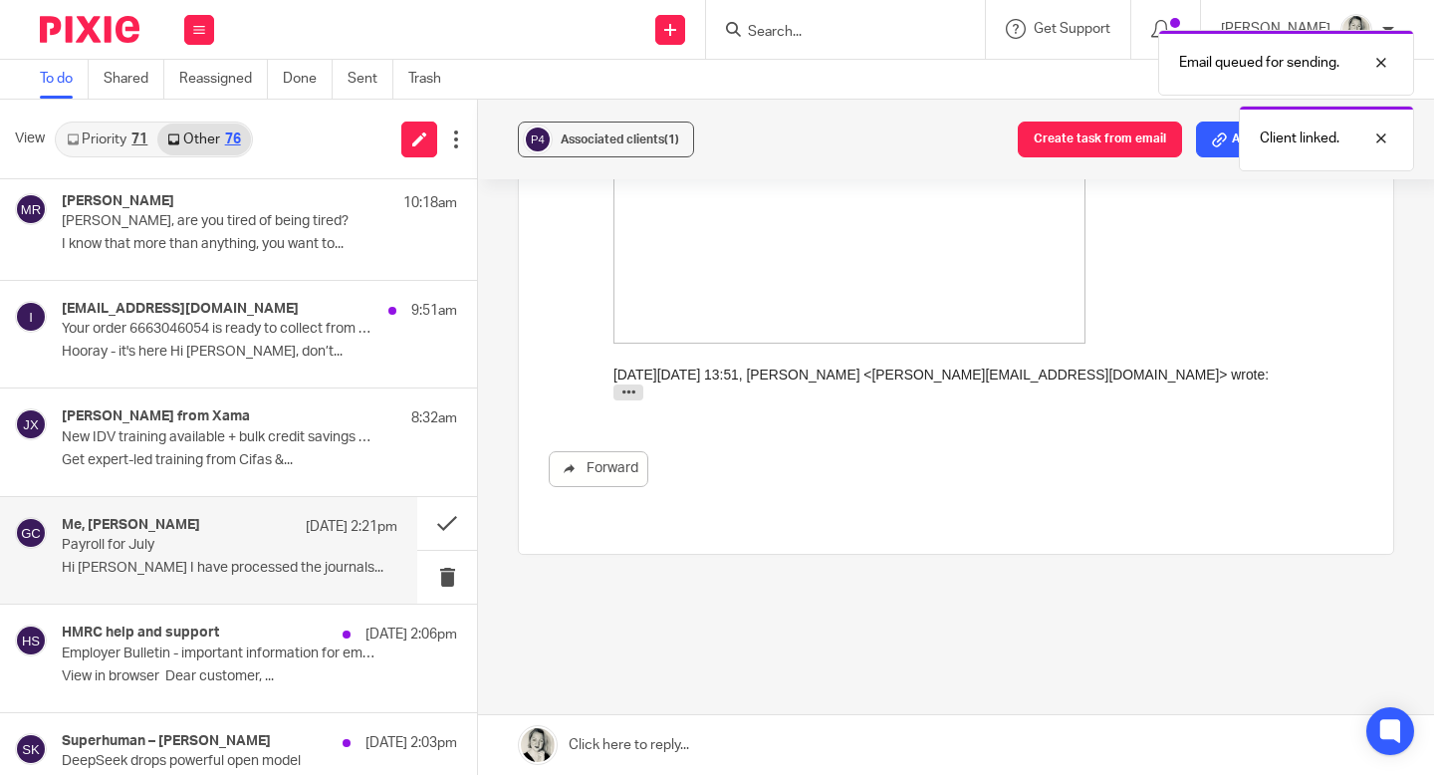
click at [448, 515] on button at bounding box center [447, 523] width 60 height 53
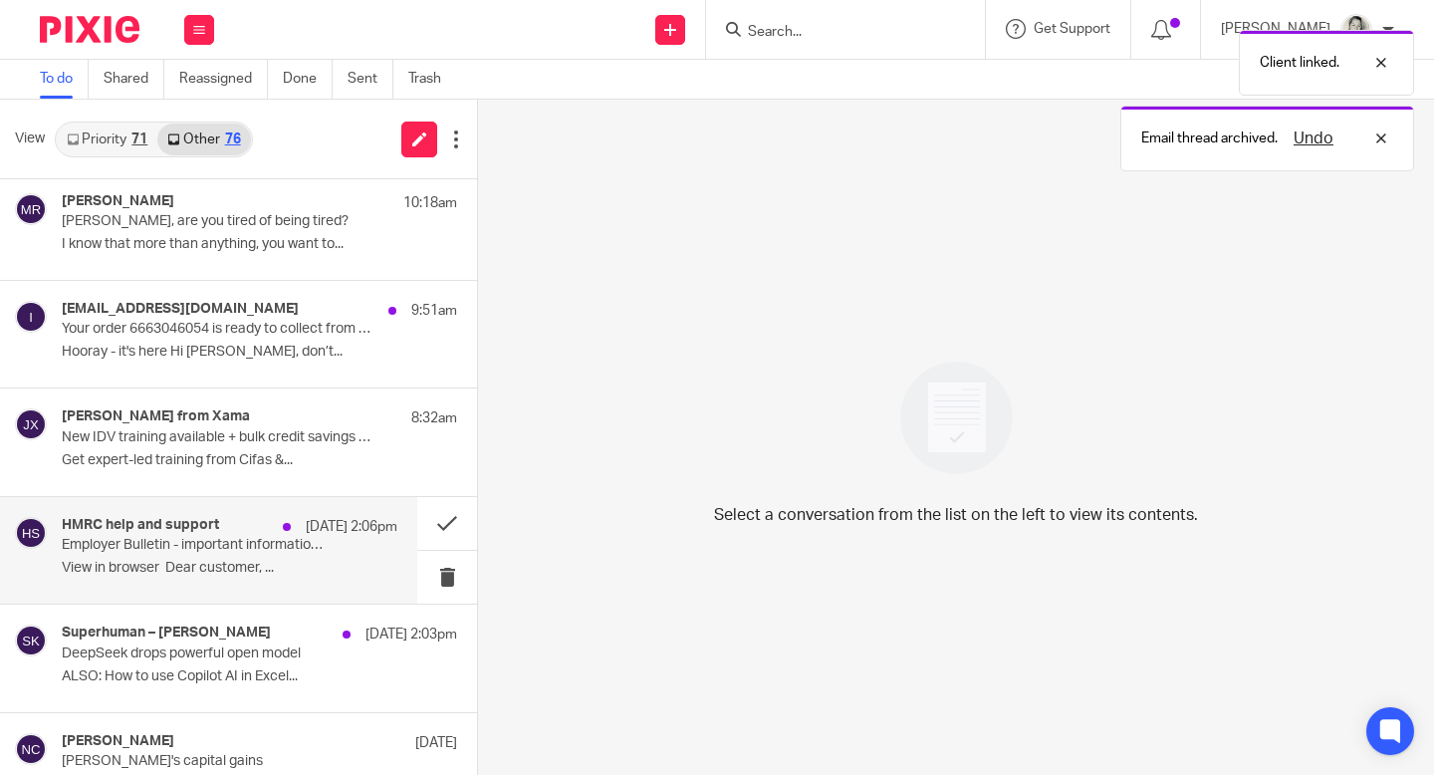
click at [327, 563] on p "﻿View in browser﻿ Dear customer, ..." at bounding box center [229, 567] width 335 height 17
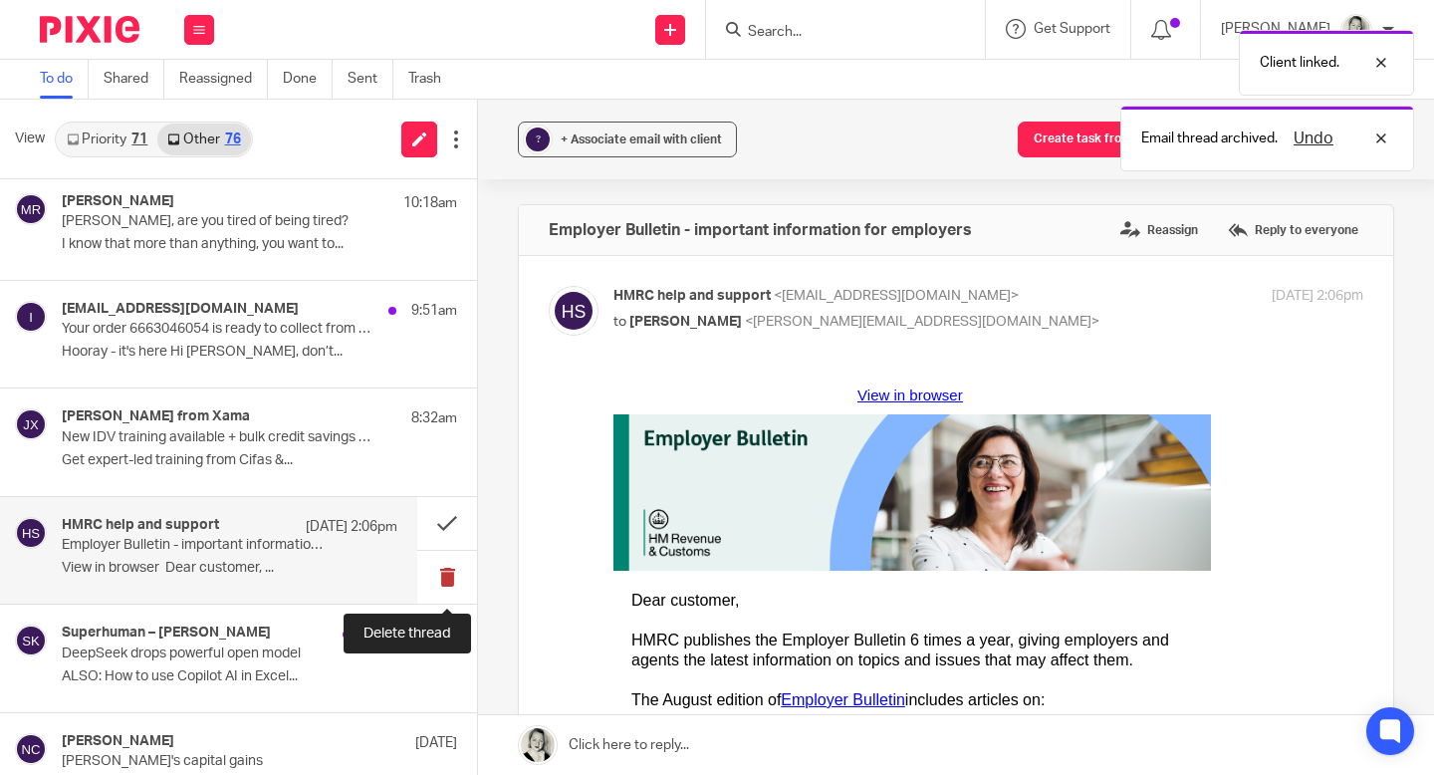
scroll to position [0, 0]
click at [450, 581] on button at bounding box center [447, 577] width 60 height 53
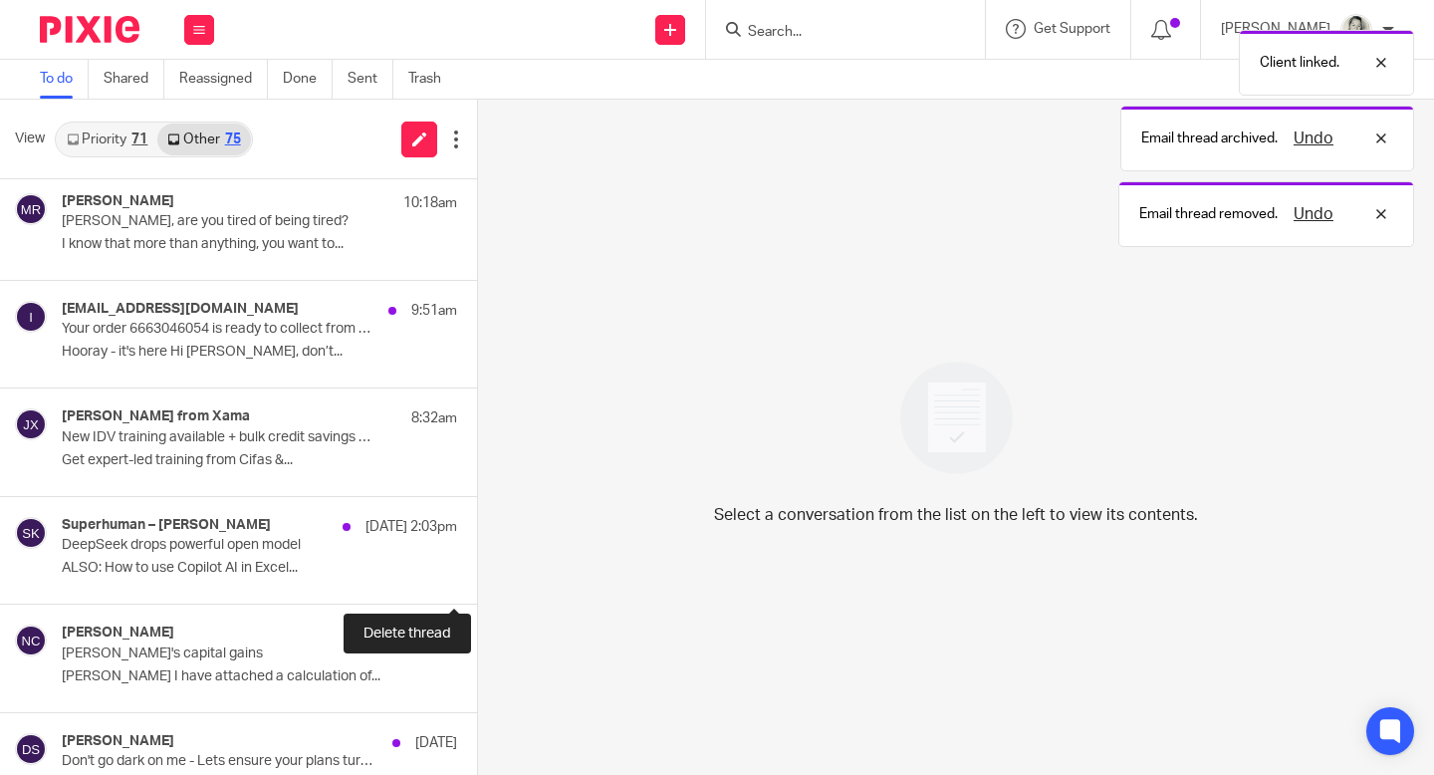
click at [477, 581] on button at bounding box center [485, 577] width 16 height 53
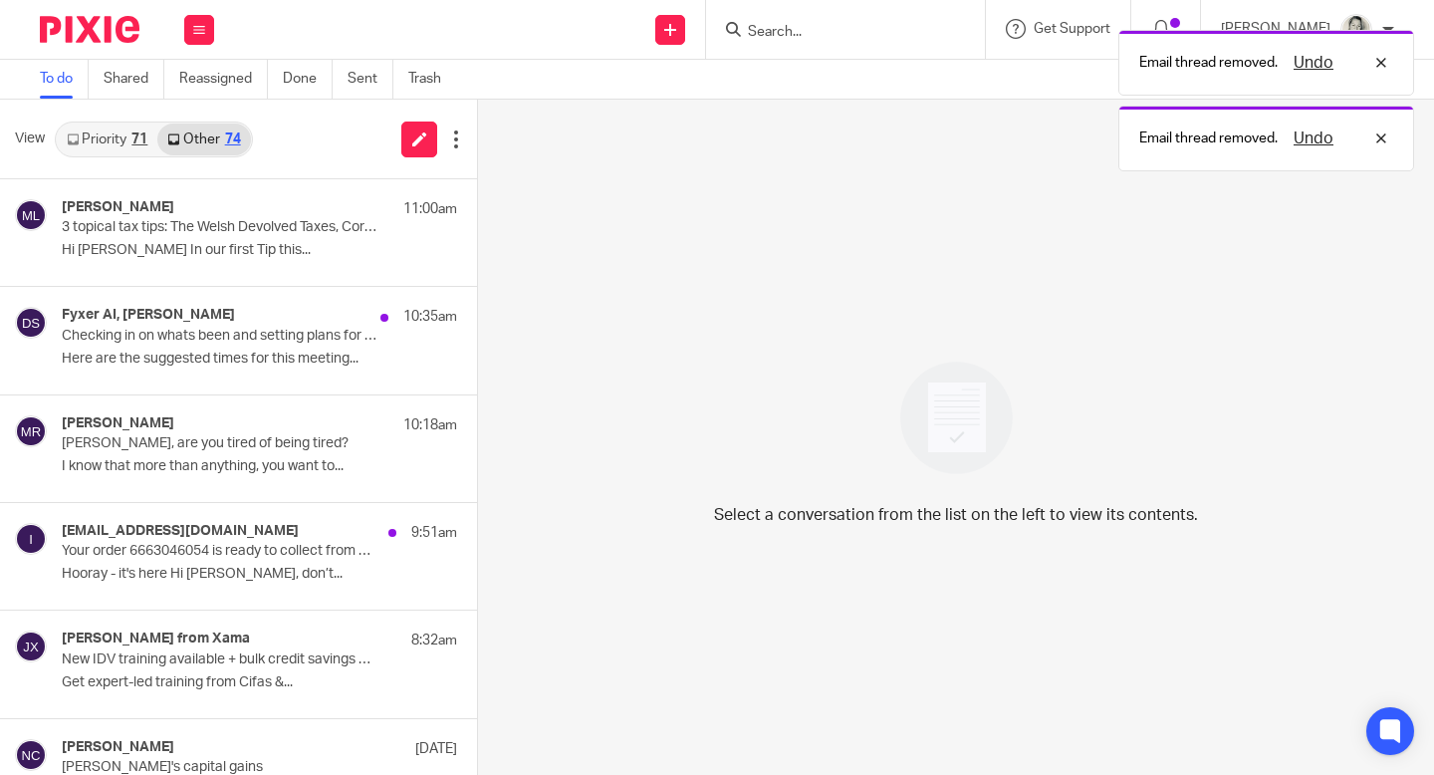
click at [142, 142] on div "71" at bounding box center [139, 139] width 16 height 14
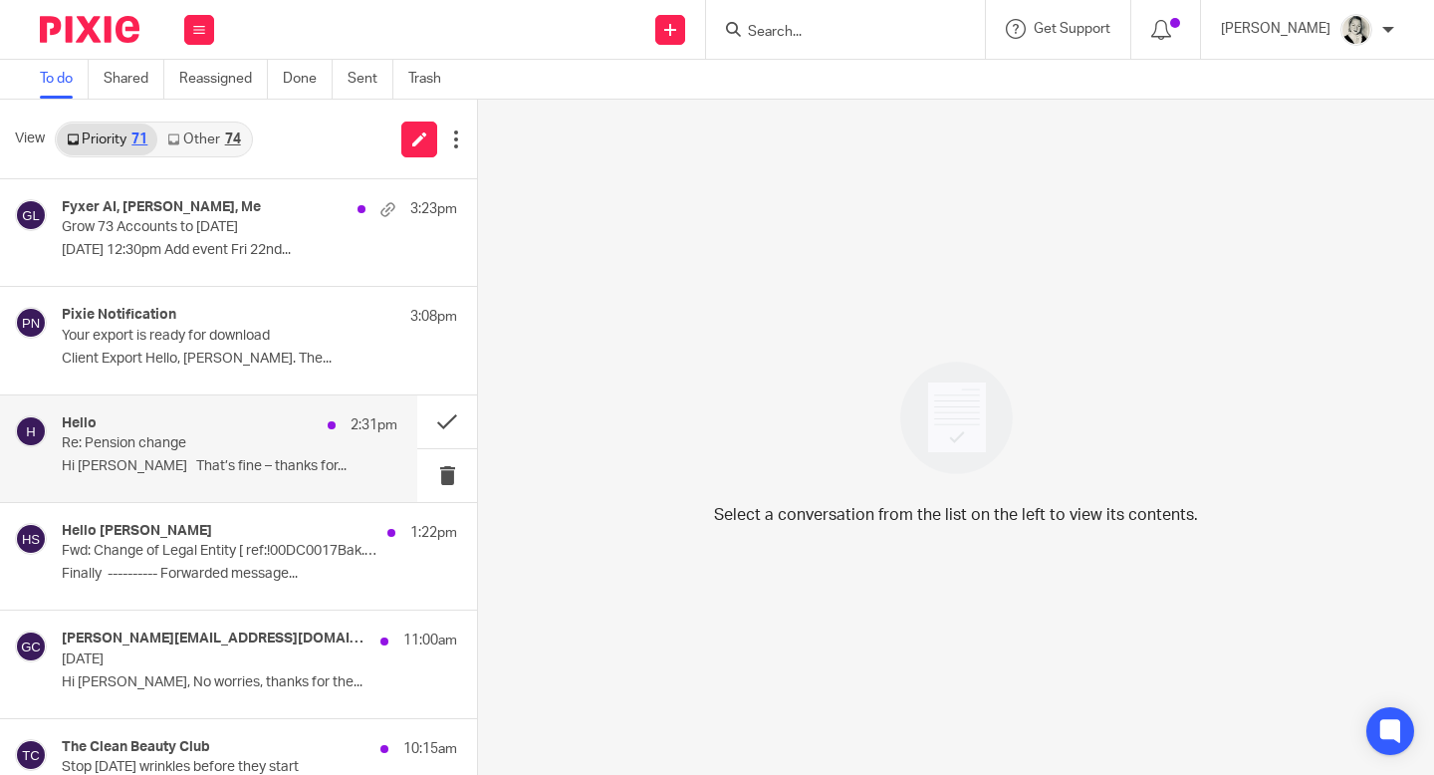
click at [211, 456] on div "Hello 2:31pm Re: Pension change Hi [PERSON_NAME] That’s fine – thanks for..." at bounding box center [229, 448] width 335 height 67
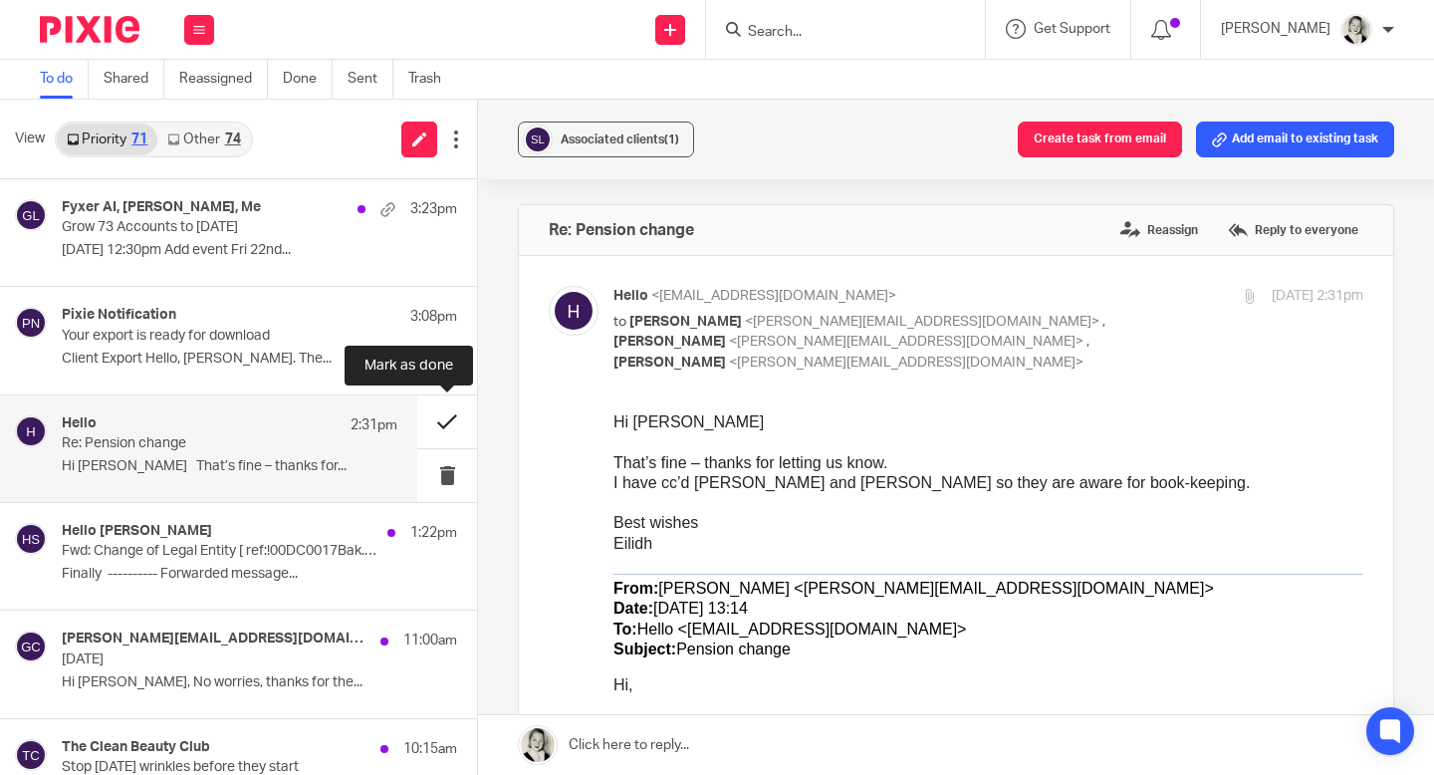
click at [455, 430] on button at bounding box center [447, 421] width 60 height 53
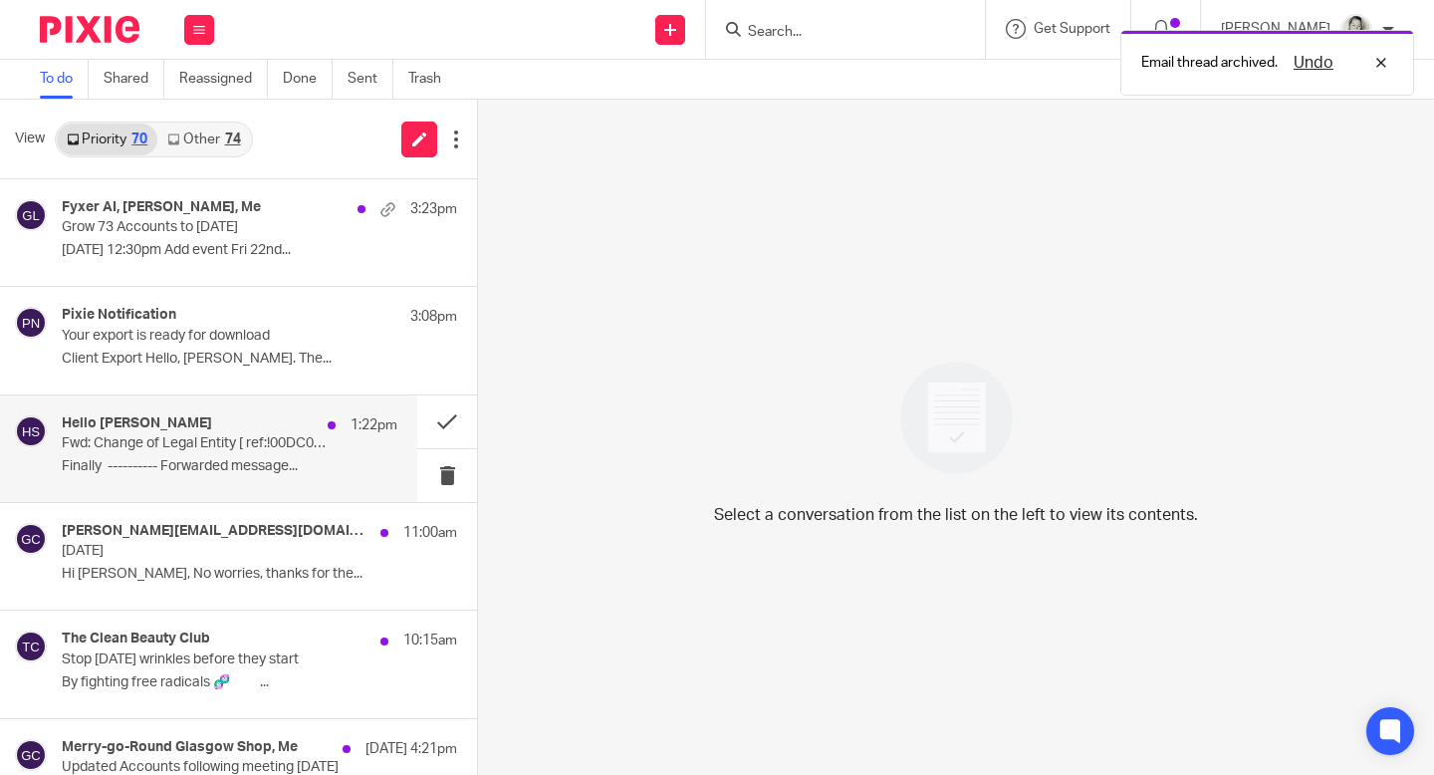
click at [329, 440] on p "Fwd: Change of Legal Entity [ ref:!00DC0017Bak.!500PV0j1O3D:ref ]" at bounding box center [196, 443] width 269 height 17
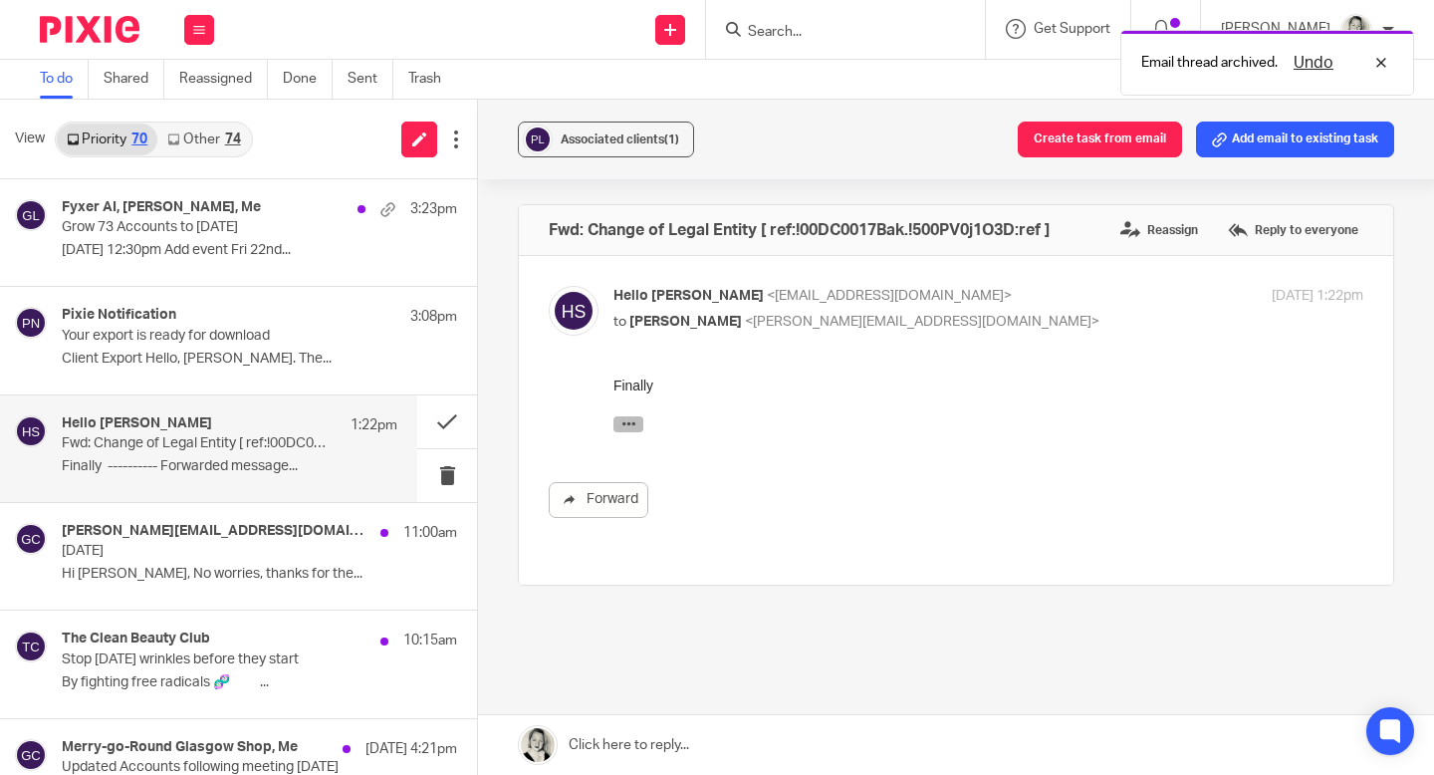
click at [625, 417] on icon "button" at bounding box center [628, 423] width 15 height 15
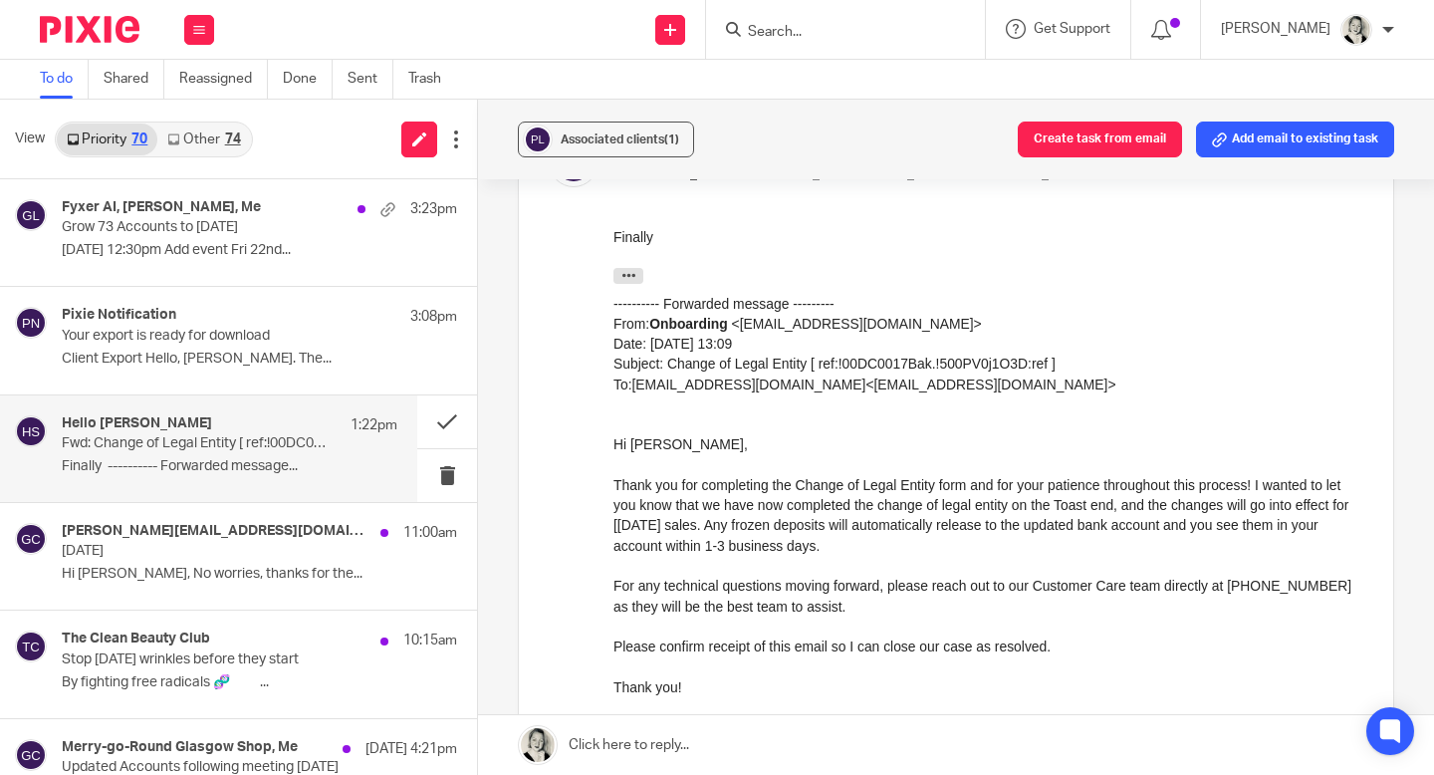
scroll to position [533, 0]
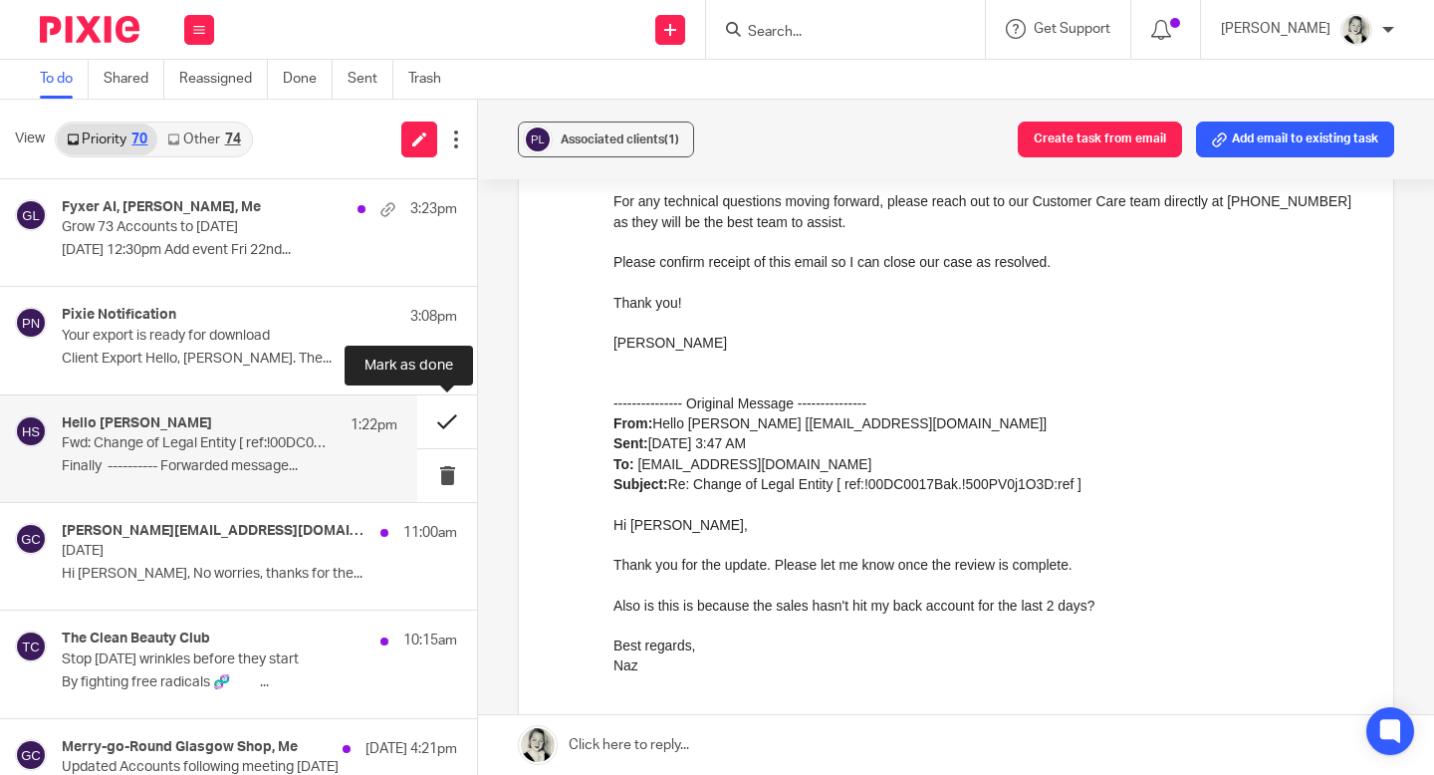
click at [445, 418] on button at bounding box center [447, 421] width 60 height 53
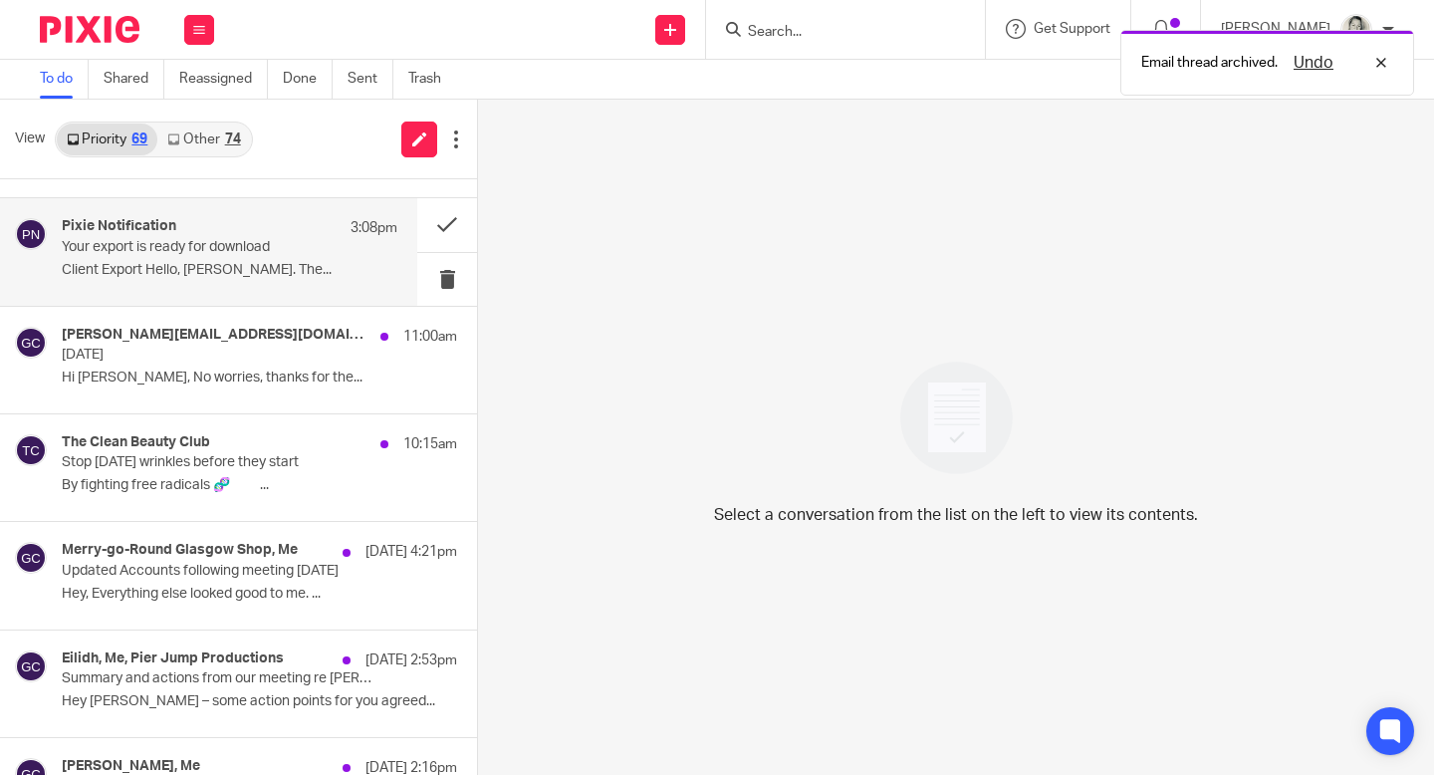
scroll to position [63, 0]
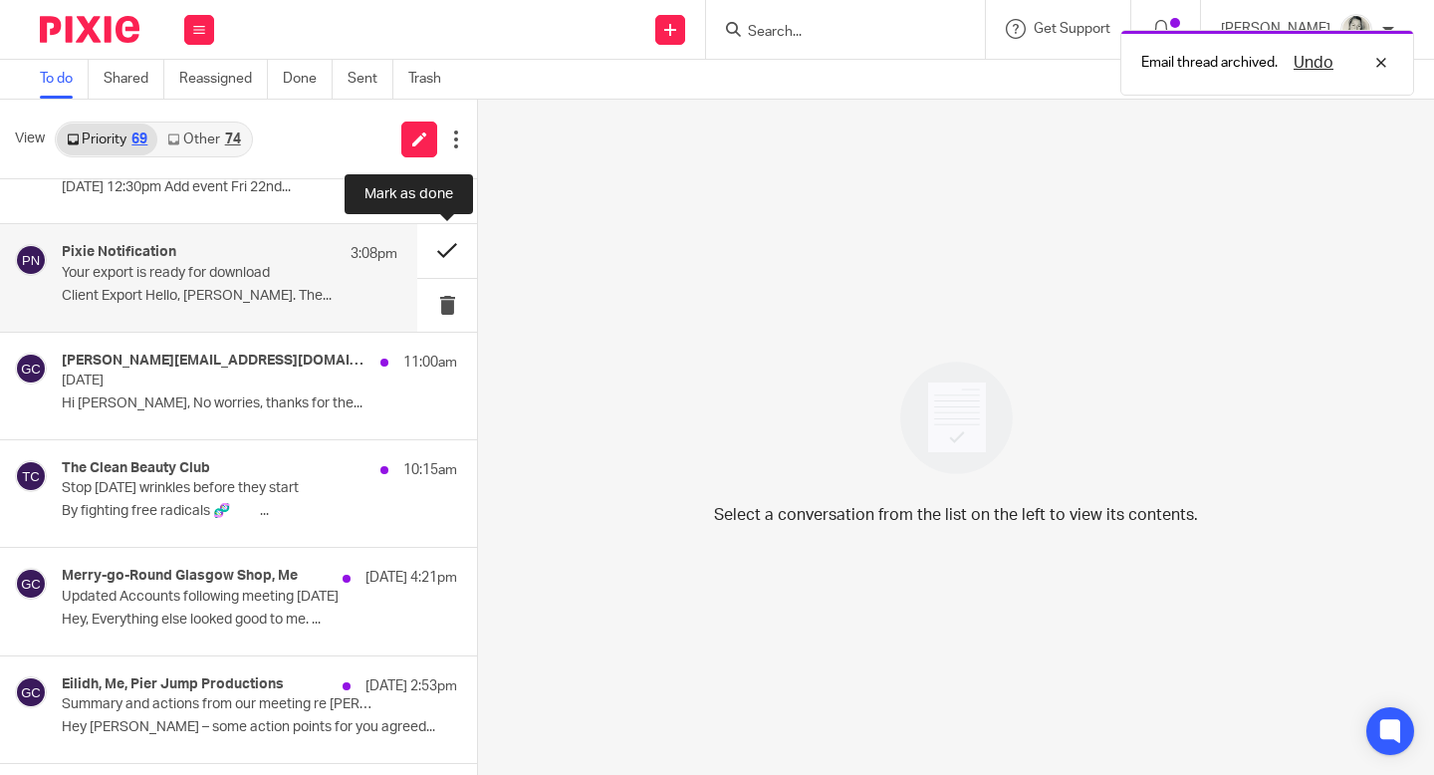
click at [448, 249] on button at bounding box center [447, 250] width 60 height 53
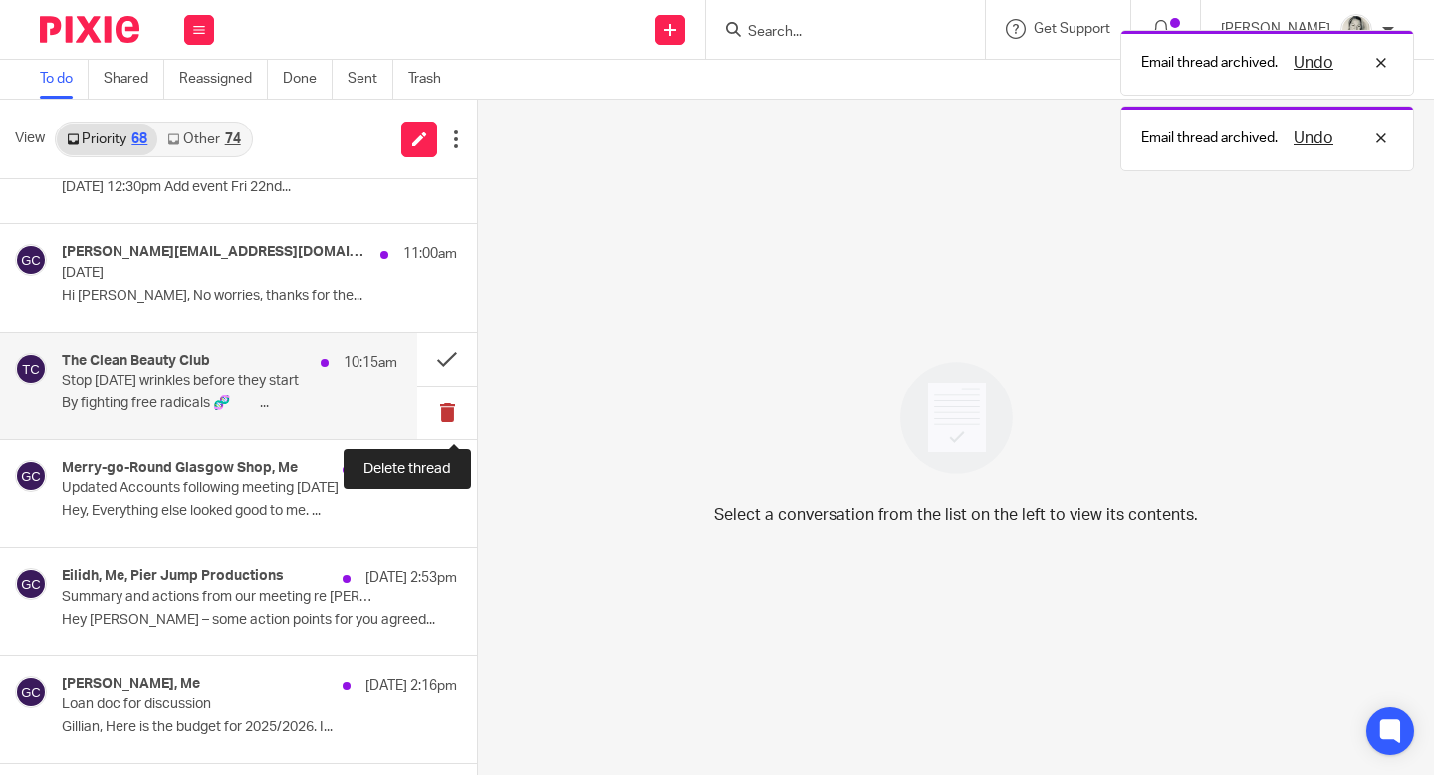
click at [446, 412] on button at bounding box center [447, 412] width 60 height 53
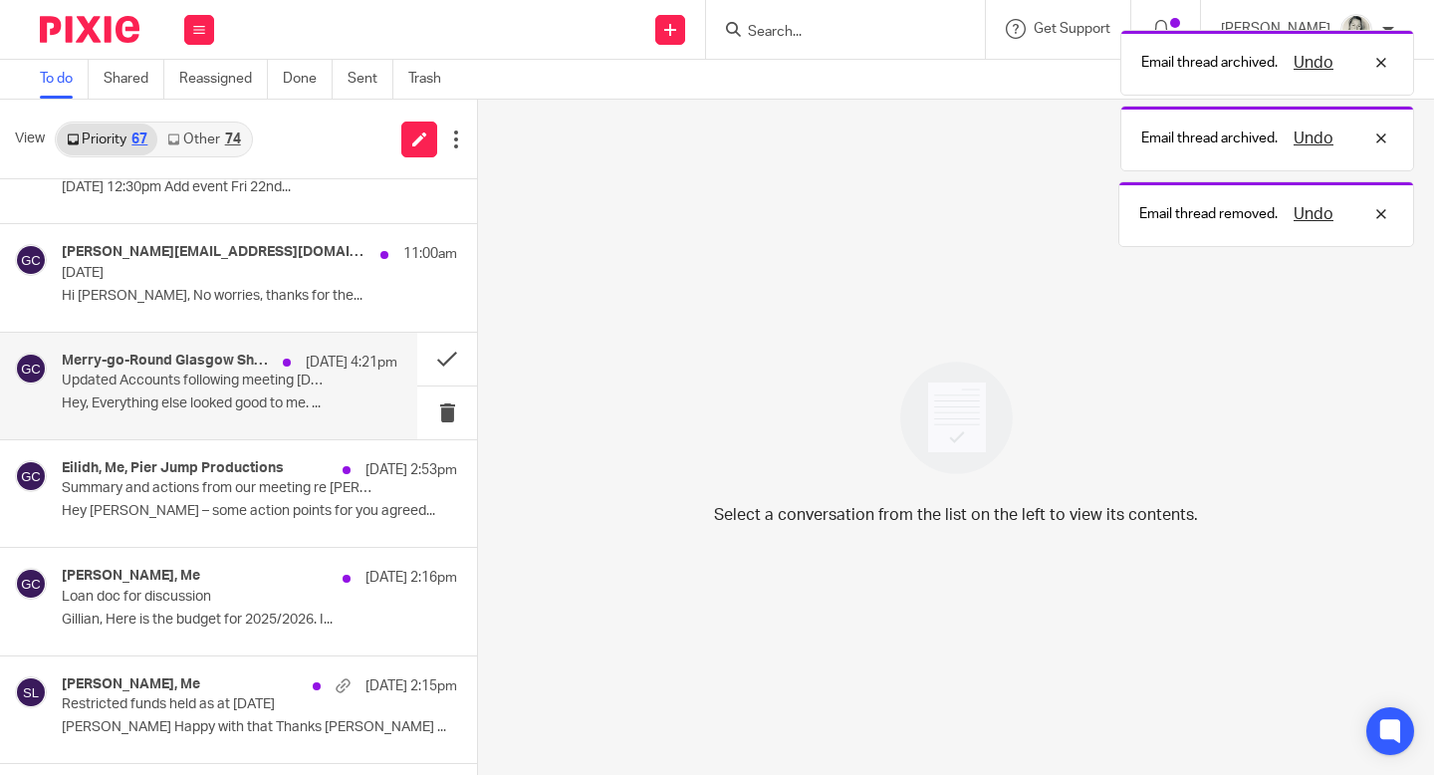
click at [239, 397] on p "Hey, Everything else looked good to me. ..." at bounding box center [229, 403] width 335 height 17
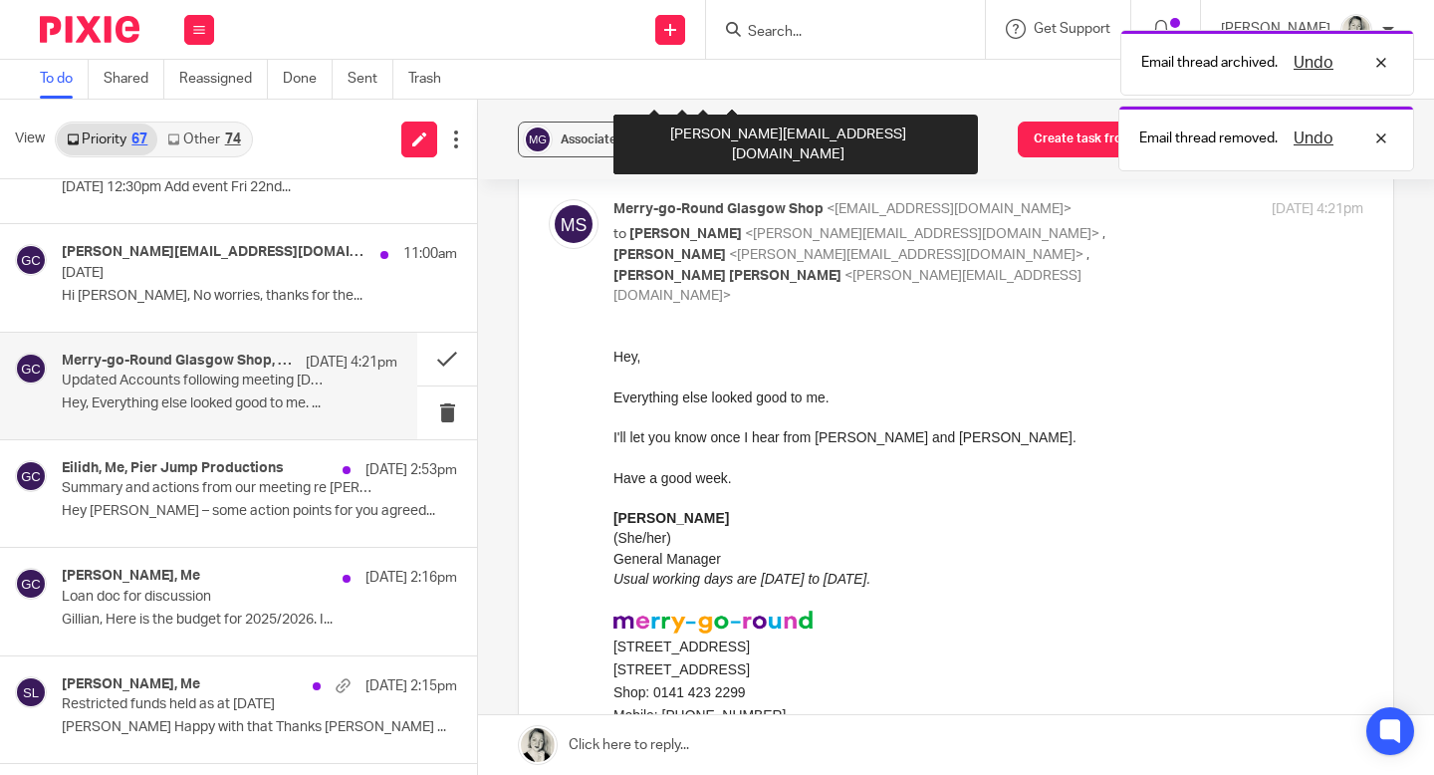
scroll to position [895, 0]
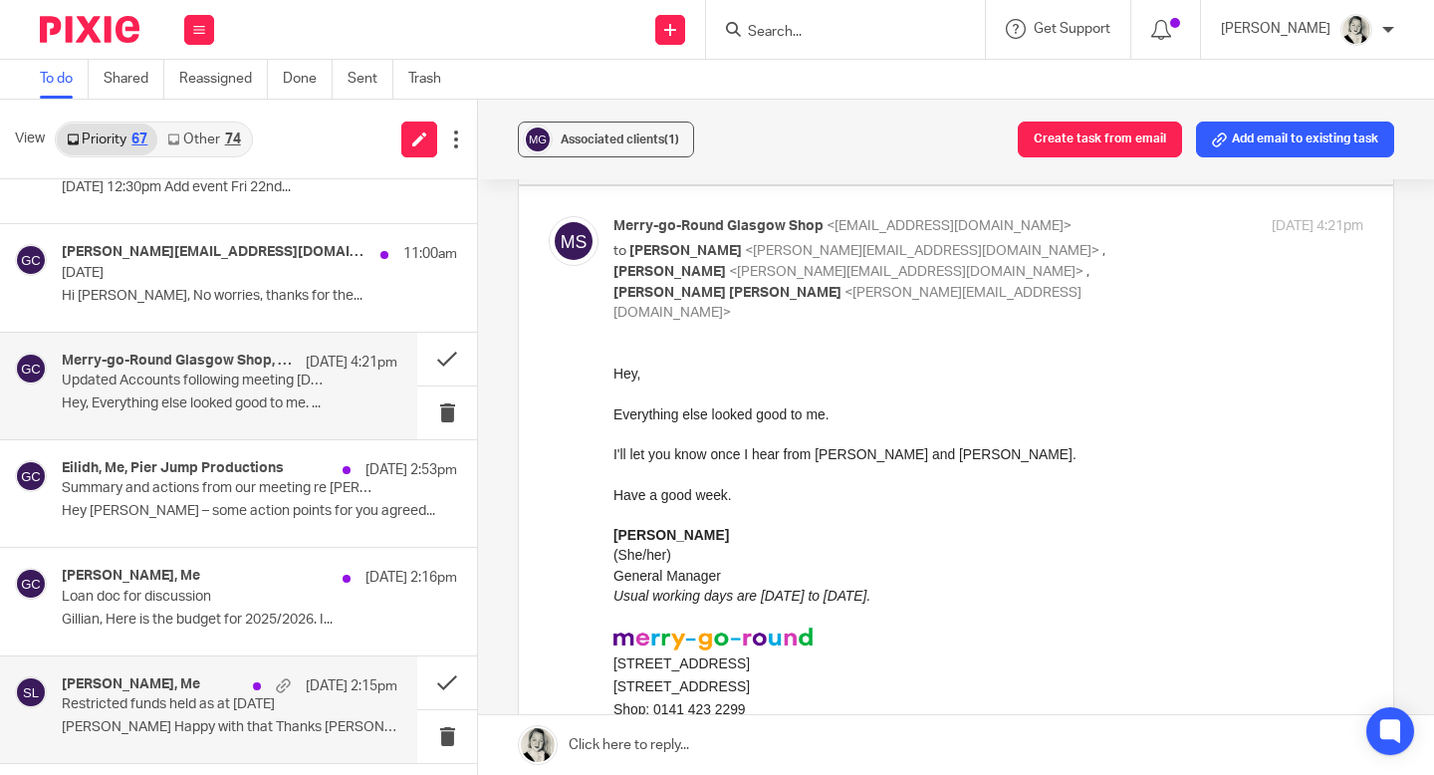
click at [235, 711] on p "Restricted funds held as at [DATE]" at bounding box center [196, 704] width 269 height 17
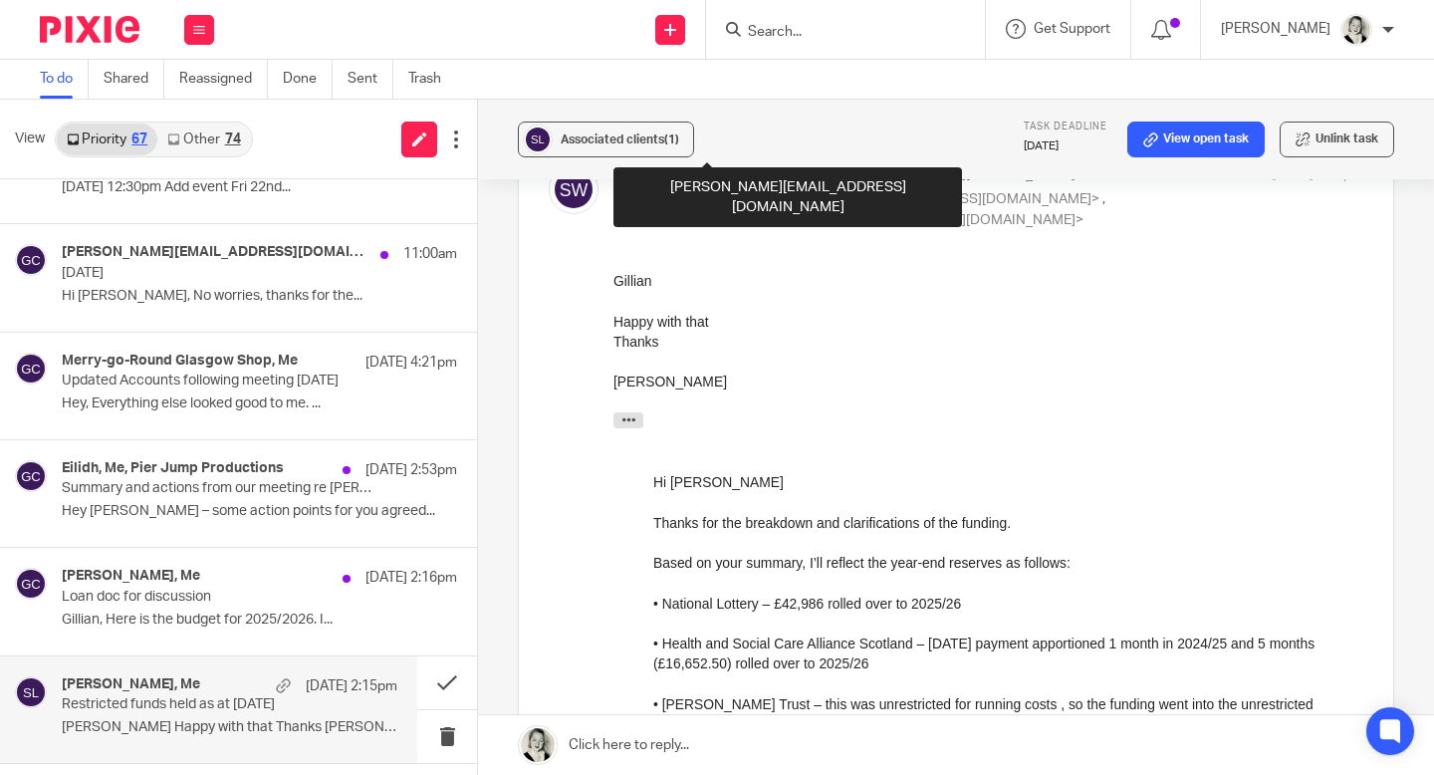
scroll to position [346, 0]
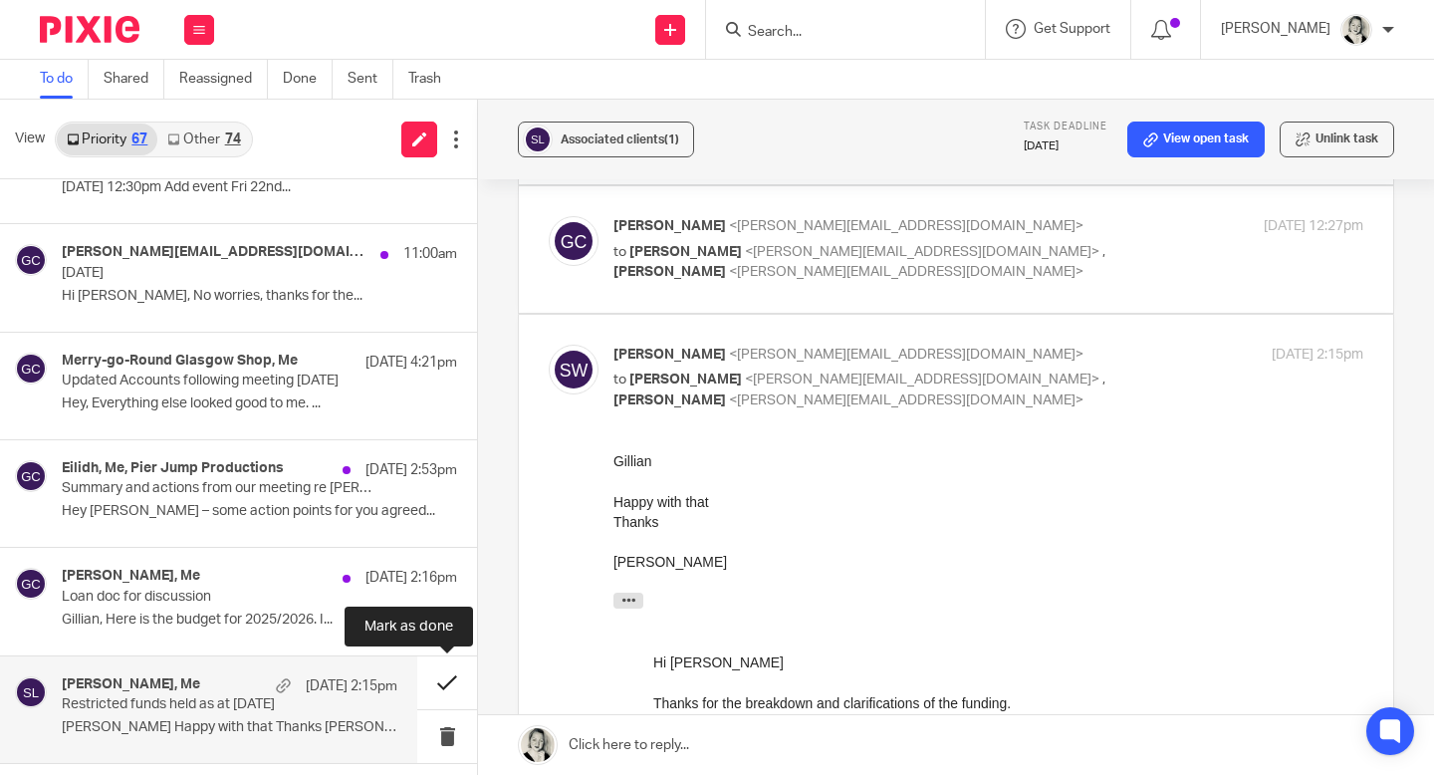
click at [444, 681] on button at bounding box center [447, 682] width 60 height 53
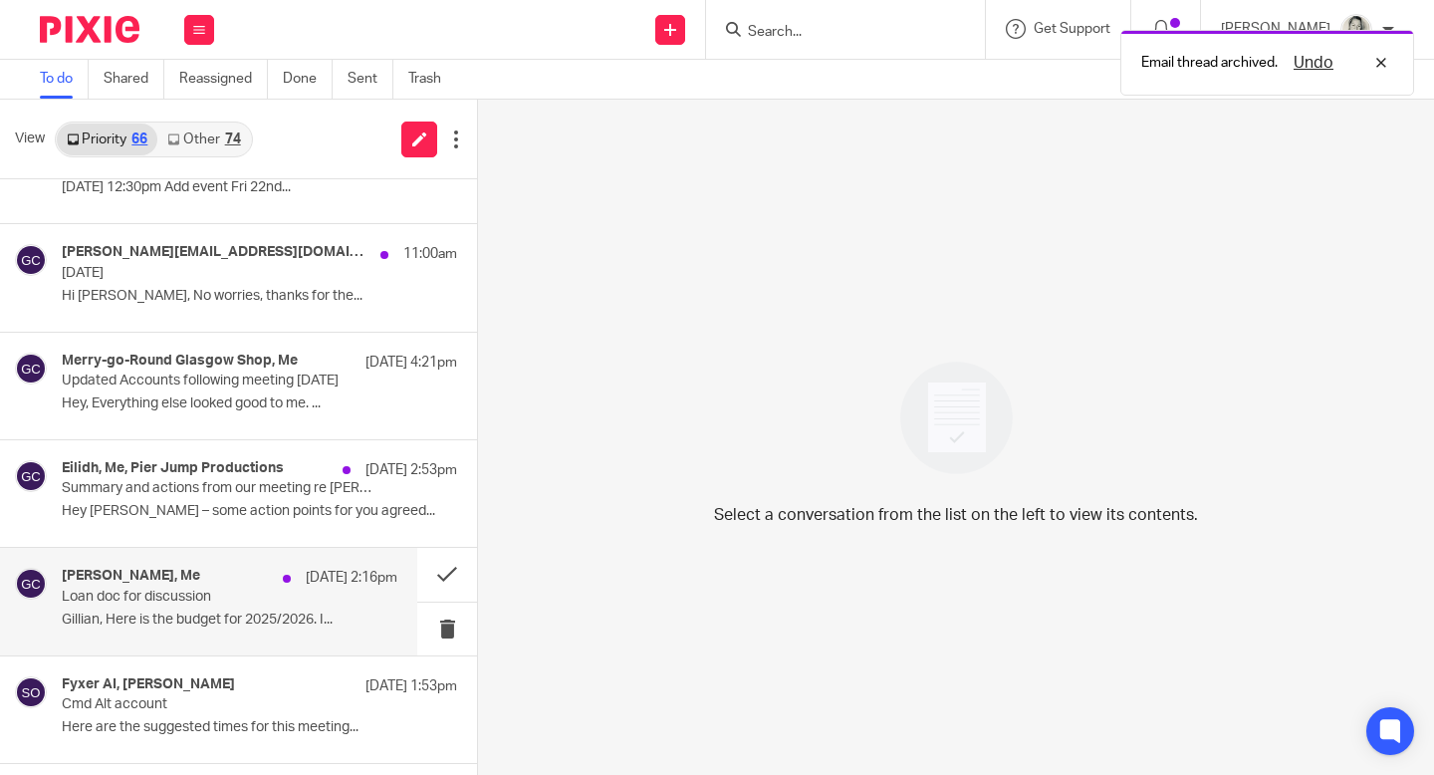
click at [251, 595] on p "Loan doc for discussion" at bounding box center [196, 596] width 269 height 17
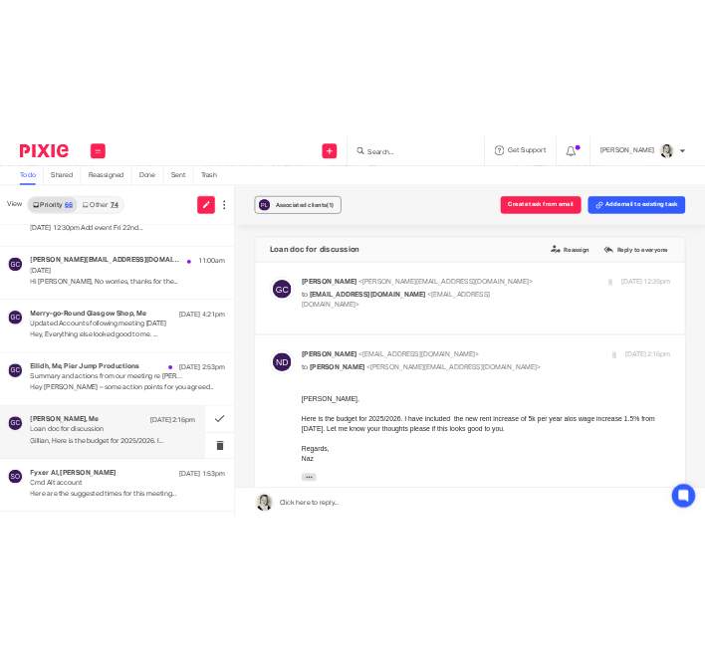
scroll to position [344, 0]
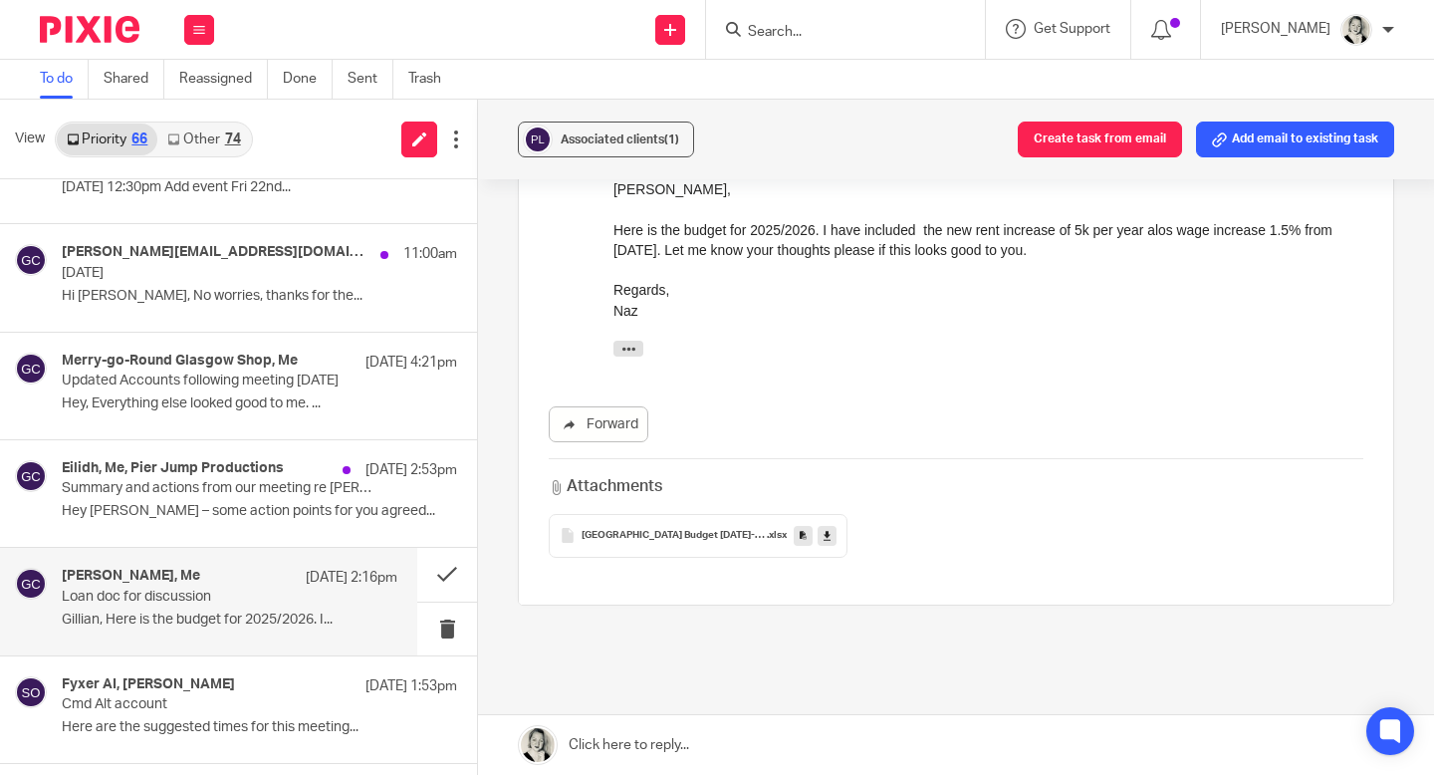
click at [828, 528] on icon at bounding box center [826, 535] width 7 height 15
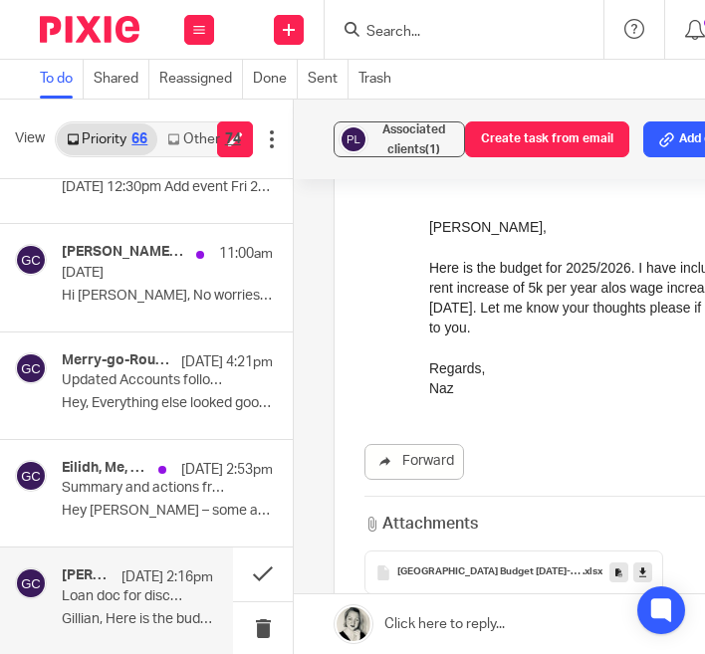
scroll to position [365, 0]
